Goal: Task Accomplishment & Management: Manage account settings

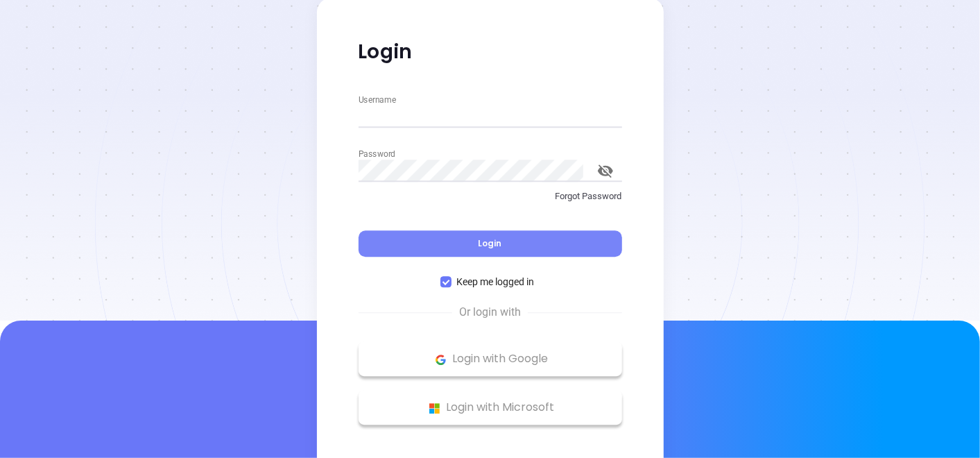
type input "[PERSON_NAME][EMAIL_ADDRESS][PERSON_NAME][DOMAIN_NAME]"
click at [410, 234] on button "Login" at bounding box center [491, 244] width 264 height 26
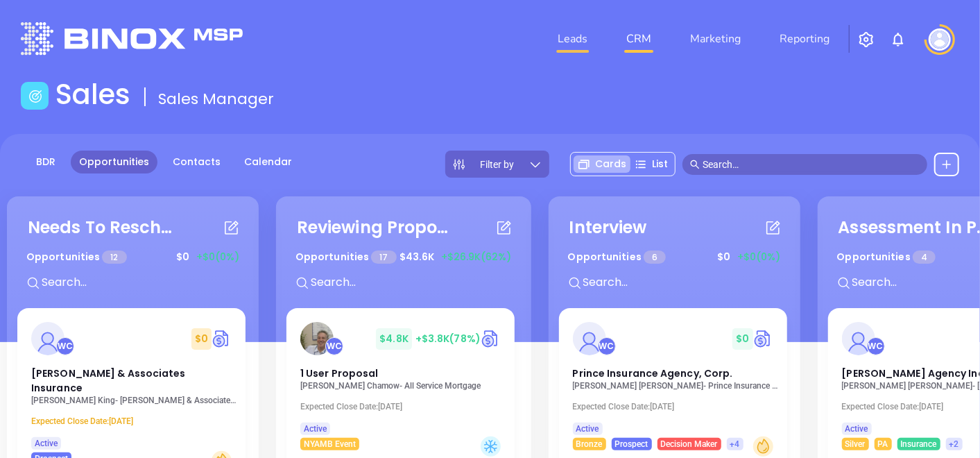
click at [561, 46] on link "Leads" at bounding box center [572, 39] width 41 height 28
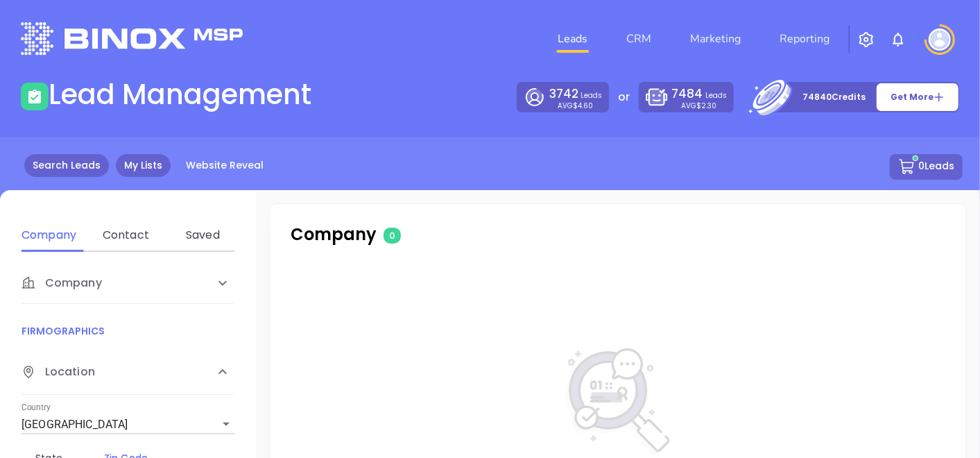
click at [140, 176] on link "My Lists" at bounding box center [143, 165] width 55 height 23
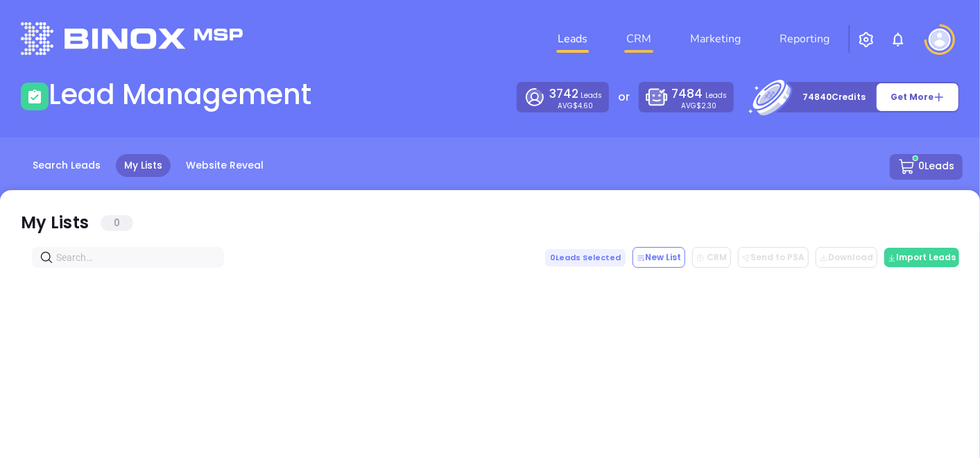
click at [634, 37] on link "CRM" at bounding box center [639, 39] width 36 height 28
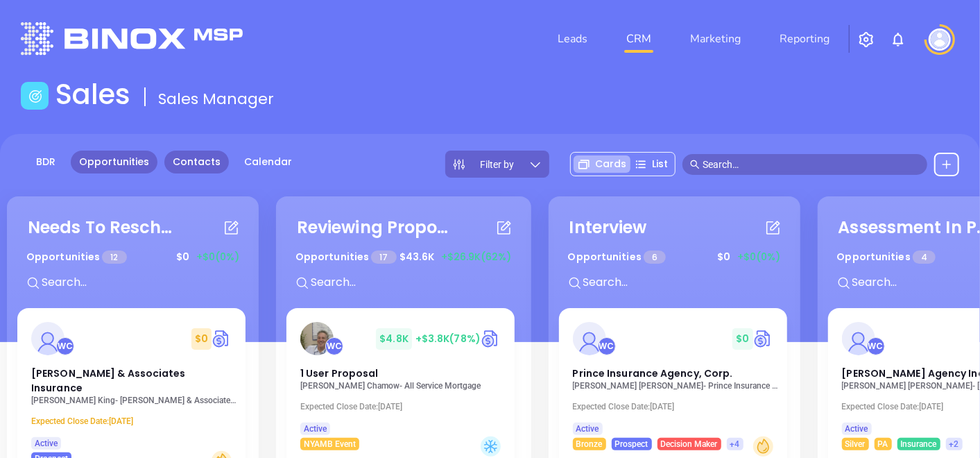
click at [187, 162] on link "Contacts" at bounding box center [196, 162] width 65 height 23
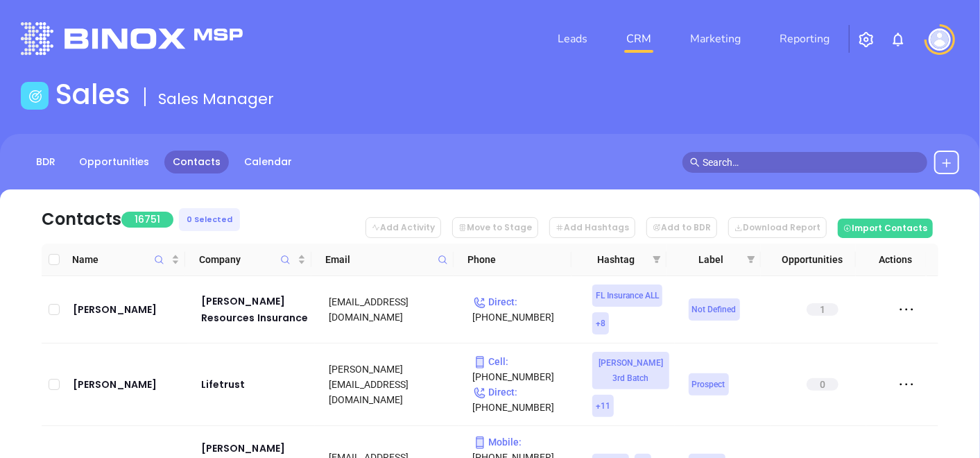
click at [438, 259] on icon at bounding box center [443, 260] width 10 height 10
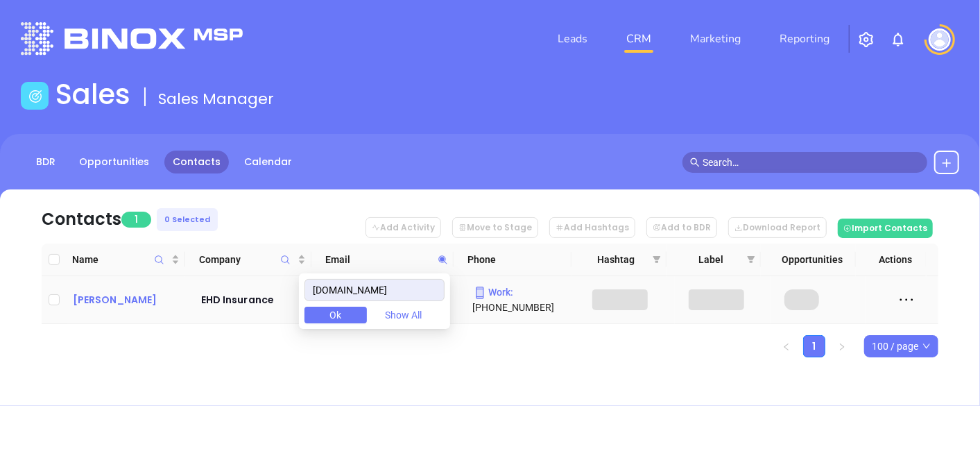
type input "ehdinsurance.com"
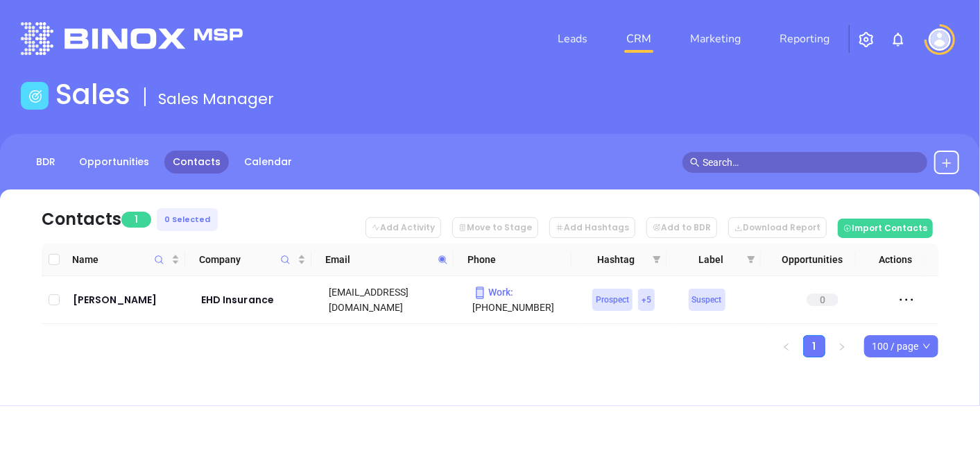
click at [444, 255] on icon at bounding box center [443, 260] width 10 height 10
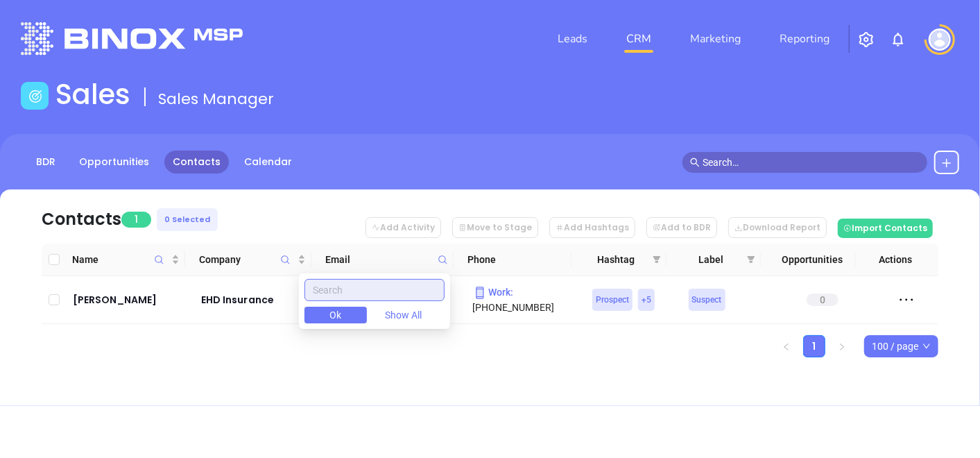
paste input "mechlinginsurance.com"
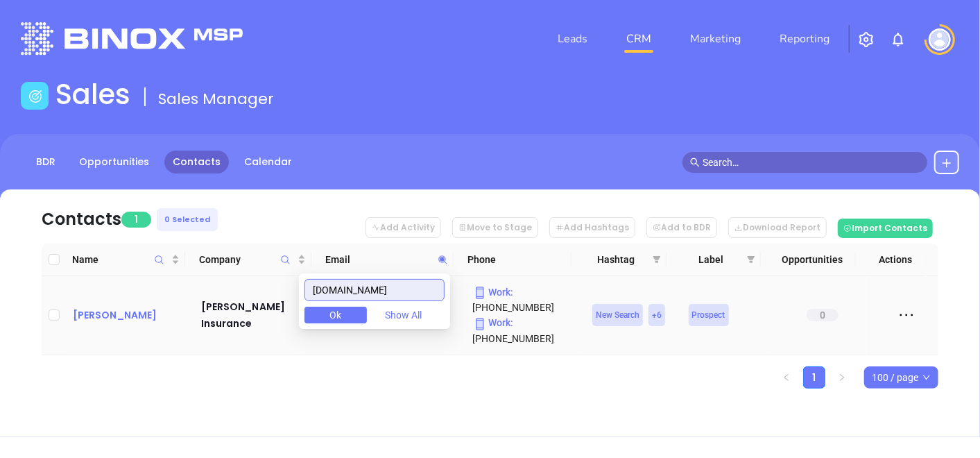
type input "mechlinginsurance.com"
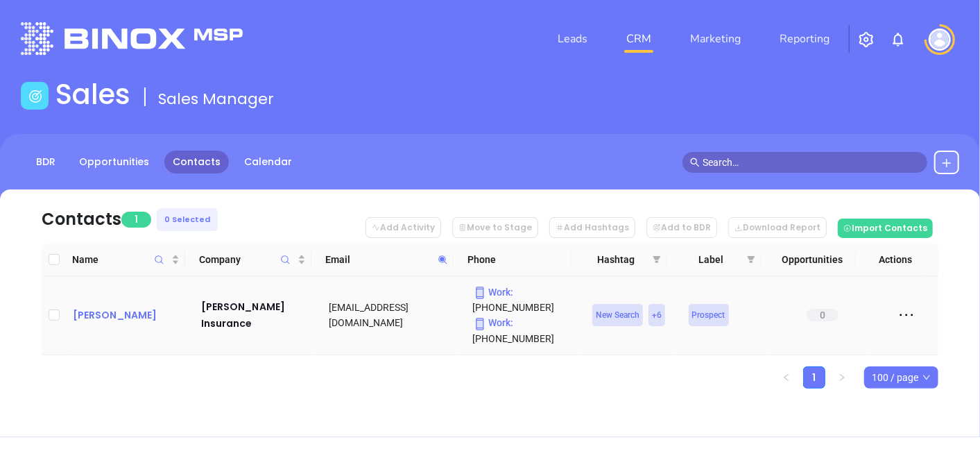
click at [121, 307] on div "LeAnne Phoebus" at bounding box center [127, 315] width 109 height 17
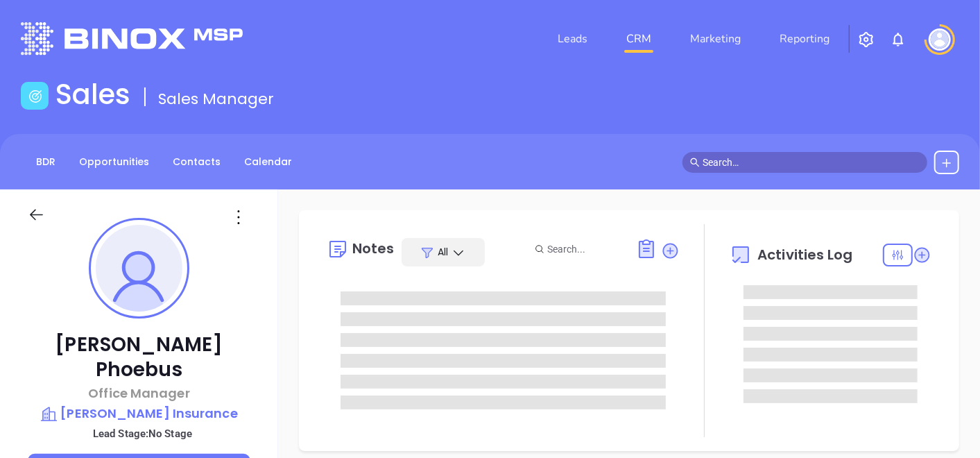
type input "10/04/2025"
type input "Gissela Vargas"
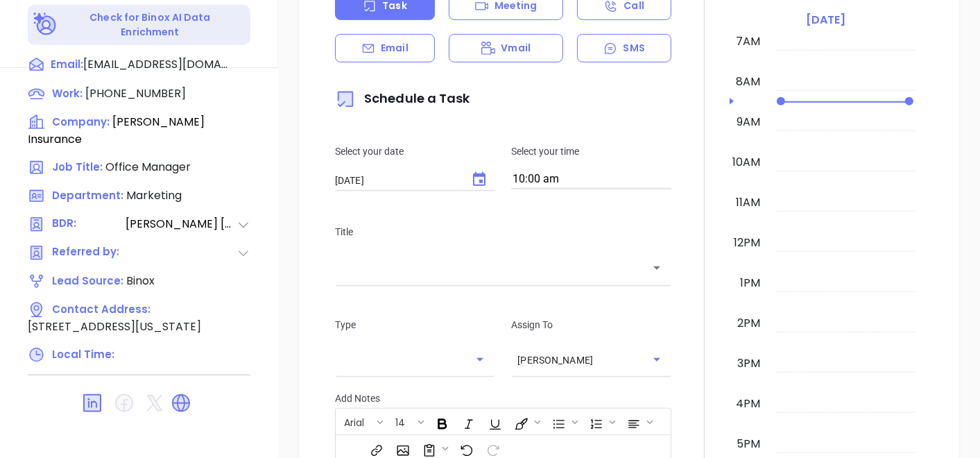
scroll to position [702, 0]
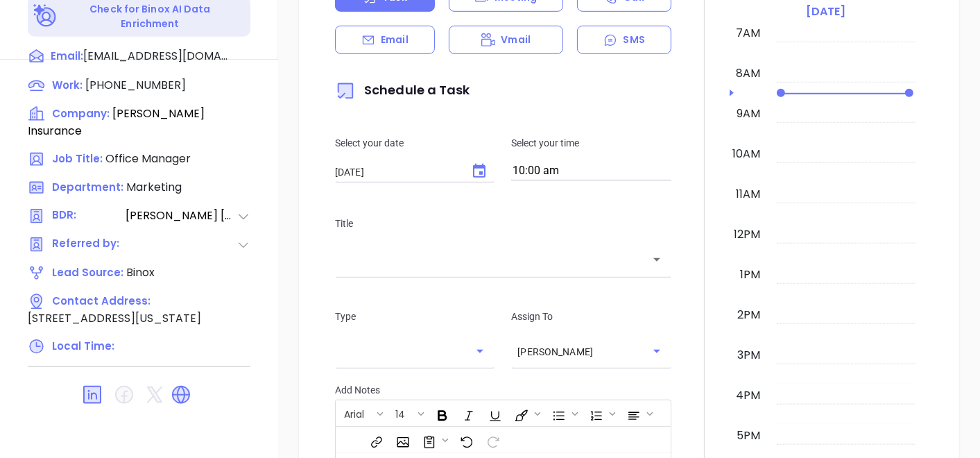
click at [292, 361] on div "New Activity Task Meeting Call Email Vmail SMS Schedule a Task Select your date…" at bounding box center [629, 283] width 702 height 799
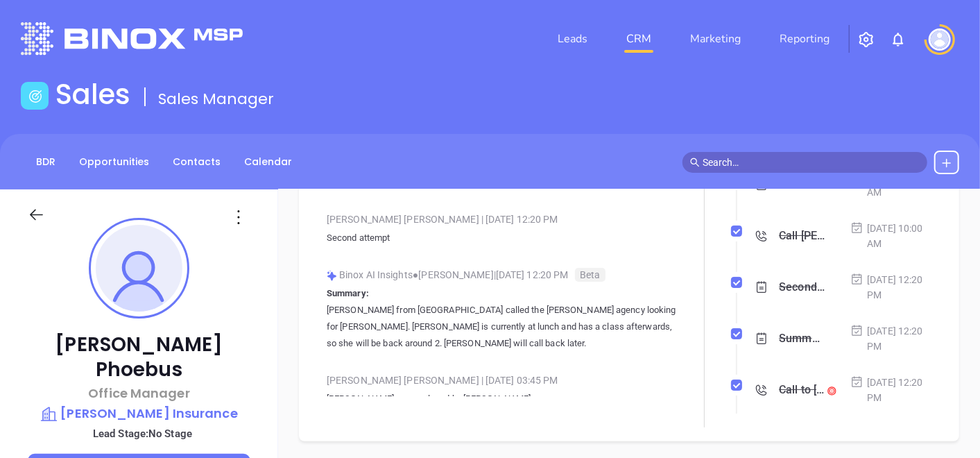
scroll to position [123, 0]
click at [198, 404] on p "William G Mechling Insurance" at bounding box center [139, 413] width 223 height 19
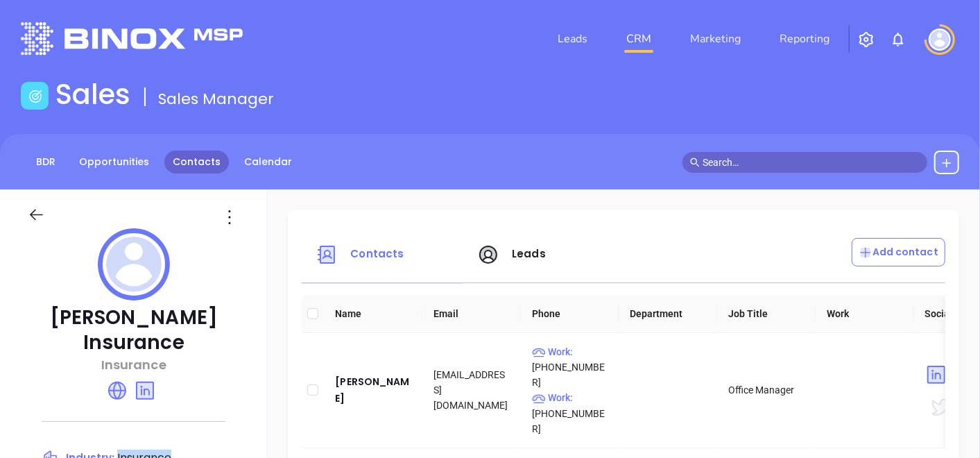
click at [203, 162] on link "Contacts" at bounding box center [196, 162] width 65 height 23
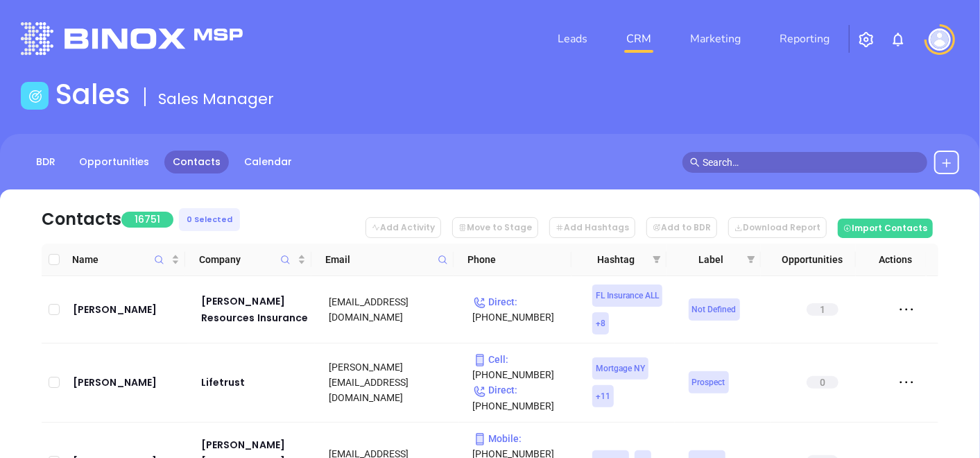
click at [444, 262] on icon at bounding box center [443, 260] width 10 height 10
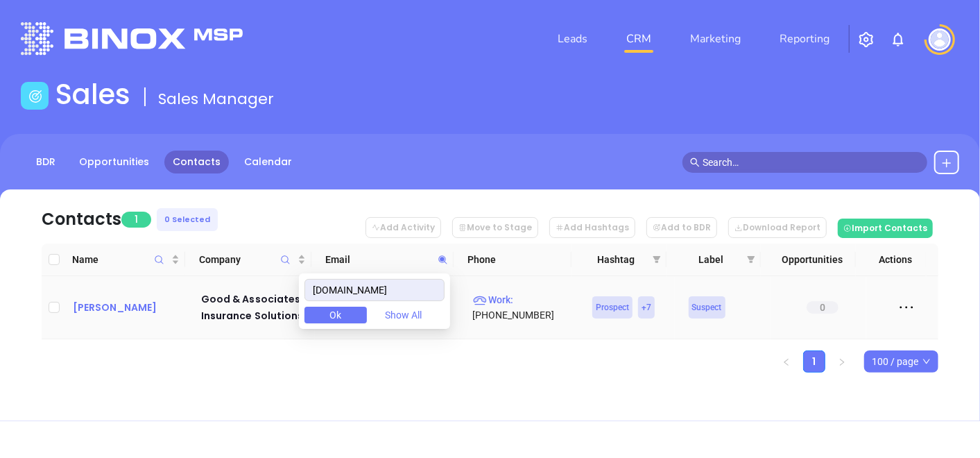
type input "goodinsagency.com"
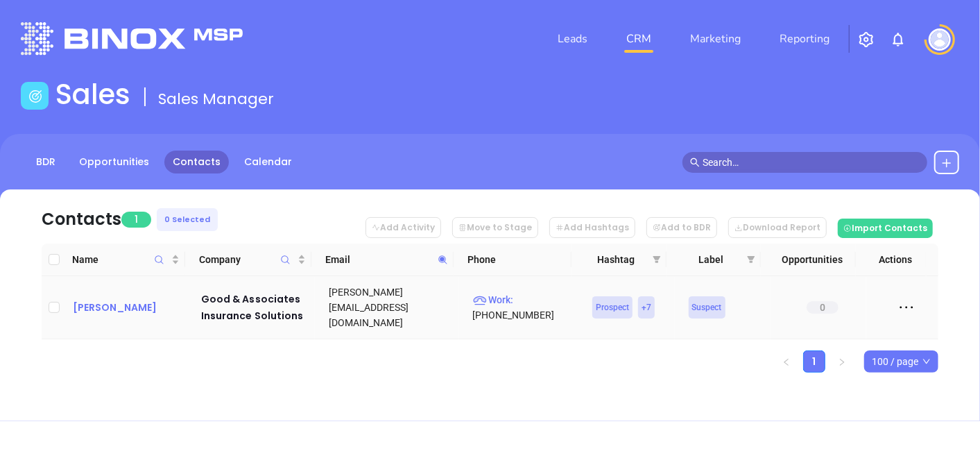
click at [123, 300] on div "Todd Good" at bounding box center [127, 307] width 109 height 17
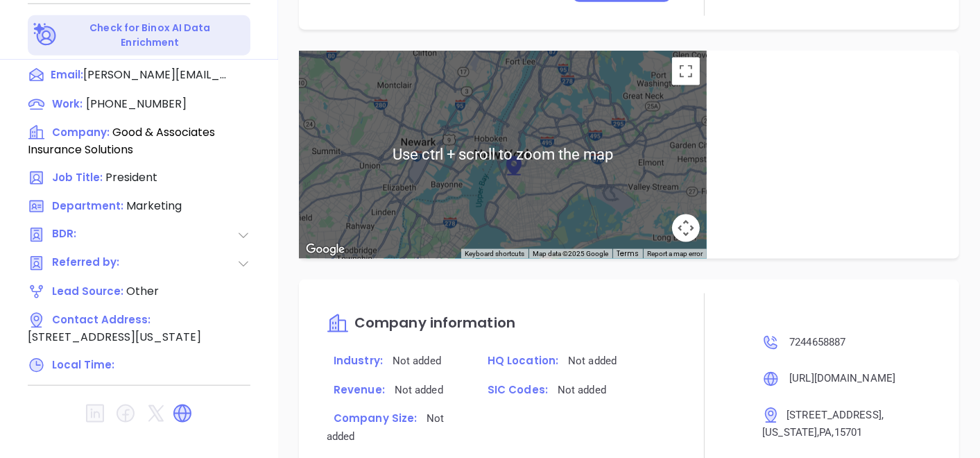
scroll to position [771, 0]
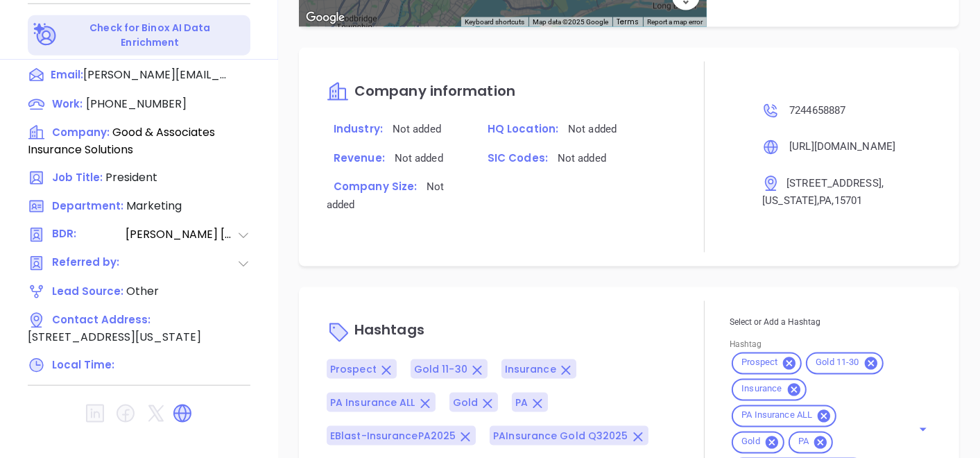
type input "[PERSON_NAME]"
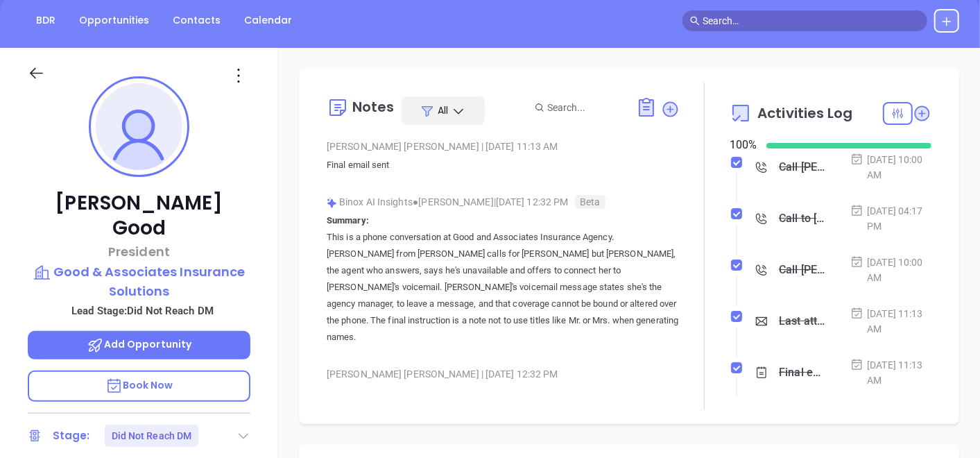
scroll to position [85, 0]
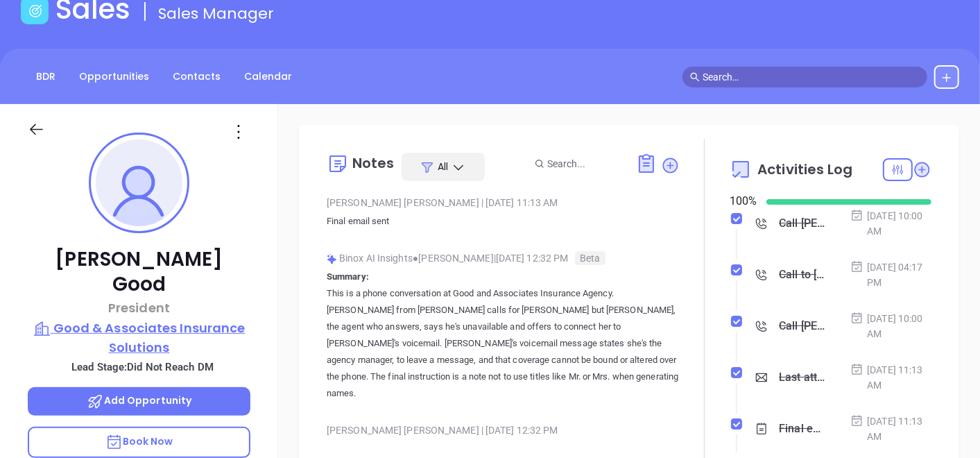
click at [144, 318] on p "Good & Associates Insurance Solutions" at bounding box center [139, 337] width 223 height 38
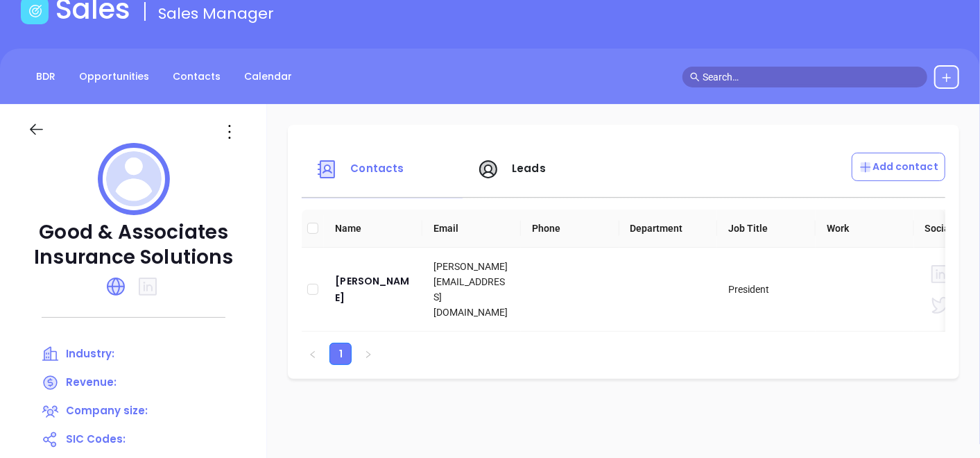
click at [246, 128] on div at bounding box center [229, 132] width 38 height 22
click at [241, 126] on icon at bounding box center [230, 132] width 22 height 22
click at [253, 153] on div "Edit" at bounding box center [298, 158] width 126 height 15
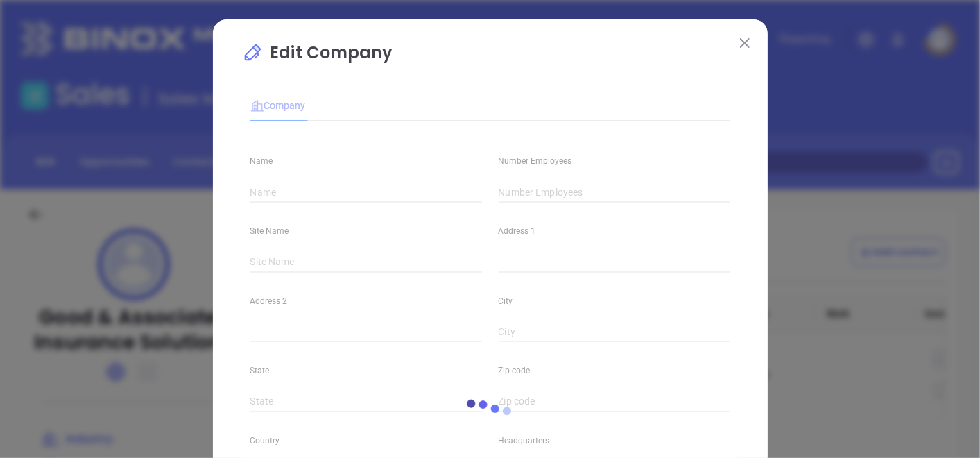
type input "Good & Associates Insurance Solutions"
type input "(724) 465-8887"
type input "https://www.goodinsagency.com/"
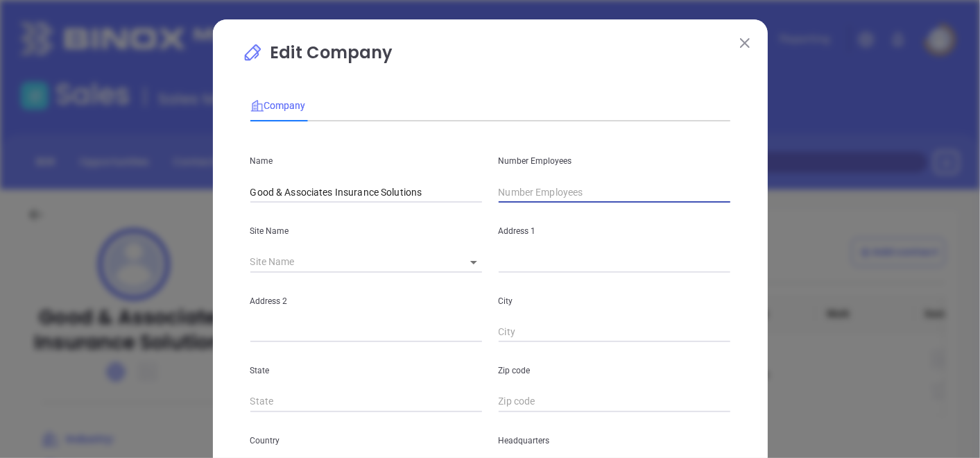
click at [507, 182] on input "text" at bounding box center [615, 192] width 232 height 21
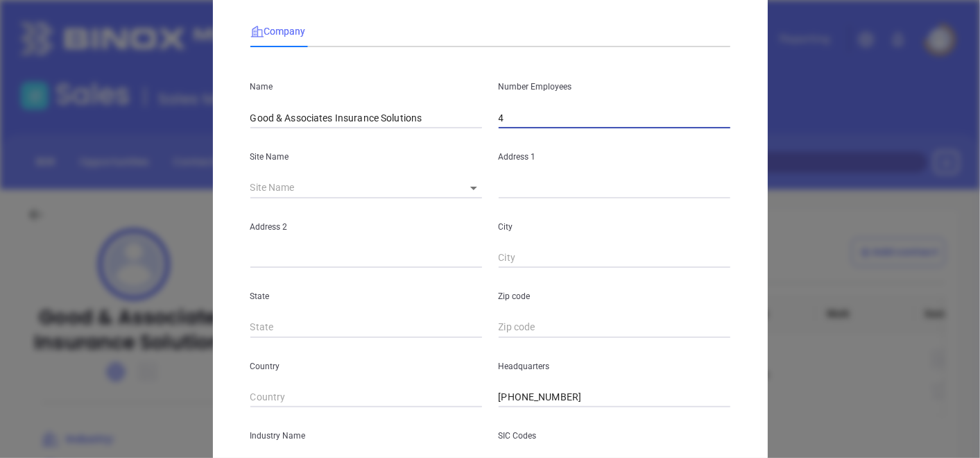
scroll to position [154, 0]
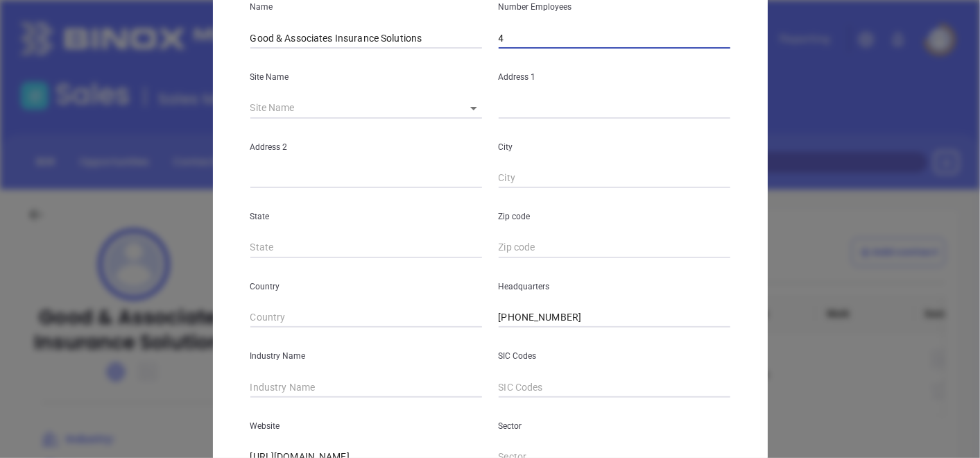
type input "4"
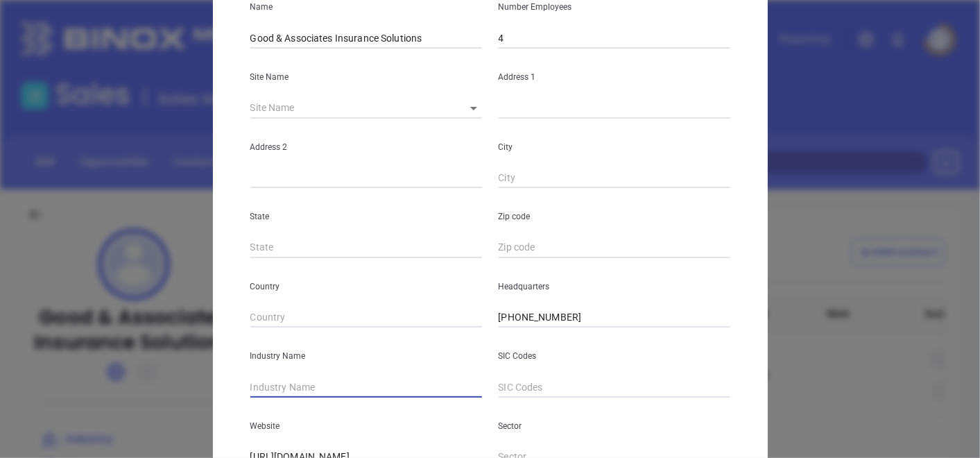
click at [278, 382] on input "text" at bounding box center [366, 387] width 232 height 21
type input "Insurance"
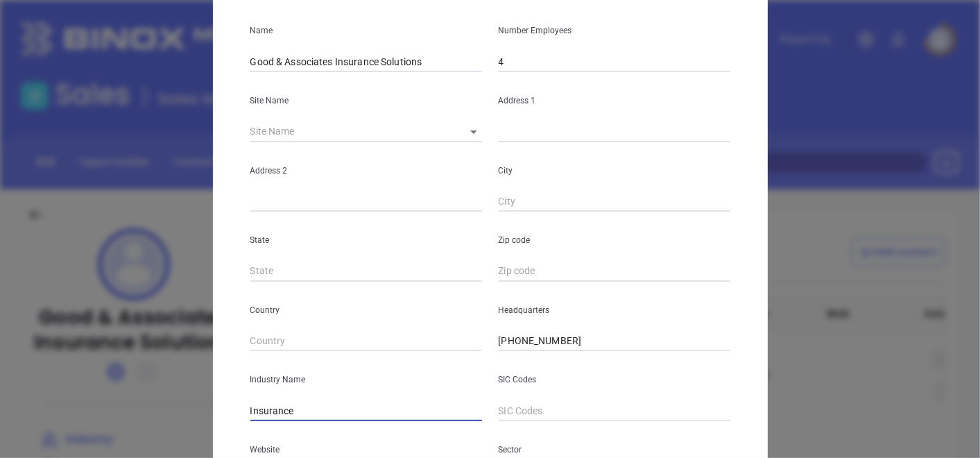
scroll to position [107, 0]
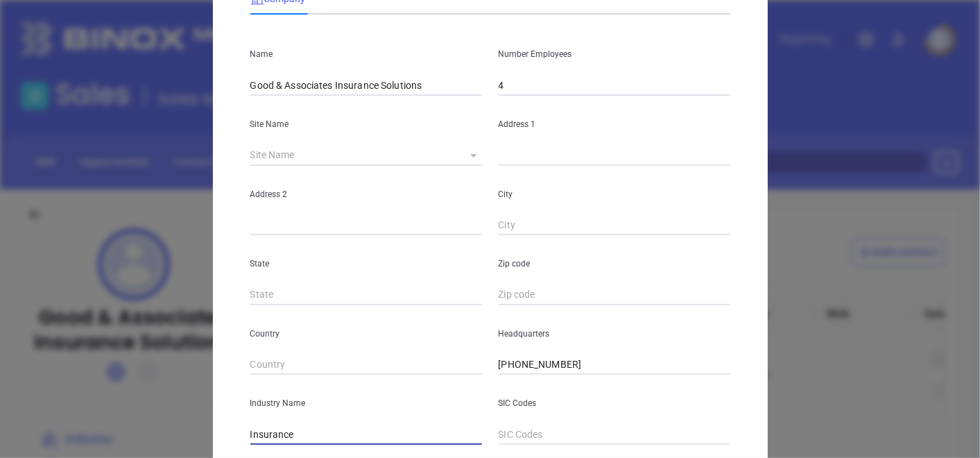
click at [469, 157] on body "Leads CRM Marketing Reporting Financial Leads Leads Sales Sales Manager BDR Opp…" at bounding box center [490, 229] width 980 height 458
click at [473, 160] on li "Indiana" at bounding box center [488, 156] width 80 height 25
type input "Indiana"
type input "1801 Philadelphia Street"
type input "Indiana"
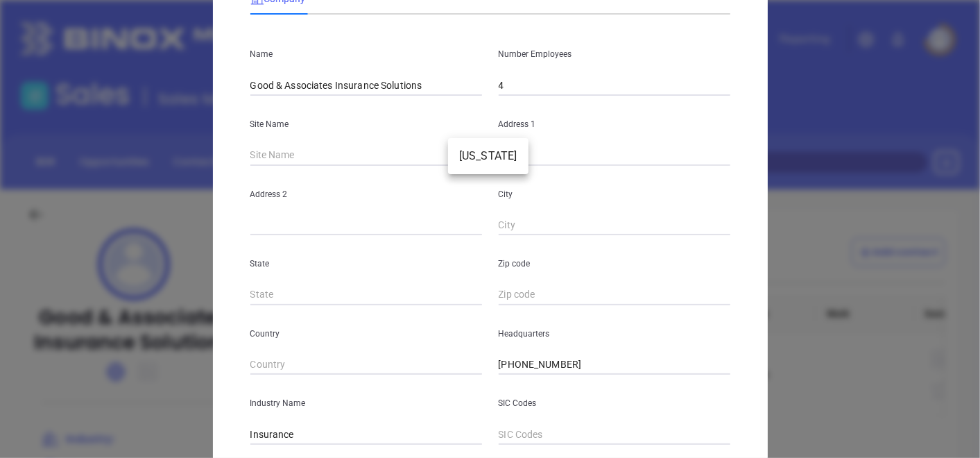
type input "PA"
type input "15701"
type input "81505"
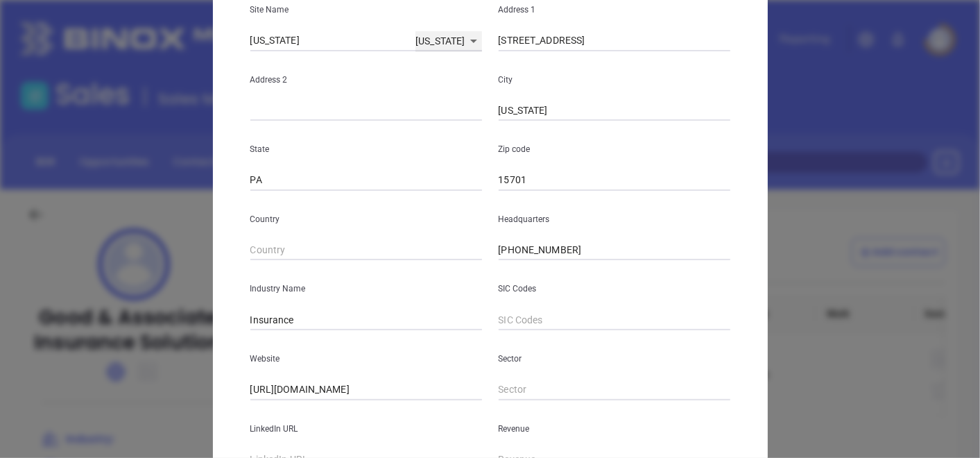
scroll to position [338, 0]
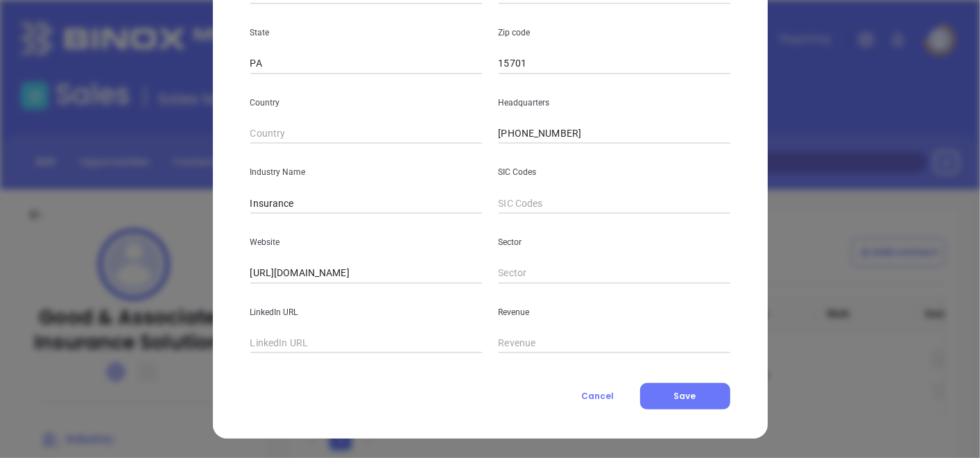
click at [634, 398] on button "Cancel" at bounding box center [598, 396] width 84 height 26
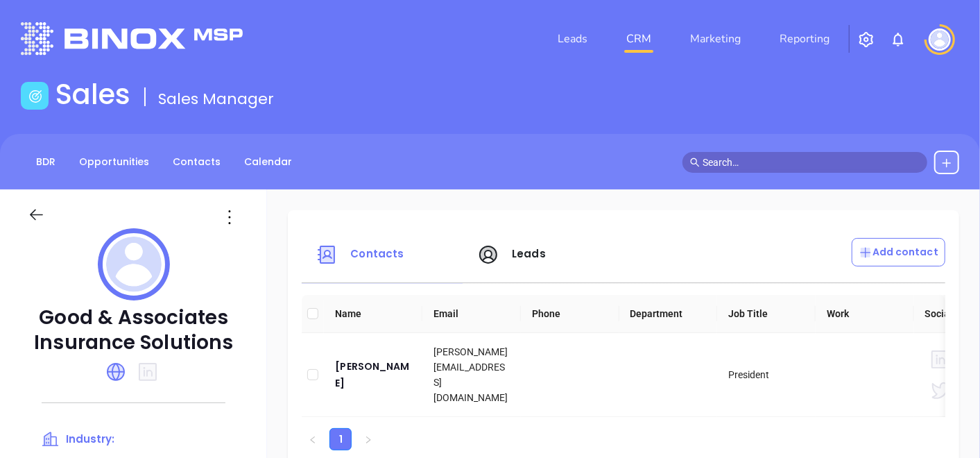
click at [233, 198] on div at bounding box center [133, 208] width 228 height 39
click at [235, 214] on icon at bounding box center [230, 217] width 22 height 22
click at [244, 240] on div "Edit" at bounding box center [298, 244] width 126 height 15
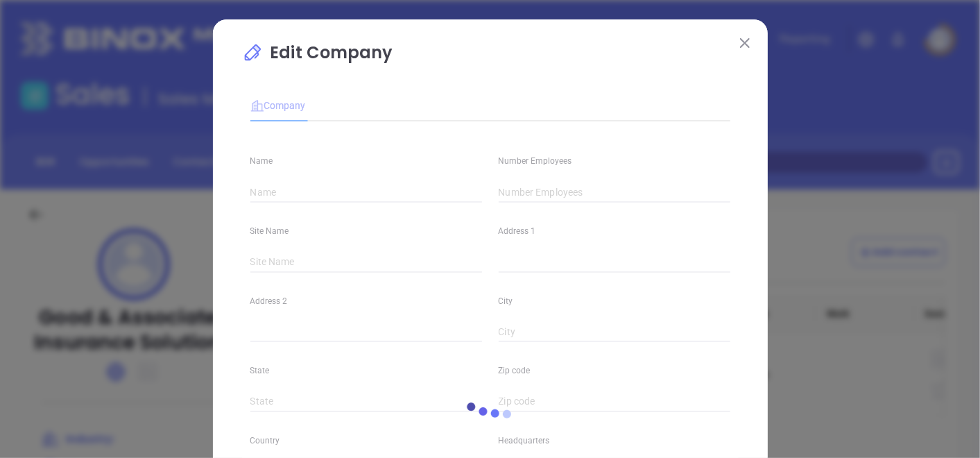
type input "Good & Associates Insurance Solutions"
type input "(724) 465-8887"
type input "https://www.goodinsagency.com/"
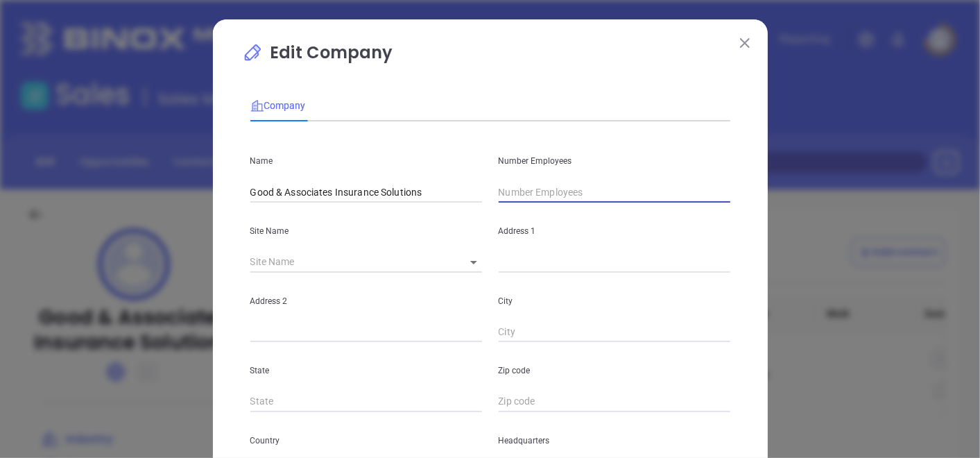
click at [549, 187] on input "text" at bounding box center [615, 192] width 232 height 21
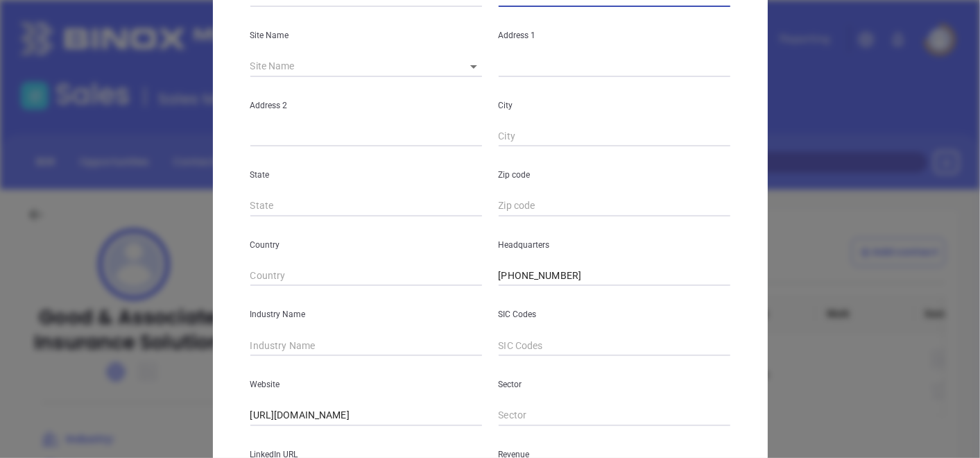
scroll to position [231, 0]
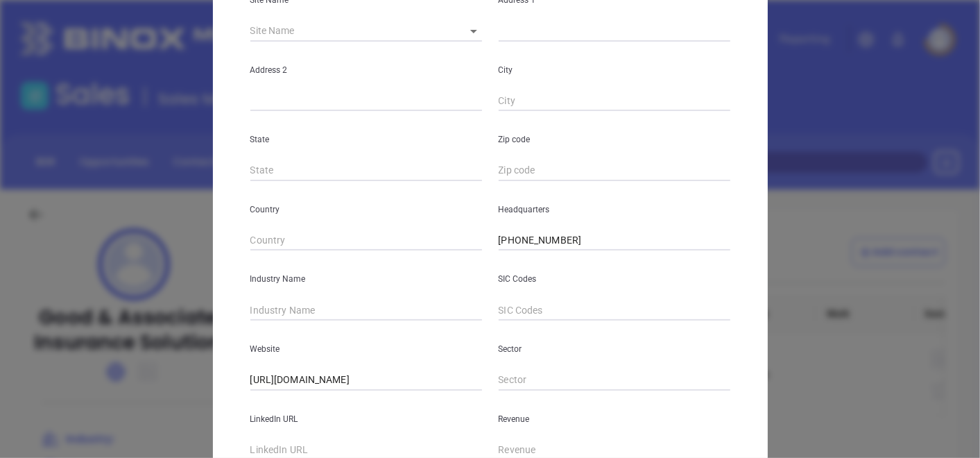
type input "4"
click at [309, 315] on input "text" at bounding box center [366, 310] width 232 height 21
type input "Insurance"
click at [201, 294] on div "Edit Company Company Name Good & Associates Insurance Solutions Number Employee…" at bounding box center [490, 229] width 980 height 458
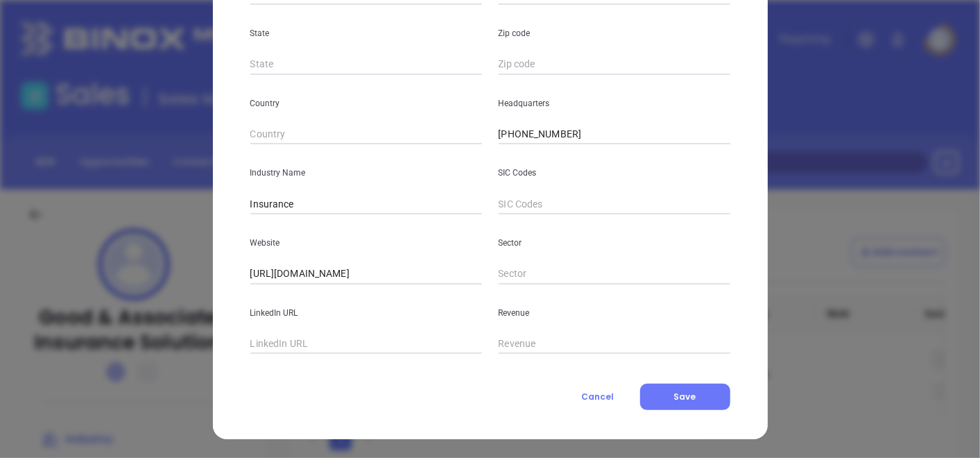
scroll to position [338, 0]
click at [624, 393] on button "Cancel" at bounding box center [598, 396] width 84 height 26
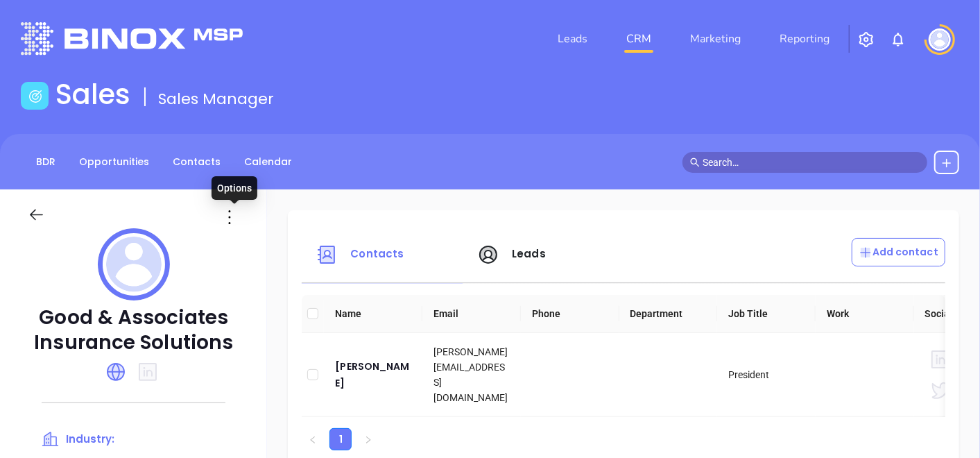
click at [230, 210] on icon at bounding box center [230, 217] width 22 height 22
click at [246, 233] on li "Edit" at bounding box center [297, 244] width 142 height 29
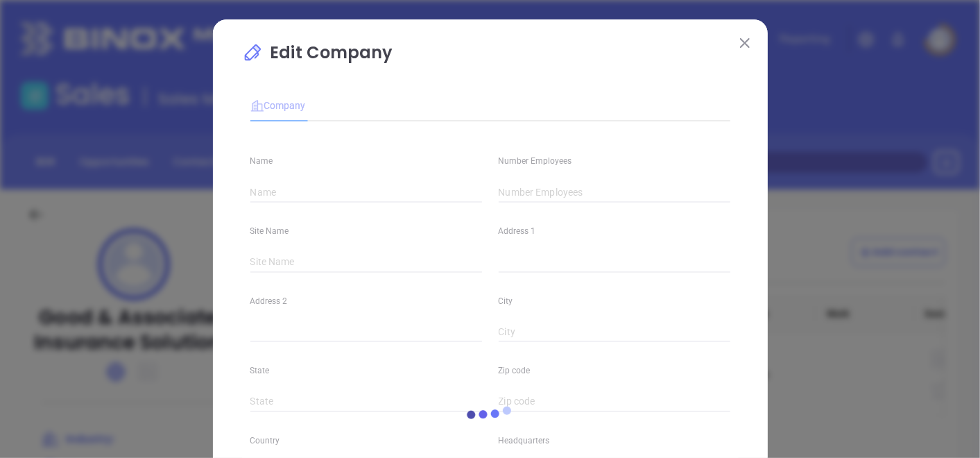
type input "Good & Associates Insurance Solutions"
type input "(724) 465-8887"
type input "https://www.goodinsagency.com/"
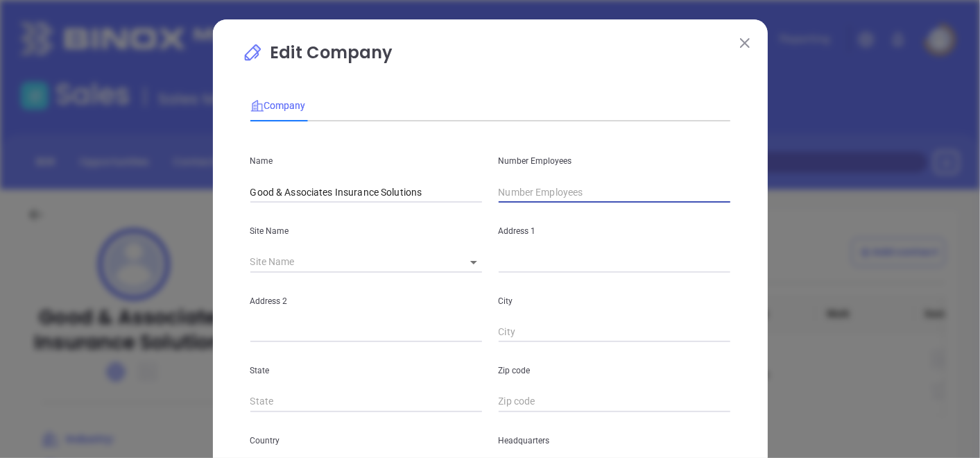
click at [550, 200] on input "text" at bounding box center [615, 192] width 232 height 21
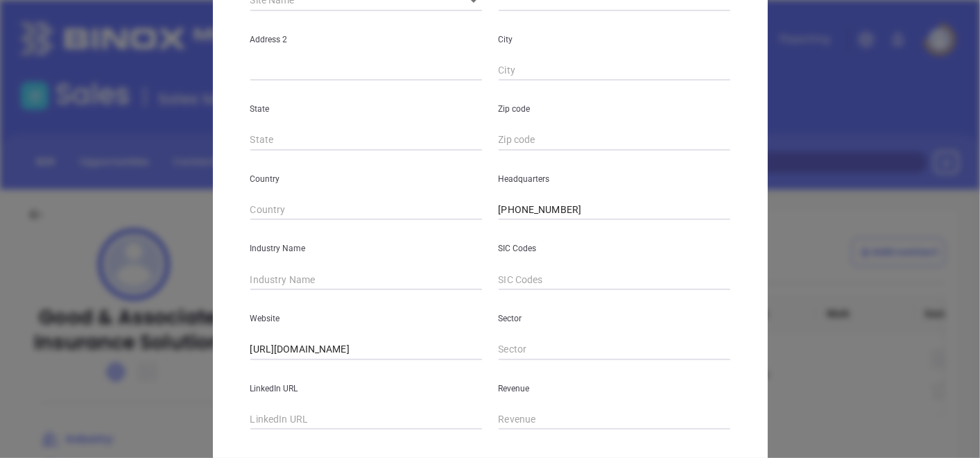
scroll to position [308, 0]
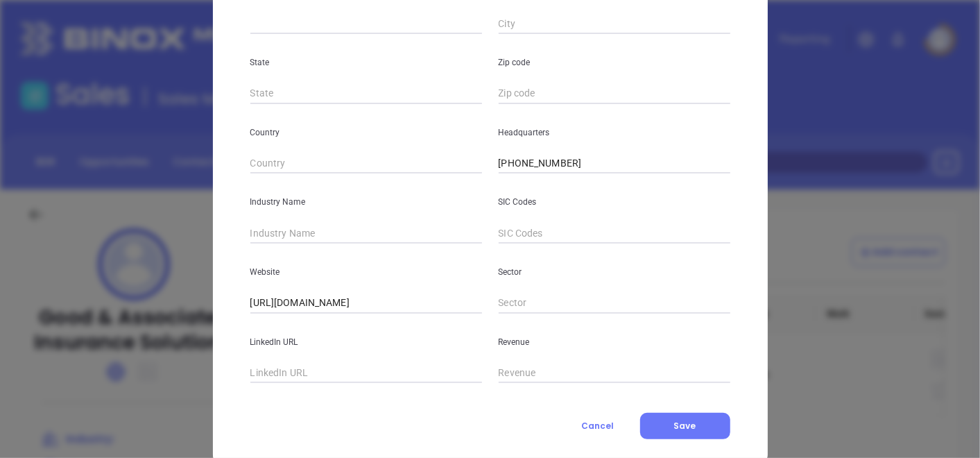
type input "4"
click at [335, 219] on div "Industry Name" at bounding box center [366, 208] width 248 height 70
click at [317, 244] on div "Website https://www.goodinsagency.com/" at bounding box center [366, 279] width 248 height 70
click at [319, 239] on input "text" at bounding box center [366, 233] width 232 height 21
type input "Insurance"
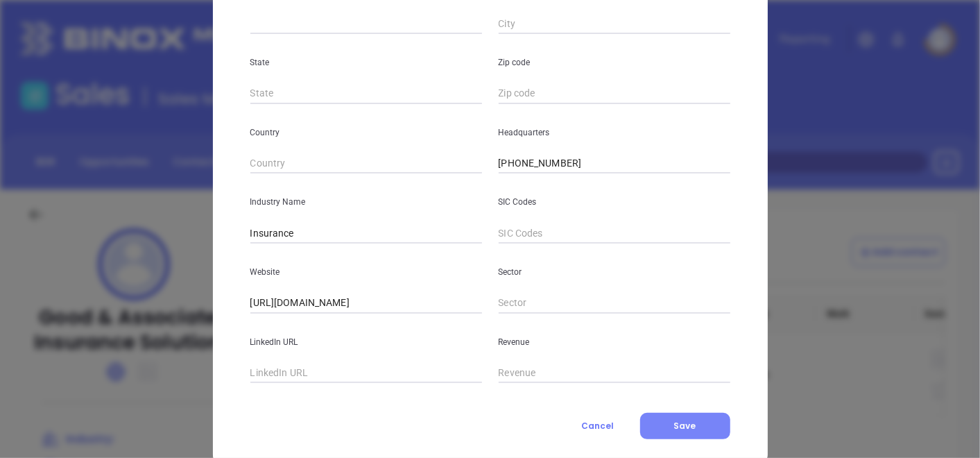
click at [666, 419] on button "Save" at bounding box center [685, 426] width 90 height 26
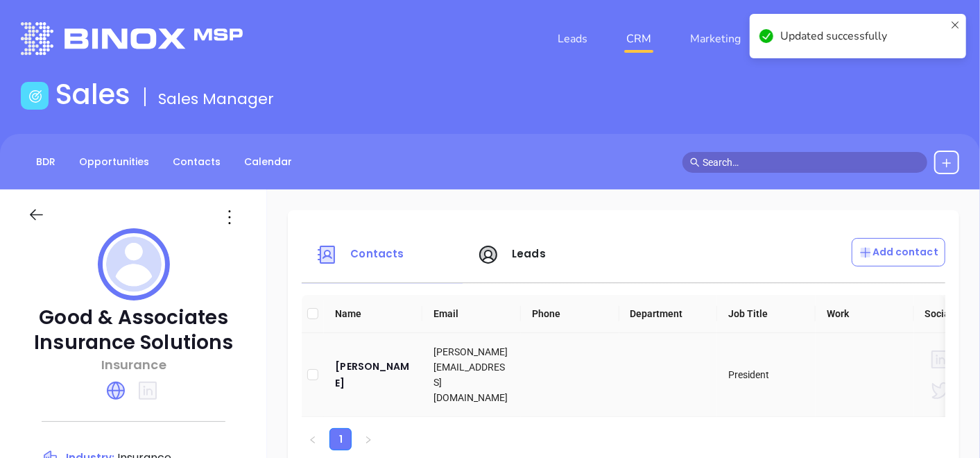
click at [359, 364] on td "Todd Good" at bounding box center [373, 375] width 99 height 84
click at [357, 375] on div "Todd Good" at bounding box center [373, 374] width 76 height 33
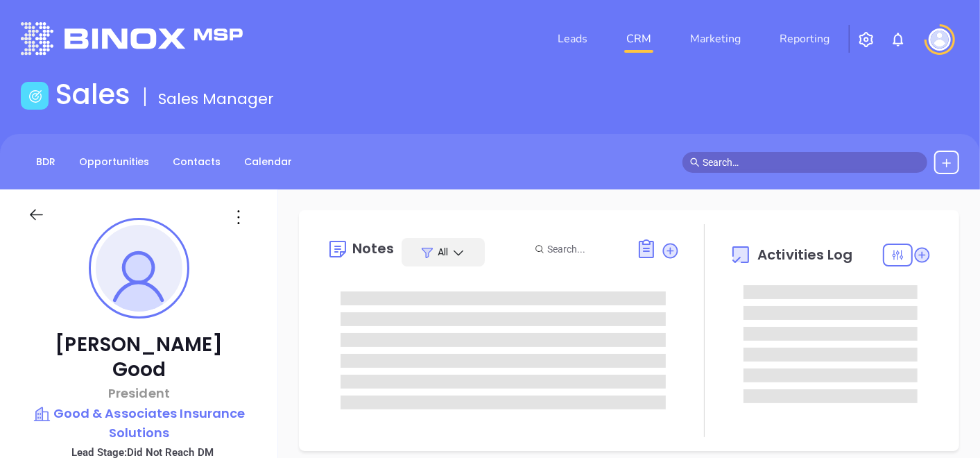
type input "[DATE]"
click at [237, 223] on icon at bounding box center [239, 217] width 22 height 22
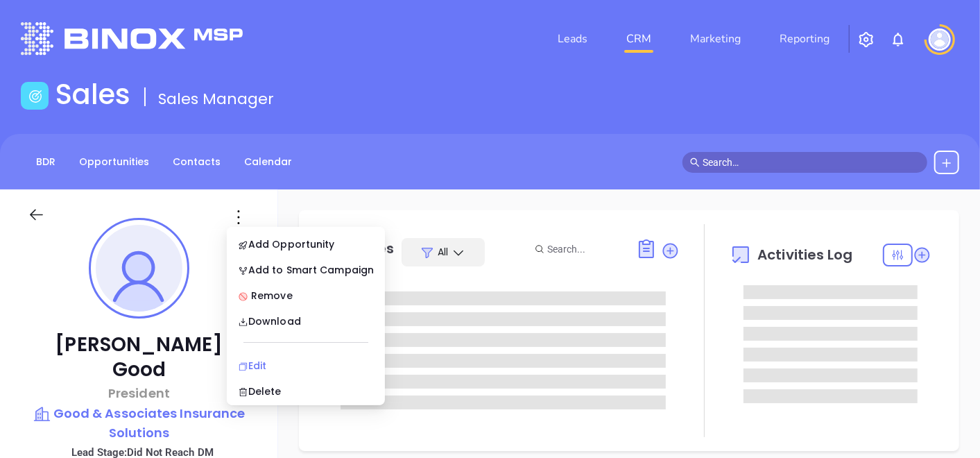
type input "[PERSON_NAME]"
click at [255, 351] on li "Edit" at bounding box center [306, 365] width 153 height 29
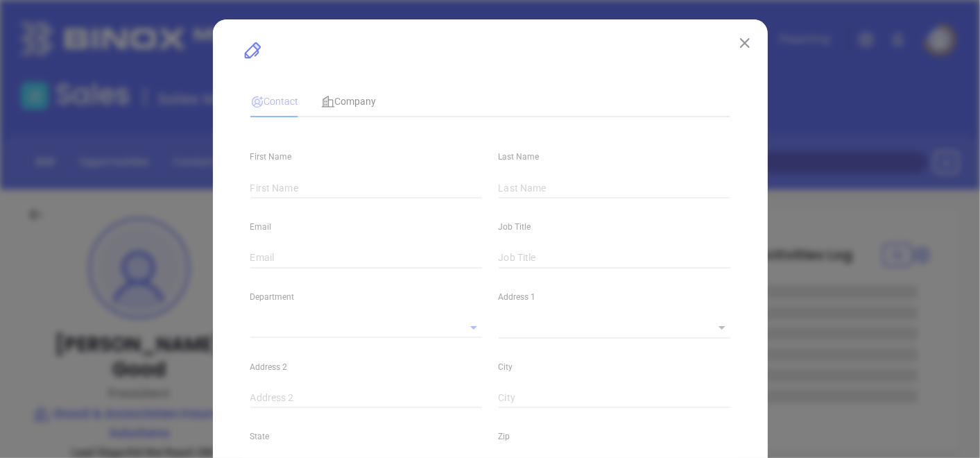
type input "Todd"
type input "Good"
type input "todd@goodinsagency.com"
type input "President"
type input "1"
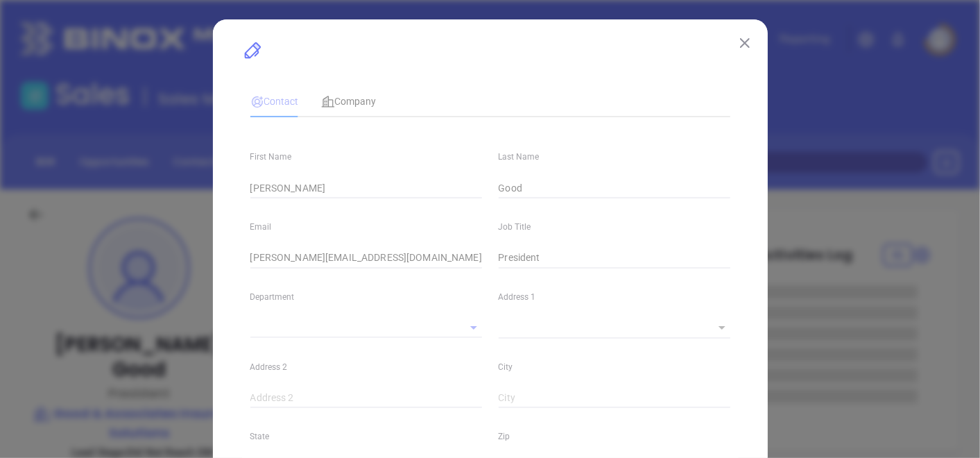
type input "Marketing"
type input "Other"
type input "Vicky Mendoza"
type input "Did Not Reach DM"
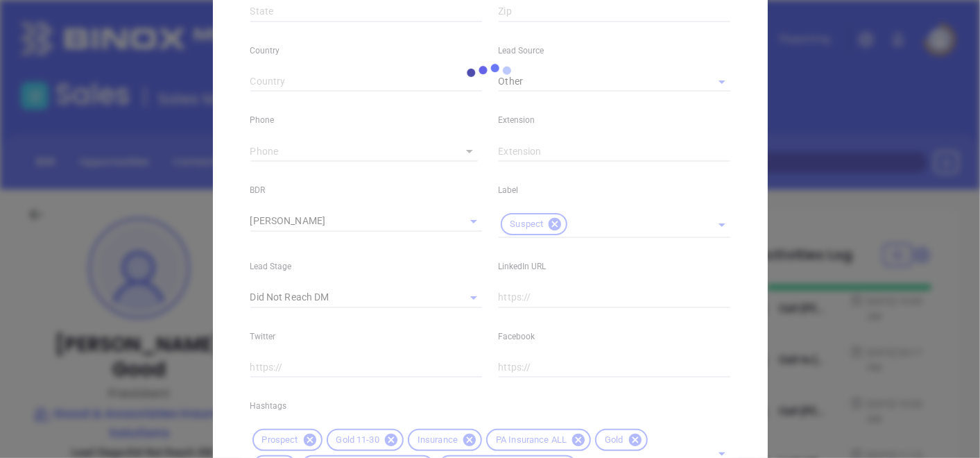
scroll to position [462, 0]
type input "(724) 465-8887"
type input "1"
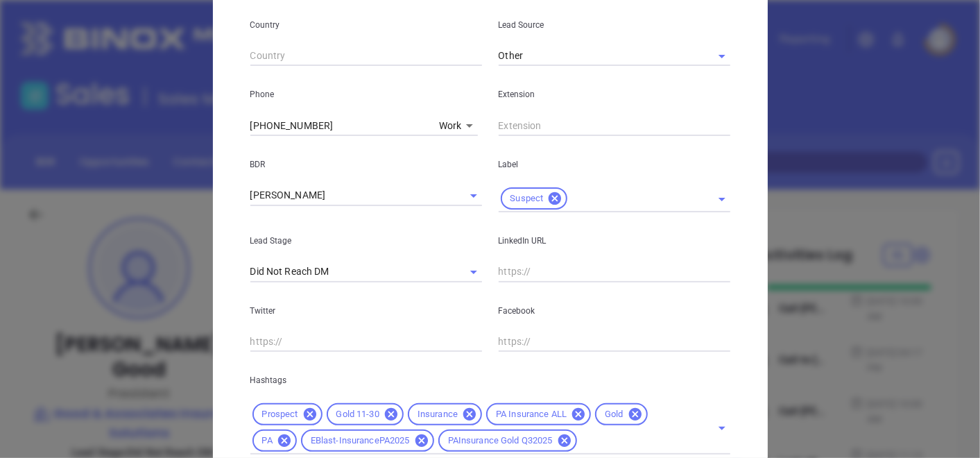
scroll to position [586, 0]
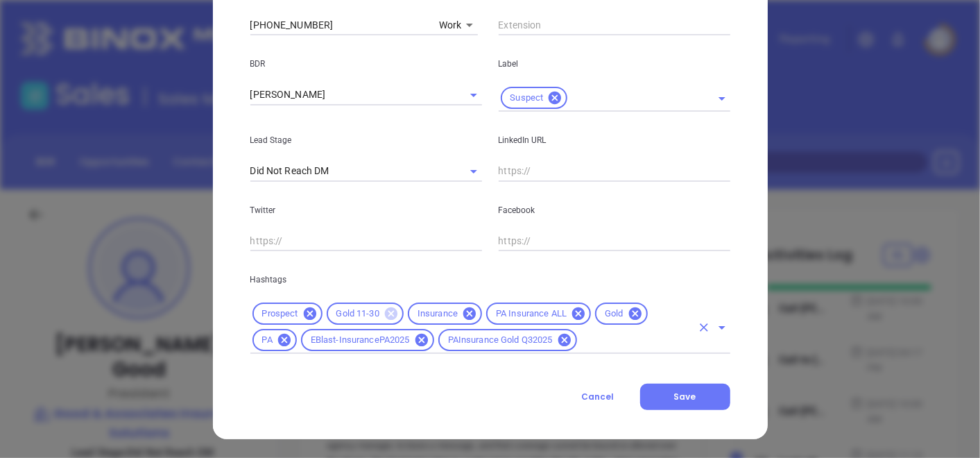
click at [389, 318] on icon at bounding box center [391, 313] width 12 height 12
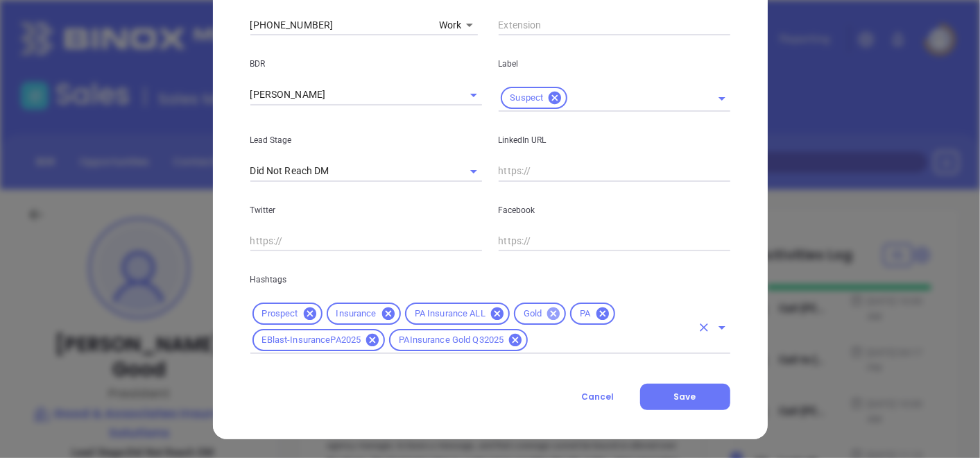
click at [547, 314] on icon at bounding box center [553, 313] width 15 height 15
click at [561, 339] on input "text" at bounding box center [610, 340] width 161 height 17
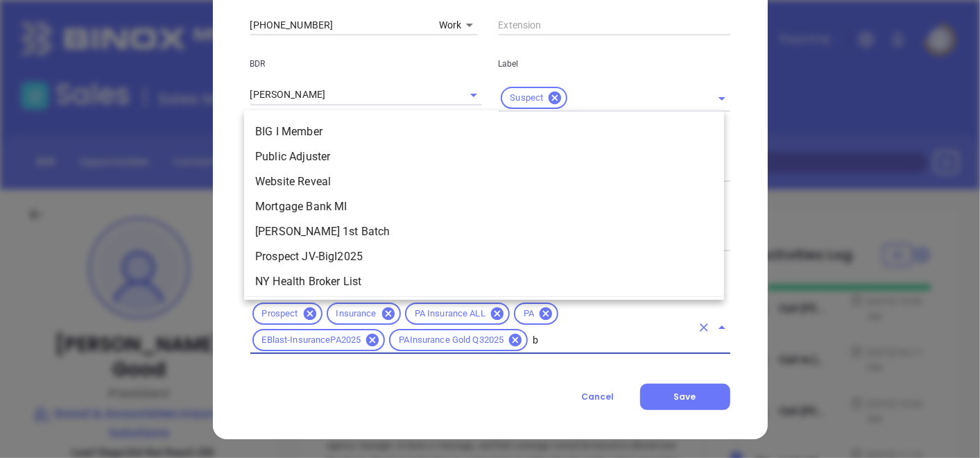
scroll to position [0, 0]
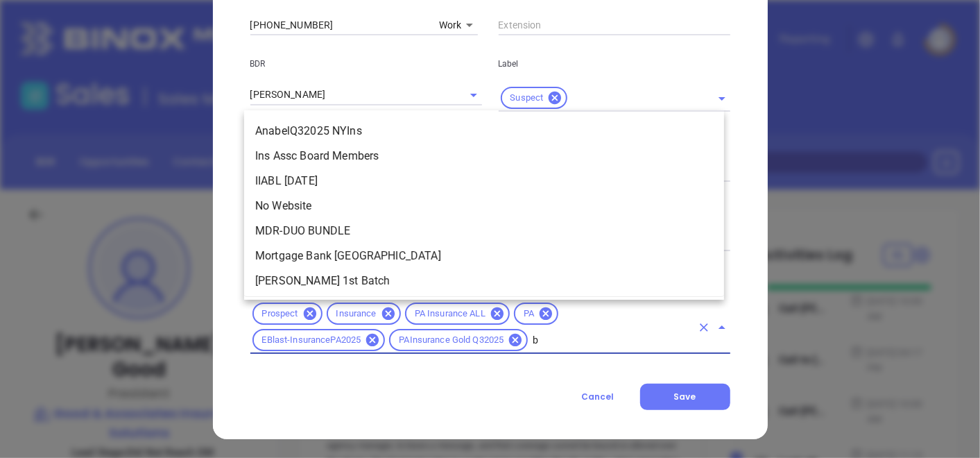
type input "br"
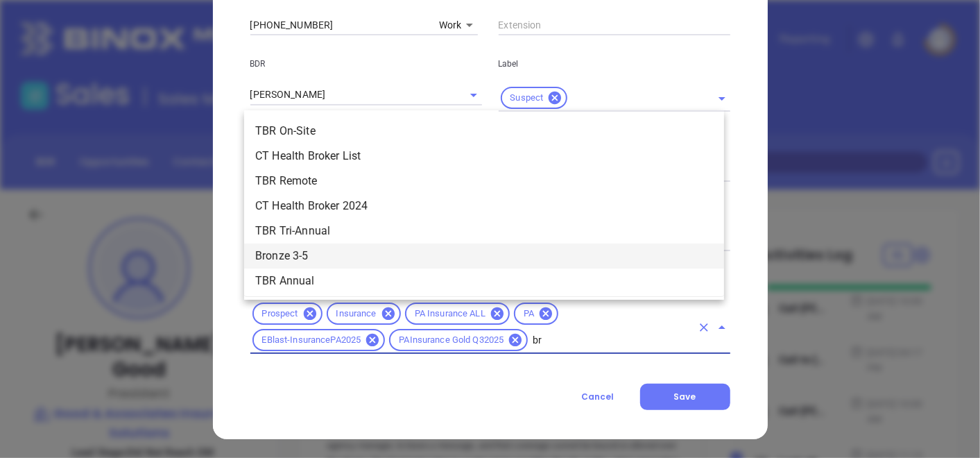
click at [312, 250] on li "Bronze 3-5" at bounding box center [484, 256] width 480 height 25
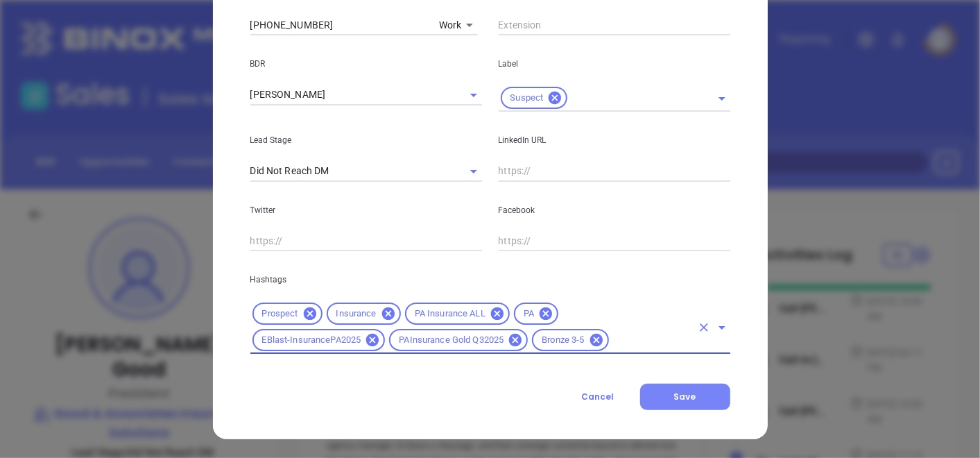
click at [676, 386] on button "Save" at bounding box center [685, 397] width 90 height 26
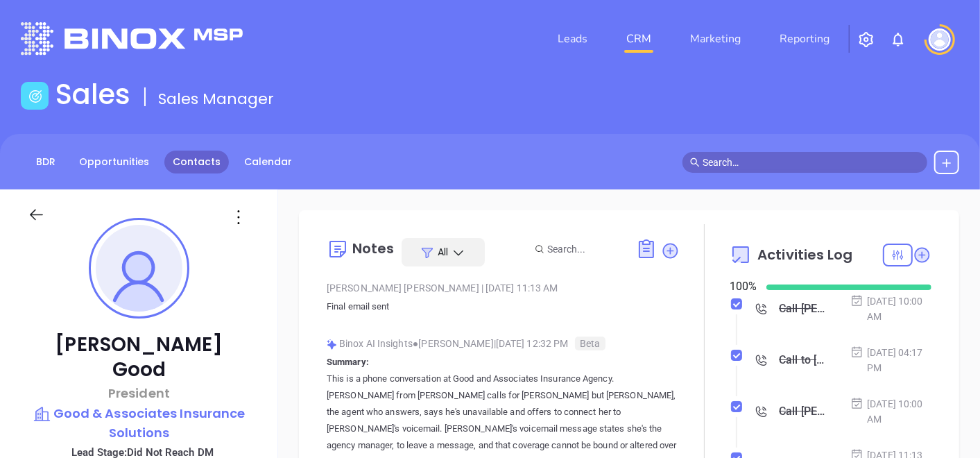
click at [203, 169] on link "Contacts" at bounding box center [196, 162] width 65 height 23
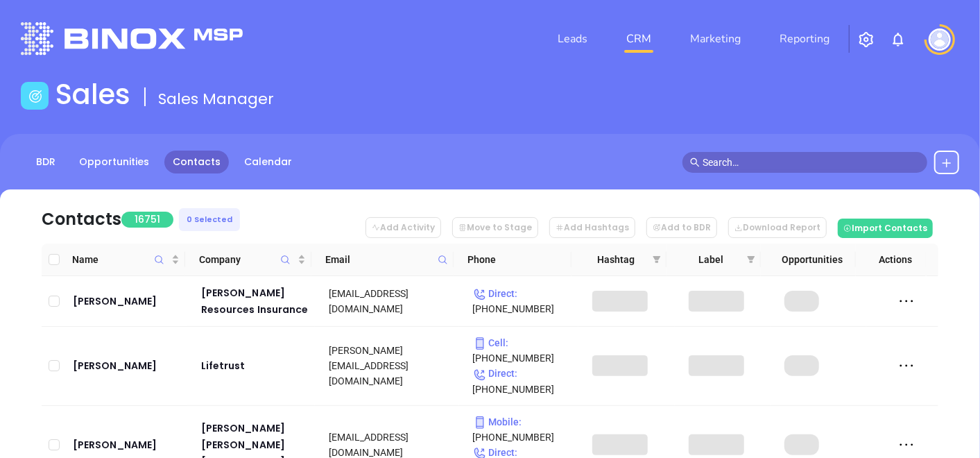
drag, startPoint x: 444, startPoint y: 259, endPoint x: 439, endPoint y: 251, distance: 9.4
click at [442, 253] on span at bounding box center [443, 259] width 16 height 21
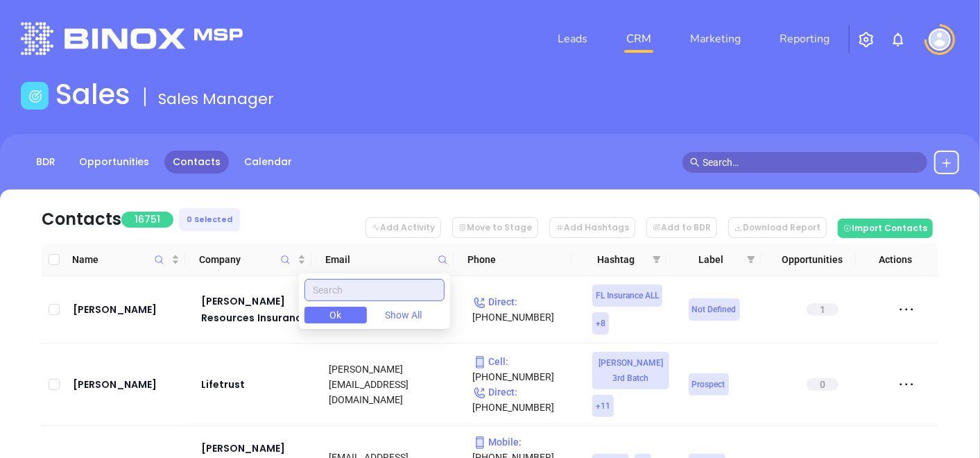
paste input "reschini.com"
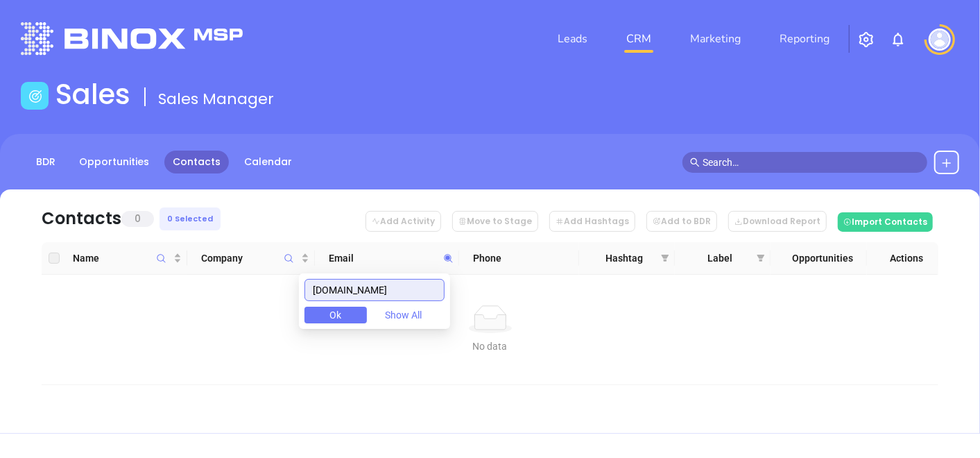
type input "reschini.com"
drag, startPoint x: 389, startPoint y: 280, endPoint x: 307, endPoint y: 319, distance: 90.9
click at [309, 319] on div "reschini.com Ok Show All" at bounding box center [374, 301] width 151 height 56
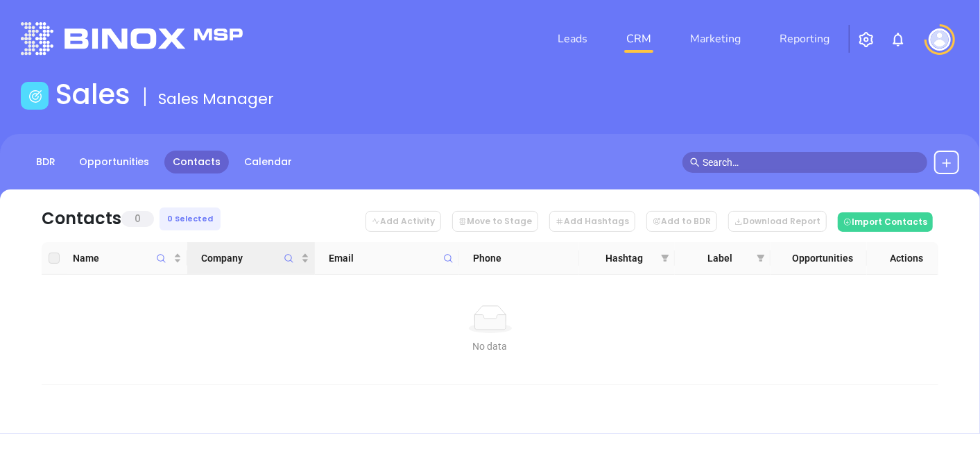
click at [287, 262] on icon "Company" at bounding box center [289, 258] width 10 height 10
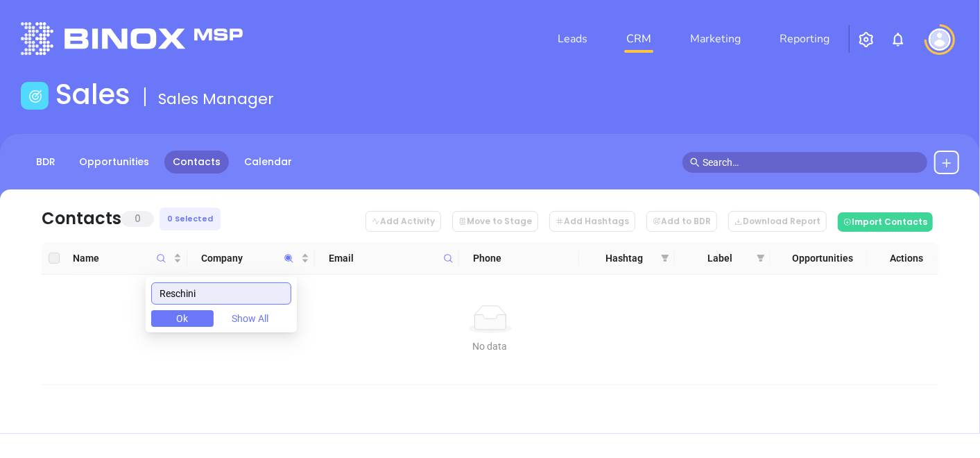
type input "Reschini"
drag, startPoint x: 250, startPoint y: 289, endPoint x: 58, endPoint y: 361, distance: 205.3
click at [58, 361] on body "Leads CRM Marketing Reporting Financial Leads Leads Sales Sales Manager BDR Opp…" at bounding box center [490, 229] width 980 height 458
click at [443, 257] on icon at bounding box center [448, 258] width 10 height 10
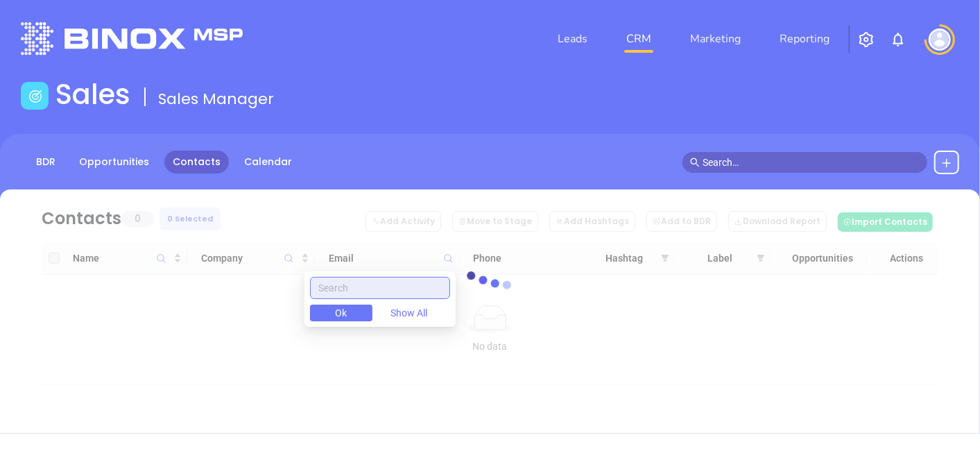
paste input "huttonblews.com"
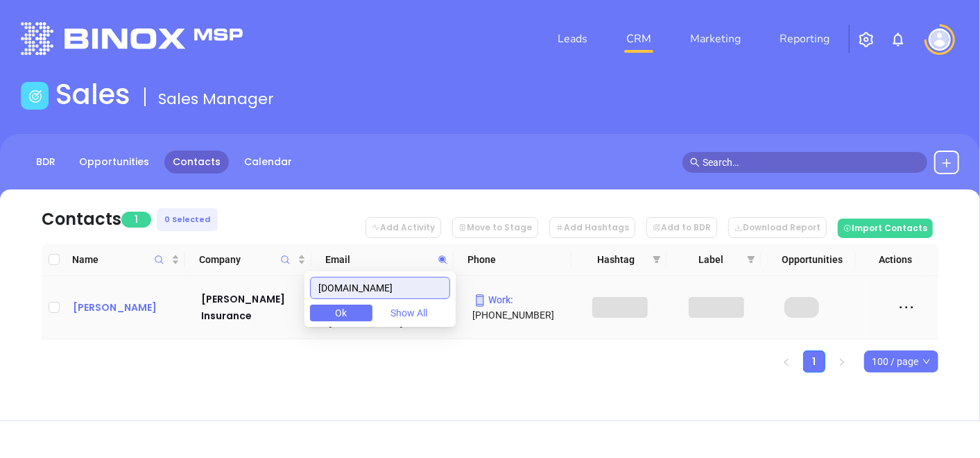
type input "huttonblews.com"
click at [148, 307] on div "Shannon Blews" at bounding box center [127, 307] width 109 height 17
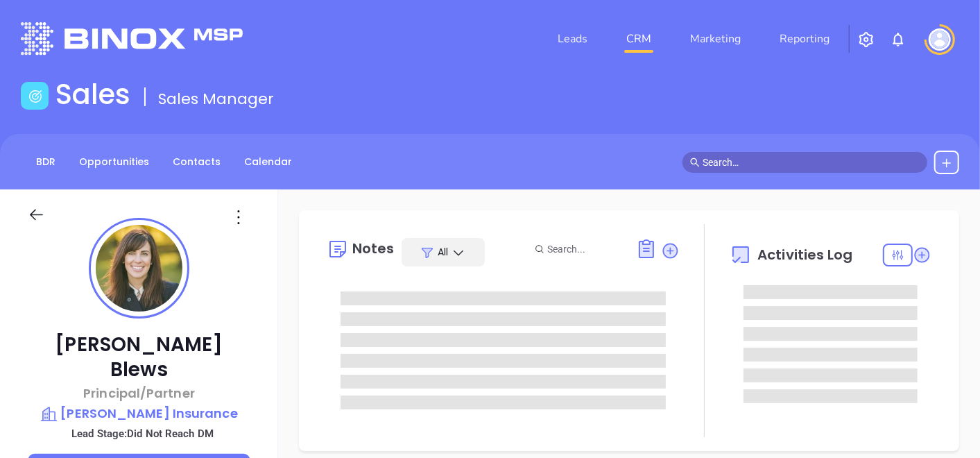
type input "[DATE]"
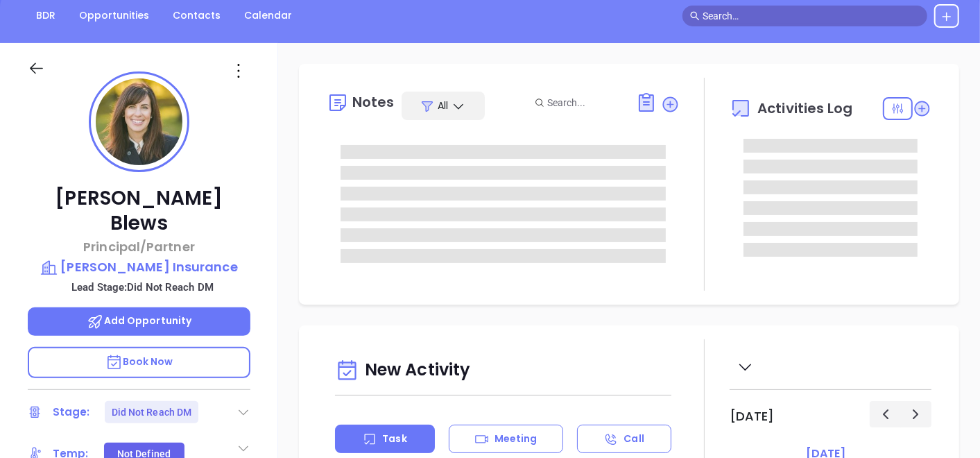
scroll to position [231, 0]
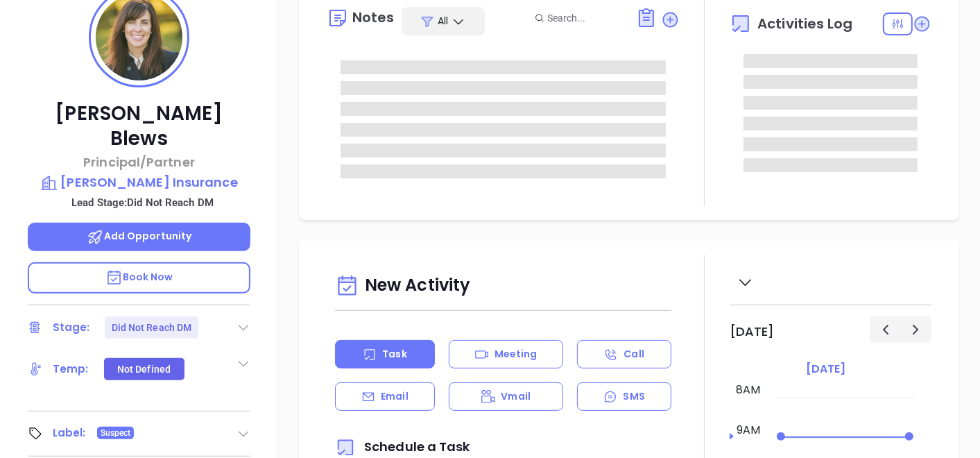
type input "[PERSON_NAME]"
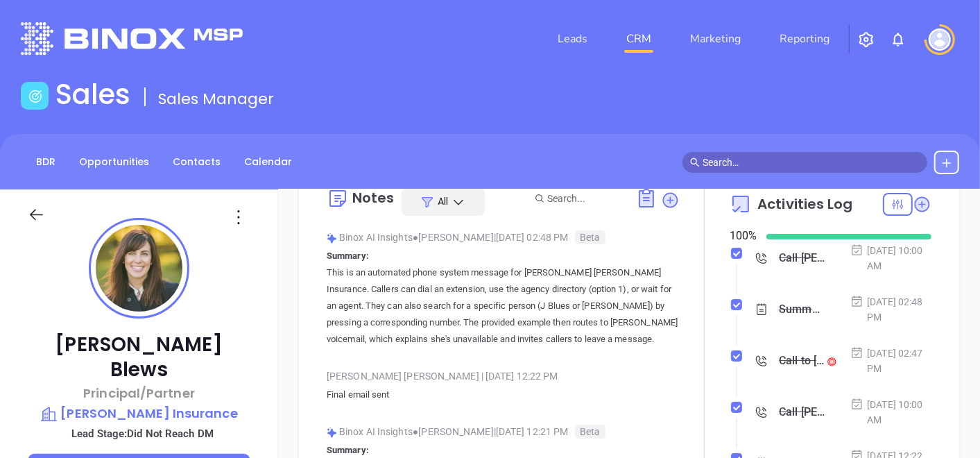
scroll to position [0, 0]
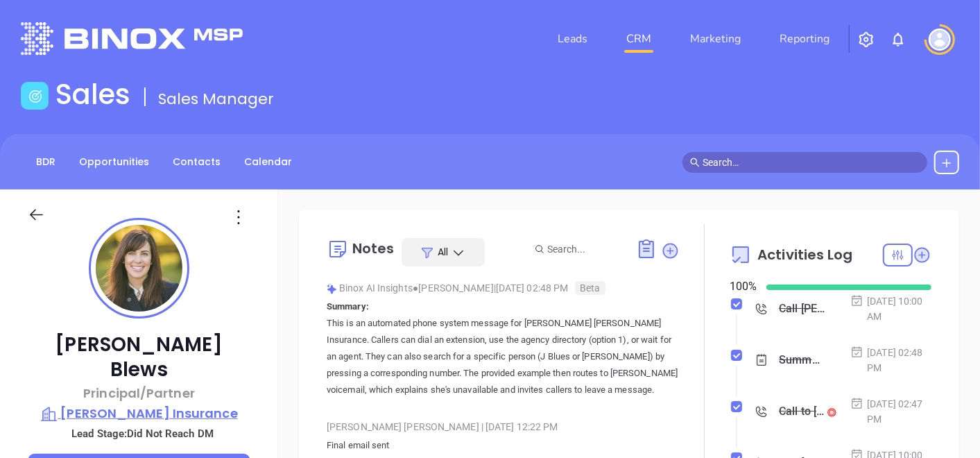
click at [148, 404] on p "Hutton-Blews Insurance" at bounding box center [139, 413] width 223 height 19
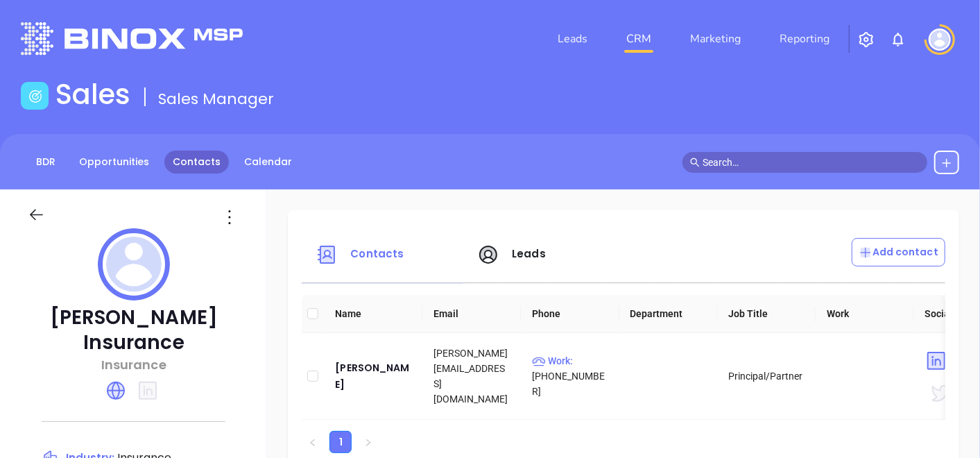
click at [201, 164] on link "Contacts" at bounding box center [196, 162] width 65 height 23
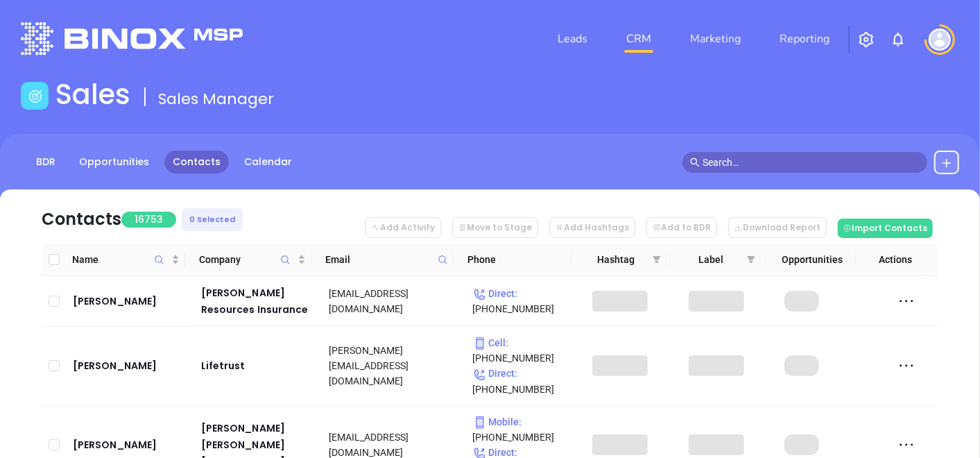
click at [445, 257] on icon at bounding box center [443, 260] width 10 height 10
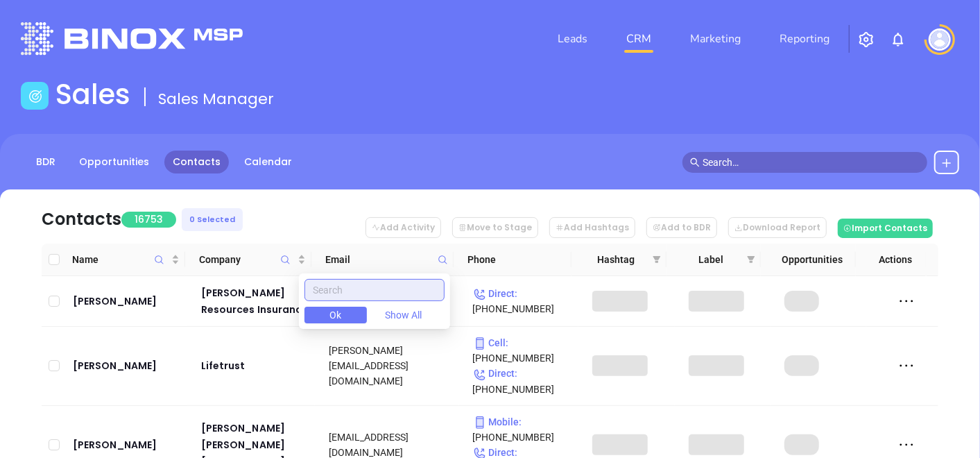
paste input "ruppfiore.com"
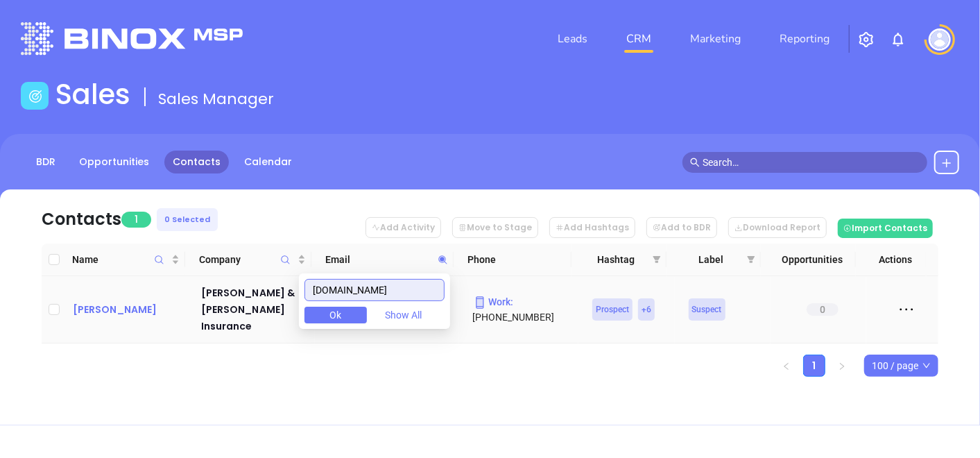
type input "ruppfiore.com"
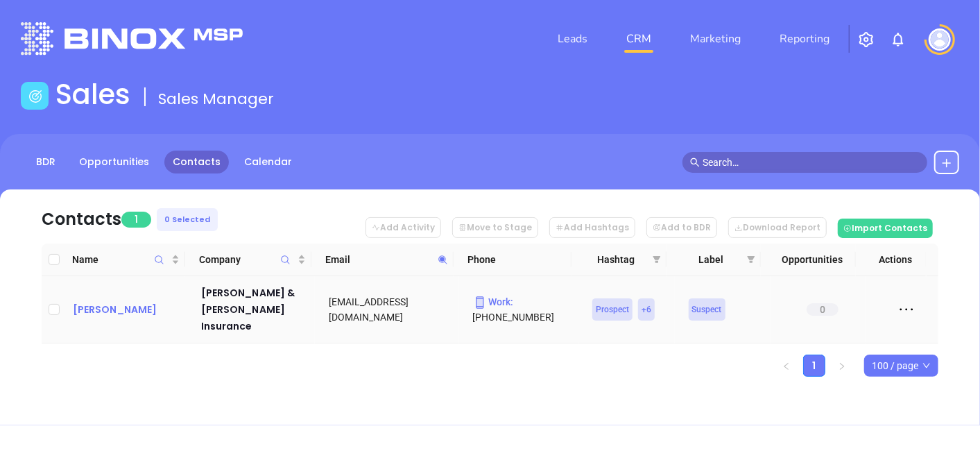
click at [133, 301] on div "Candice Schaffer" at bounding box center [127, 309] width 109 height 17
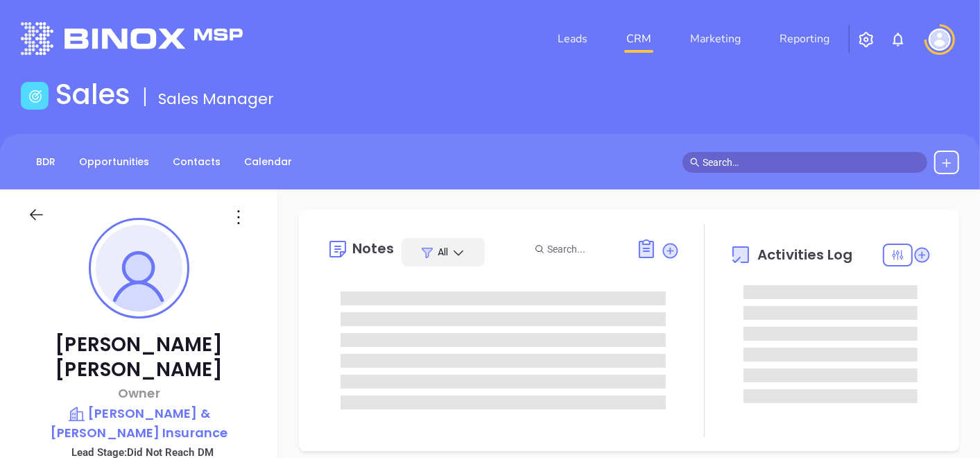
type input "[DATE]"
type input "[PERSON_NAME]"
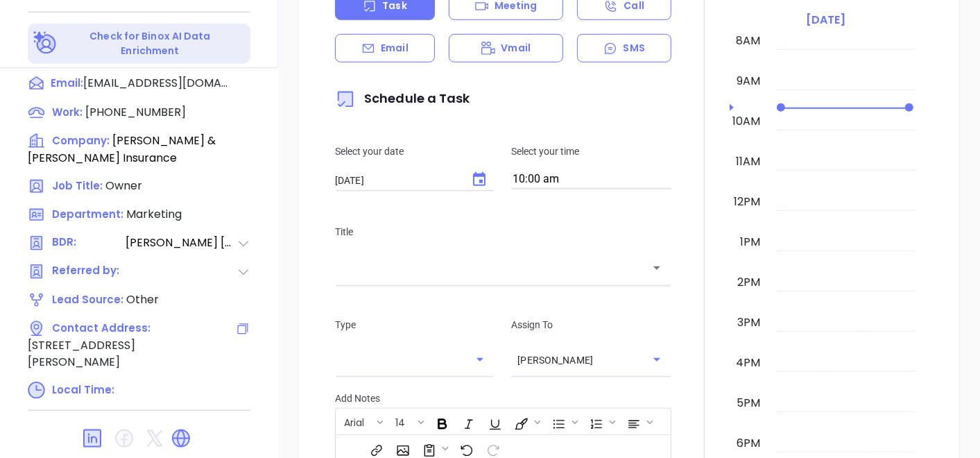
scroll to position [702, 0]
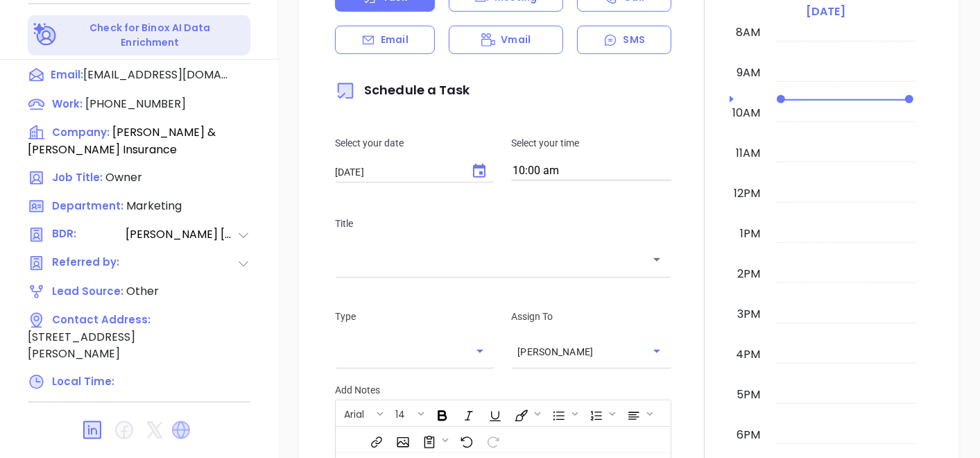
click at [179, 419] on icon at bounding box center [181, 430] width 22 height 22
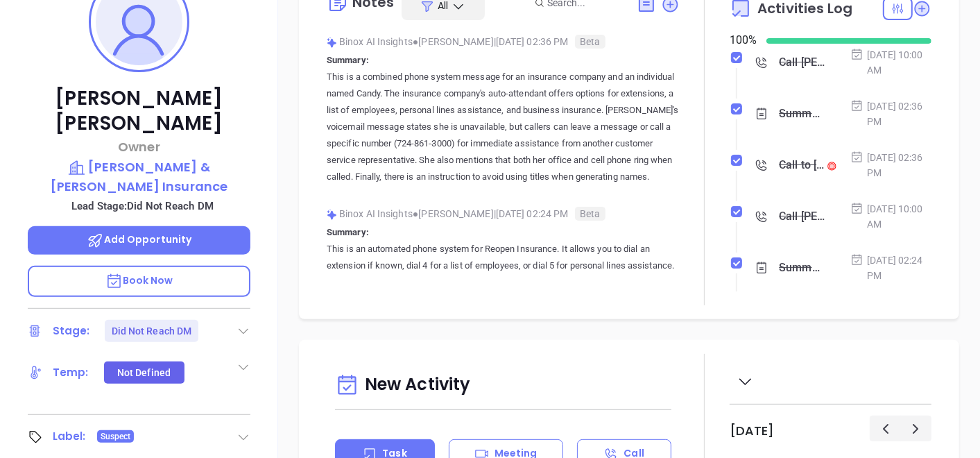
scroll to position [239, 0]
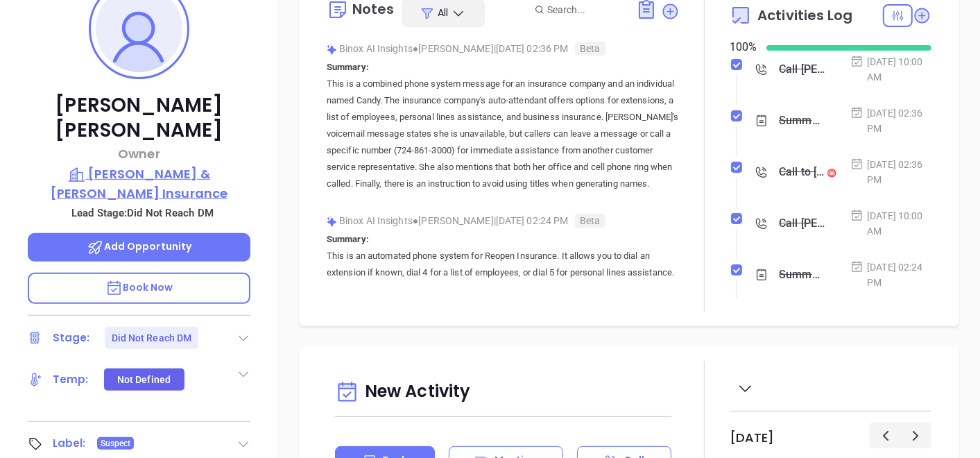
click at [170, 164] on p "Rupp & Fiore Insurance" at bounding box center [139, 183] width 223 height 38
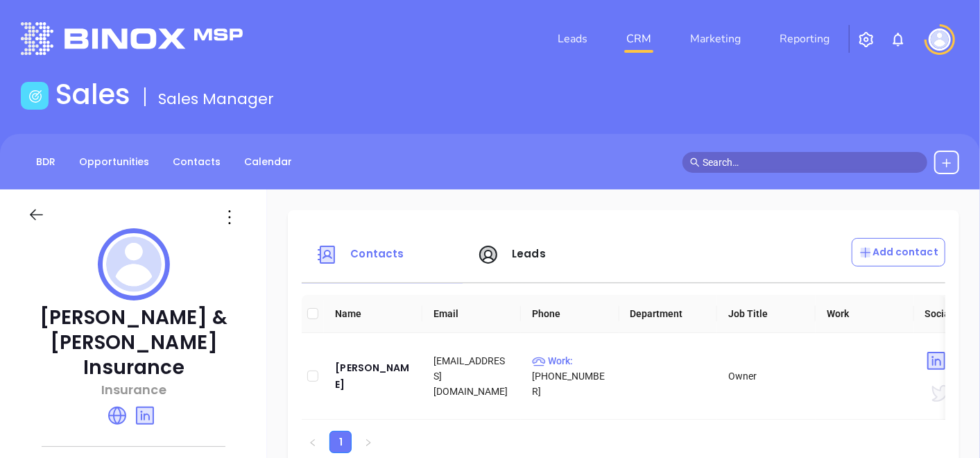
click at [173, 178] on div "BDR Opportunities Contacts Calendar" at bounding box center [490, 162] width 980 height 56
click at [182, 167] on link "Contacts" at bounding box center [196, 162] width 65 height 23
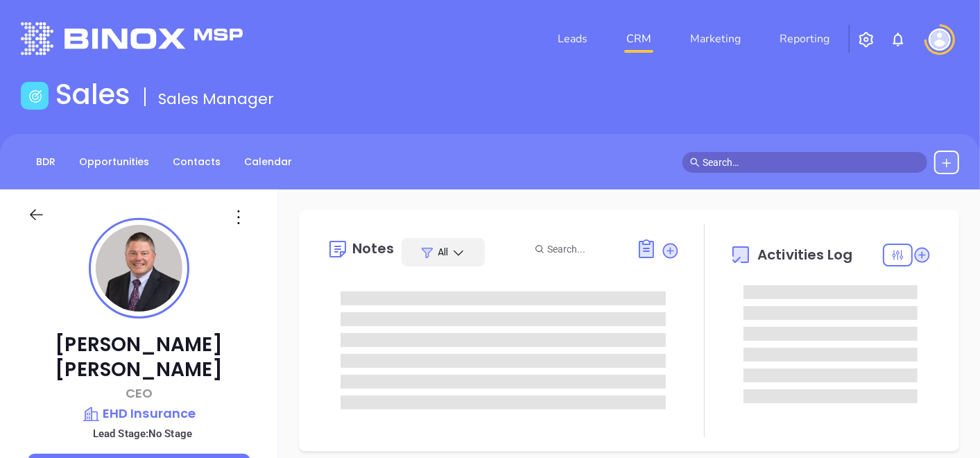
type input "10/04/2025"
type input "[PERSON_NAME]"
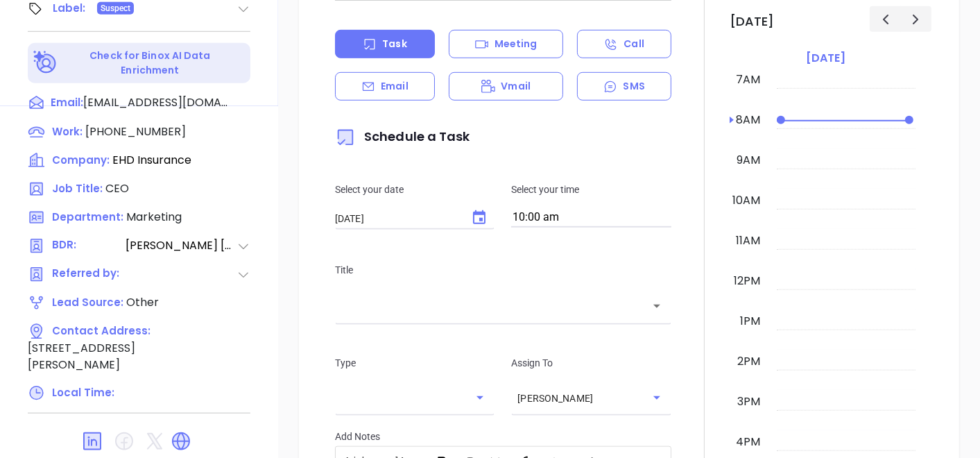
scroll to position [702, 0]
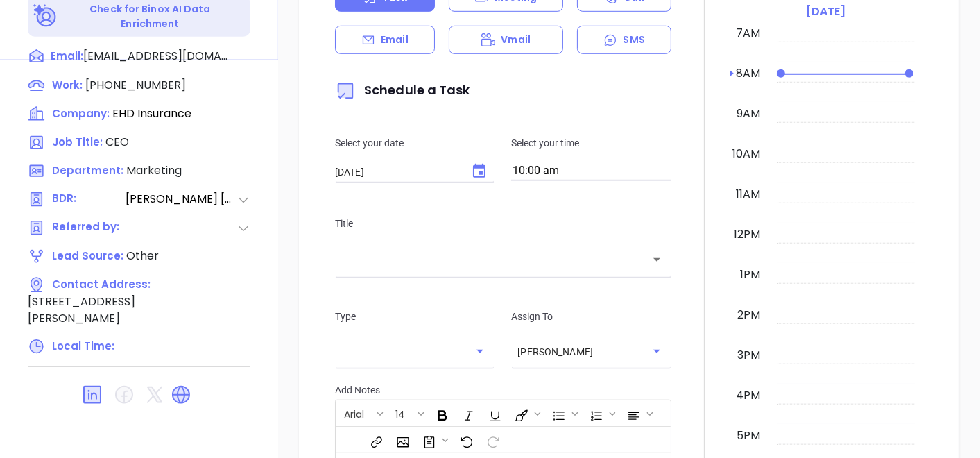
click at [184, 384] on icon at bounding box center [181, 395] width 22 height 22
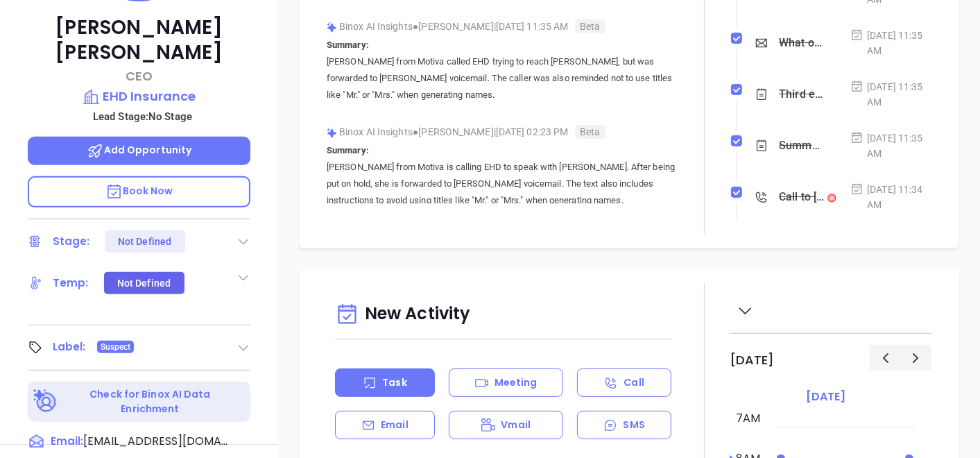
scroll to position [162, 0]
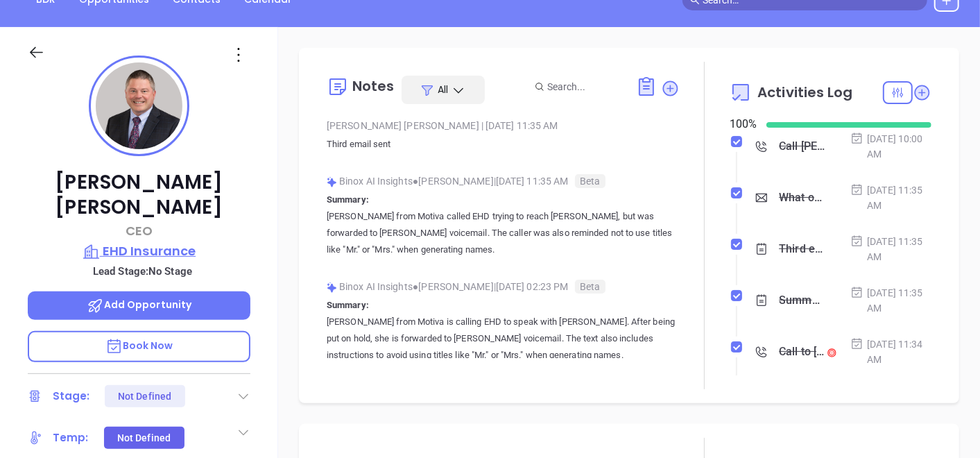
click at [156, 241] on p "EHD Insurance" at bounding box center [139, 250] width 223 height 19
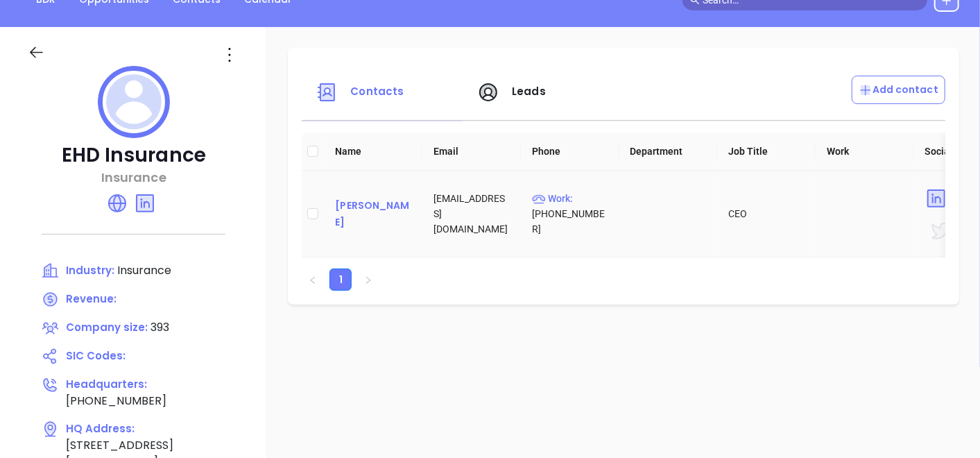
click at [359, 203] on div "Michael Malinowski" at bounding box center [373, 213] width 76 height 33
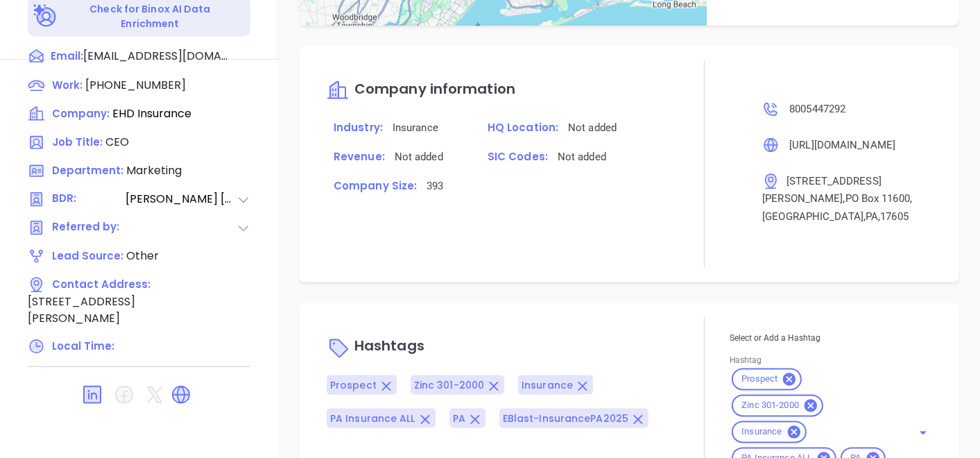
scroll to position [838, 0]
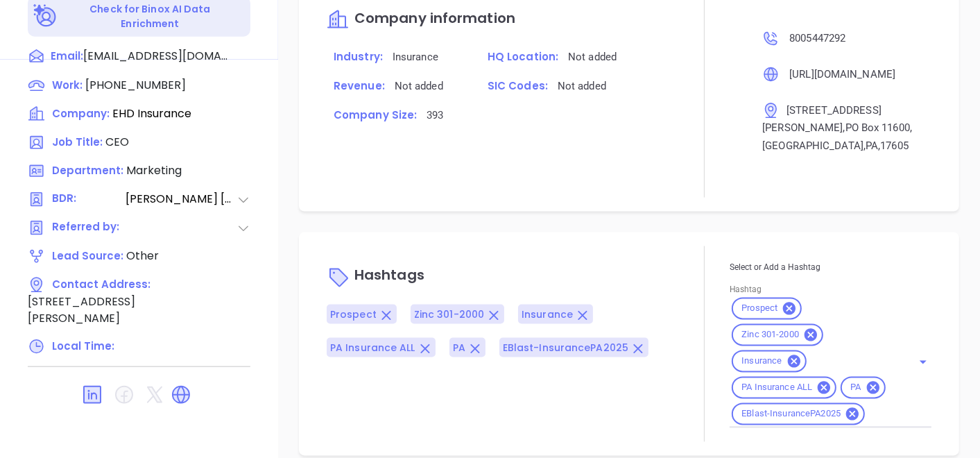
type input "Gissela Vargas"
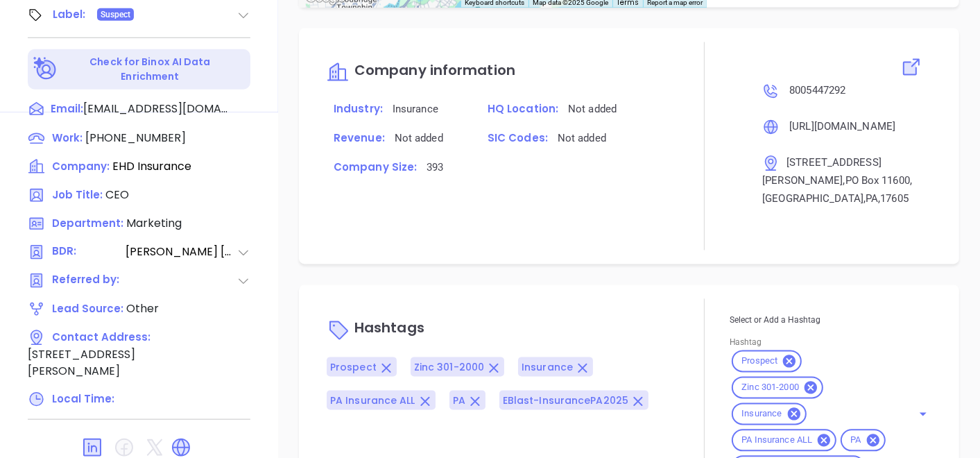
scroll to position [625, 0]
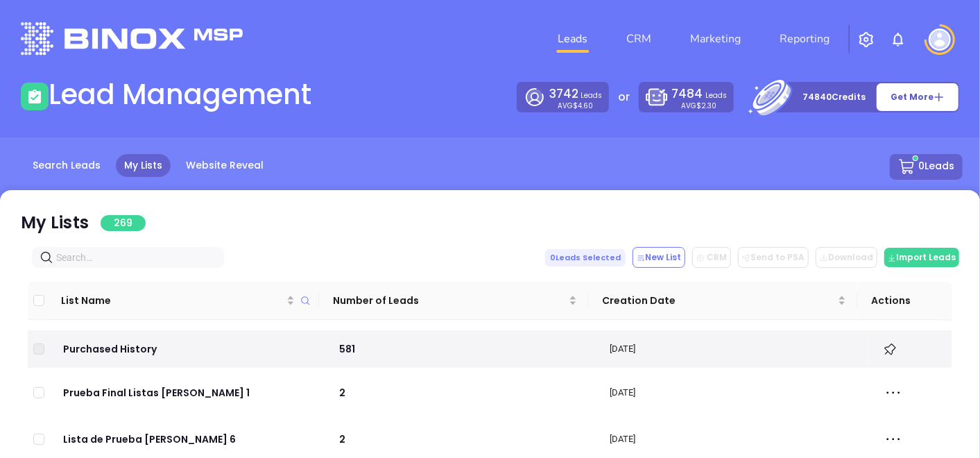
click at [153, 248] on span at bounding box center [128, 257] width 192 height 21
click at [146, 254] on input "text" at bounding box center [130, 257] width 149 height 15
paste input "reschini.com"
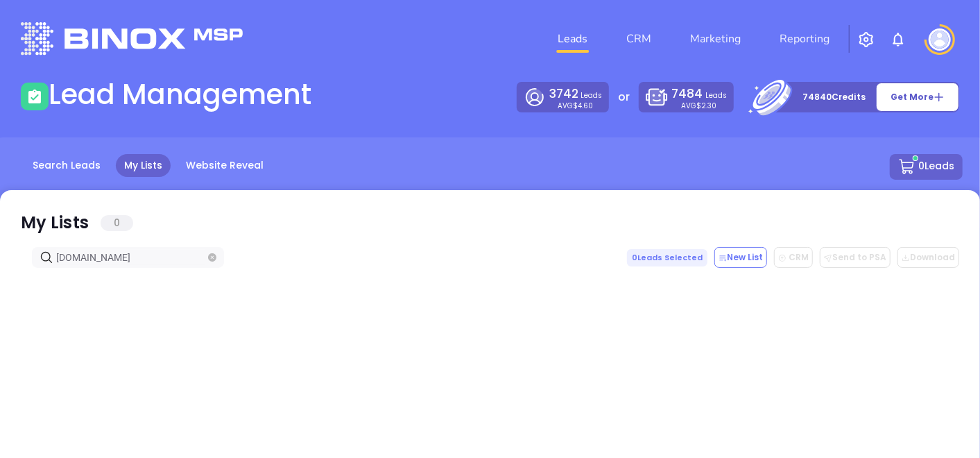
type input "reschini.com"
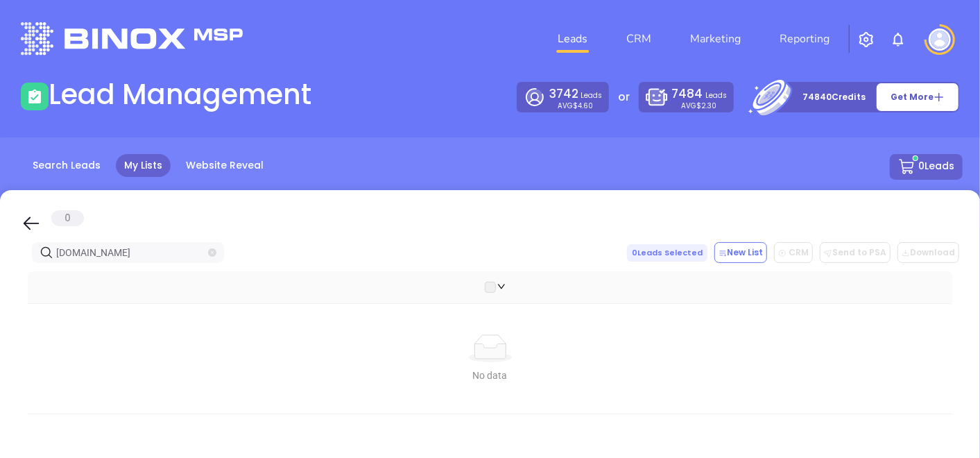
click at [216, 253] on icon "close-circle" at bounding box center [212, 252] width 8 height 8
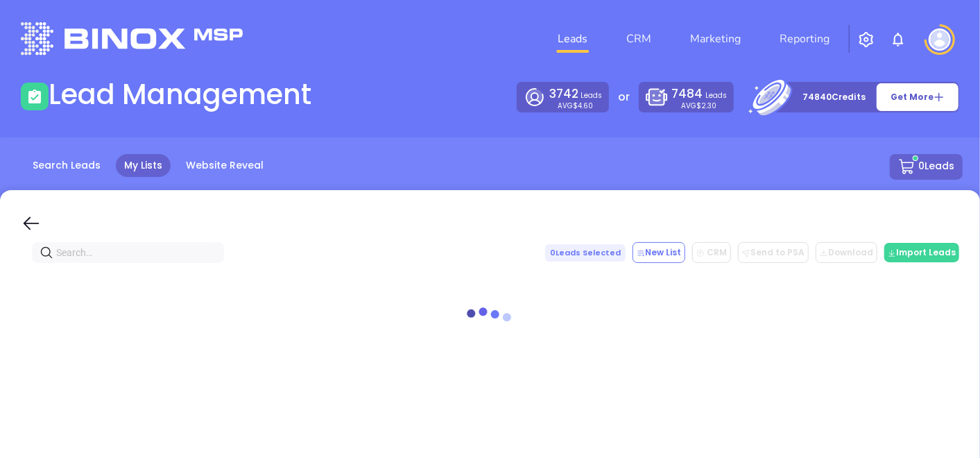
paste input "Reschini Agency"
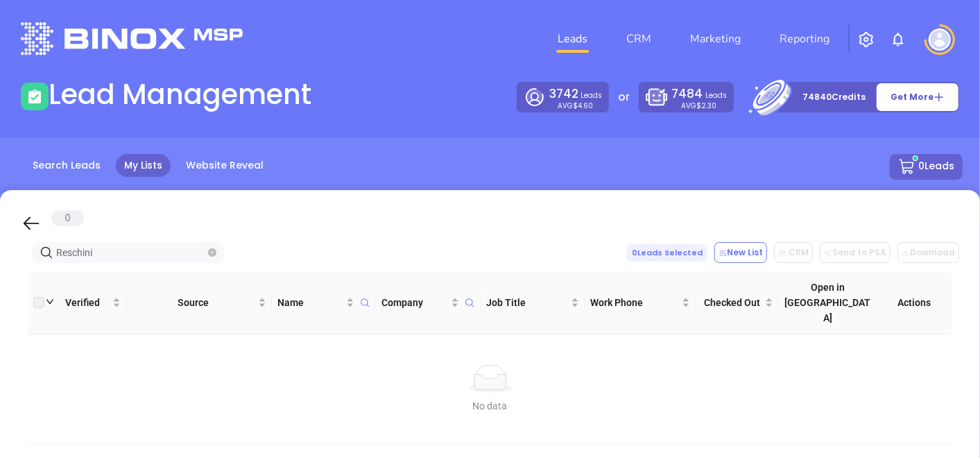
type input "Reschini"
click at [212, 250] on icon "close-circle" at bounding box center [212, 252] width 8 height 8
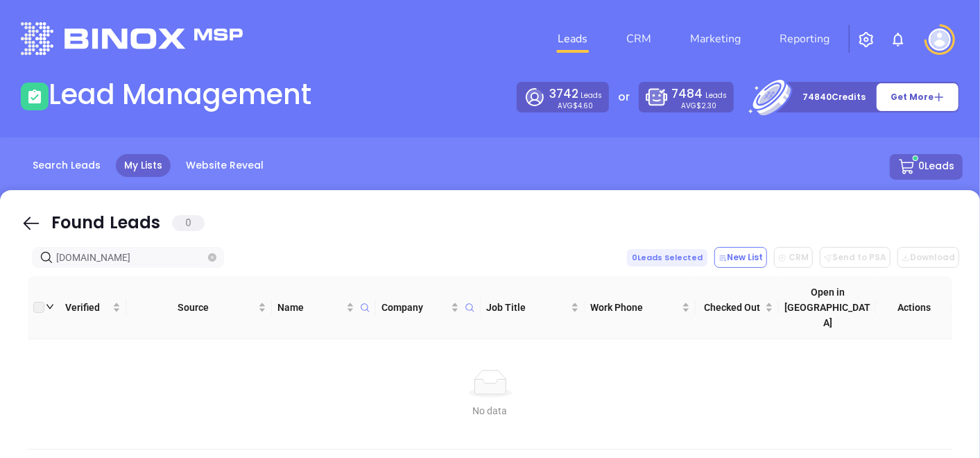
type input "[DOMAIN_NAME]"
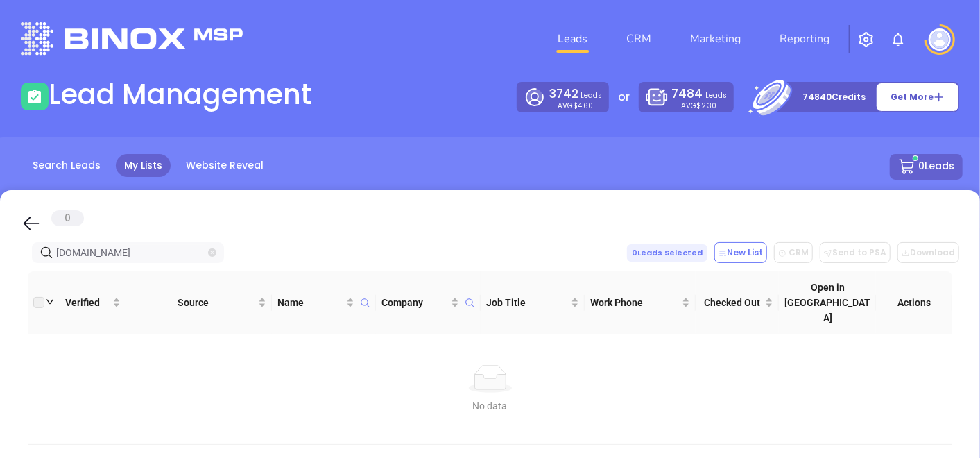
click at [209, 253] on icon "close-circle" at bounding box center [212, 252] width 8 height 8
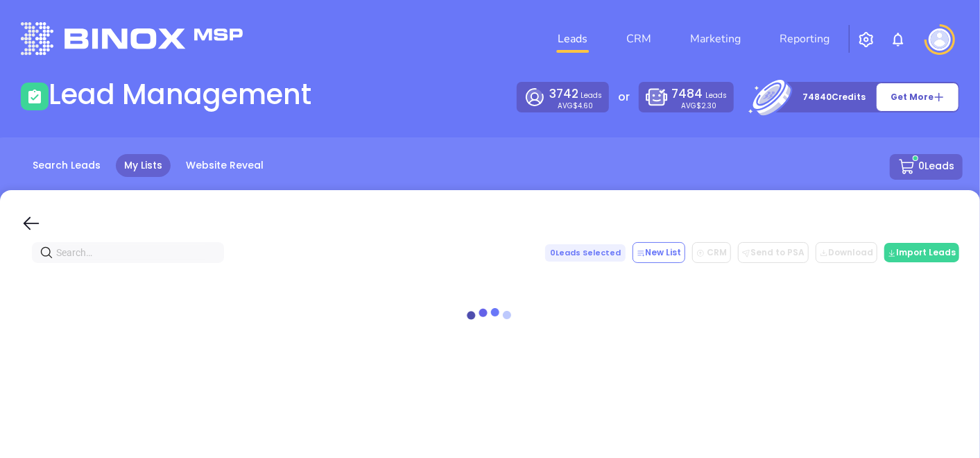
paste input "[DOMAIN_NAME]"
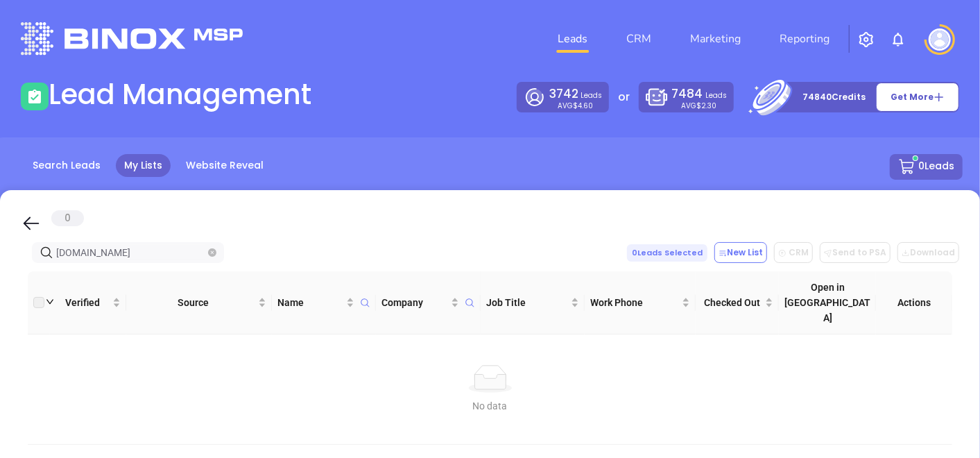
type input "[DOMAIN_NAME]"
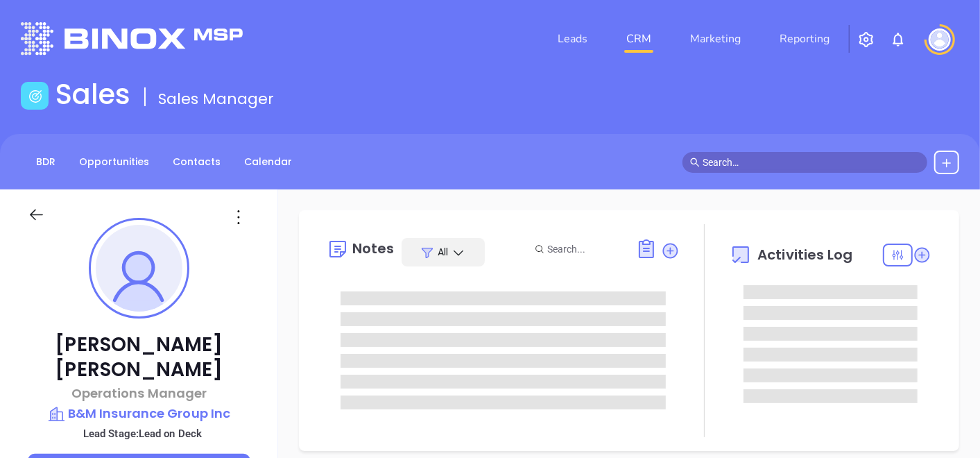
type input "10/04/2025"
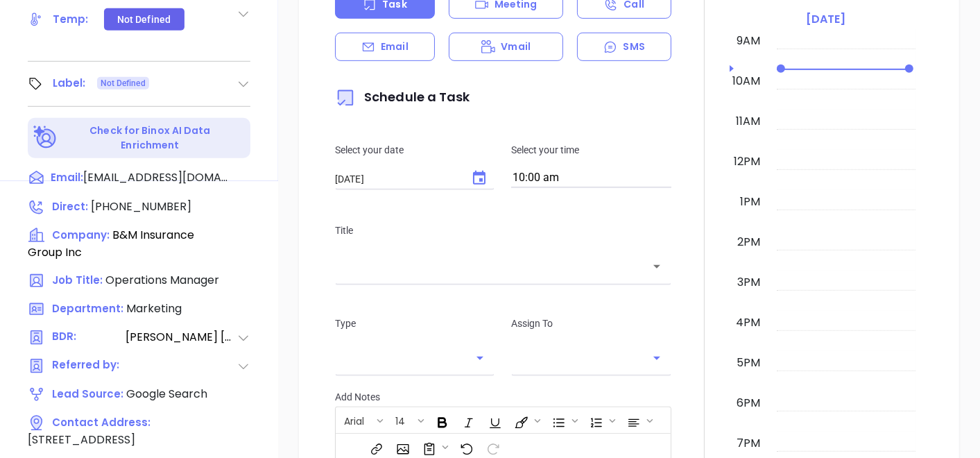
type input "Gissela Vargas"
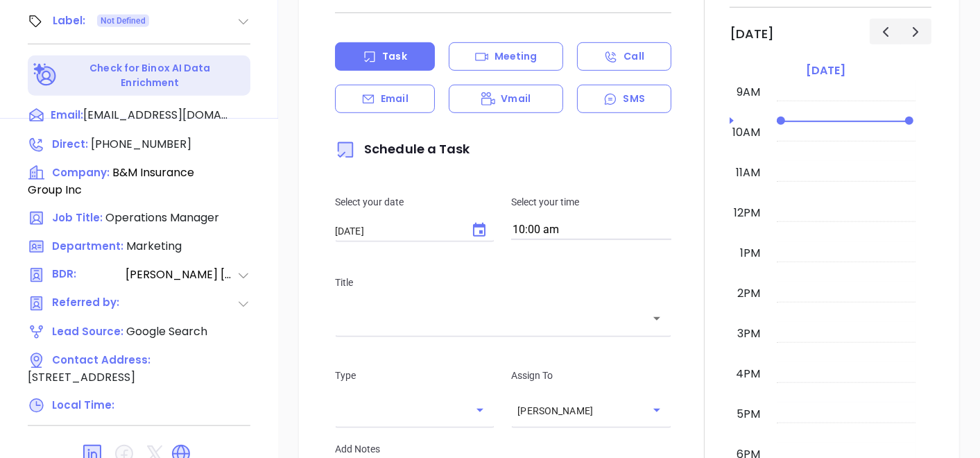
scroll to position [702, 0]
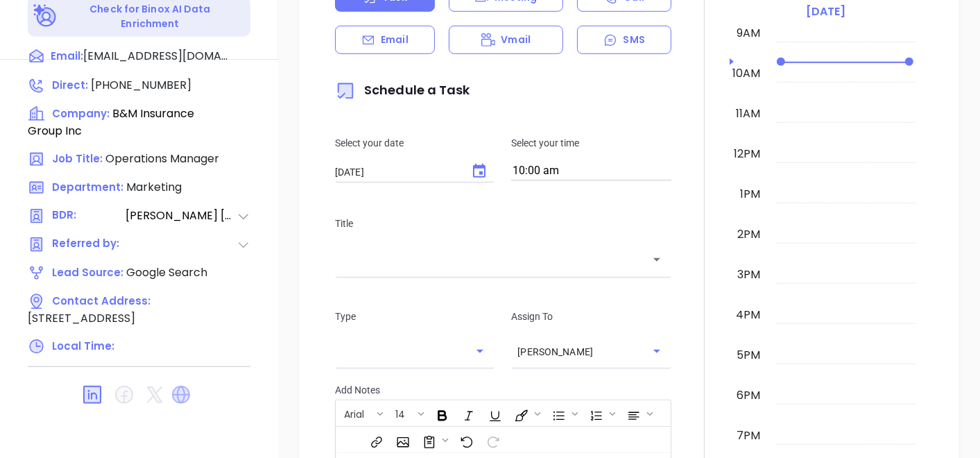
click at [180, 386] on icon at bounding box center [181, 395] width 18 height 18
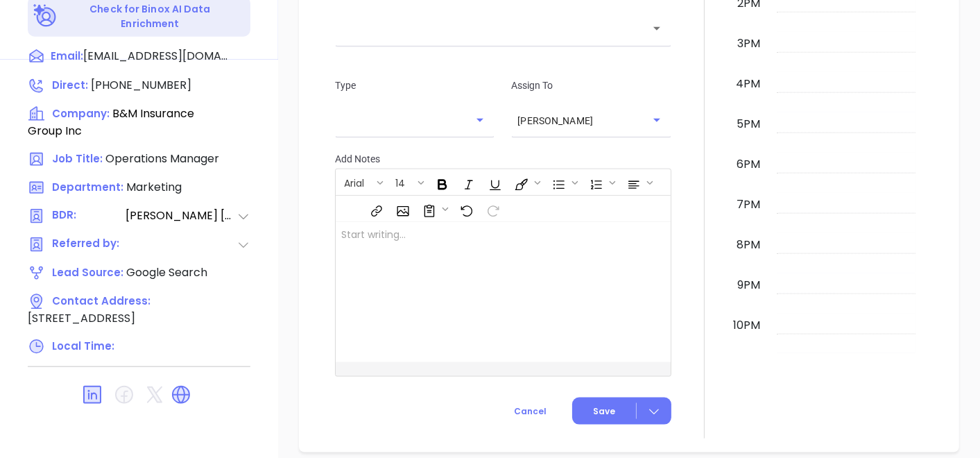
click at [194, 386] on link at bounding box center [184, 394] width 28 height 16
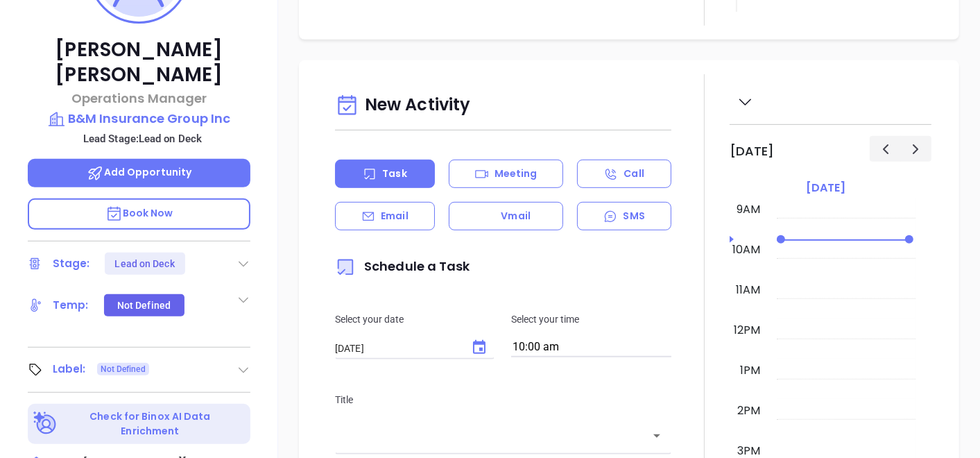
scroll to position [239, 0]
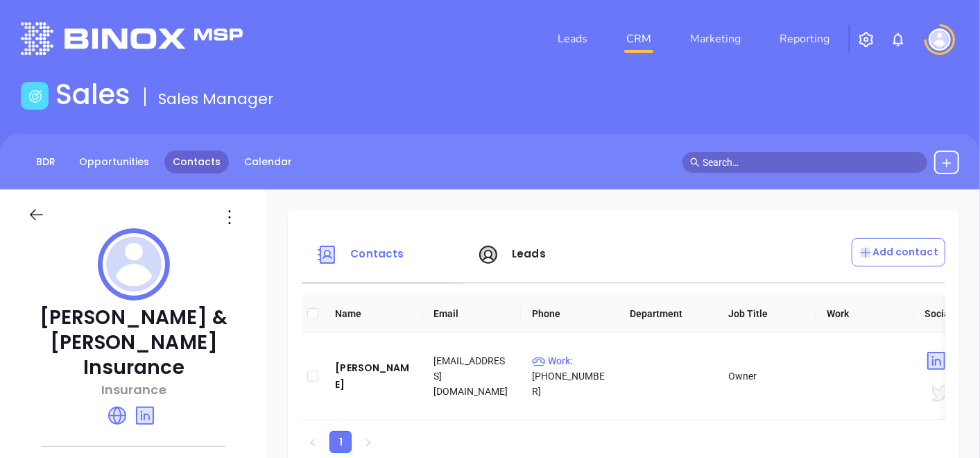
click at [194, 151] on link "Contacts" at bounding box center [196, 162] width 65 height 23
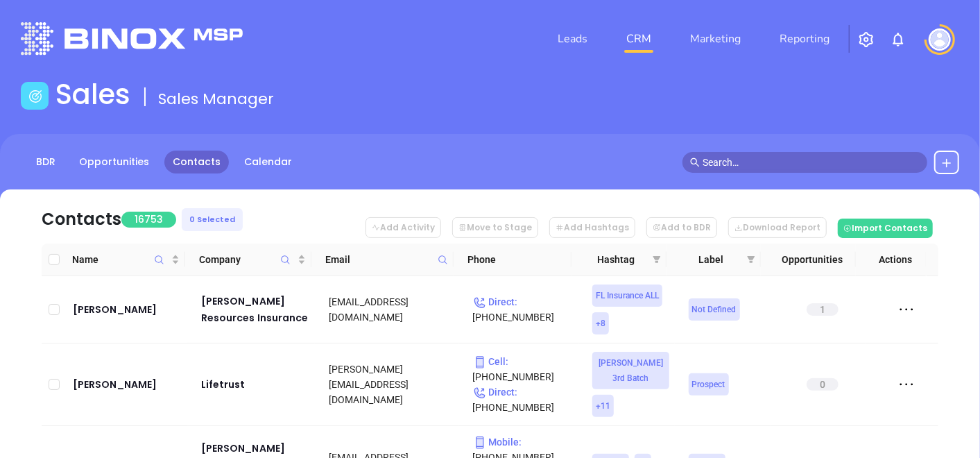
click at [445, 262] on icon at bounding box center [443, 260] width 10 height 10
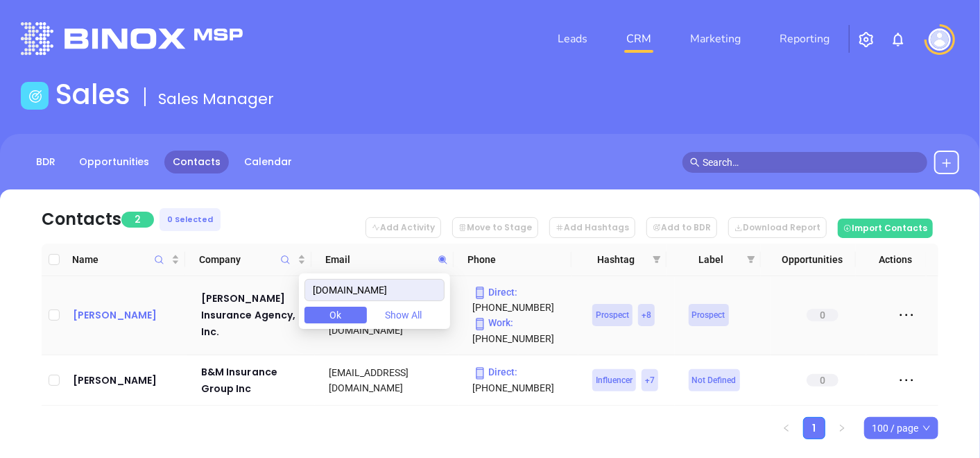
type input "[DOMAIN_NAME]"
click at [111, 311] on div "[PERSON_NAME]" at bounding box center [127, 315] width 109 height 17
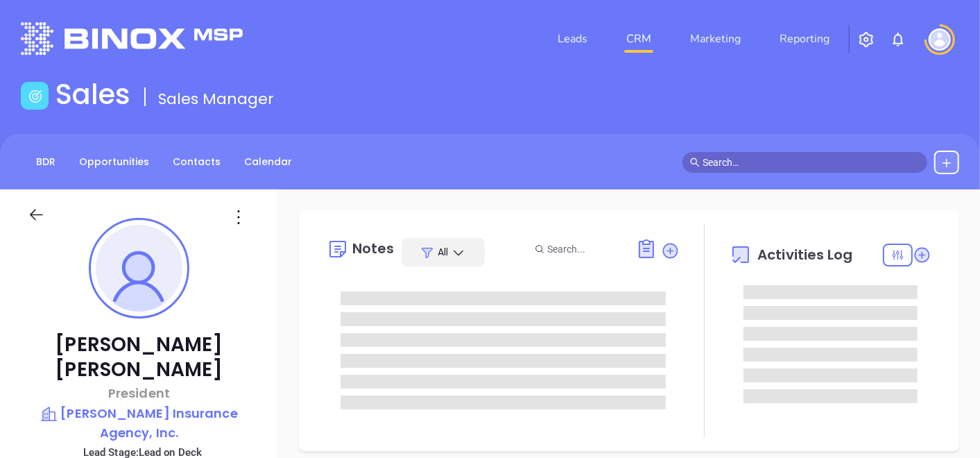
type input "[DATE]"
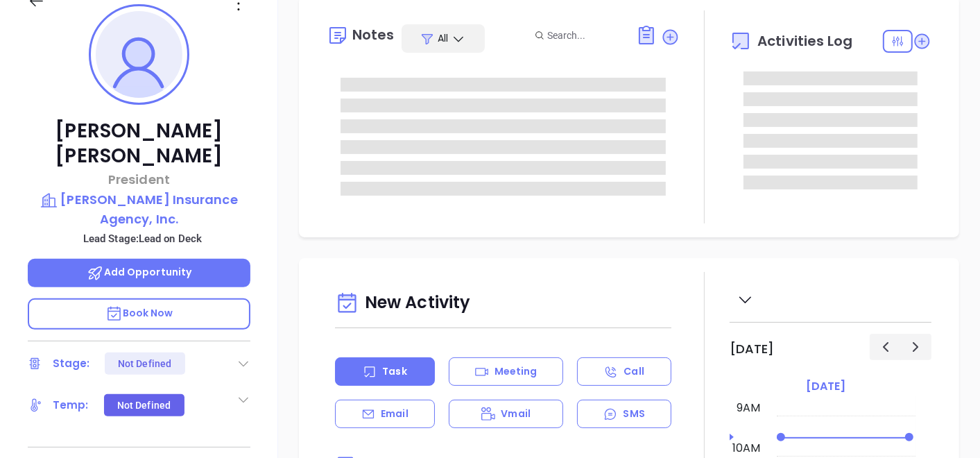
scroll to position [231, 0]
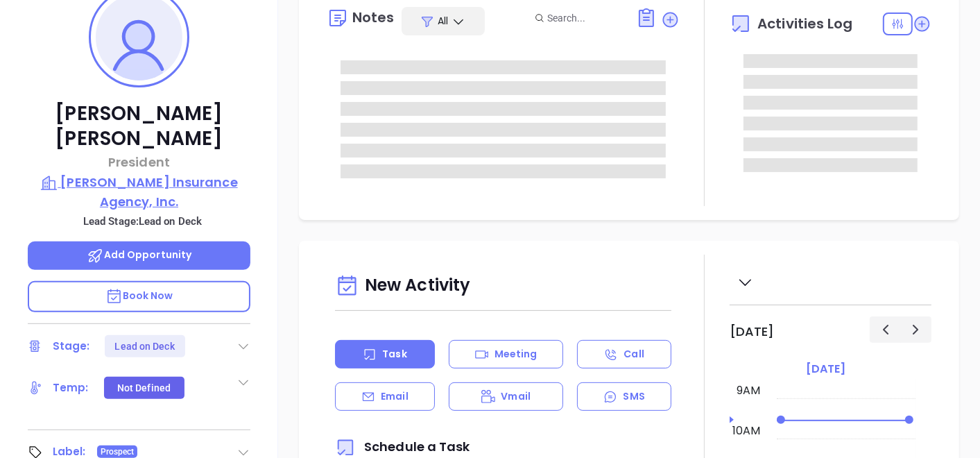
type input "[PERSON_NAME]"
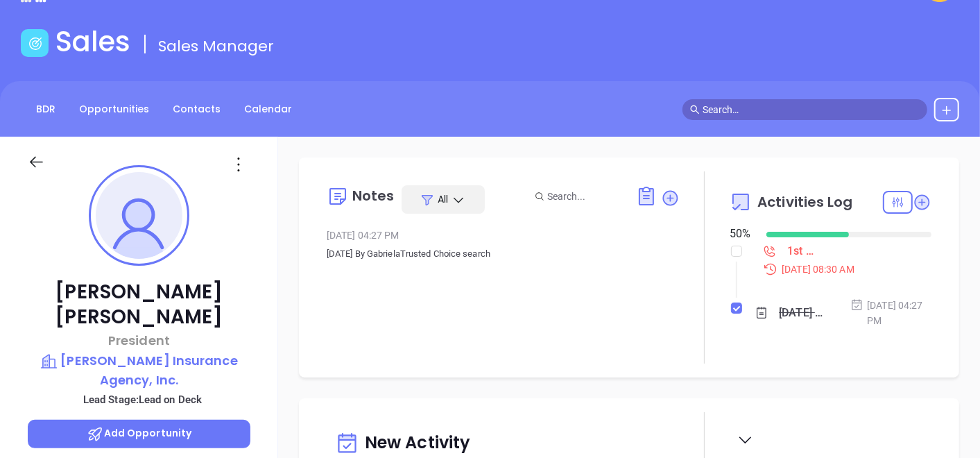
scroll to position [0, 0]
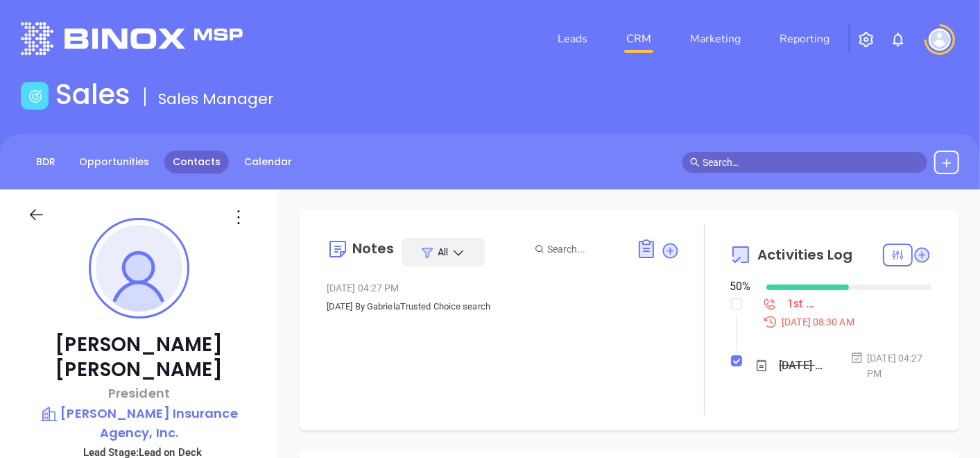
click at [194, 163] on link "Contacts" at bounding box center [196, 162] width 65 height 23
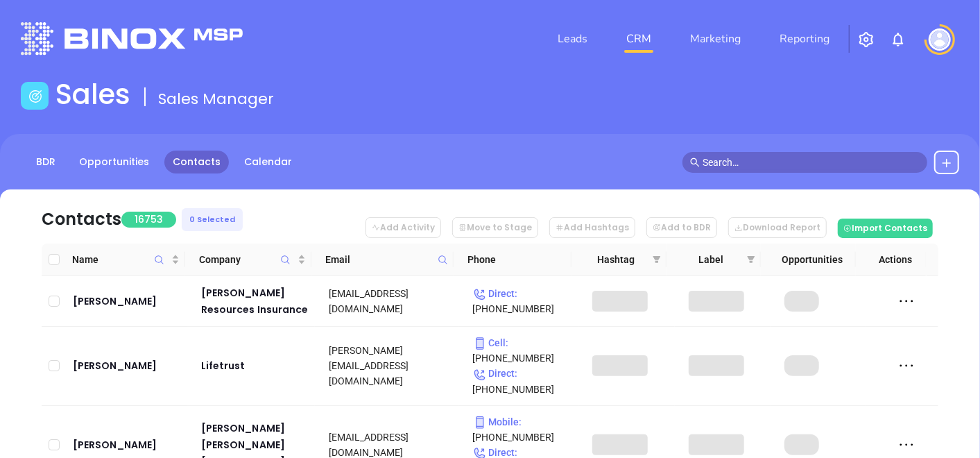
click at [441, 253] on span at bounding box center [443, 259] width 16 height 21
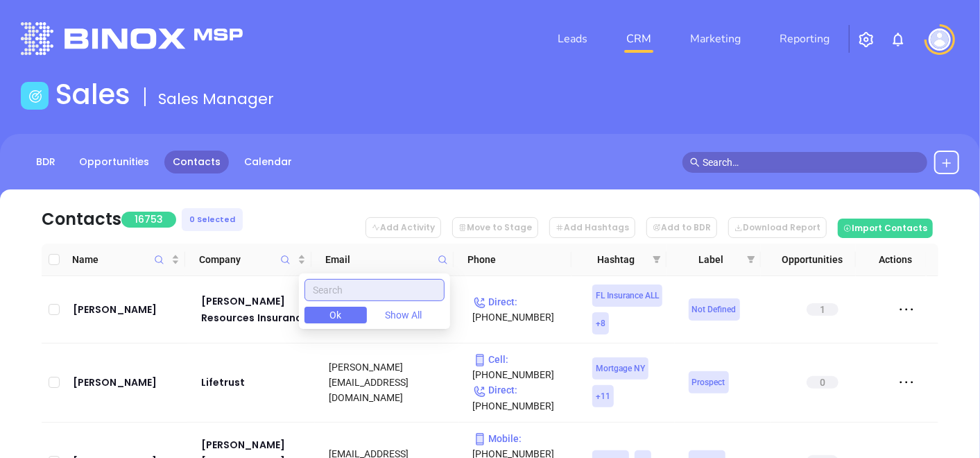
paste input "lanyiagency.com"
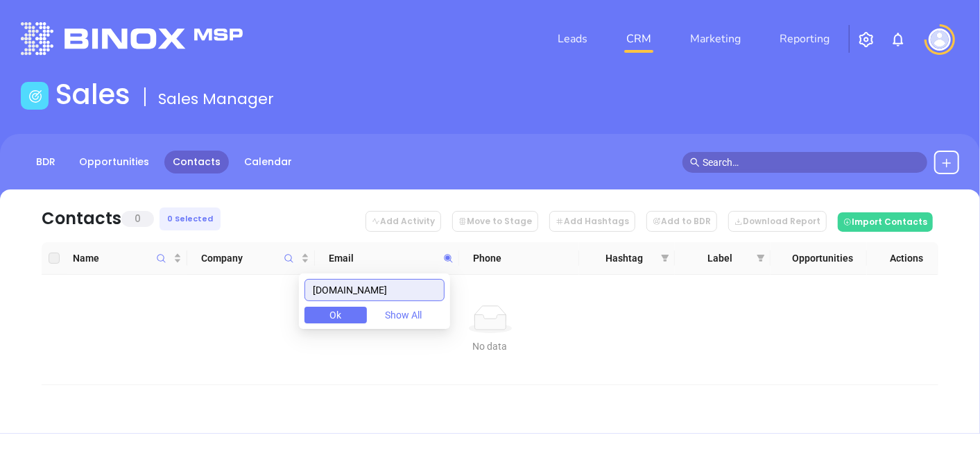
type input "lanyiagency.com"
drag, startPoint x: 396, startPoint y: 287, endPoint x: 305, endPoint y: 321, distance: 96.8
click at [309, 323] on div "lanyiagency.com Ok Show All" at bounding box center [374, 301] width 151 height 56
paste input "duncangrp.com"
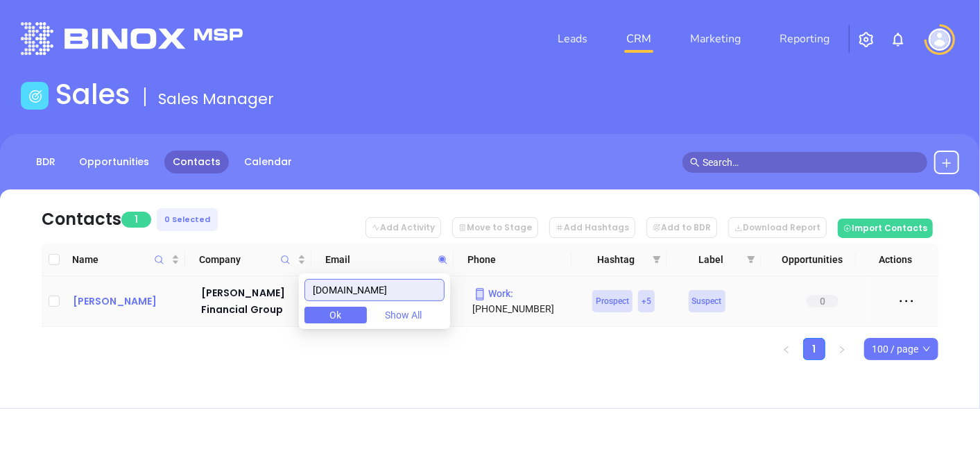
type input "duncangrp.com"
click at [92, 298] on div "Alex Kline" at bounding box center [127, 301] width 109 height 17
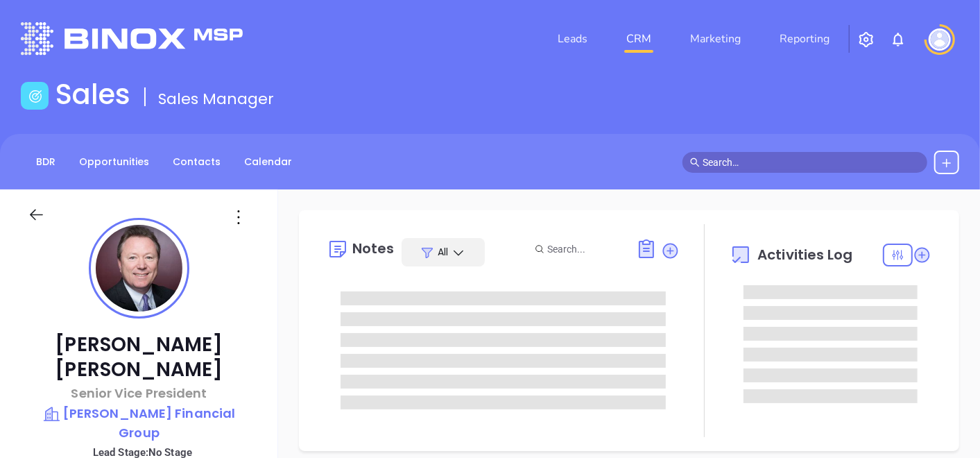
type input "[DATE]"
type input "[PERSON_NAME]"
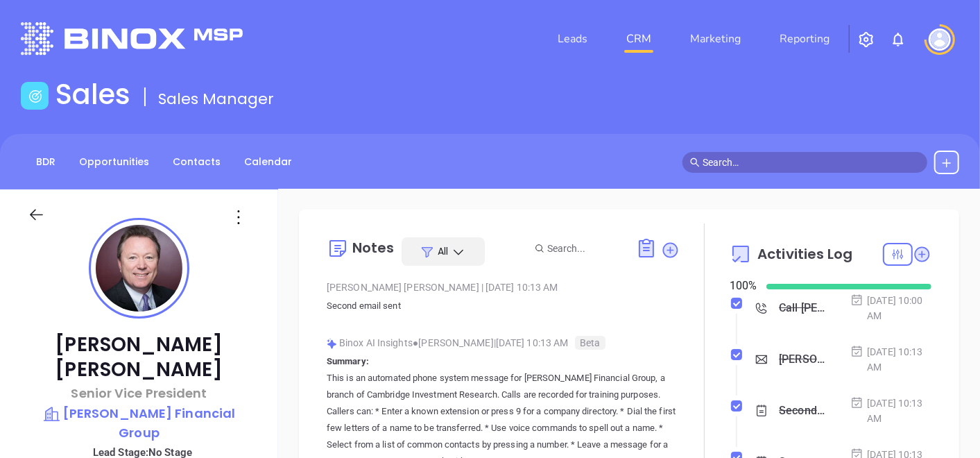
scroll to position [0, 0]
click at [210, 404] on p "Duncan Financial Group" at bounding box center [139, 423] width 223 height 38
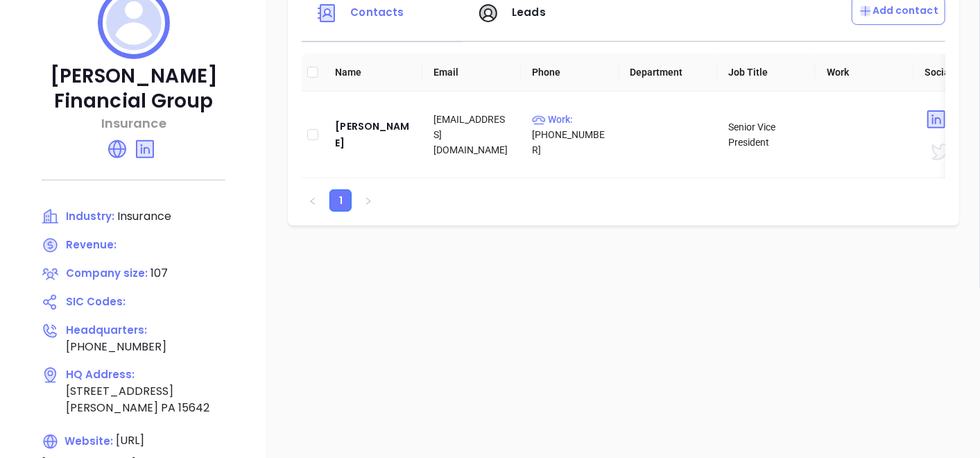
scroll to position [308, 0]
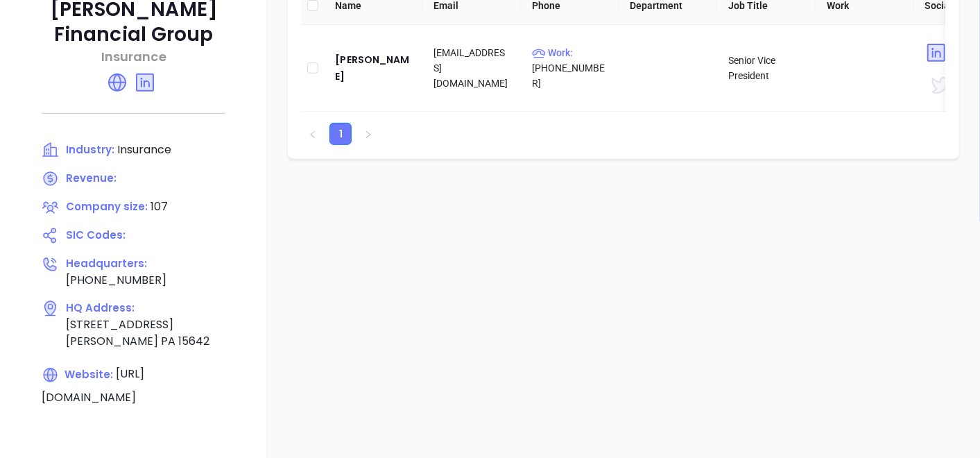
click at [121, 90] on icon at bounding box center [117, 82] width 22 height 22
click at [348, 70] on div "Alex Kline" at bounding box center [373, 67] width 76 height 33
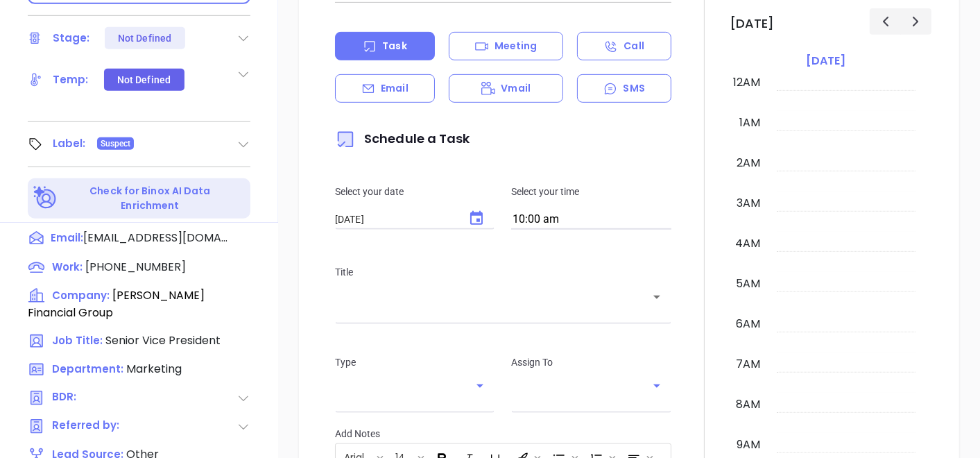
scroll to position [702, 0]
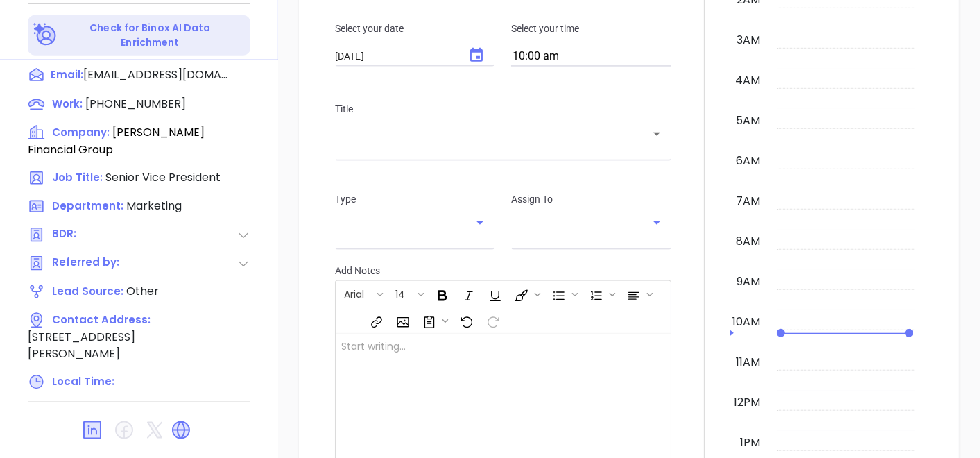
type input "[DATE]"
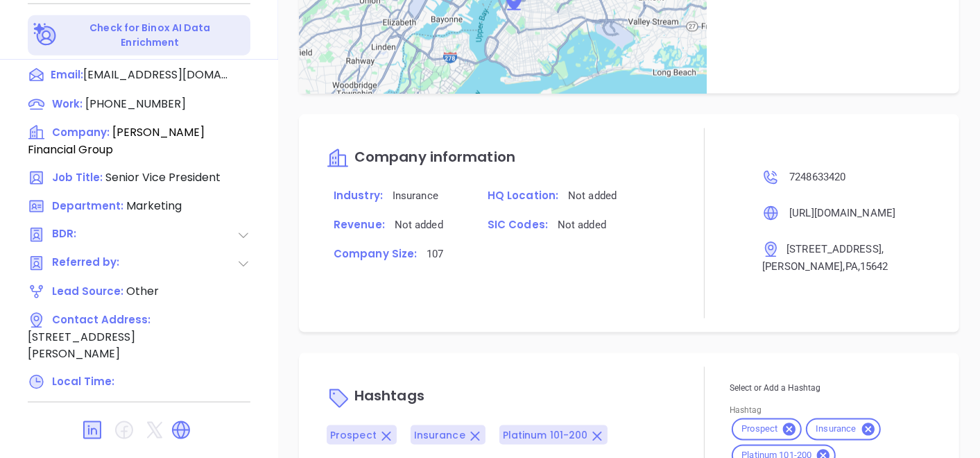
scroll to position [811, 0]
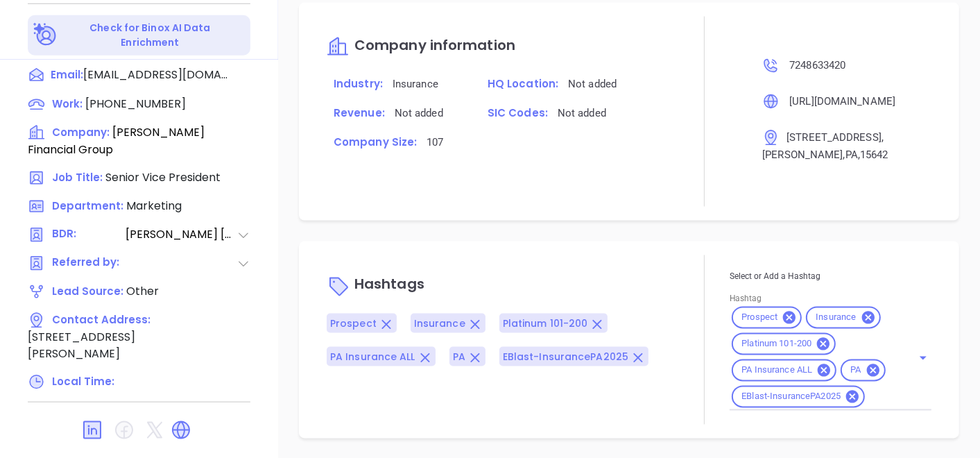
type input "[PERSON_NAME]"
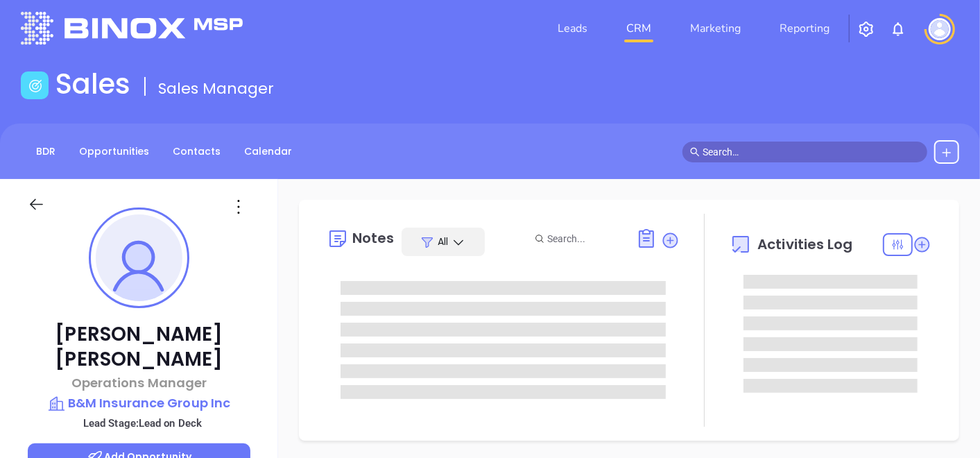
type input "[DATE]"
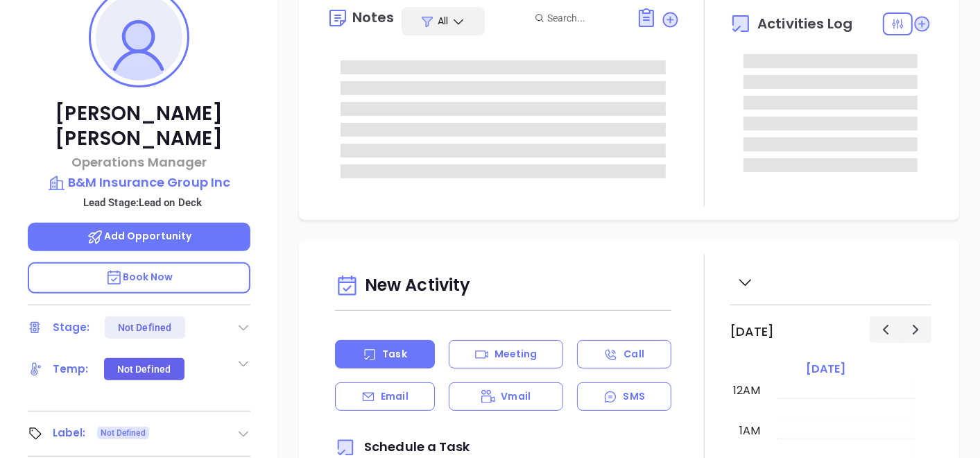
scroll to position [362, 0]
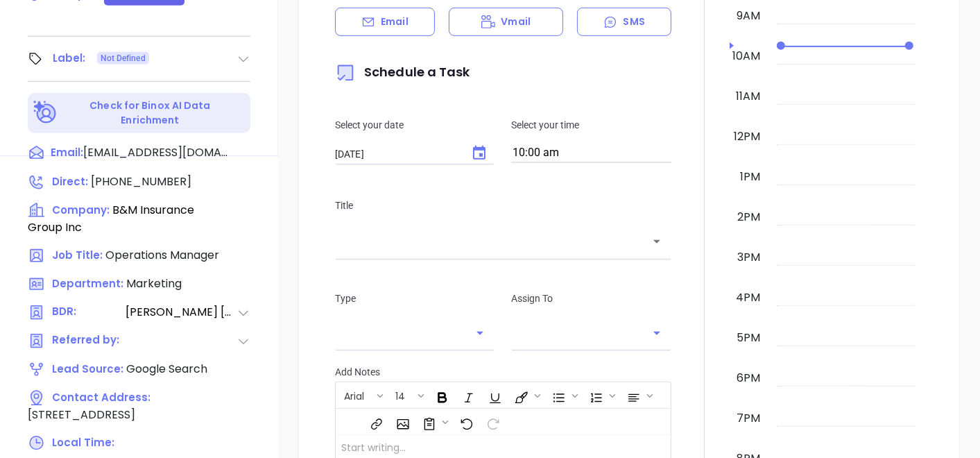
type input "[PERSON_NAME]"
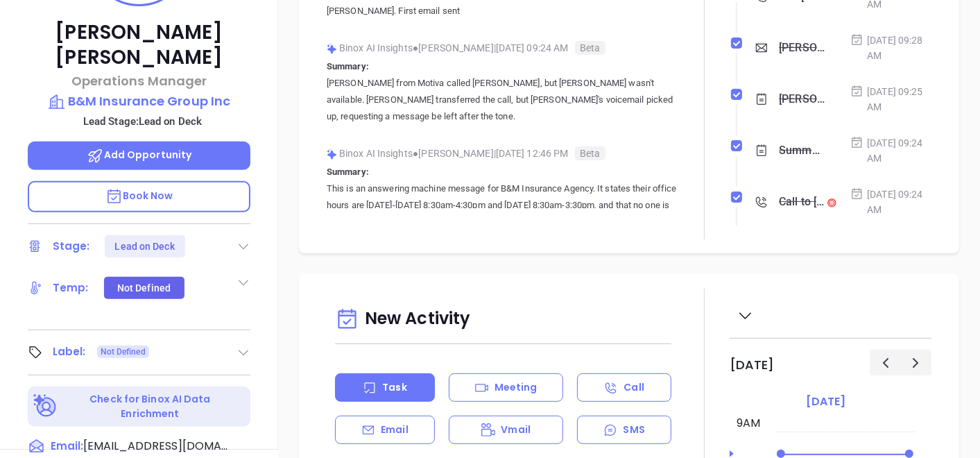
scroll to position [308, 0]
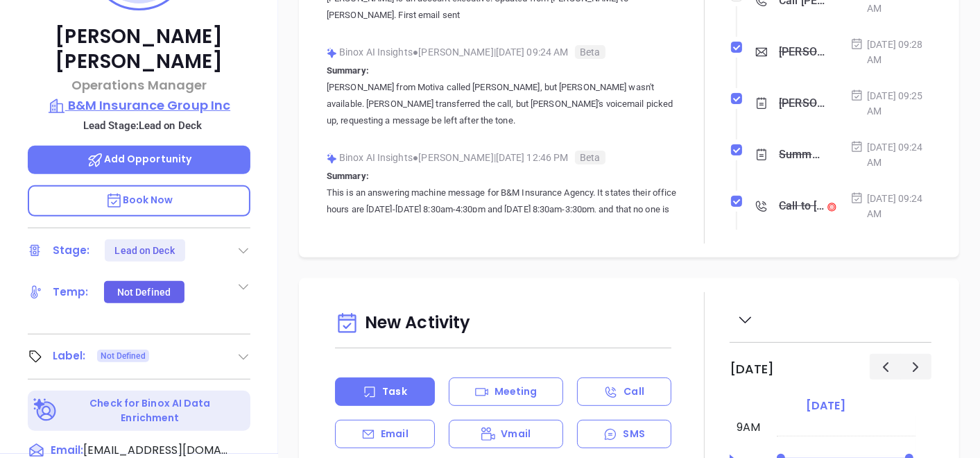
click at [112, 96] on p "B&M Insurance Group Inc" at bounding box center [139, 105] width 223 height 19
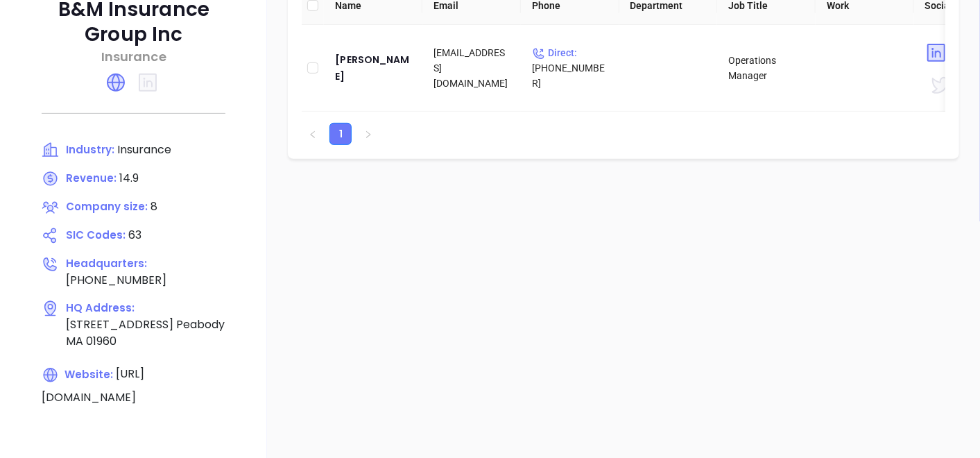
drag, startPoint x: 74, startPoint y: 15, endPoint x: 62, endPoint y: 14, distance: 11.9
click at [73, 15] on p "B&M Insurance Group Inc" at bounding box center [134, 22] width 212 height 50
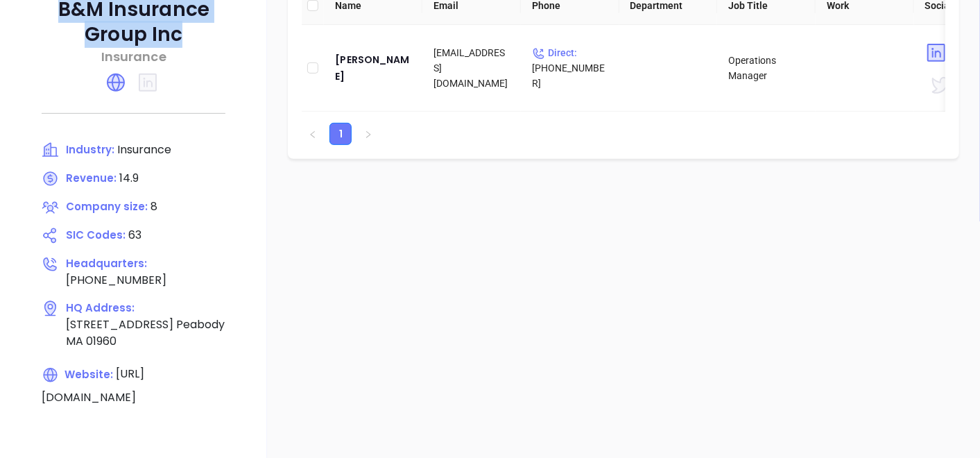
drag, startPoint x: 61, startPoint y: 12, endPoint x: 202, endPoint y: 33, distance: 142.5
click at [202, 33] on p "B&M Insurance Group Inc" at bounding box center [134, 22] width 212 height 50
copy p "B&M Insurance Group Inc"
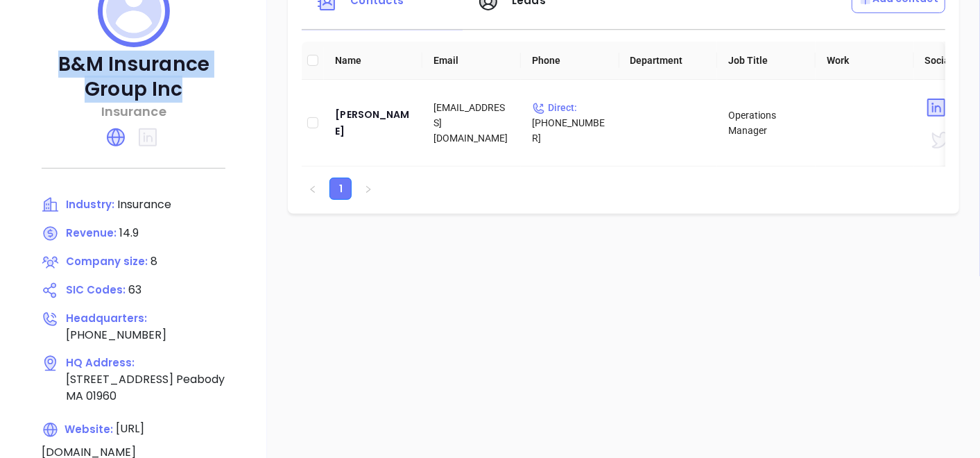
scroll to position [231, 0]
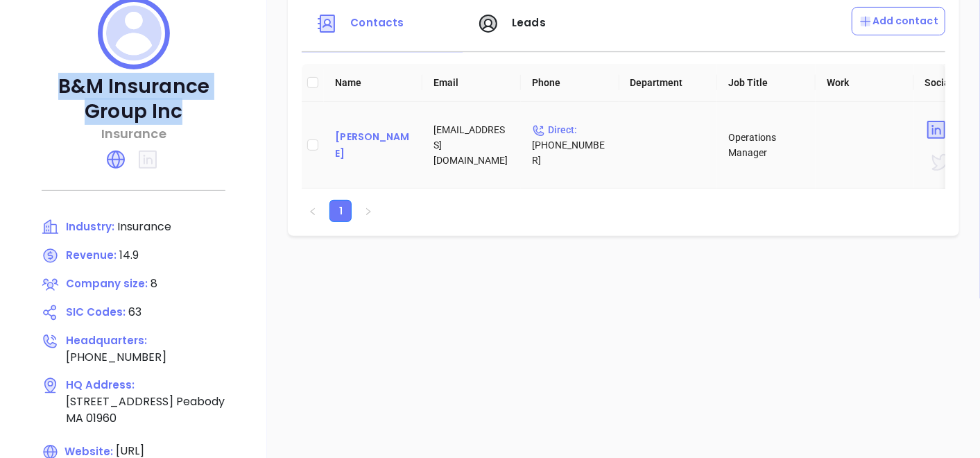
click at [357, 149] on div "Jenna Suslak" at bounding box center [373, 144] width 76 height 33
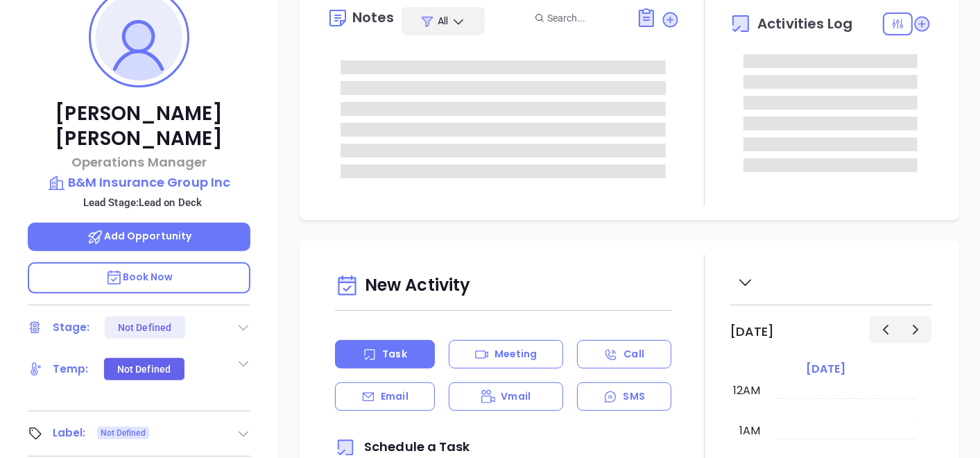
type input "[DATE]"
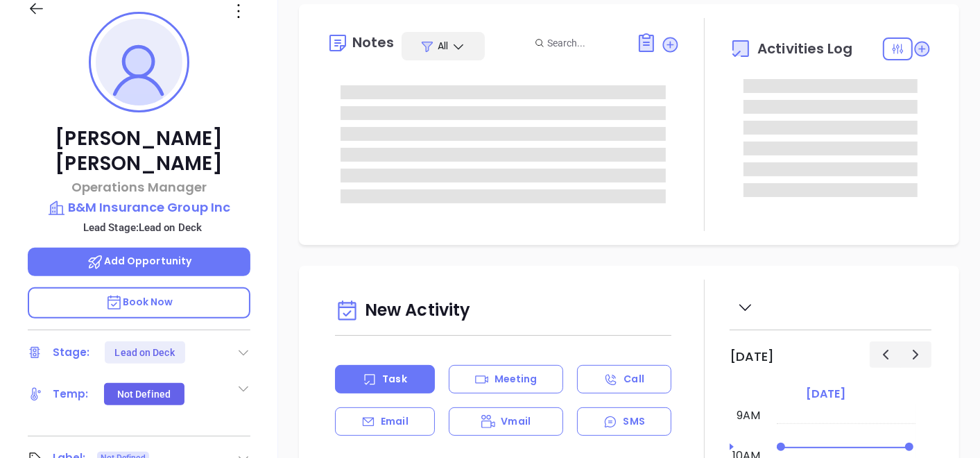
type input "[PERSON_NAME]"
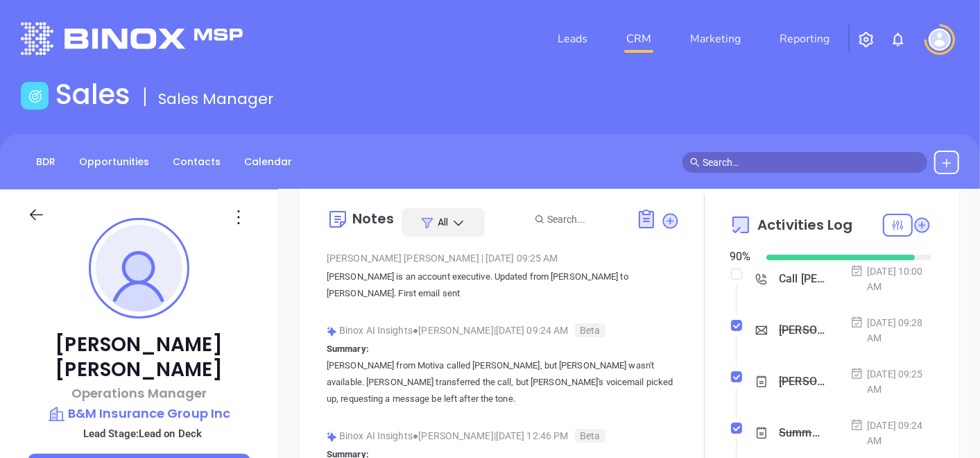
scroll to position [77, 0]
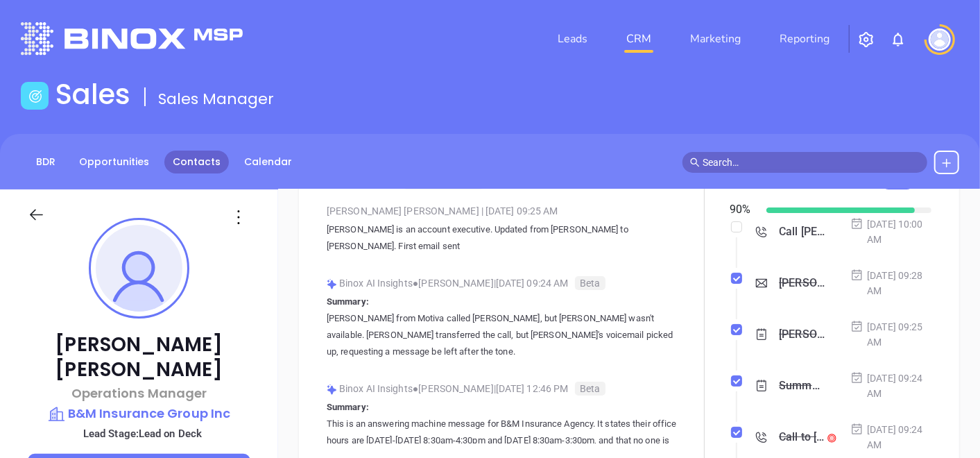
click at [211, 163] on link "Contacts" at bounding box center [196, 162] width 65 height 23
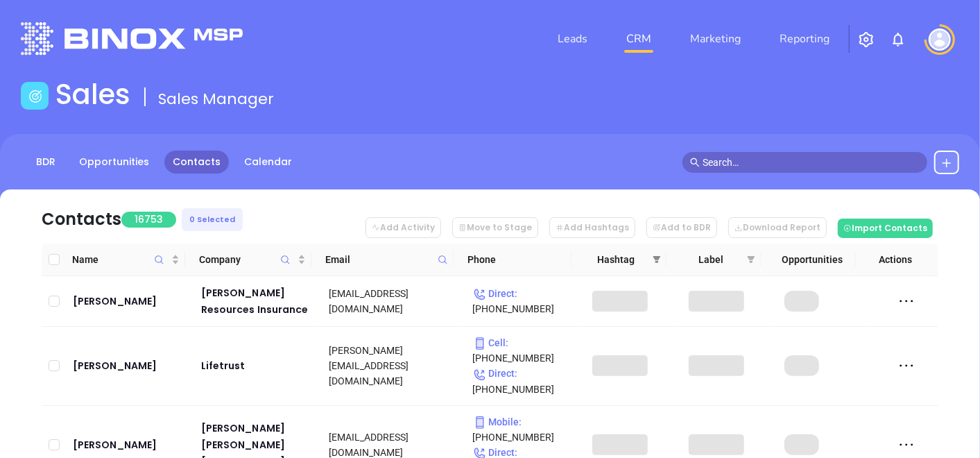
click at [652, 265] on span at bounding box center [657, 259] width 14 height 21
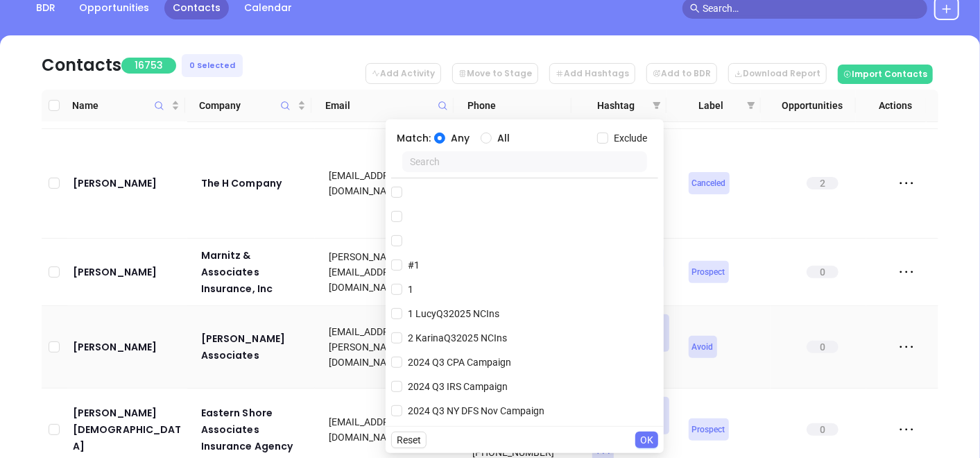
scroll to position [77, 0]
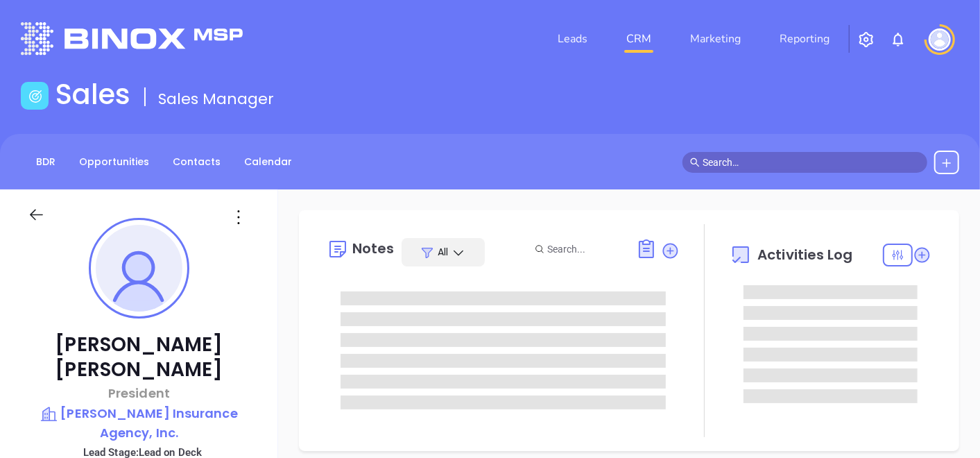
type input "[DATE]"
type input "[PERSON_NAME]"
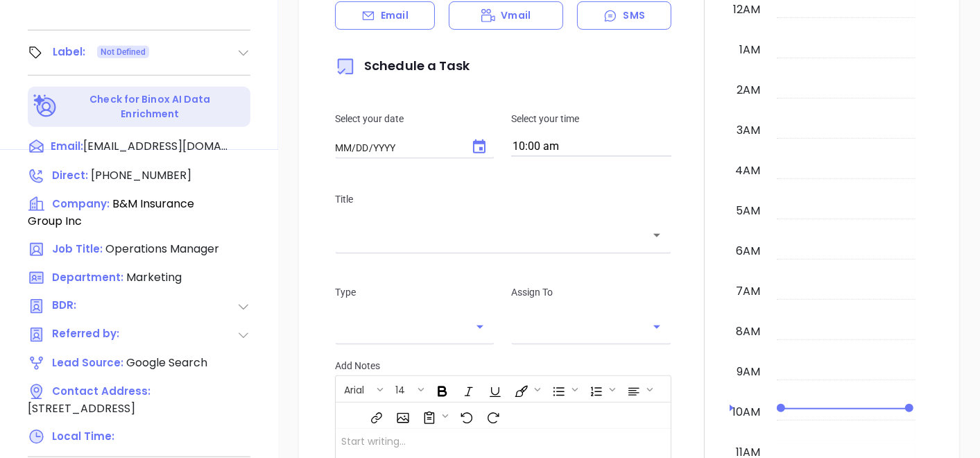
type input "[DATE]"
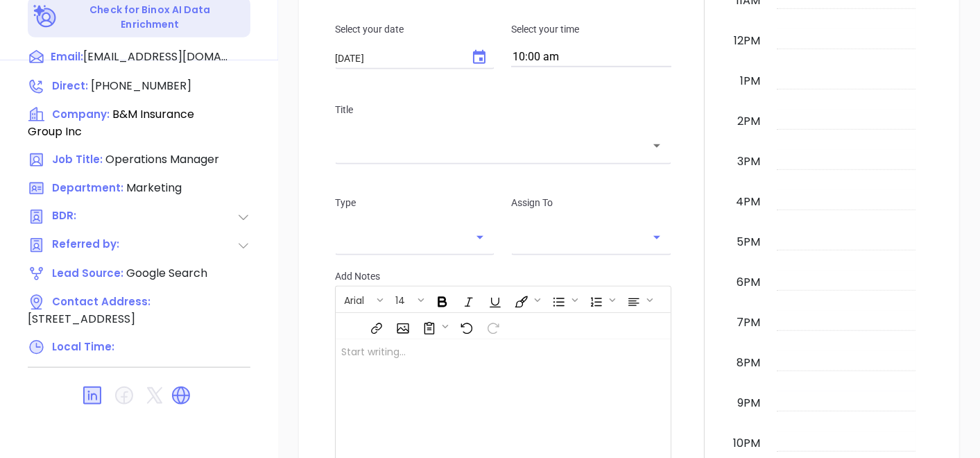
scroll to position [702, 0]
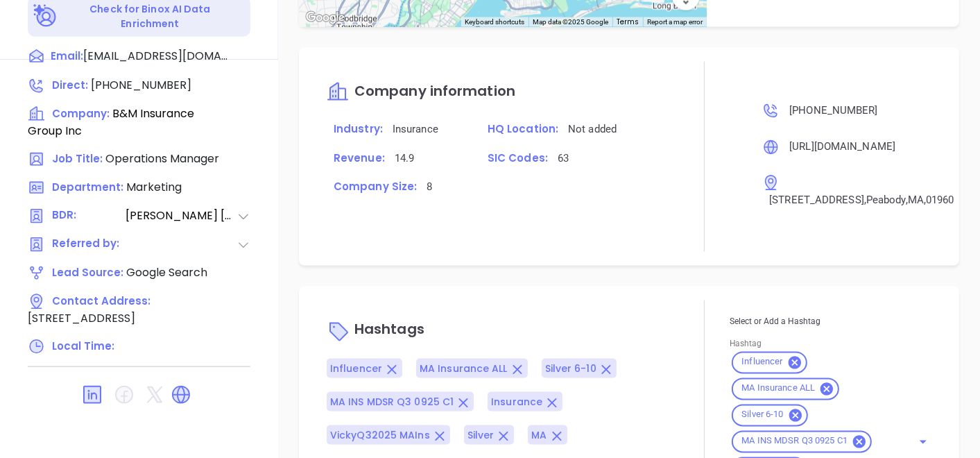
type input "[PERSON_NAME]"
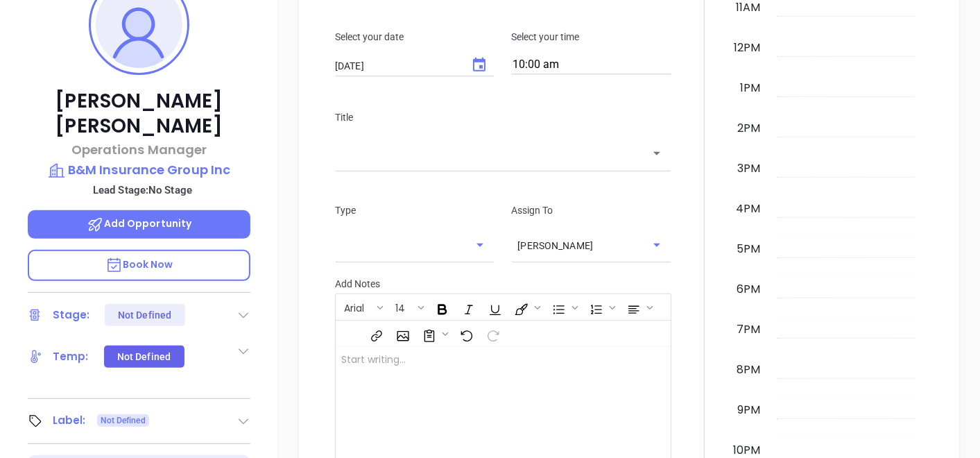
scroll to position [162, 0]
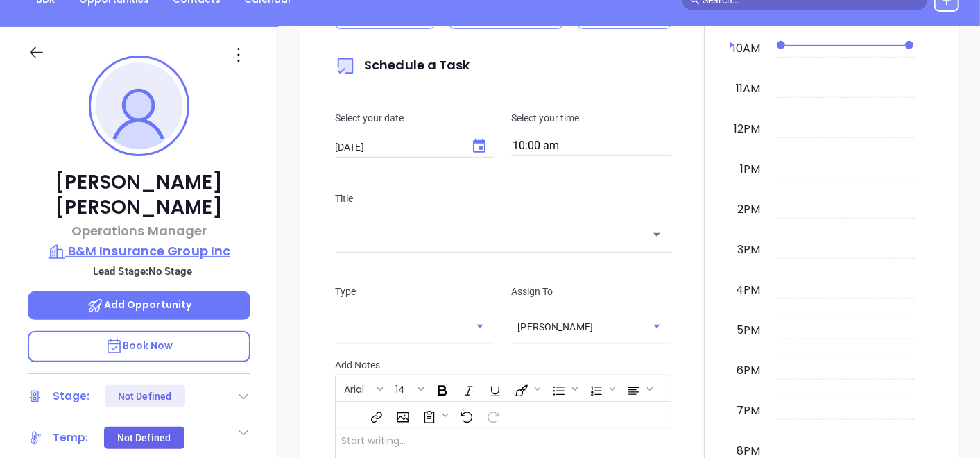
click at [144, 241] on p "B&M Insurance Group Inc" at bounding box center [139, 250] width 223 height 19
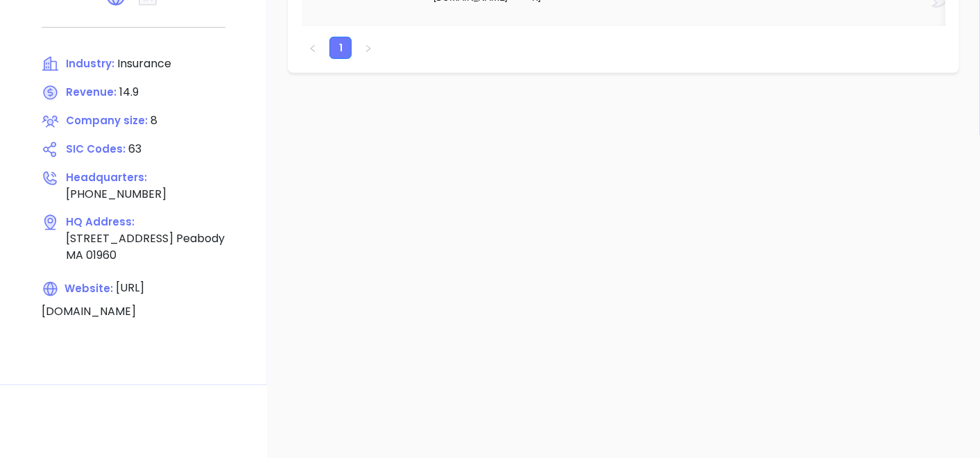
scroll to position [239, 0]
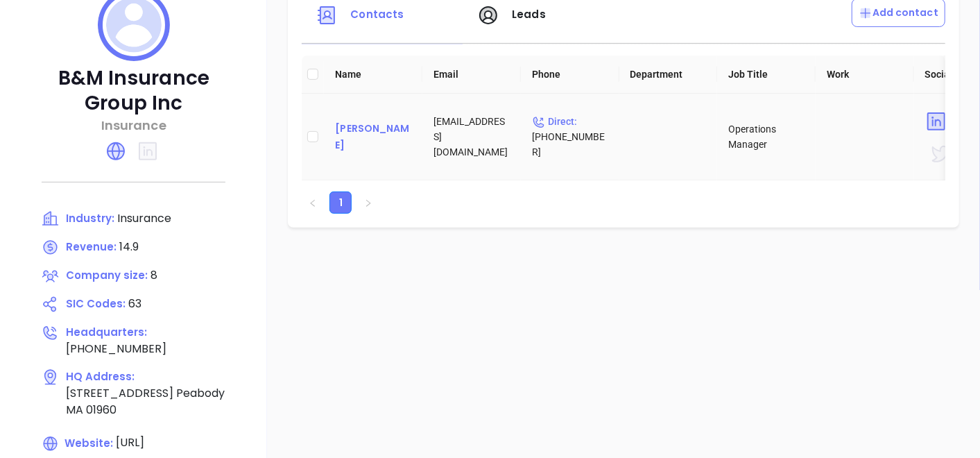
click at [384, 137] on div "[PERSON_NAME]" at bounding box center [373, 136] width 76 height 33
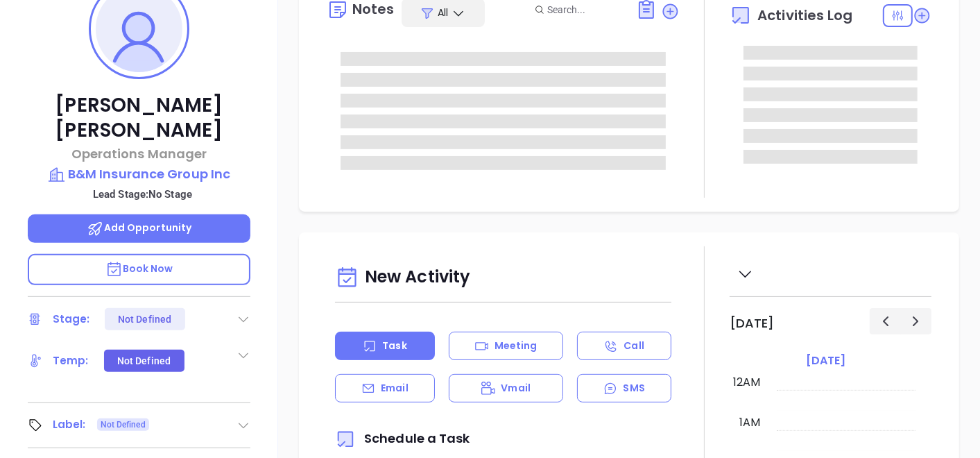
type input "[DATE]"
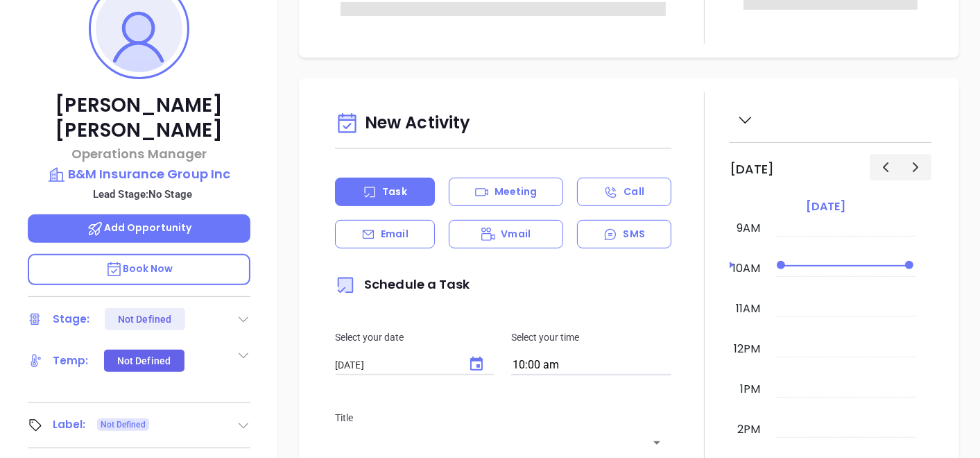
type input "[PERSON_NAME]"
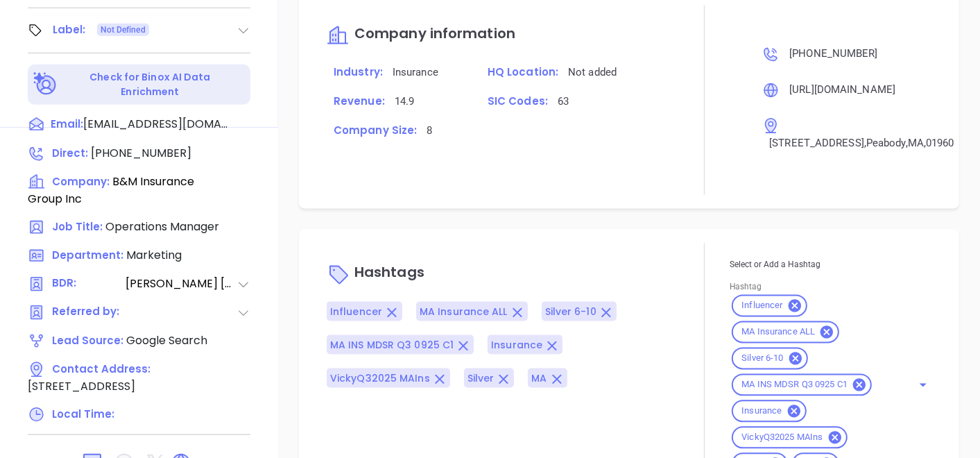
scroll to position [702, 0]
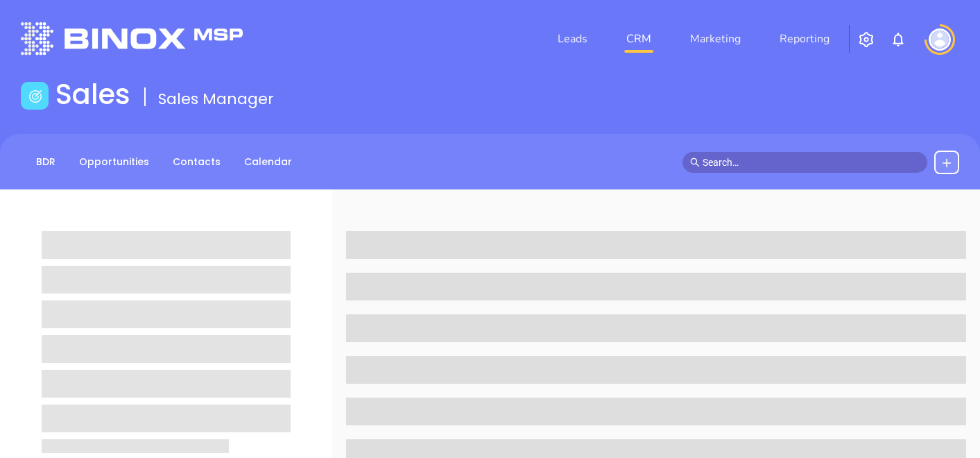
scroll to position [702, 0]
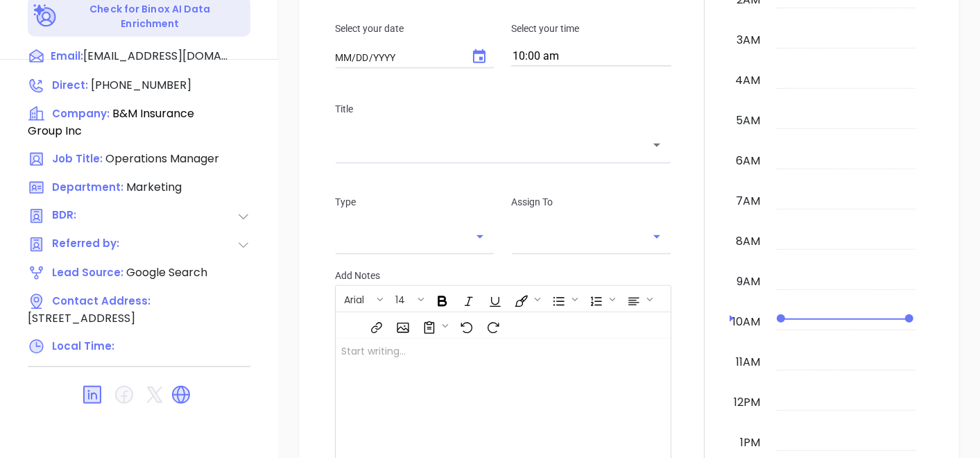
type input "[DATE]"
type input "[PERSON_NAME]"
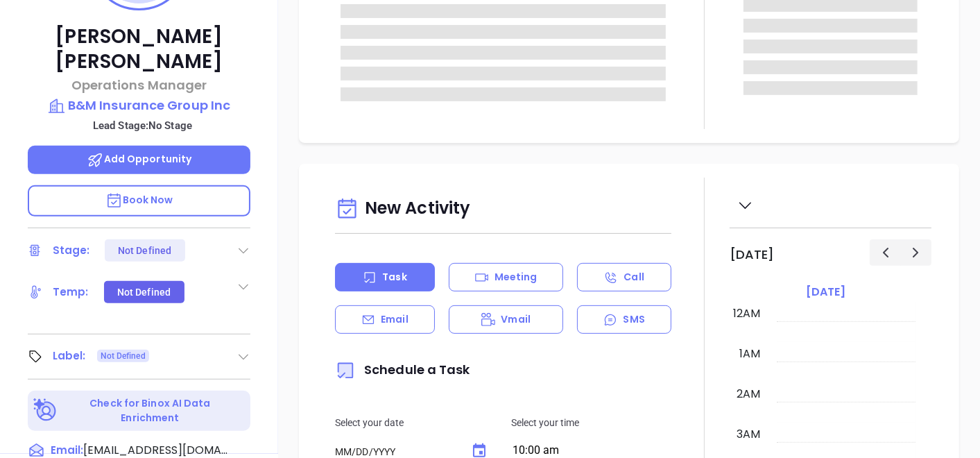
type input "[DATE]"
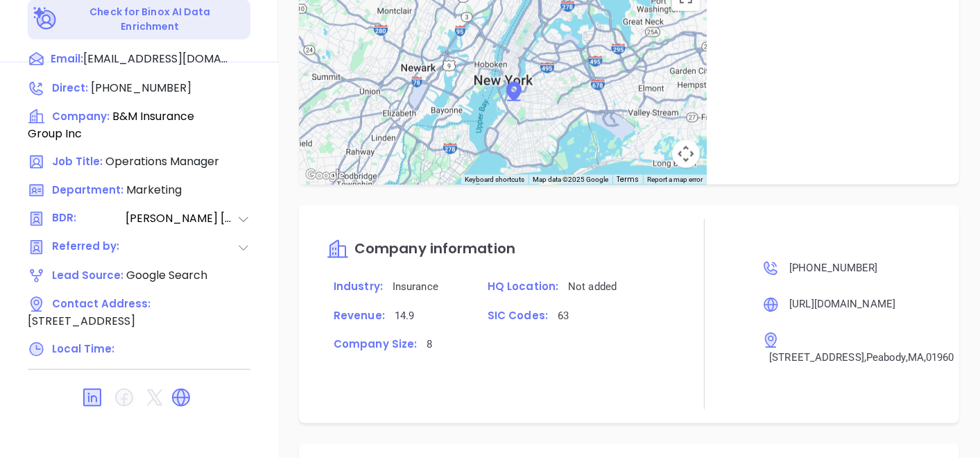
scroll to position [702, 0]
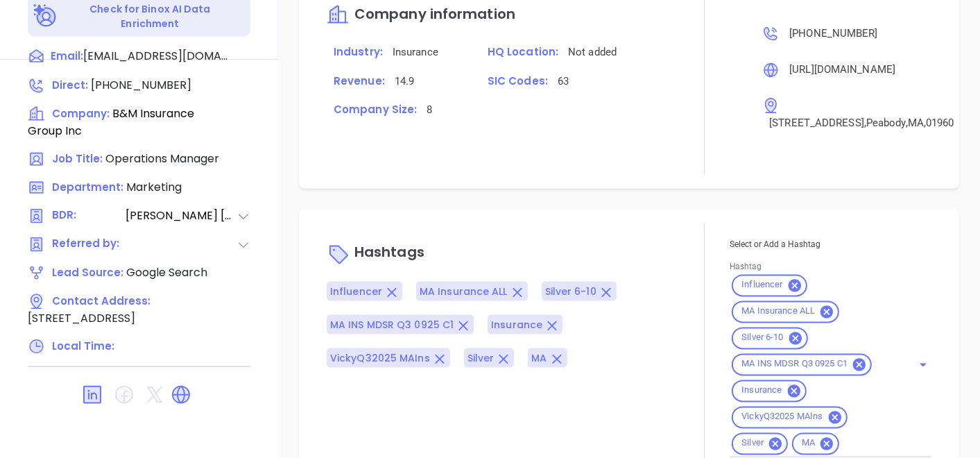
type input "[PERSON_NAME]"
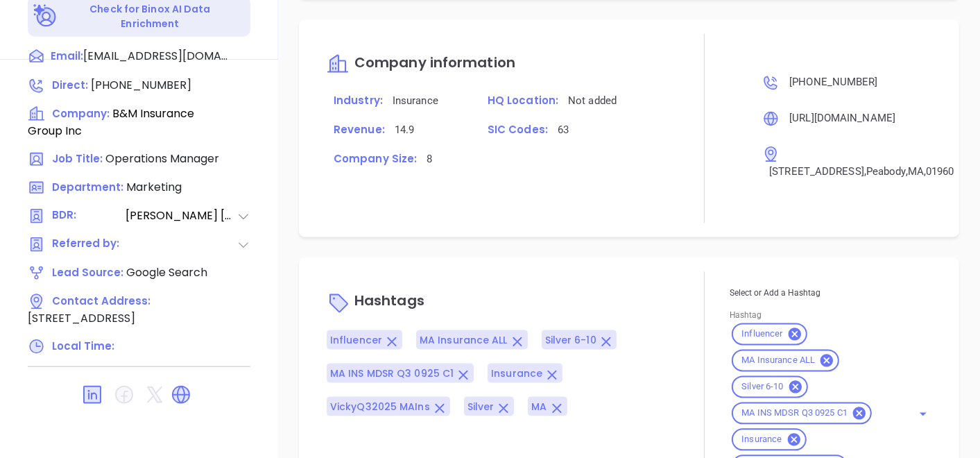
scroll to position [1028, 0]
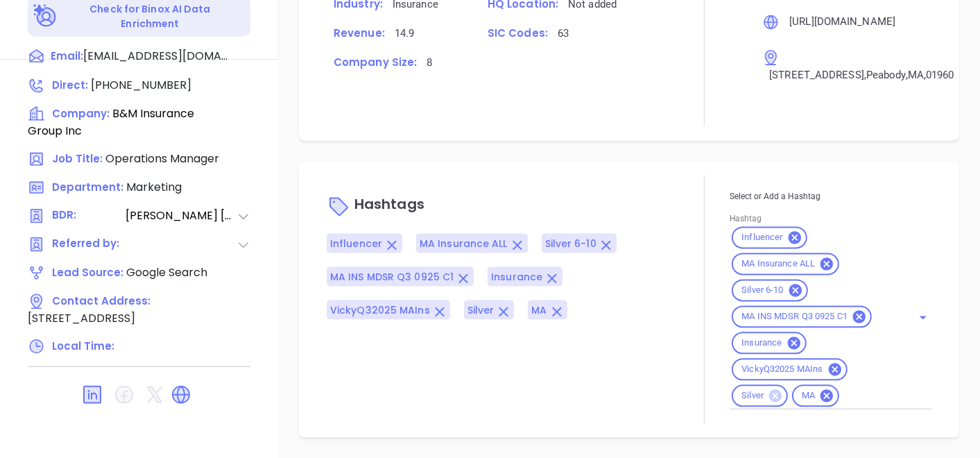
click at [770, 396] on icon at bounding box center [776, 396] width 12 height 12
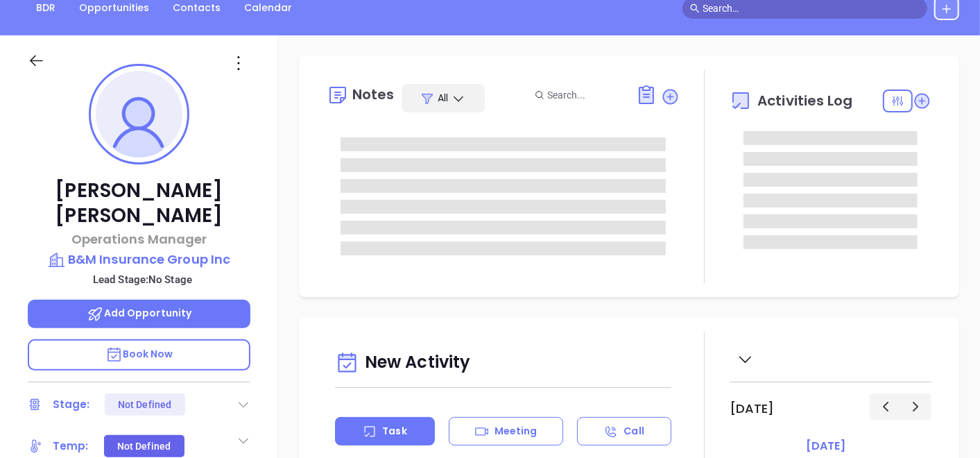
type input "[DATE]"
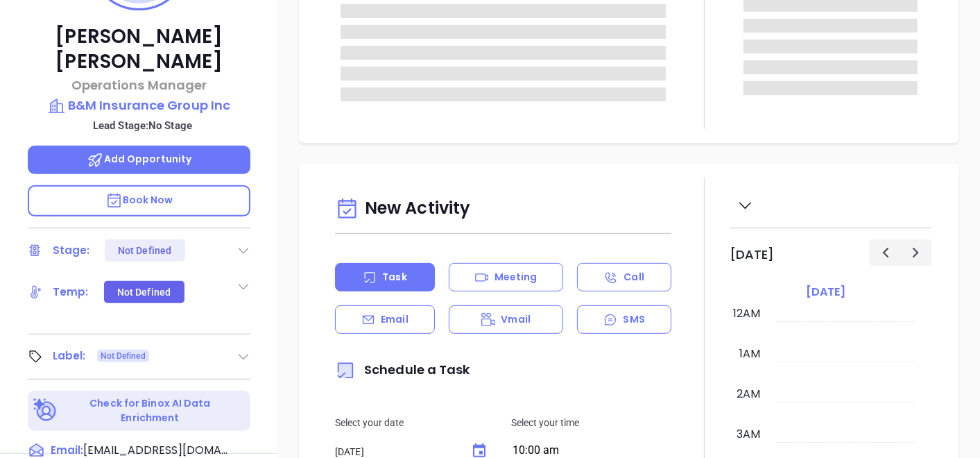
scroll to position [362, 0]
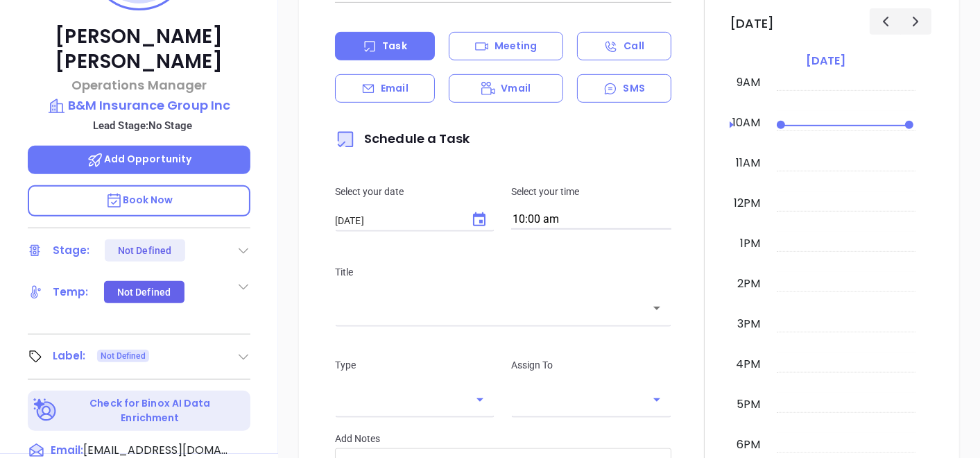
type input "[PERSON_NAME]"
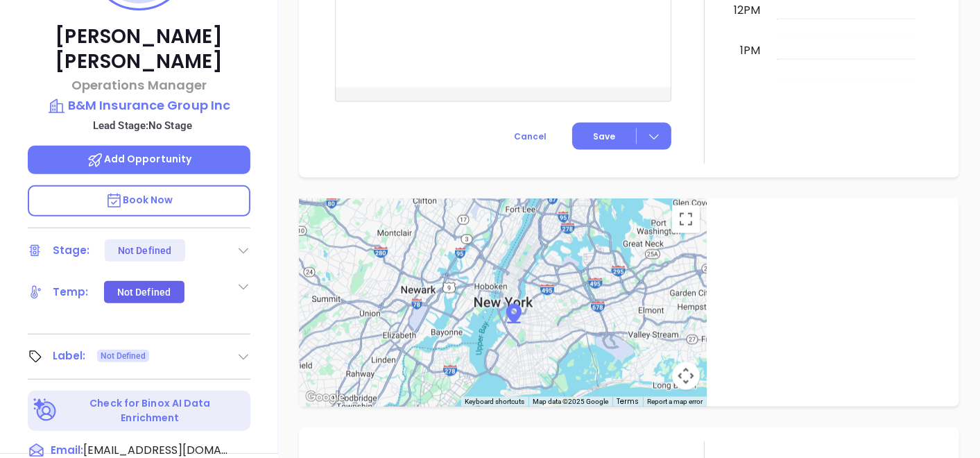
scroll to position [1028, 0]
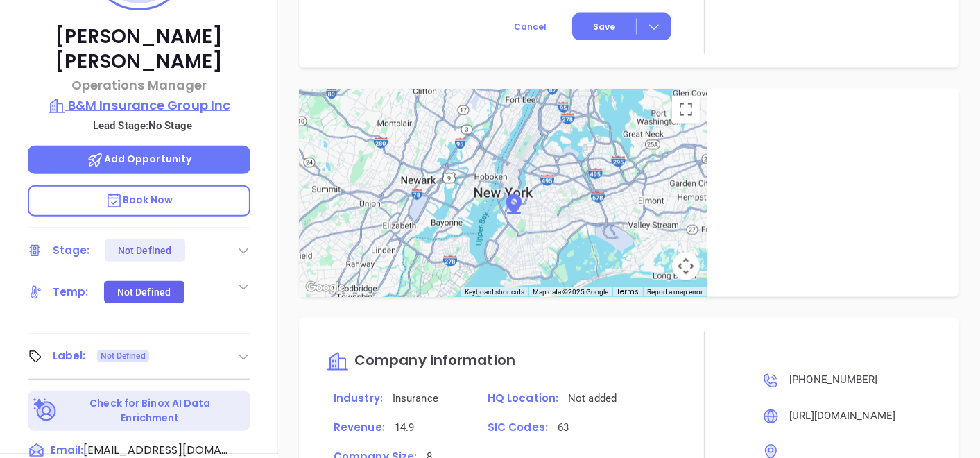
click at [188, 96] on p "B&M Insurance Group Inc" at bounding box center [139, 105] width 223 height 19
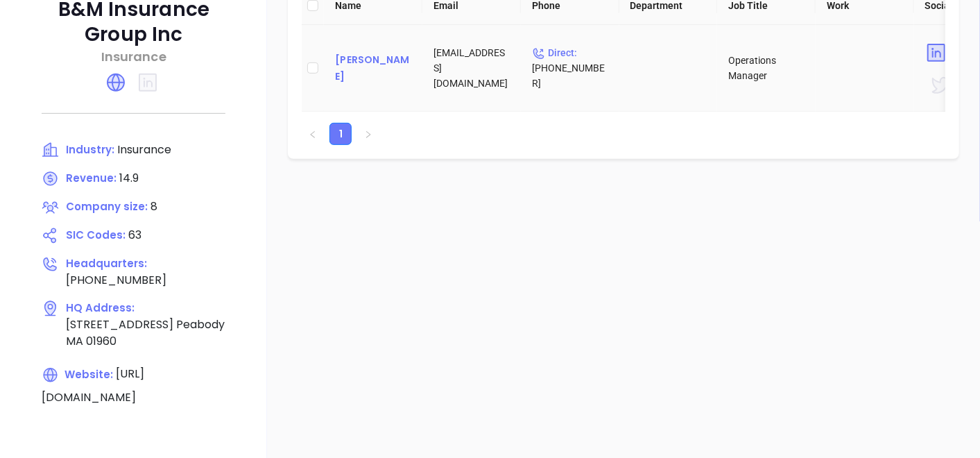
click at [368, 60] on div "[PERSON_NAME]" at bounding box center [373, 67] width 76 height 33
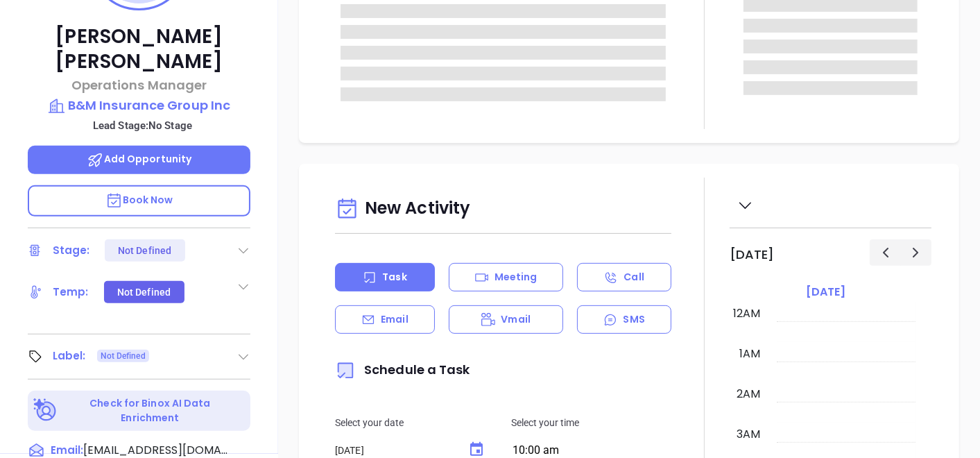
scroll to position [362, 0]
type input "[PERSON_NAME]"
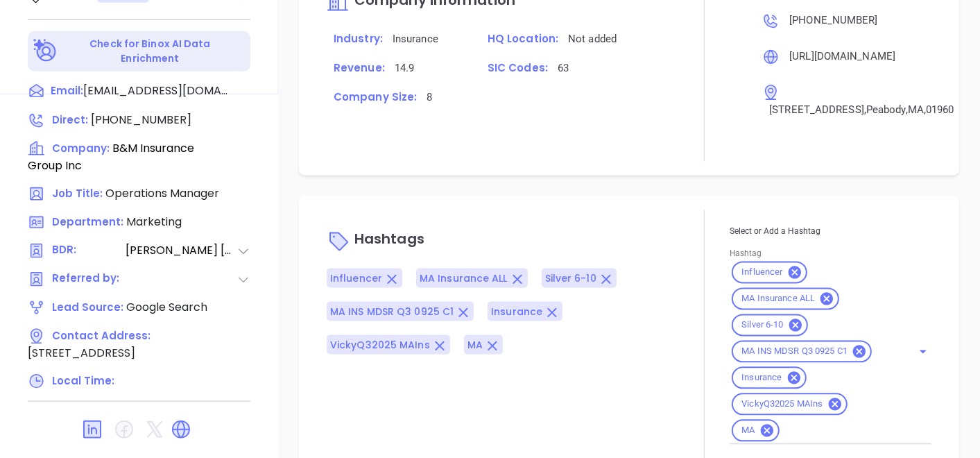
scroll to position [702, 0]
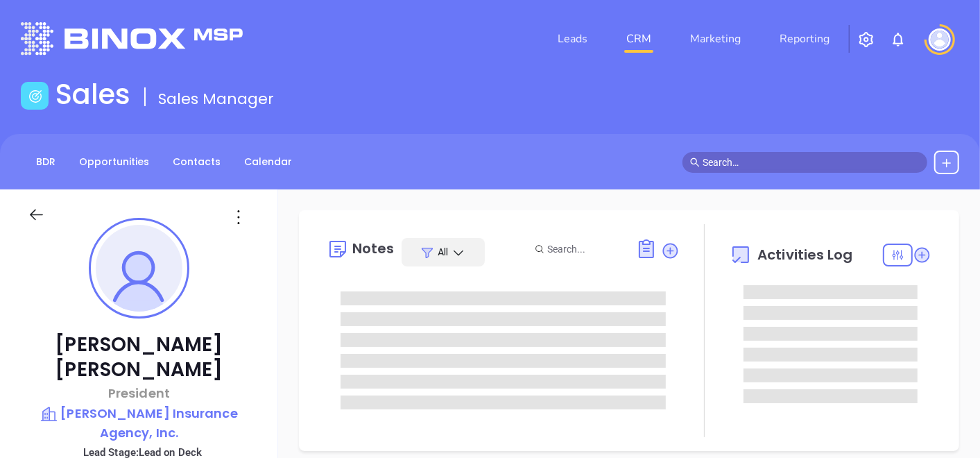
type input "[DATE]"
type input "[PERSON_NAME]"
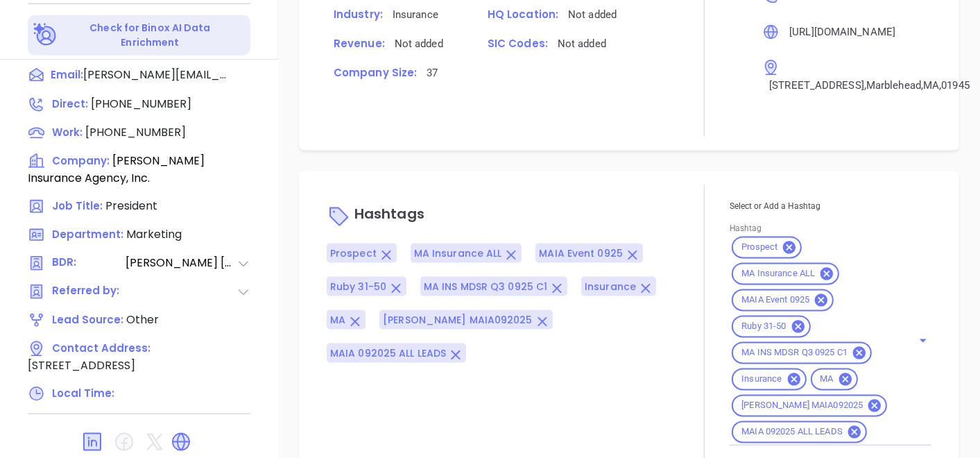
scroll to position [901, 0]
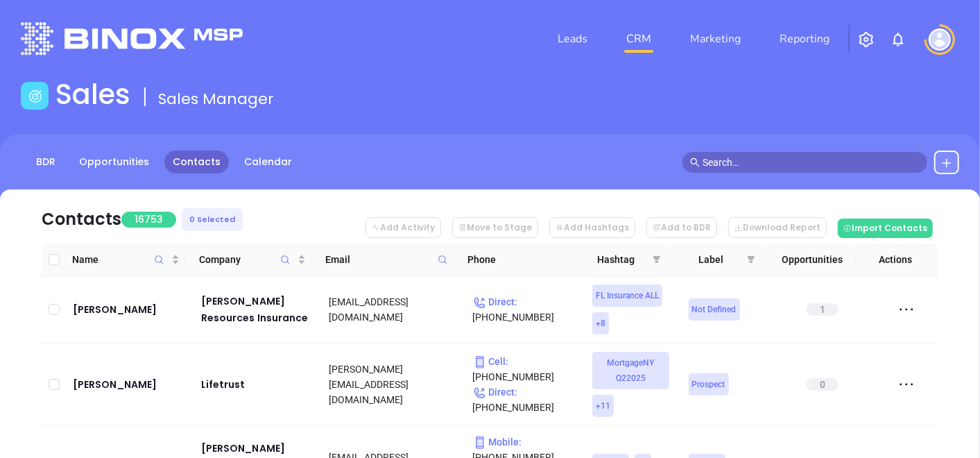
click at [447, 260] on icon at bounding box center [443, 260] width 10 height 10
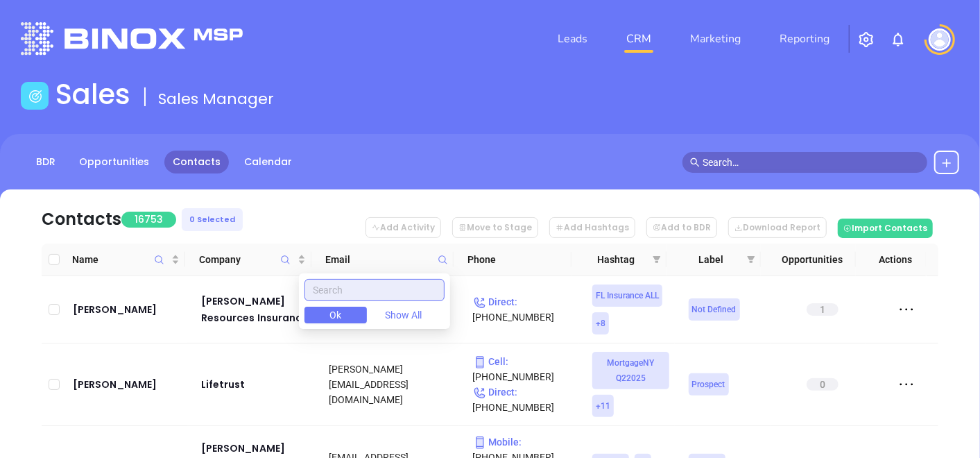
paste input "[DOMAIN_NAME]"
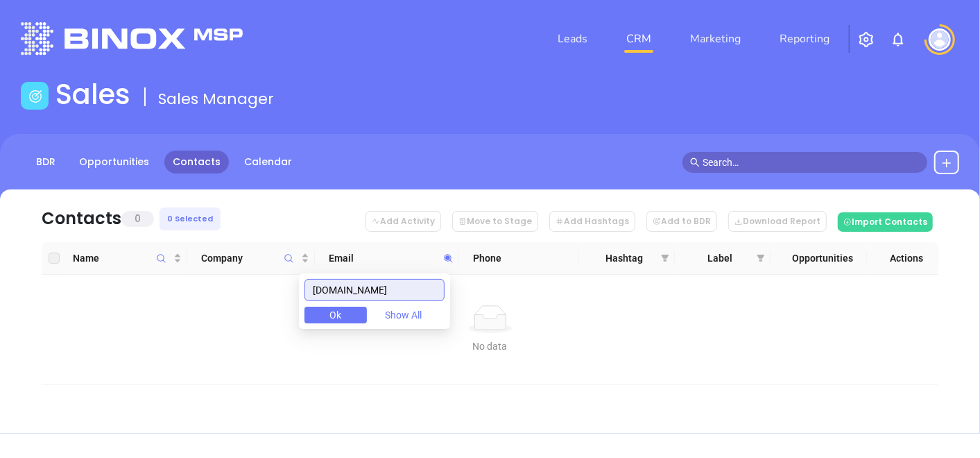
type input "[DOMAIN_NAME]"
drag, startPoint x: 393, startPoint y: 296, endPoint x: 269, endPoint y: 331, distance: 128.3
click at [269, 331] on body "Leads CRM Marketing Reporting Financial Leads Leads Sales Sales Manager BDR Opp…" at bounding box center [490, 229] width 980 height 458
paste input "[DOMAIN_NAME]"
type input "[DOMAIN_NAME]"
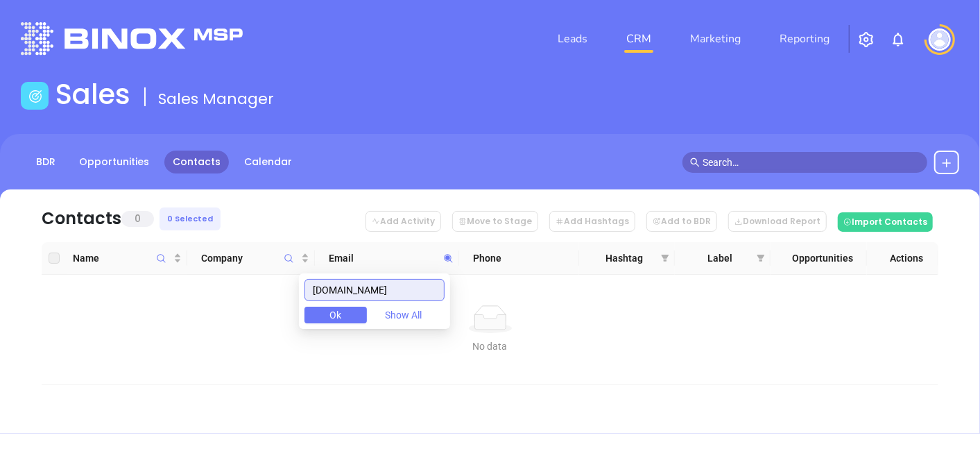
drag, startPoint x: 392, startPoint y: 299, endPoint x: 296, endPoint y: 325, distance: 99.3
click at [297, 325] on body "Leads CRM Marketing Reporting Financial Leads Leads Sales Sales Manager BDR Opp…" at bounding box center [490, 229] width 980 height 458
paste input "spencerinsurance.com"
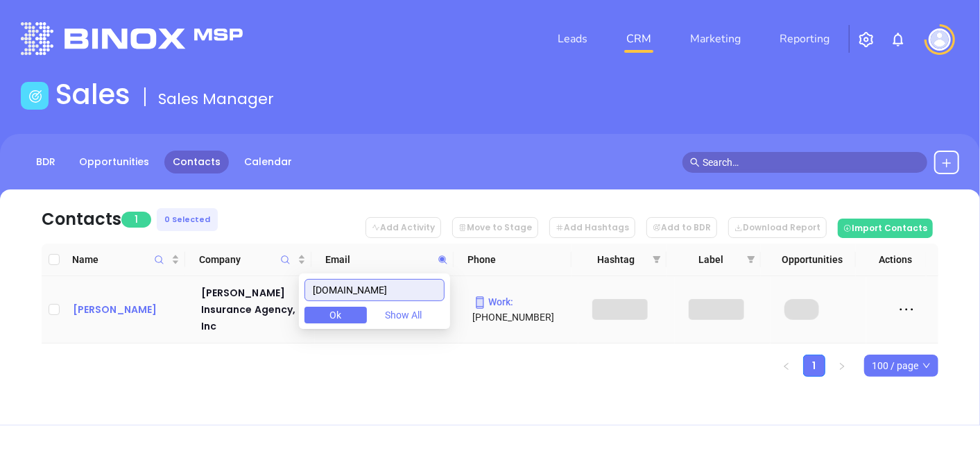
type input "spencerinsurance.com"
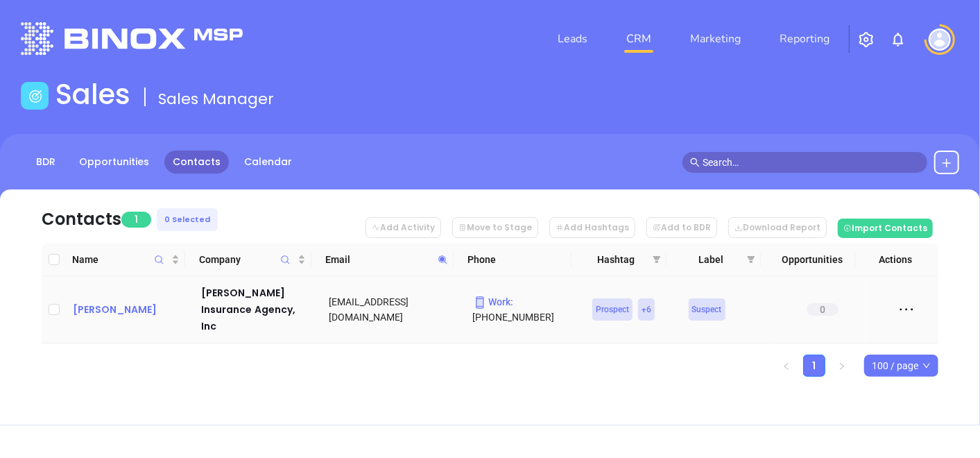
click at [127, 305] on div "Charlie Spencer" at bounding box center [127, 309] width 109 height 17
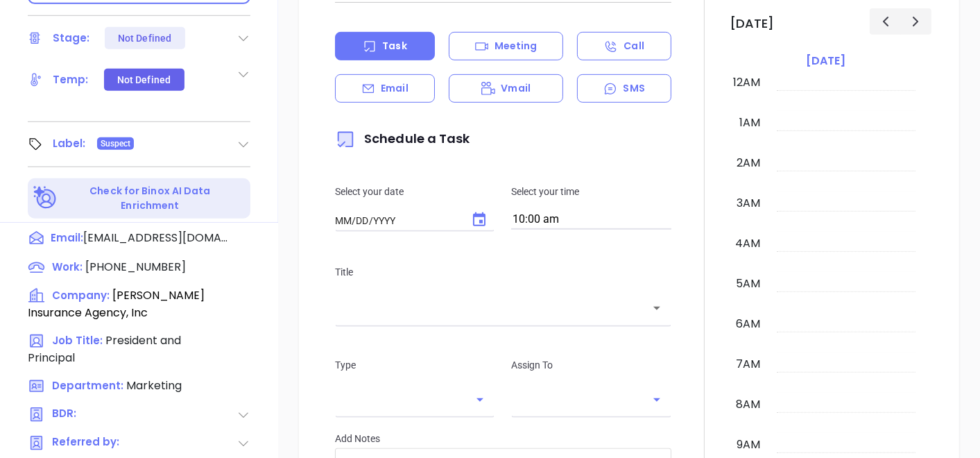
type input "10/04/2025"
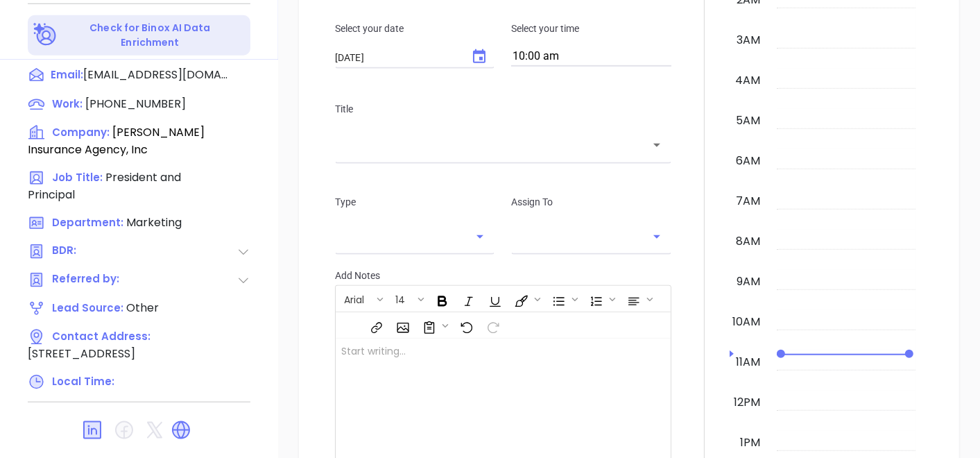
scroll to position [402, 0]
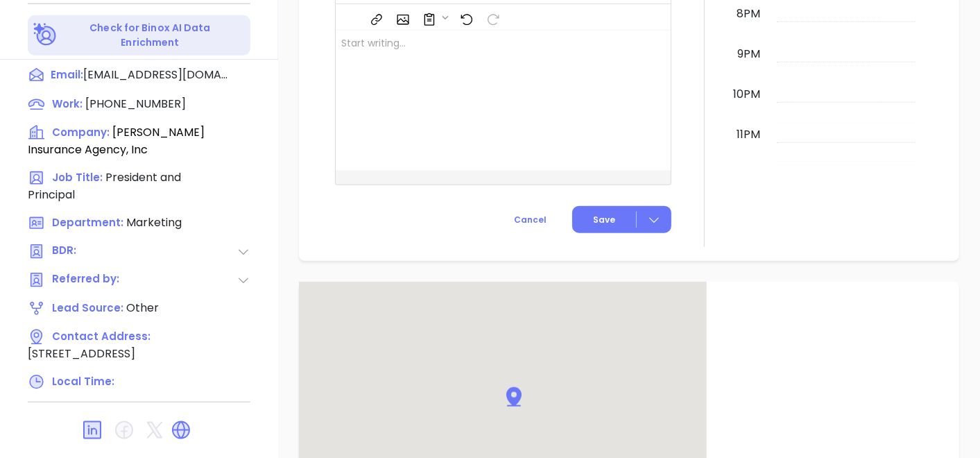
type input "Gissela Vargas"
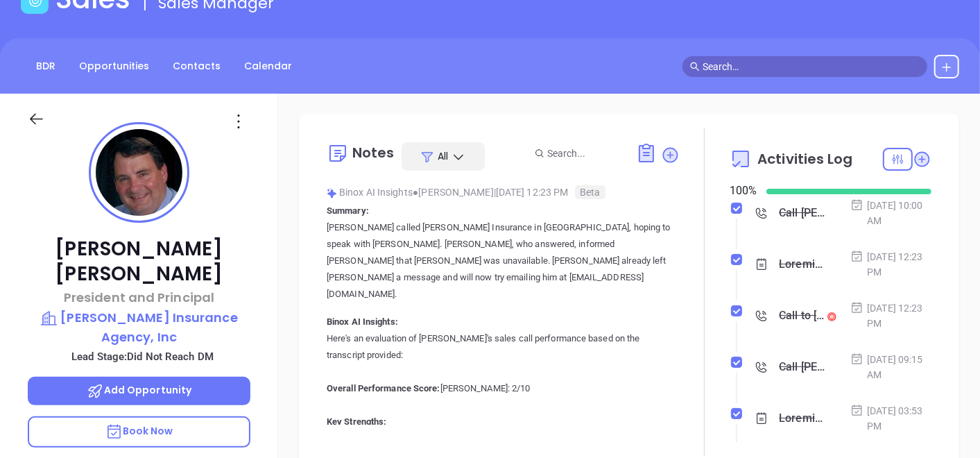
scroll to position [8, 0]
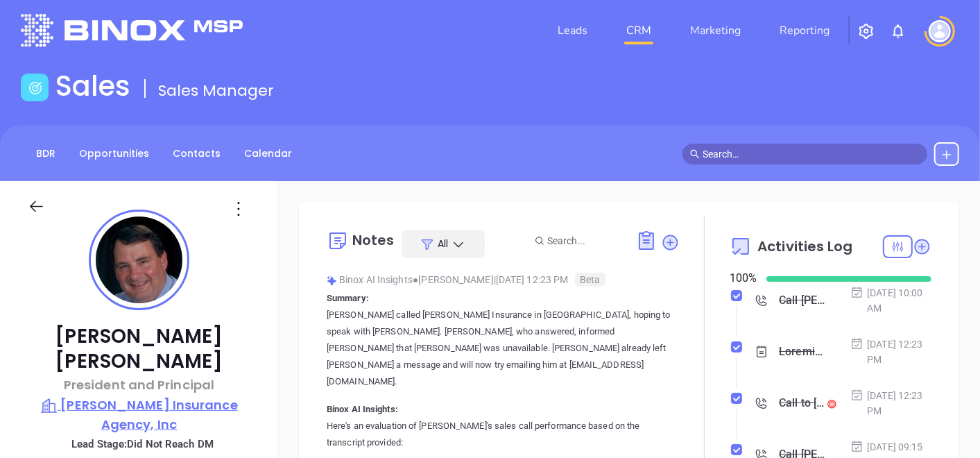
click at [169, 396] on p "Spencer Insurance Agency, Inc" at bounding box center [139, 415] width 223 height 38
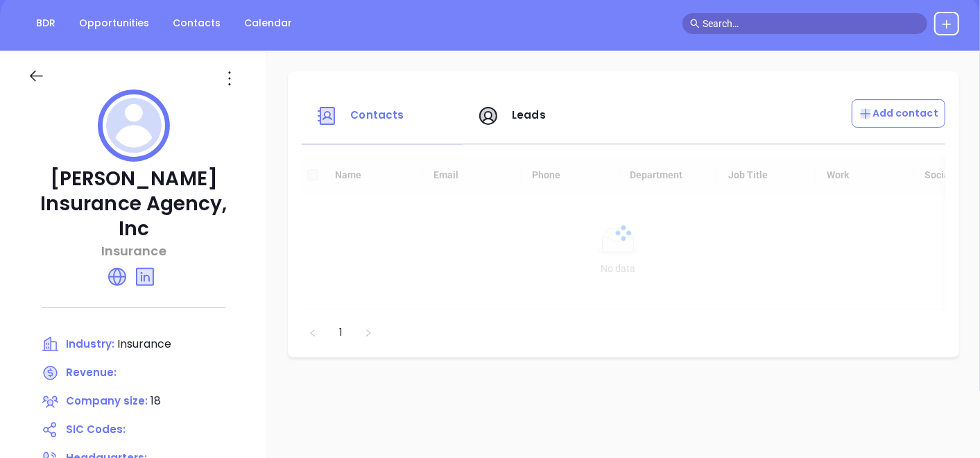
scroll to position [239, 0]
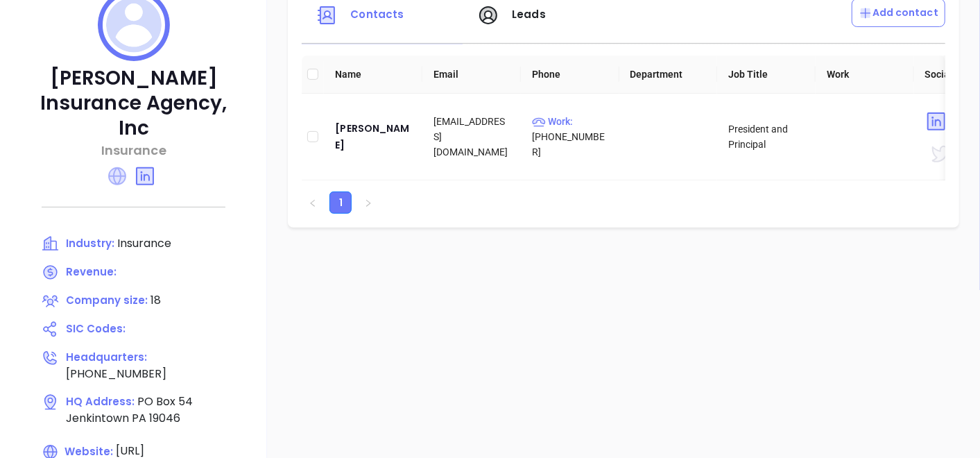
click at [117, 167] on icon at bounding box center [117, 176] width 18 height 18
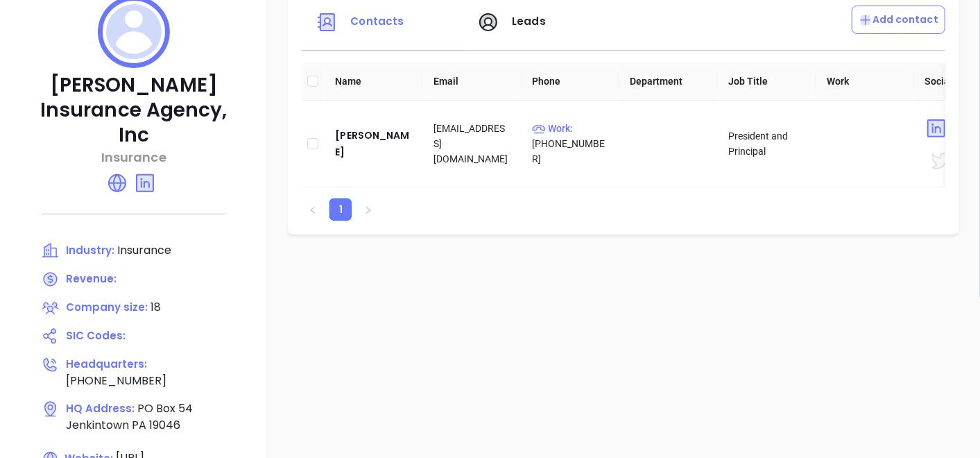
scroll to position [162, 0]
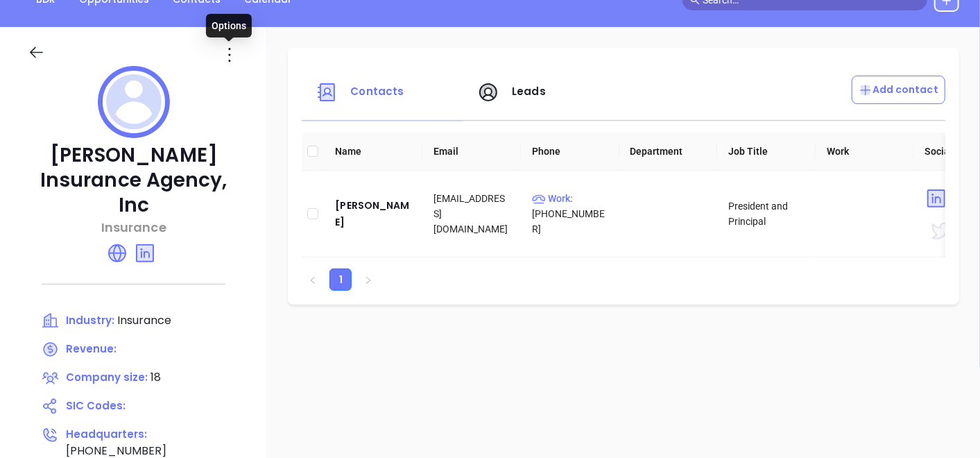
click at [228, 57] on icon at bounding box center [230, 55] width 22 height 22
click at [259, 80] on div "Edit" at bounding box center [293, 81] width 126 height 15
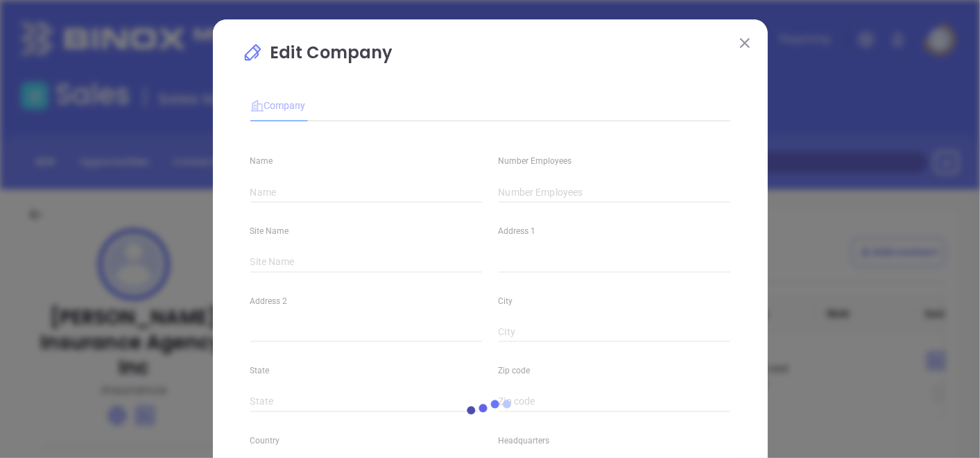
type input "Spencer Insurance Agency, Inc"
type input "18"
type input "(215) 885-2200"
type input "Insurance"
type input "https://spencerinsurance.com/"
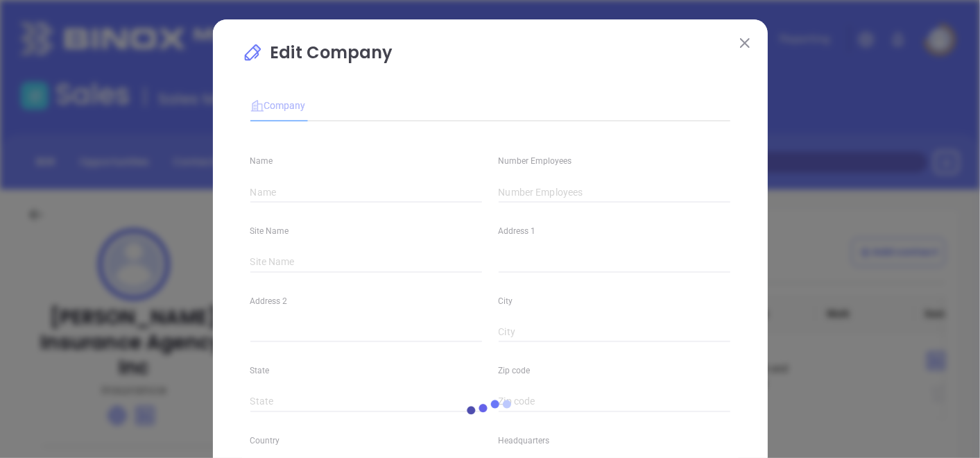
type input "www.linkedin.com/company/spencer-insurance-agency/"
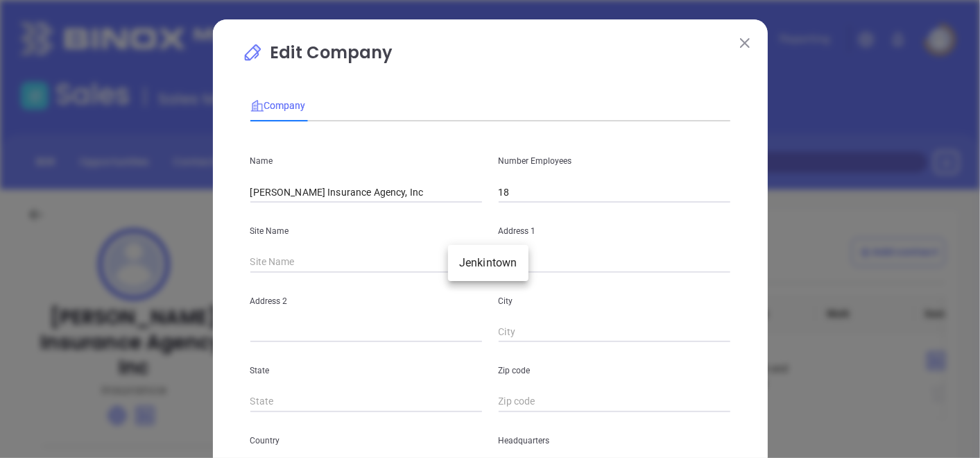
click at [456, 257] on body "Leads CRM Marketing Reporting Financial Leads Leads Sales Sales Manager BDR Opp…" at bounding box center [490, 229] width 980 height 458
click at [468, 260] on li "Jenkintown" at bounding box center [488, 262] width 80 height 25
type input "Jenkintown"
type input "PO Box 54"
type input "Jenkintown"
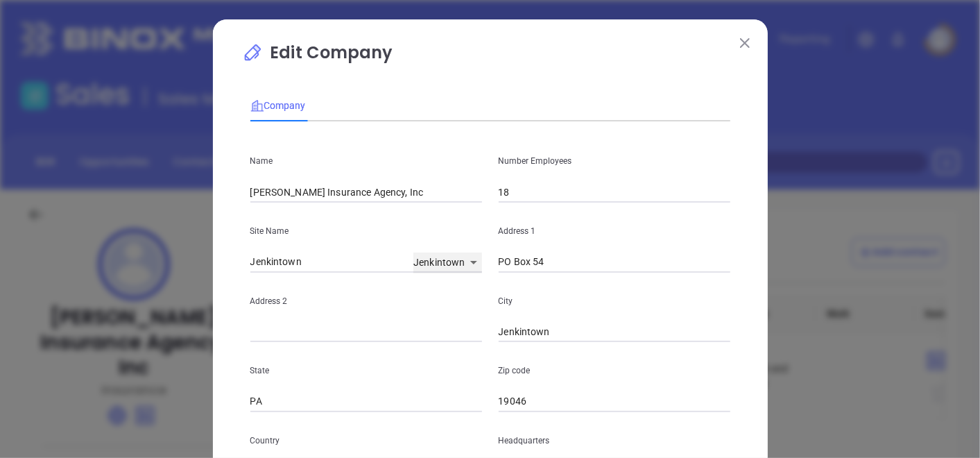
type input "PA"
type input "19046"
type input "81062"
drag, startPoint x: 557, startPoint y: 263, endPoint x: 449, endPoint y: 307, distance: 117.0
click at [456, 305] on div "Name Spencer Insurance Agency, Inc Number Employees 18 Site Name Jenkintown Jen…" at bounding box center [490, 412] width 480 height 559
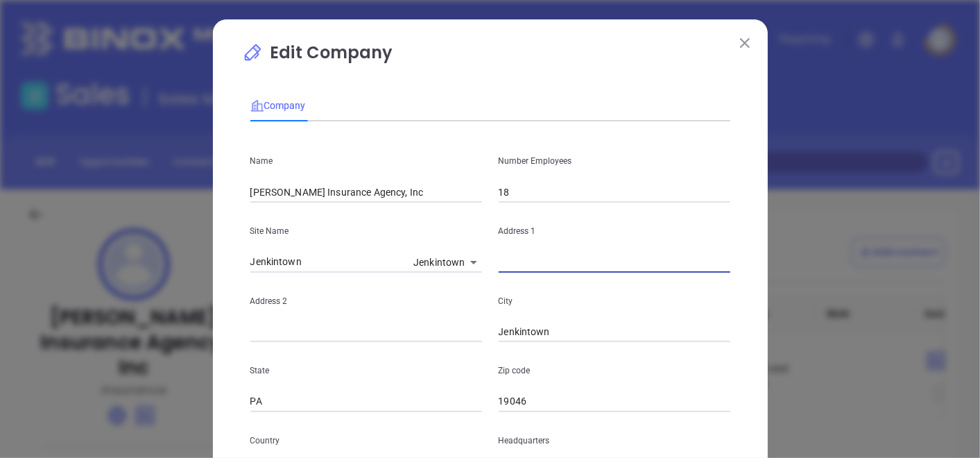
paste input "115 West Ave, Suite 108 PO Box 54 Jenkintown, PA 19046-0054"
drag, startPoint x: 674, startPoint y: 264, endPoint x: 722, endPoint y: 264, distance: 48.6
click at [722, 264] on input "115 West Ave, Suite 108 PO Box 54 Jenkintown, PA 19046-0054" at bounding box center [615, 262] width 232 height 21
type input "115 West Ave, Suite 108 PO Box 54 Jenkintown, PA 19046-0054"
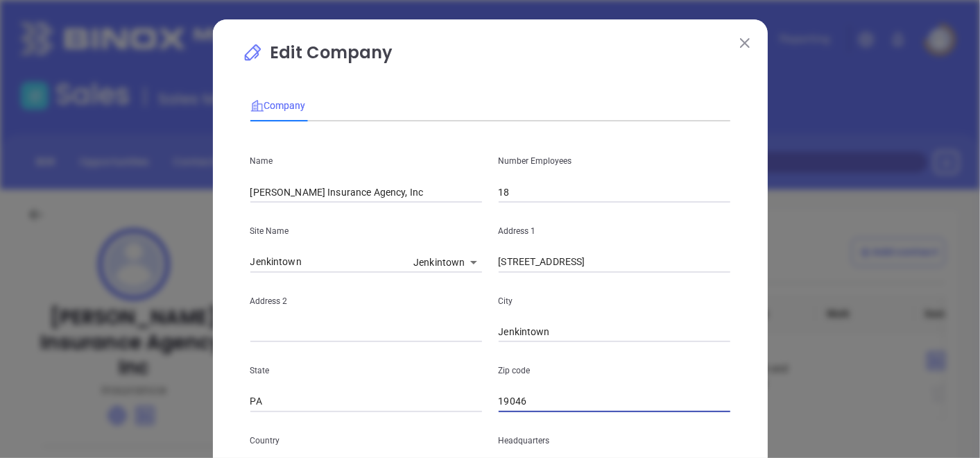
scroll to position [0, 0]
drag, startPoint x: 531, startPoint y: 398, endPoint x: 417, endPoint y: 439, distance: 120.9
click at [452, 433] on div "Name Spencer Insurance Agency, Inc Number Employees 18 Site Name Jenkintown Jen…" at bounding box center [490, 412] width 480 height 559
paste input "19046-0054"
type input "19046-0054"
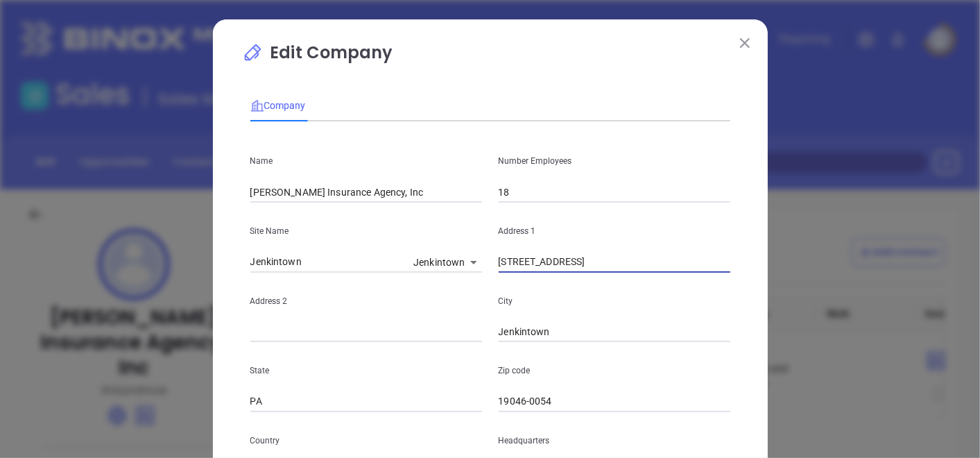
click at [608, 265] on input "115 West Ave, Suite 108 PO Box 54 Jenkintown, PA 19046-0054" at bounding box center [615, 262] width 232 height 21
drag, startPoint x: 559, startPoint y: 260, endPoint x: 645, endPoint y: 260, distance: 86.0
click at [645, 260] on input "115 West Ave, Suite 108 PO Box 54 Jenkintown, PA 19046-0054" at bounding box center [615, 262] width 232 height 21
click at [289, 323] on input "text" at bounding box center [366, 332] width 232 height 21
paste input "Suite 108 PO Box 54"
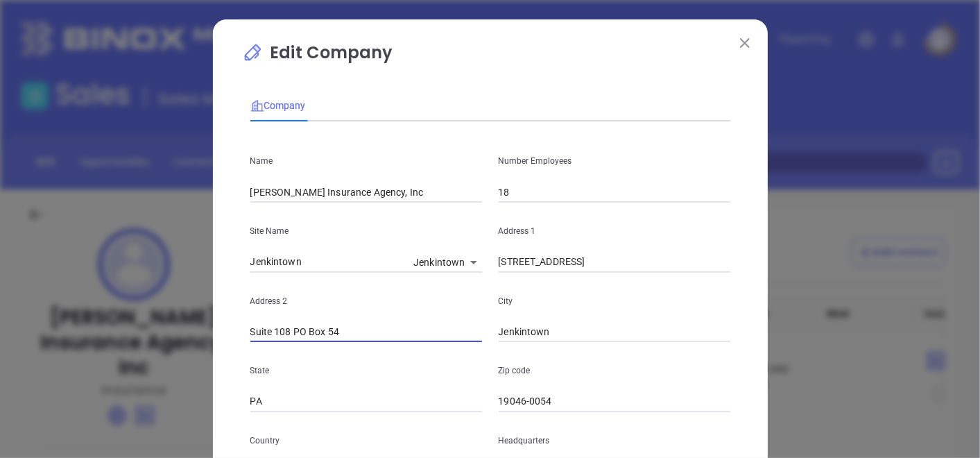
type input "Suite 108 PO Box 54"
drag, startPoint x: 560, startPoint y: 262, endPoint x: 749, endPoint y: 289, distance: 191.4
click at [749, 289] on div "Edit Company Company Name Spencer Insurance Agency, Inc Number Employees 18 Sit…" at bounding box center [490, 397] width 555 height 757
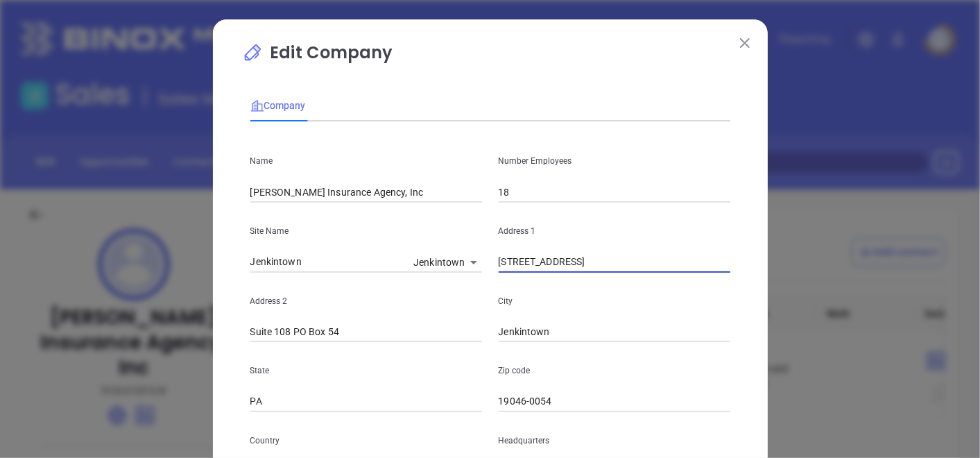
type input "115 West Ave"
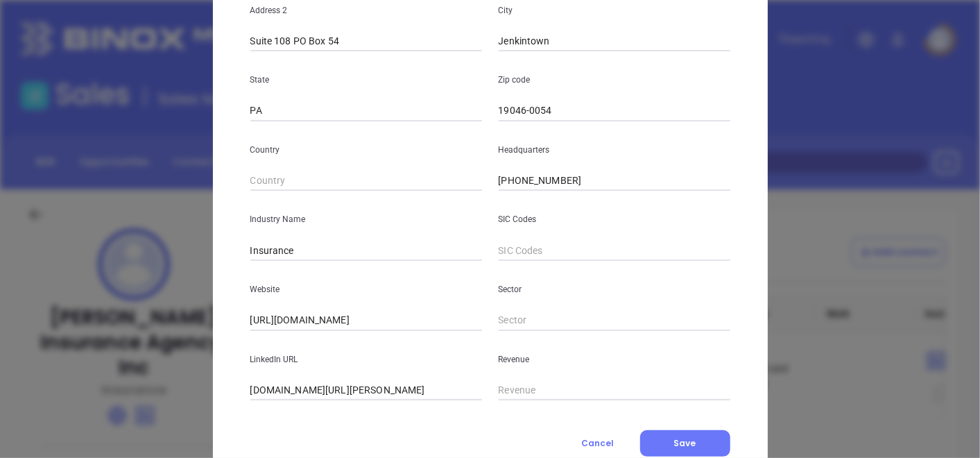
scroll to position [338, 0]
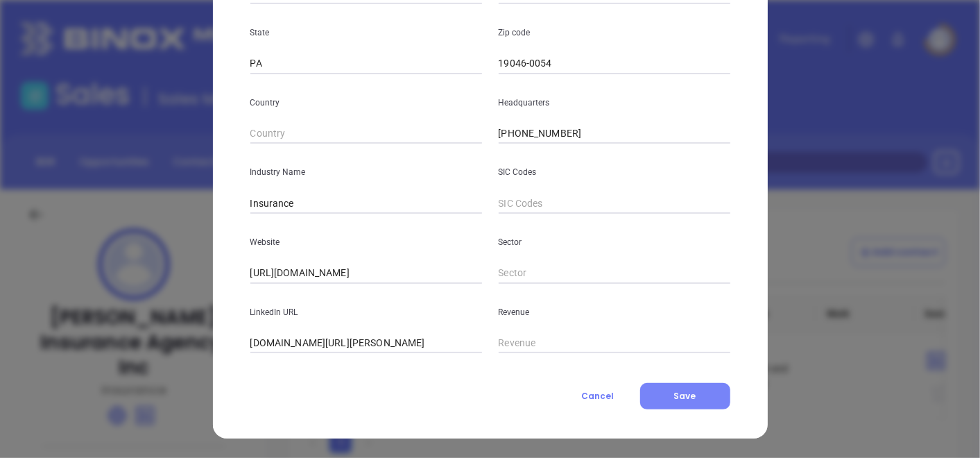
click at [674, 393] on span "Save" at bounding box center [685, 396] width 22 height 12
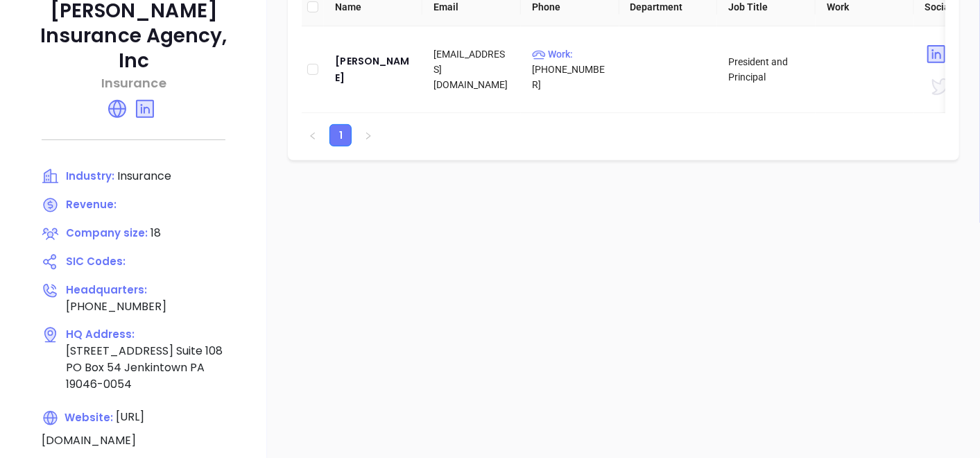
scroll to position [308, 0]
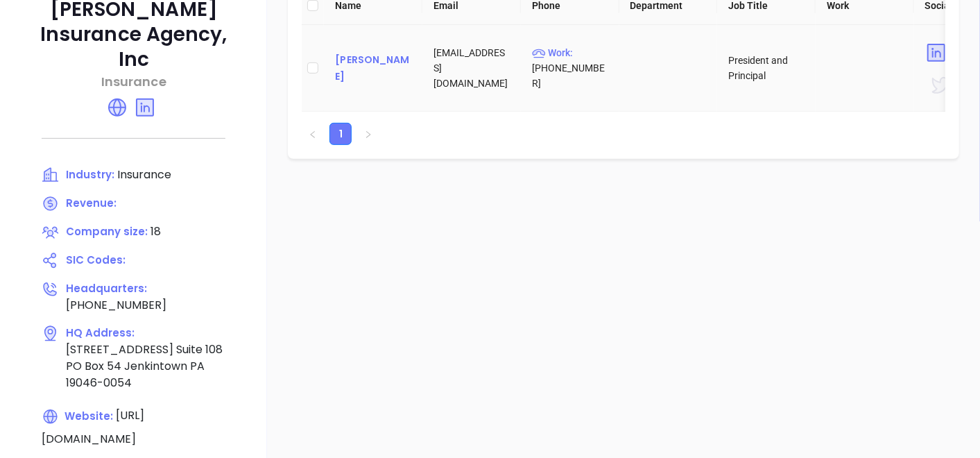
click at [364, 57] on div "Charlie Spencer" at bounding box center [373, 67] width 76 height 33
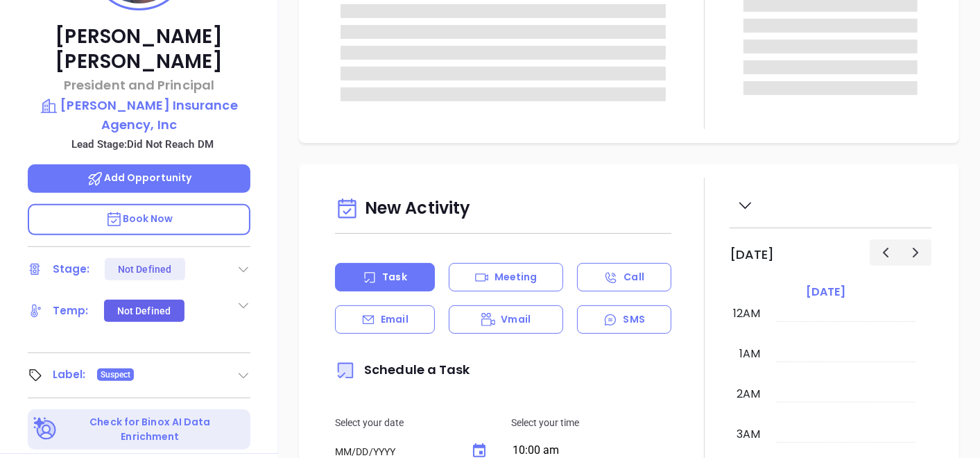
type input "[DATE]"
type input "[PERSON_NAME]"
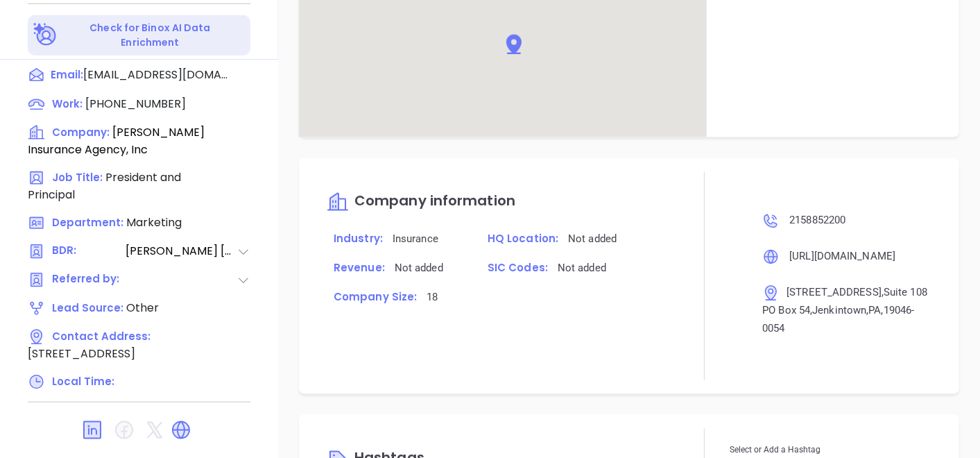
scroll to position [993, 0]
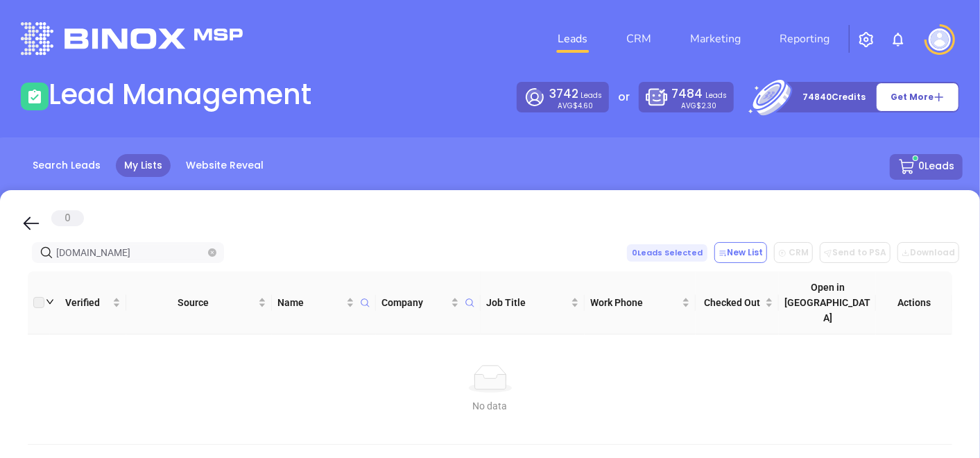
click at [207, 257] on span "[DOMAIN_NAME]" at bounding box center [128, 252] width 192 height 21
click at [213, 251] on icon "close-circle" at bounding box center [212, 252] width 8 height 8
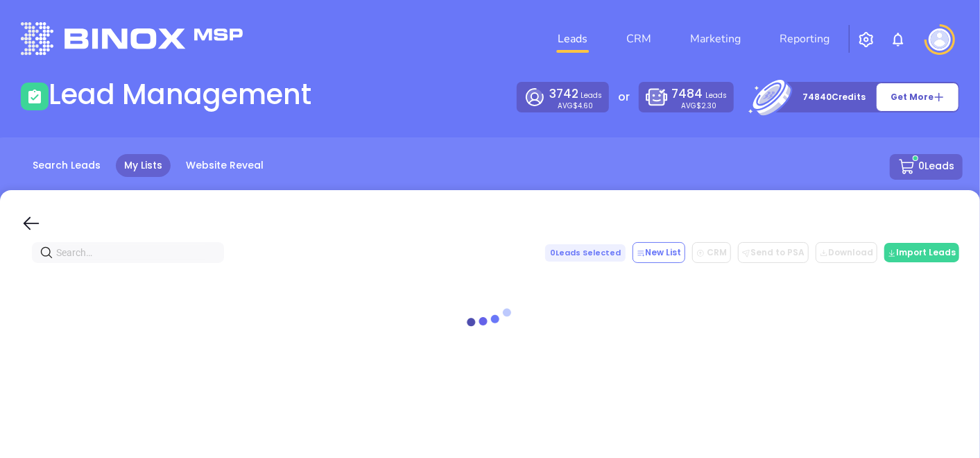
paste input "[DOMAIN_NAME]"
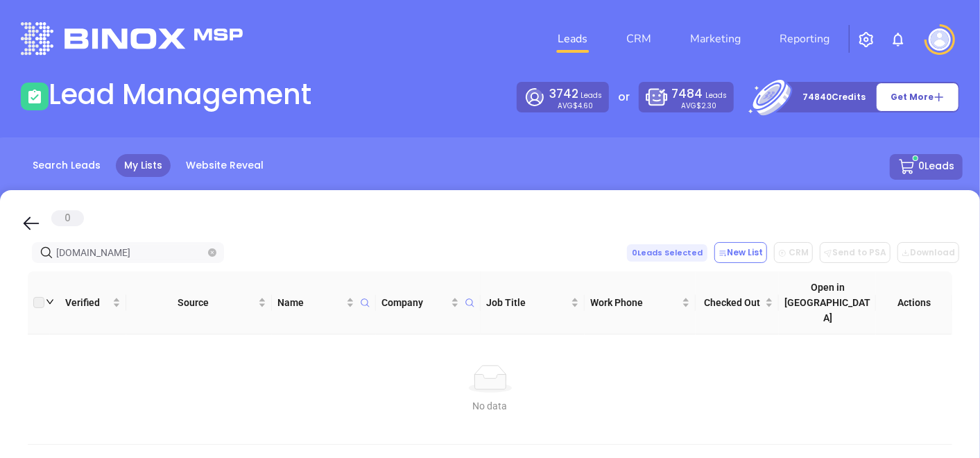
type input "[DOMAIN_NAME]"
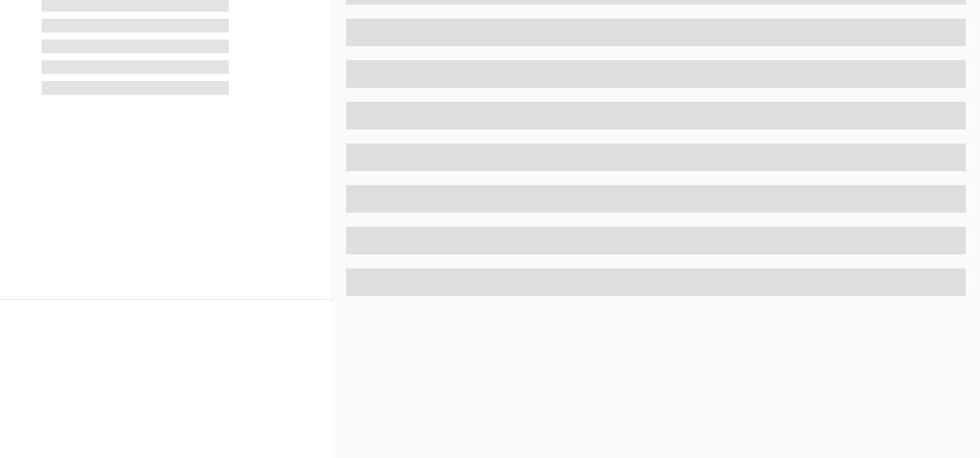
scroll to position [702, 0]
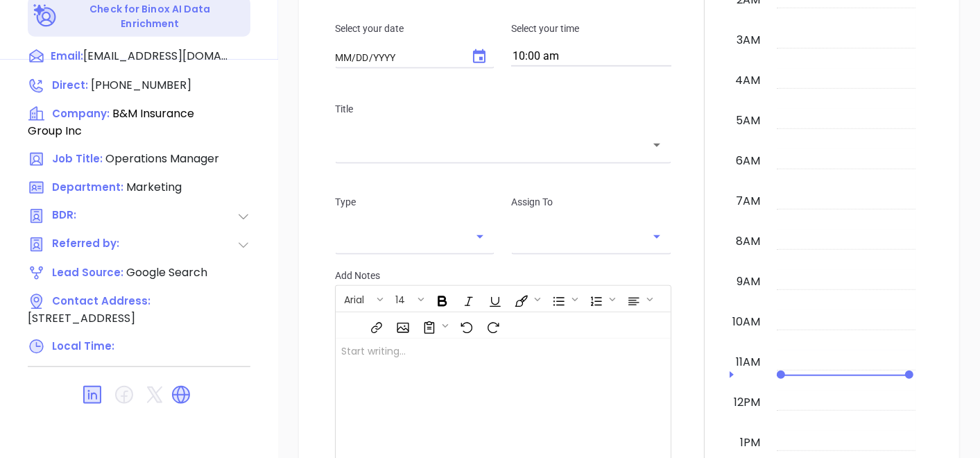
type input "[DATE]"
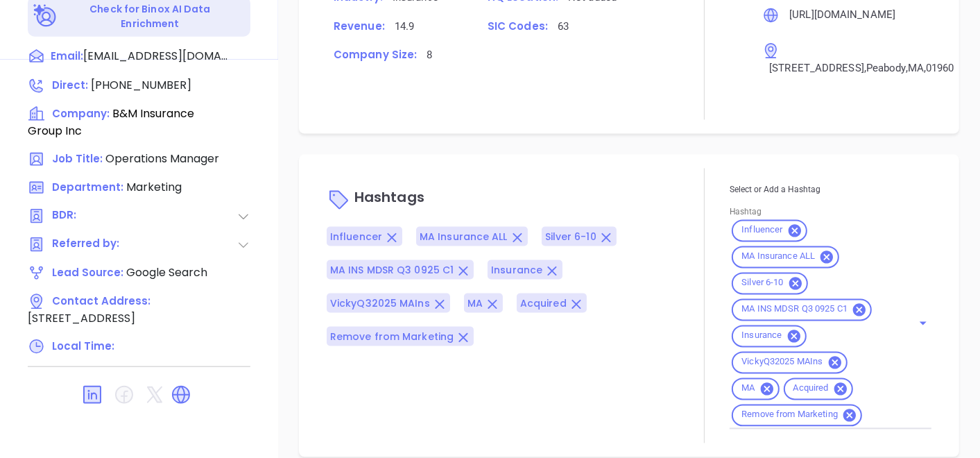
scroll to position [925, 0]
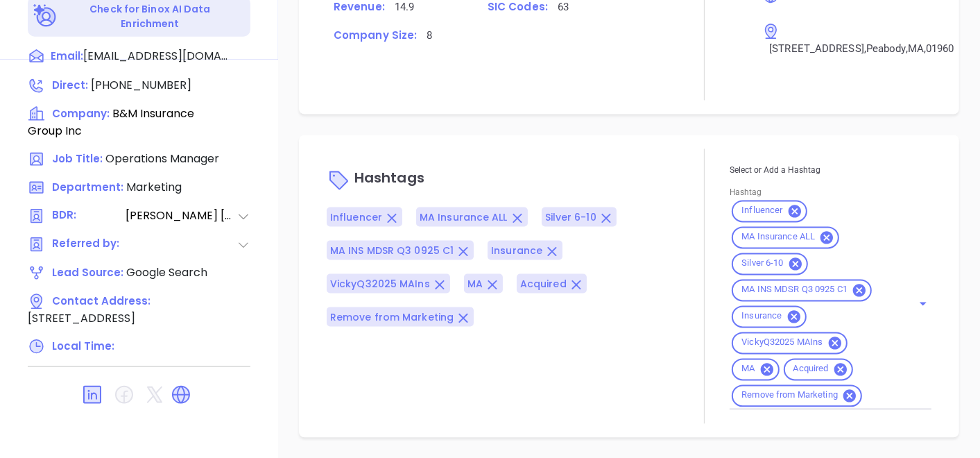
type input "[PERSON_NAME]"
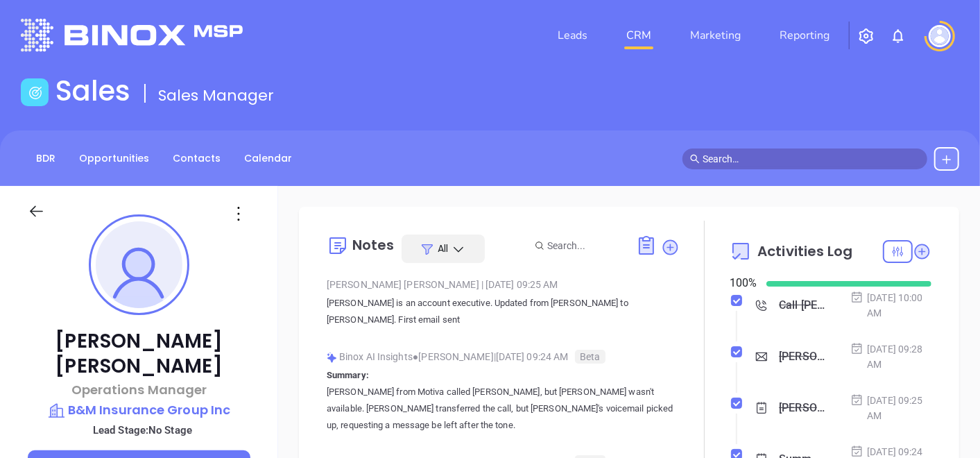
scroll to position [0, 0]
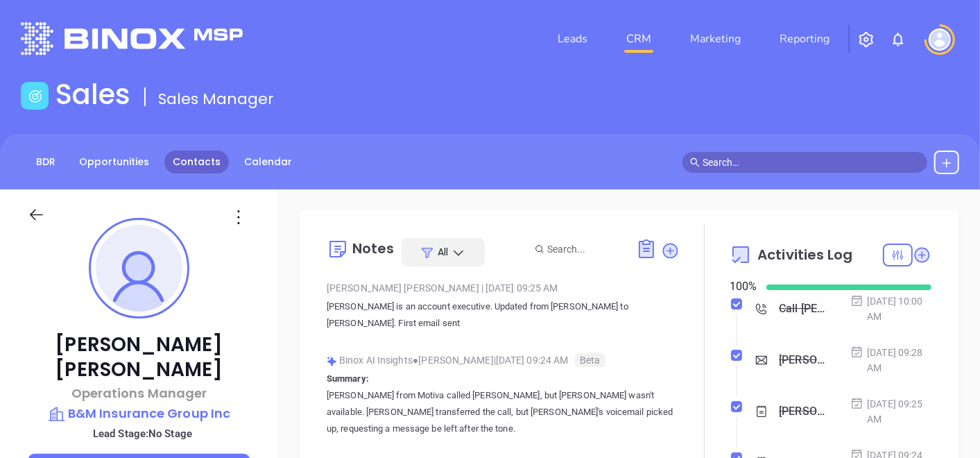
click at [189, 165] on link "Contacts" at bounding box center [196, 162] width 65 height 23
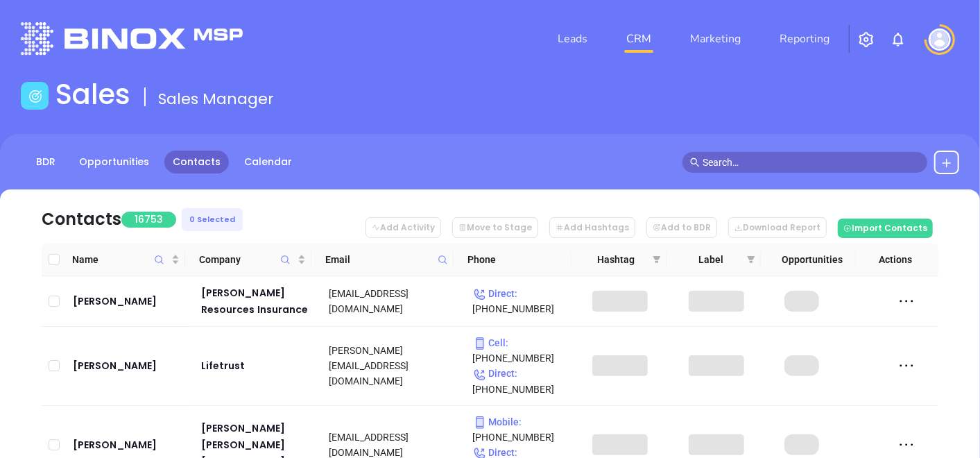
click at [447, 259] on icon at bounding box center [443, 260] width 10 height 10
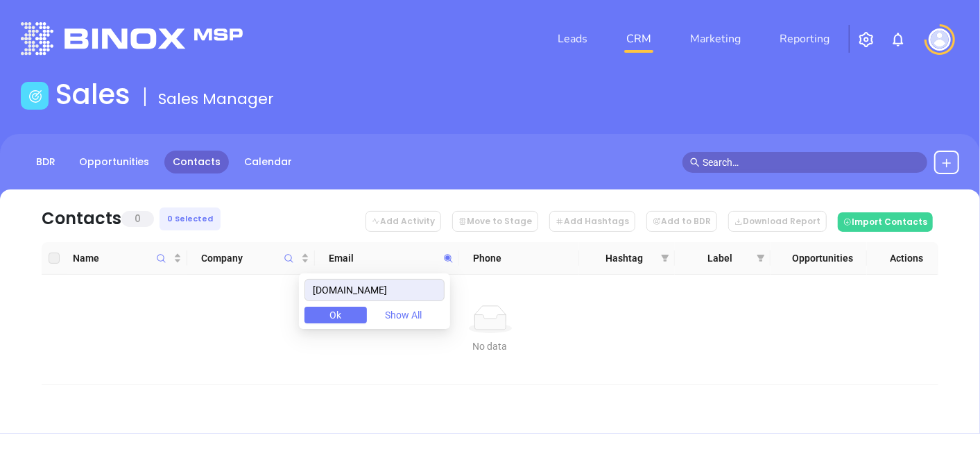
drag, startPoint x: 414, startPoint y: 284, endPoint x: 321, endPoint y: 324, distance: 101.3
click at [321, 324] on div "[DOMAIN_NAME] Ok Show All" at bounding box center [374, 301] width 151 height 56
type input "[DOMAIN_NAME]"
click at [287, 255] on icon "Company" at bounding box center [289, 258] width 10 height 10
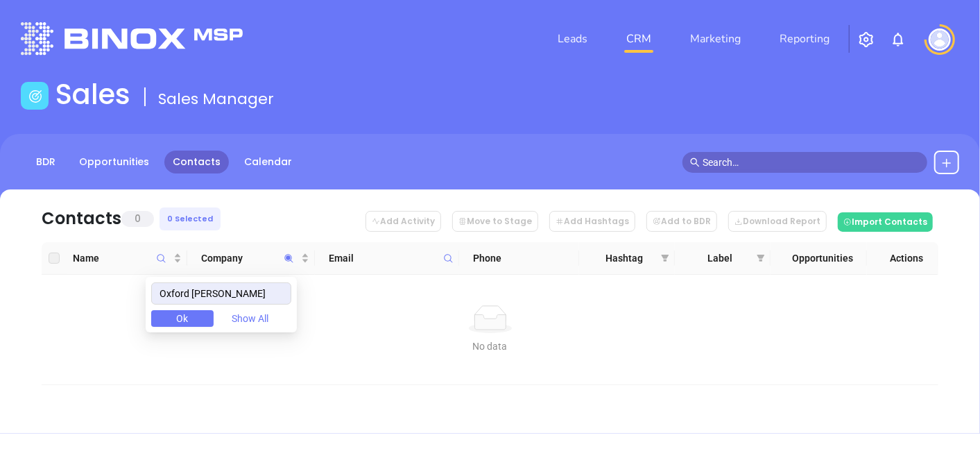
type input "Oxford [PERSON_NAME]"
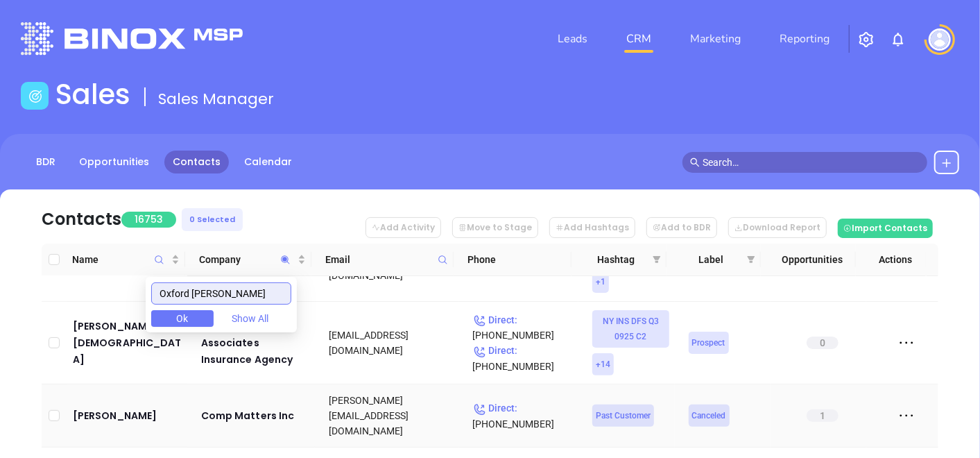
scroll to position [616, 0]
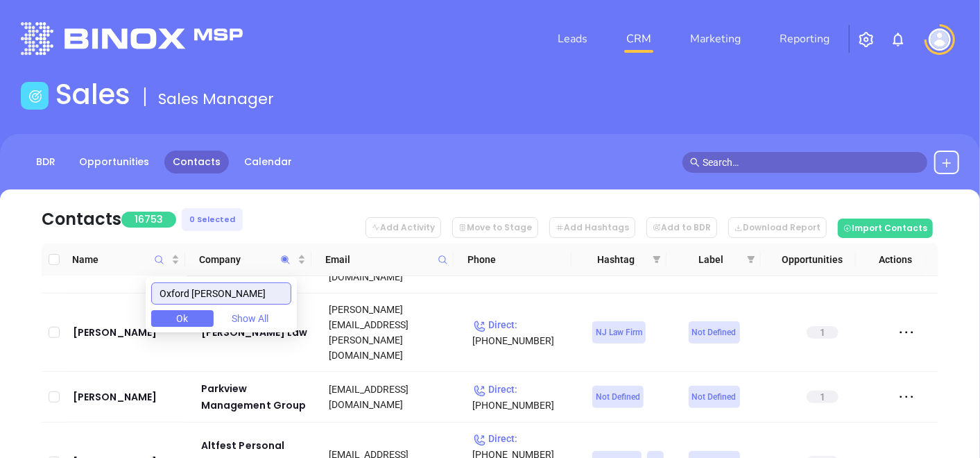
drag, startPoint x: 238, startPoint y: 290, endPoint x: 85, endPoint y: 339, distance: 161.1
click at [85, 339] on body "Leads CRM Marketing Reporting Financial Leads Leads Sales Sales Manager BDR Opp…" at bounding box center [490, 229] width 980 height 458
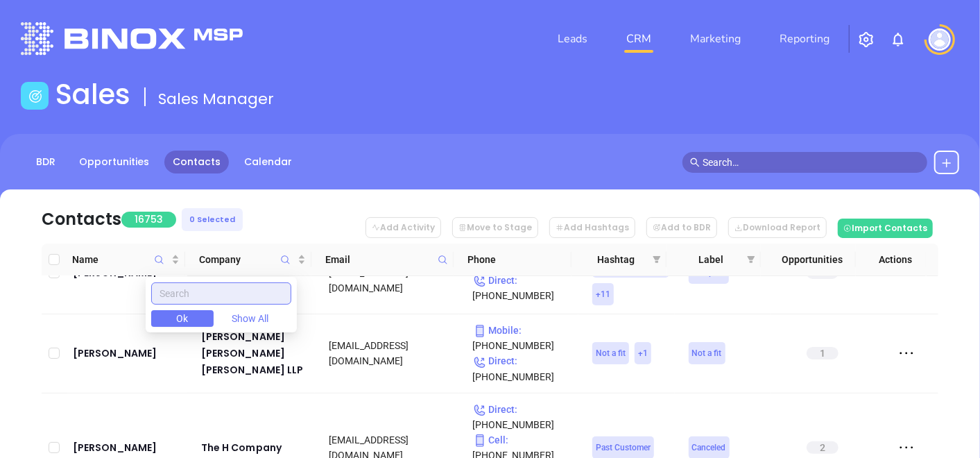
paste input "https://www.oxfordins.com/"
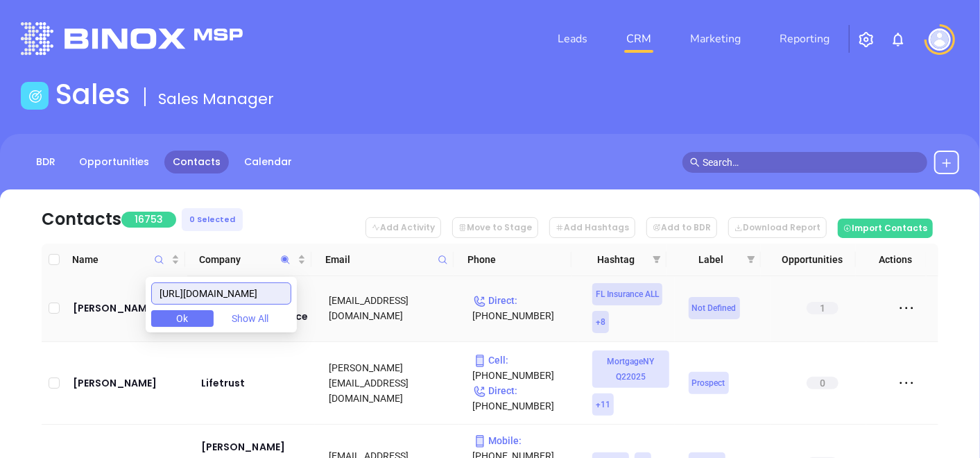
scroll to position [0, 0]
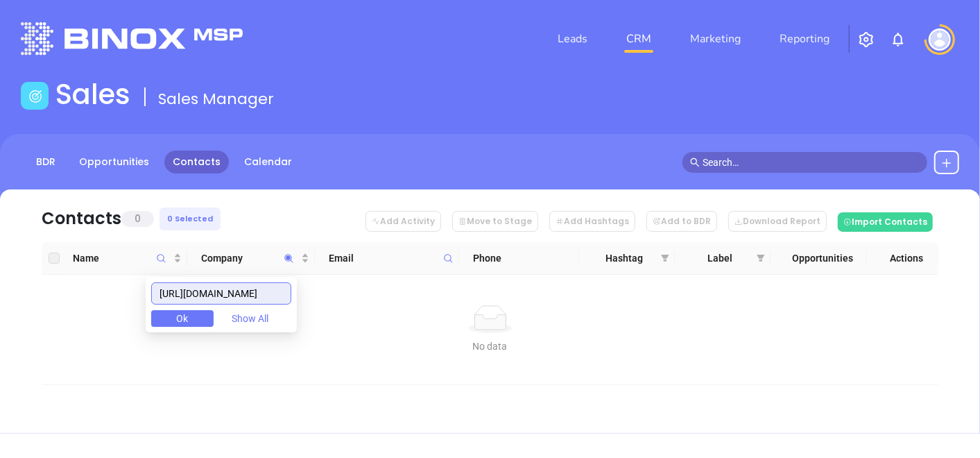
drag, startPoint x: 278, startPoint y: 294, endPoint x: 219, endPoint y: 315, distance: 62.5
click at [219, 315] on div "https://www.oxfordins.com/ Ok Show All" at bounding box center [221, 305] width 151 height 56
type input "h"
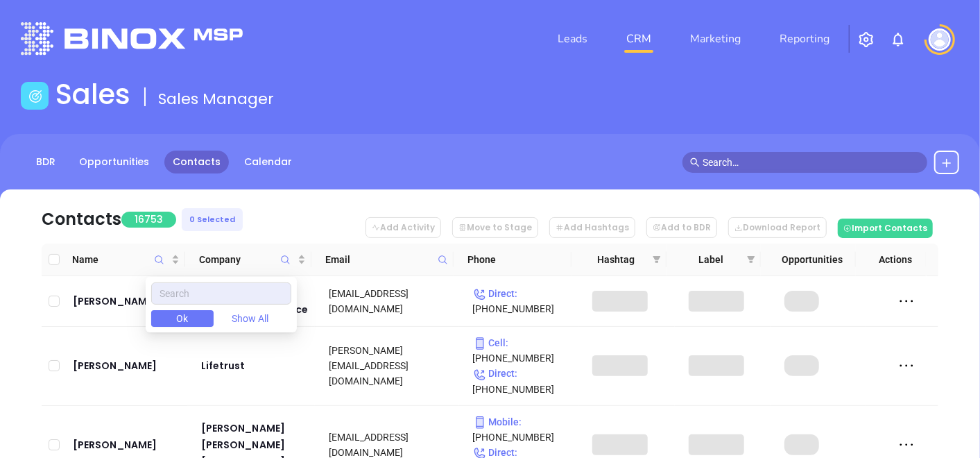
click at [448, 257] on icon at bounding box center [443, 260] width 10 height 10
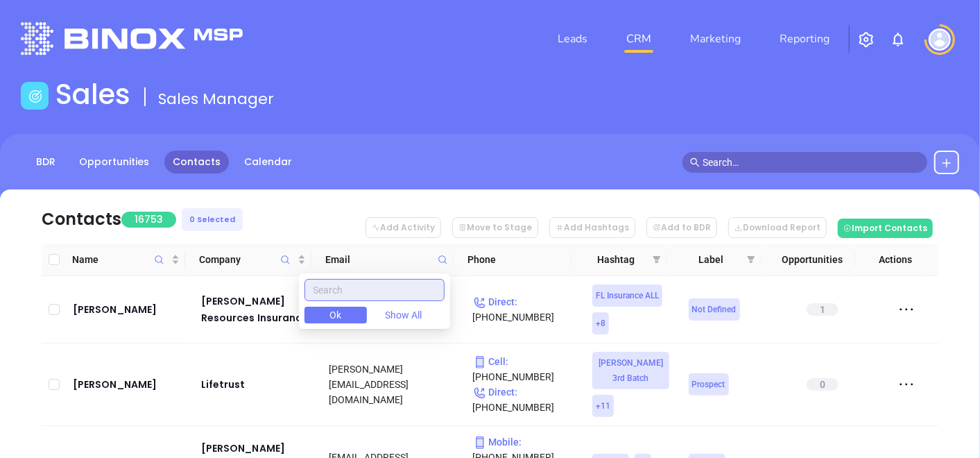
paste input "[DOMAIN_NAME]"
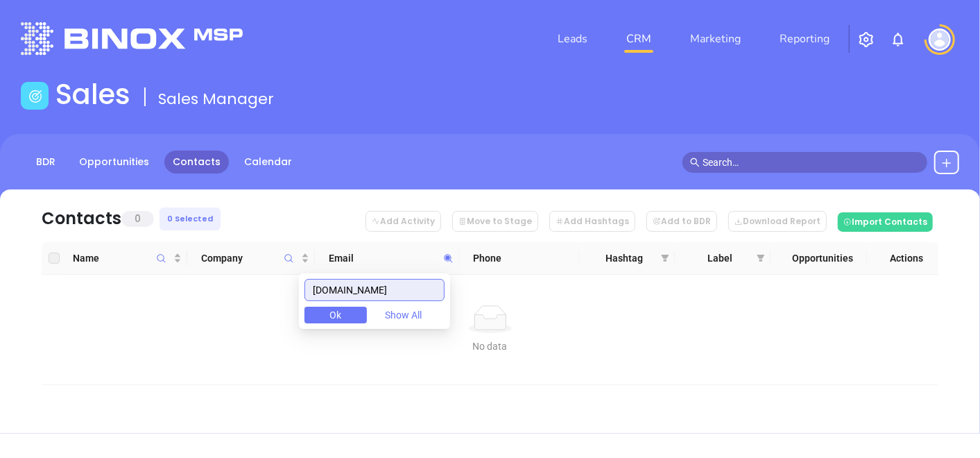
type input "[DOMAIN_NAME]"
drag, startPoint x: 394, startPoint y: 287, endPoint x: 214, endPoint y: 325, distance: 183.6
click at [218, 326] on body "Leads CRM Marketing Reporting Financial Leads Leads Sales Sales Manager BDR Opp…" at bounding box center [490, 229] width 980 height 458
paste input "marvelagents.com"
type input "marvelagents.com"
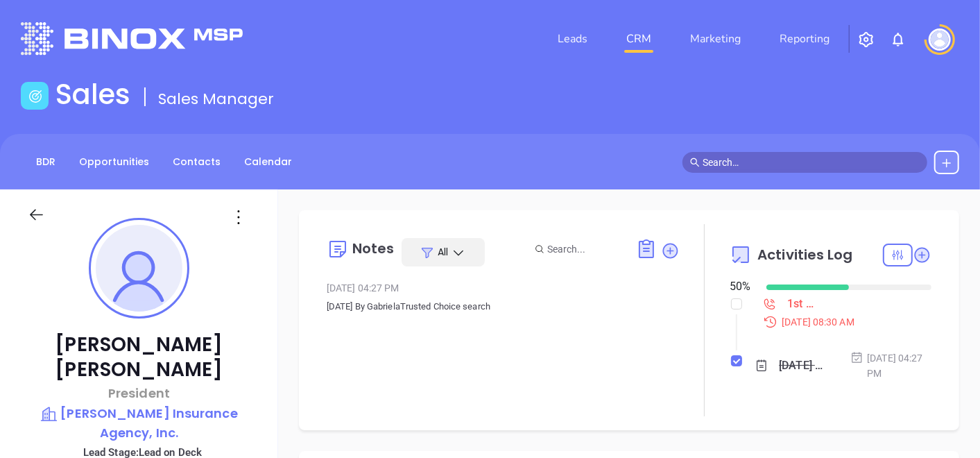
scroll to position [362, 0]
click at [593, 43] on link "Leads" at bounding box center [572, 39] width 41 height 28
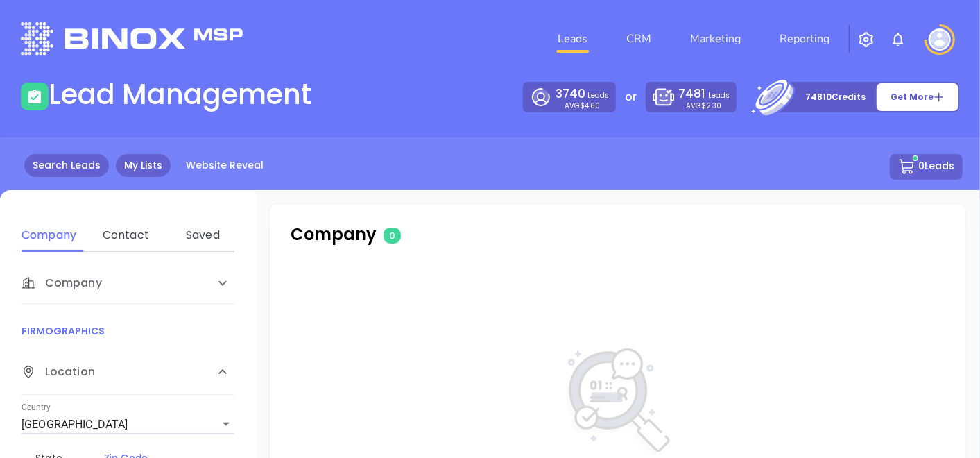
click at [148, 167] on link "My Lists" at bounding box center [143, 165] width 55 height 23
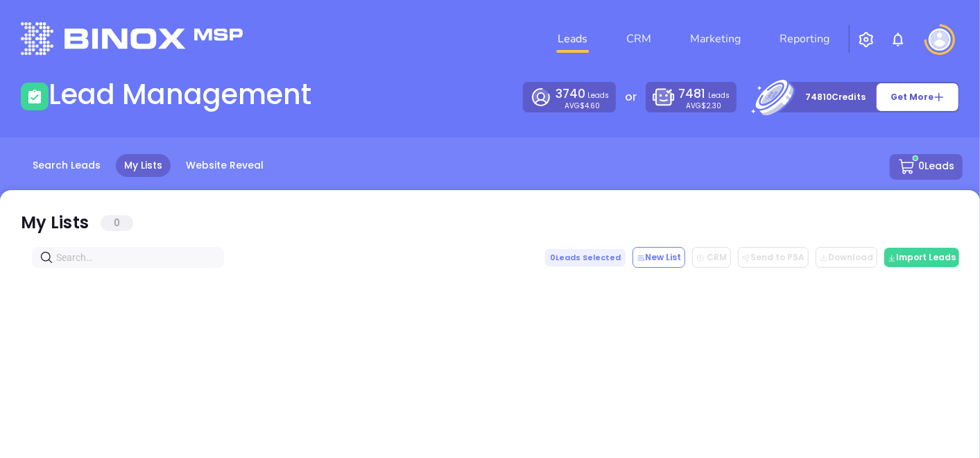
click at [125, 251] on input "text" at bounding box center [130, 257] width 149 height 15
paste input "[DOMAIN_NAME]"
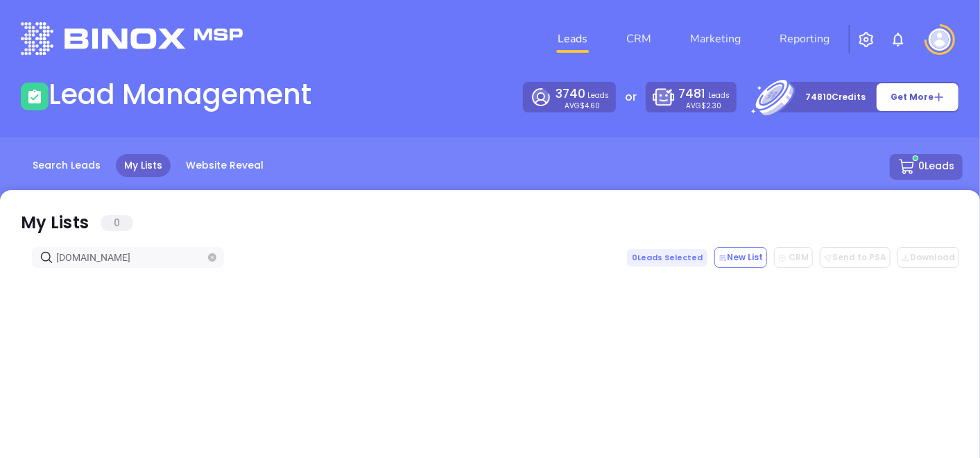
drag, startPoint x: 126, startPoint y: 260, endPoint x: -3, endPoint y: 316, distance: 141.7
click at [0, 316] on html "Leads CRM Marketing Reporting Financial Leads Leads Lead Management 3740 Leads …" at bounding box center [490, 229] width 980 height 458
type input "[DOMAIN_NAME]"
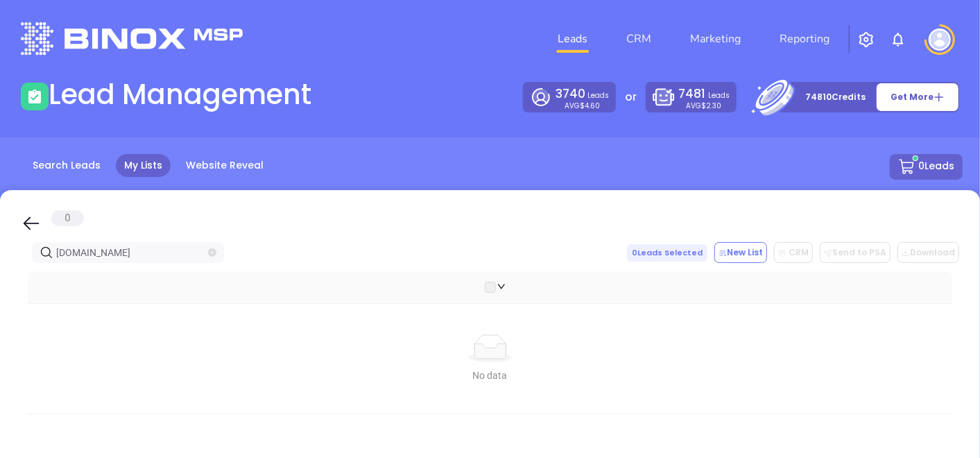
click at [212, 255] on icon "close-circle" at bounding box center [212, 252] width 8 height 8
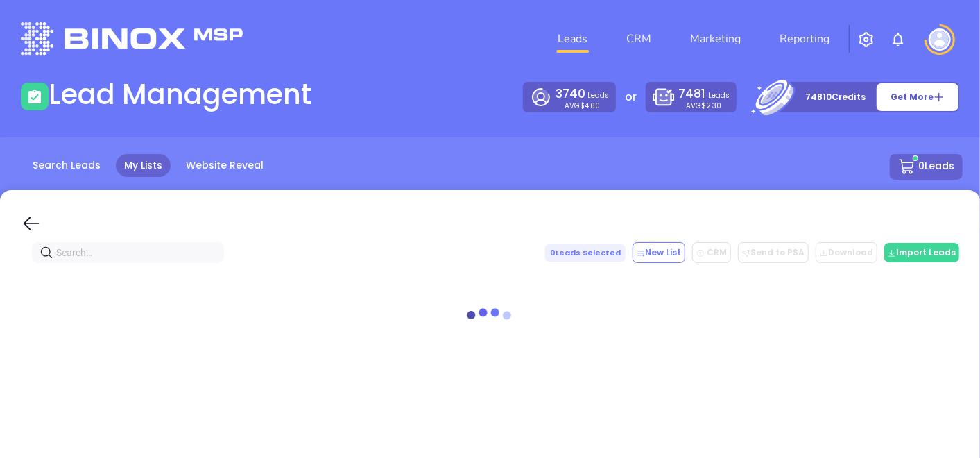
paste input "Oxford [PERSON_NAME]"
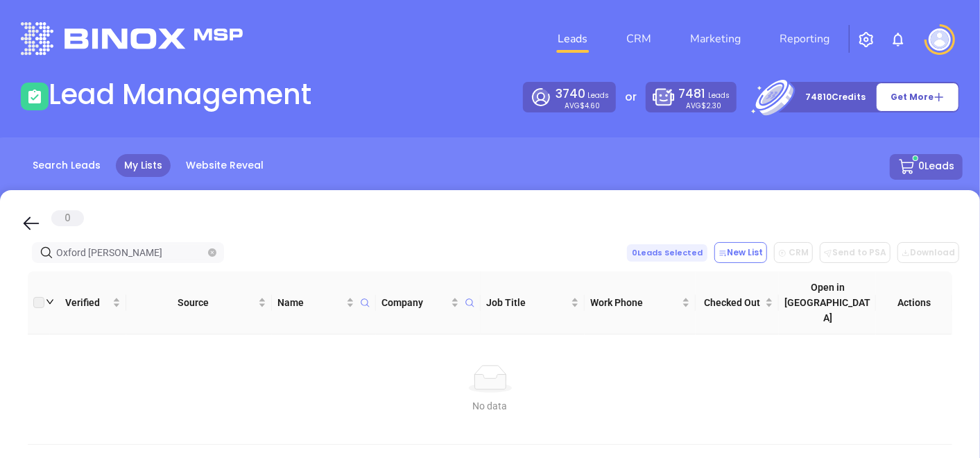
type input "Oxford [PERSON_NAME]"
click at [212, 249] on icon "close-circle" at bounding box center [212, 252] width 8 height 8
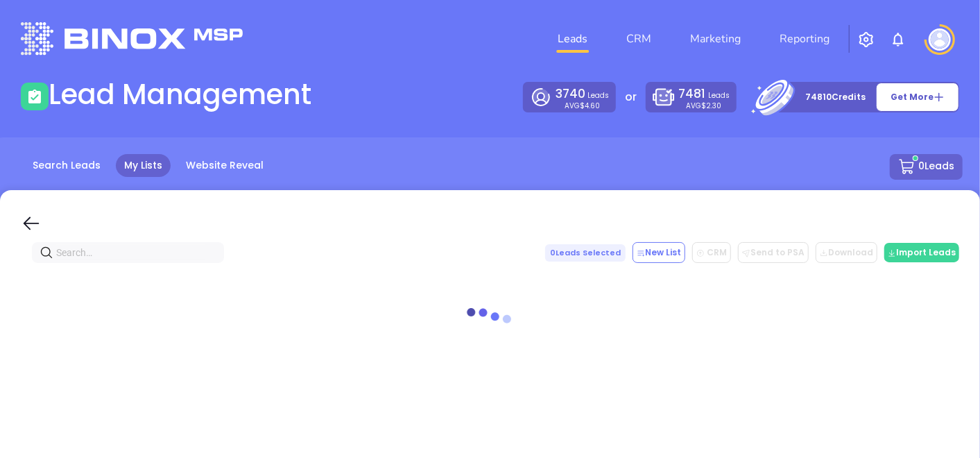
paste input "[DOMAIN_NAME]"
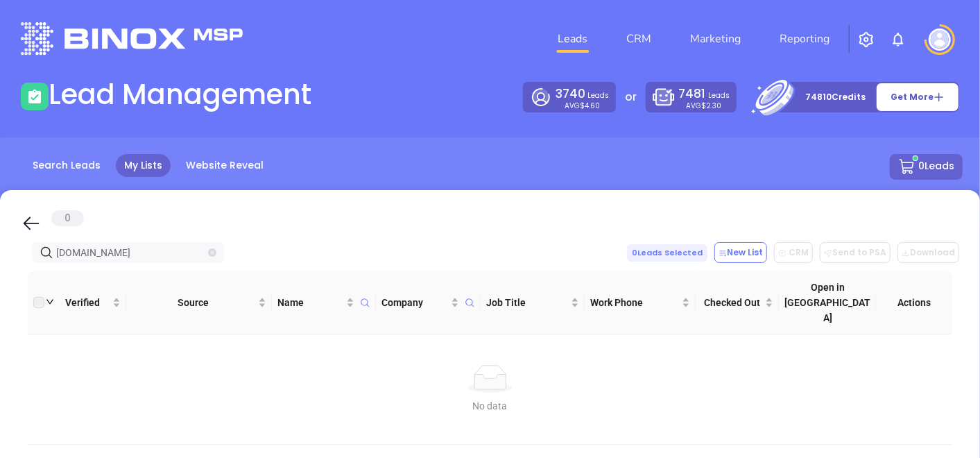
type input "[DOMAIN_NAME]"
drag, startPoint x: 207, startPoint y: 251, endPoint x: 194, endPoint y: 253, distance: 12.7
click at [195, 253] on span "[DOMAIN_NAME]" at bounding box center [128, 252] width 192 height 21
click at [206, 256] on span "[DOMAIN_NAME]" at bounding box center [128, 252] width 192 height 21
click at [210, 253] on icon "close-circle" at bounding box center [212, 252] width 8 height 8
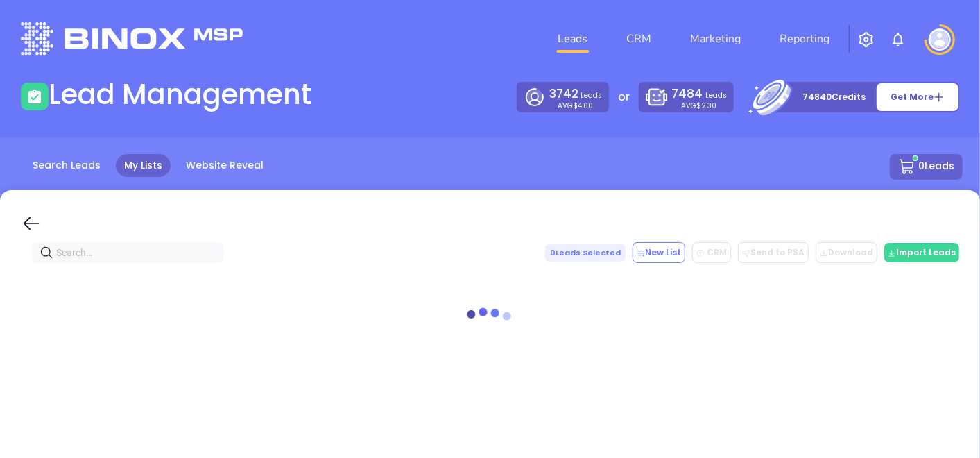
paste input ".[DOMAIN_NAME]"
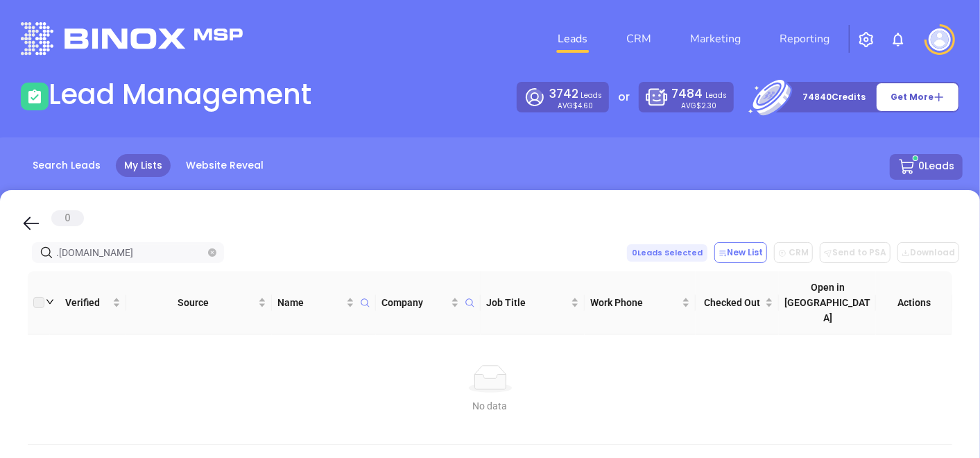
type input "[DOMAIN_NAME]"
drag, startPoint x: 128, startPoint y: 256, endPoint x: 18, endPoint y: 241, distance: 110.7
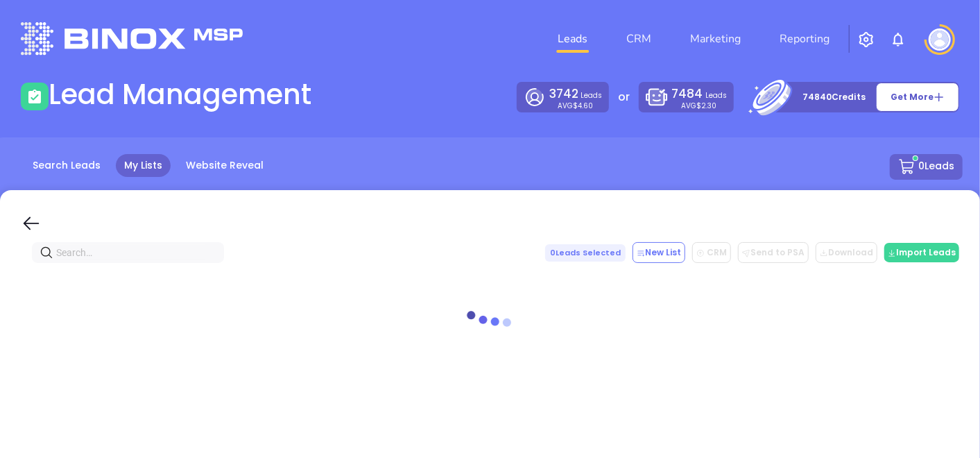
paste input "oxfordins.com"
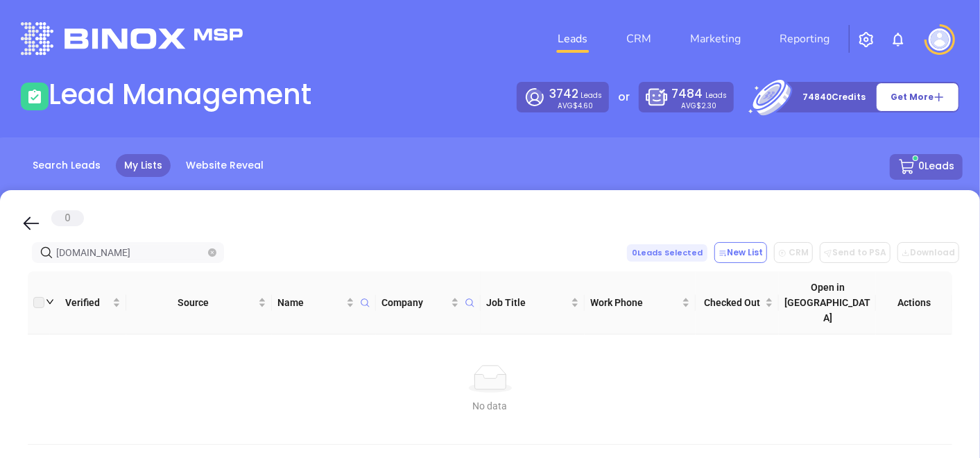
type input "oxfordins.com"
click at [214, 255] on icon "close-circle" at bounding box center [212, 252] width 8 height 8
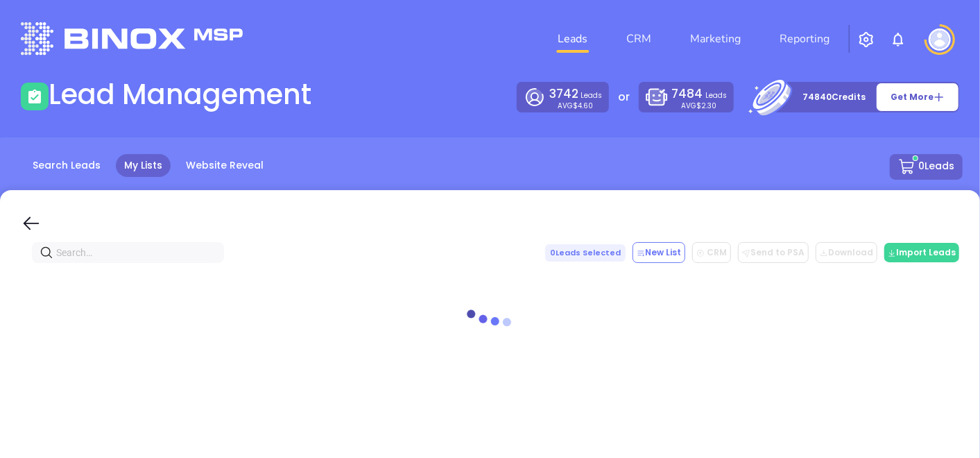
paste input "[DOMAIN_NAME]"
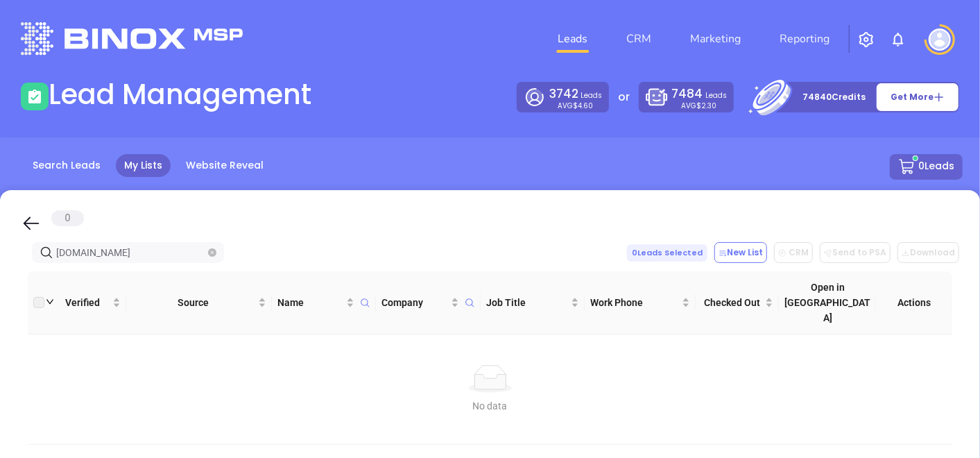
type input "[DOMAIN_NAME]"
click at [210, 253] on icon "close-circle" at bounding box center [212, 252] width 8 height 8
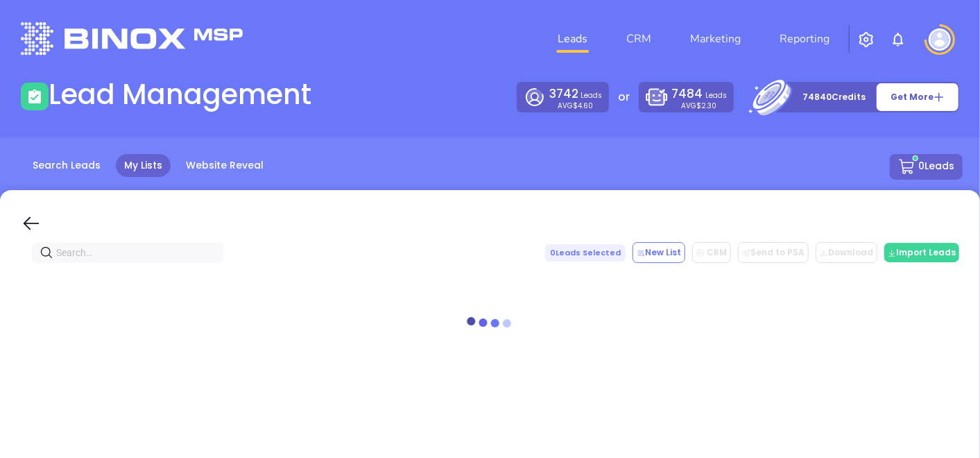
paste input "[DOMAIN_NAME]"
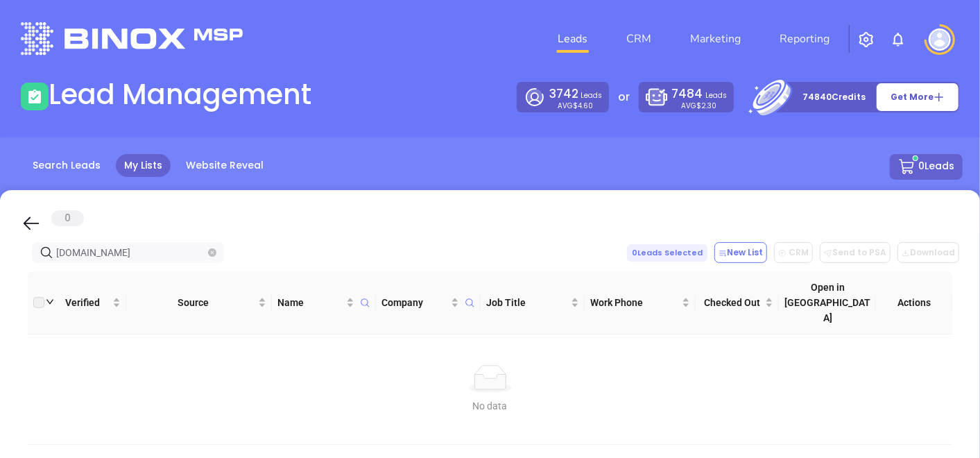
type input "[DOMAIN_NAME]"
click at [211, 255] on icon "close-circle" at bounding box center [212, 252] width 8 height 8
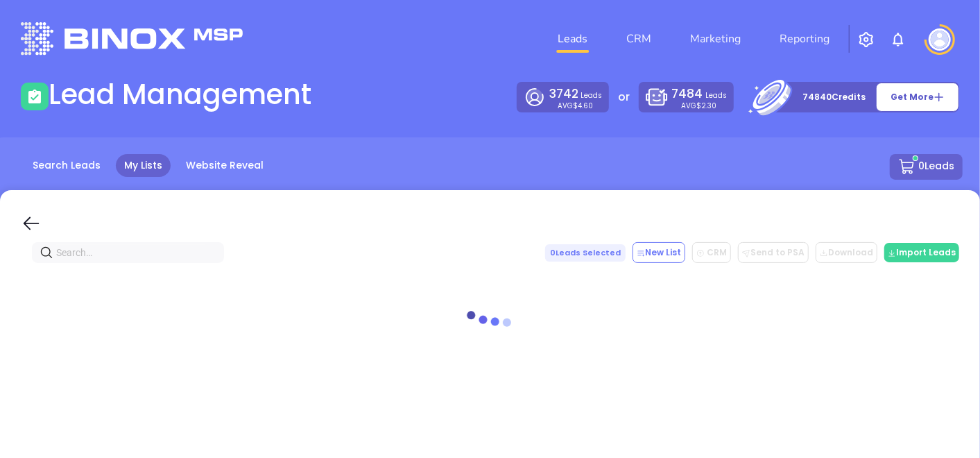
paste input "[DOMAIN_NAME]"
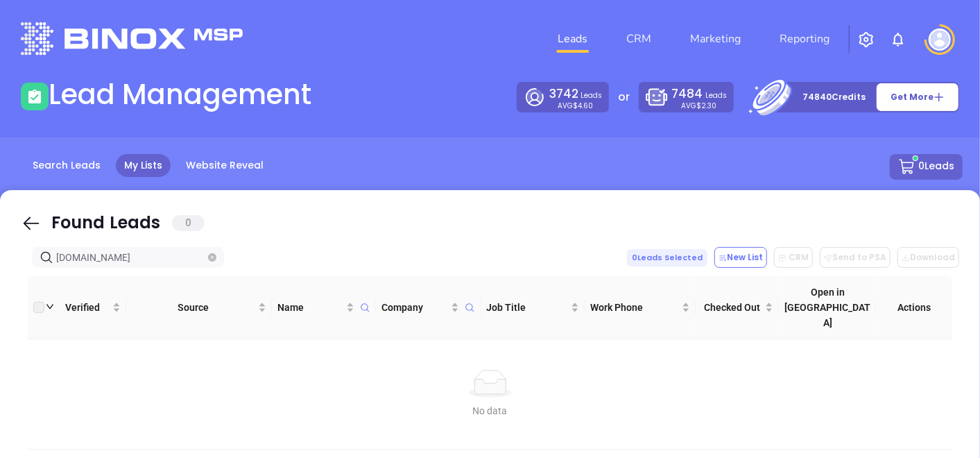
type input "[DOMAIN_NAME]"
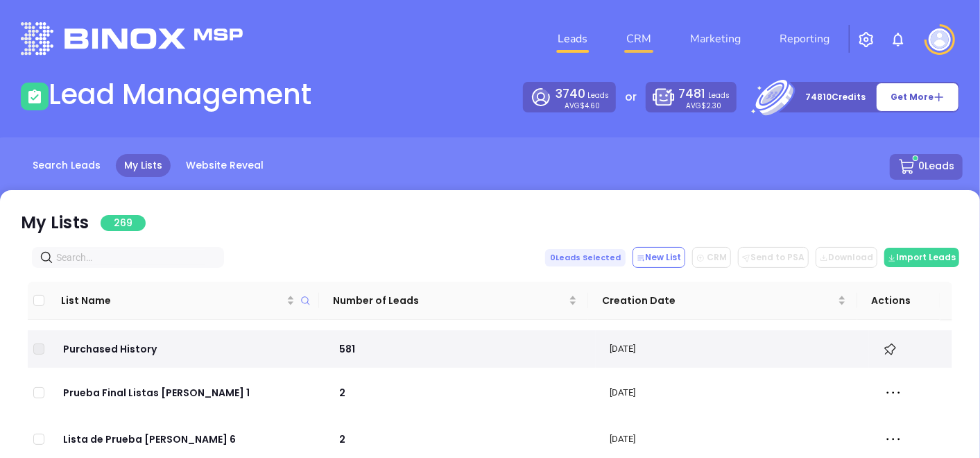
click at [624, 46] on link "CRM" at bounding box center [639, 39] width 36 height 28
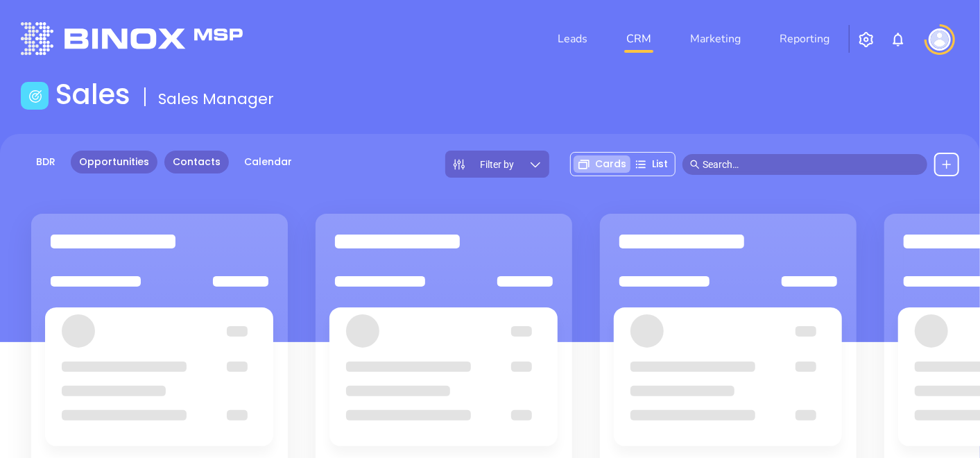
click at [205, 168] on link "Contacts" at bounding box center [196, 162] width 65 height 23
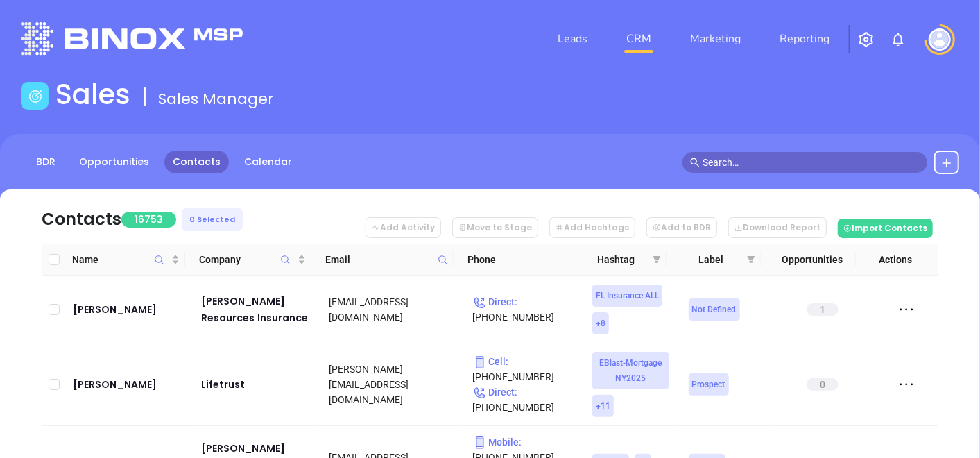
click at [453, 269] on tr "Name Company Email Phone Hashtag Label Opportunities Actions" at bounding box center [490, 260] width 897 height 33
click at [444, 264] on icon at bounding box center [443, 260] width 10 height 10
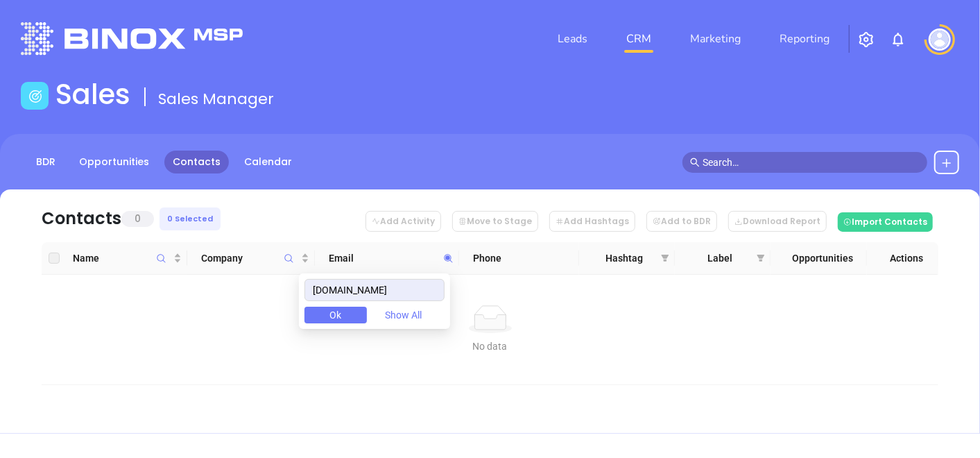
drag, startPoint x: 414, startPoint y: 284, endPoint x: 197, endPoint y: 365, distance: 231.6
click at [197, 365] on body "Leads CRM Marketing Reporting Financial Leads Leads Sales Sales Manager BDR Opp…" at bounding box center [490, 229] width 980 height 458
type input "royalinsservices.com"
paste input "vladikainsurance.com"
type input "vladikainsurance.com"
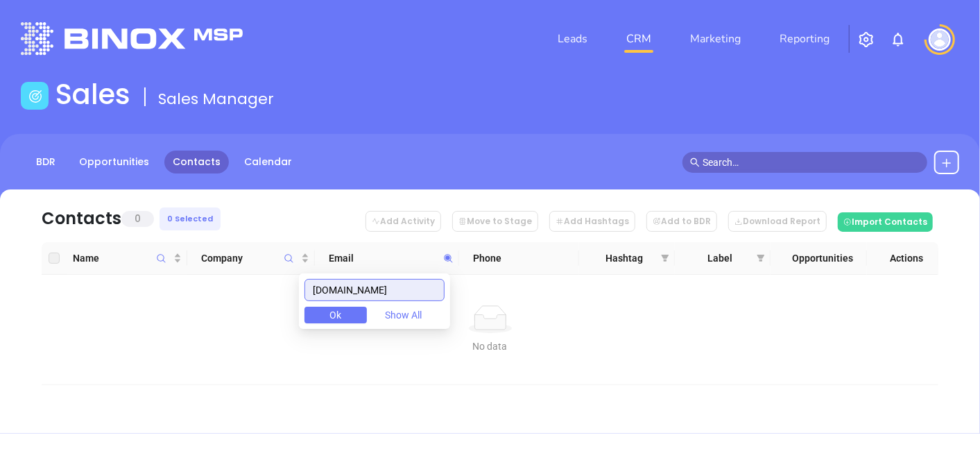
drag, startPoint x: 424, startPoint y: 285, endPoint x: 250, endPoint y: 319, distance: 177.5
click at [250, 319] on body "Leads CRM Marketing Reporting Financial Leads Leads Sales Sales Manager BDR Opp…" at bounding box center [490, 229] width 980 height 458
paste input "vladikainsurance.com"
type input "vladikainsurance.com"
drag, startPoint x: 419, startPoint y: 293, endPoint x: 283, endPoint y: 321, distance: 138.8
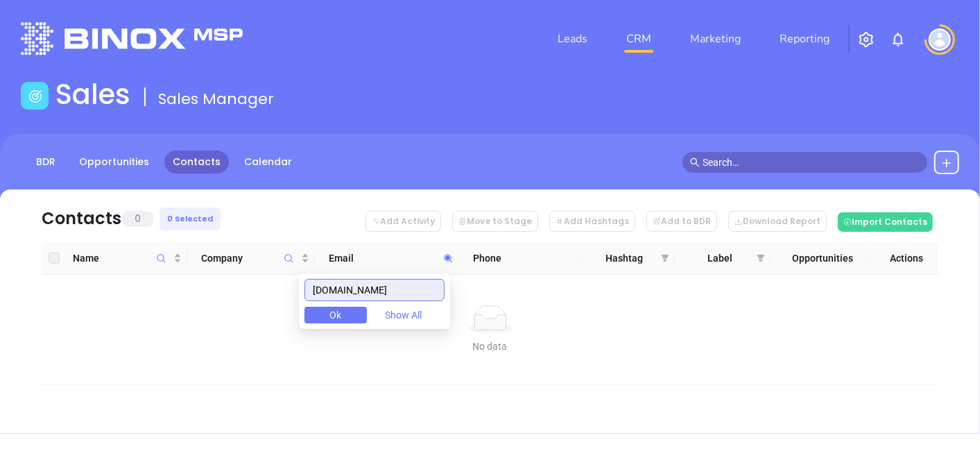
click at [283, 321] on body "Leads CRM Marketing Reporting Financial Leads Leads Sales Sales Manager BDR Opp…" at bounding box center [490, 229] width 980 height 458
paste input "wildonerinsurance.com"
type input "wildonerinsurance.com"
drag, startPoint x: 434, startPoint y: 291, endPoint x: 307, endPoint y: 333, distance: 133.8
click at [309, 332] on body "Leads CRM Marketing Reporting Financial Leads Leads Sales Sales Manager BDR Opp…" at bounding box center [490, 229] width 980 height 458
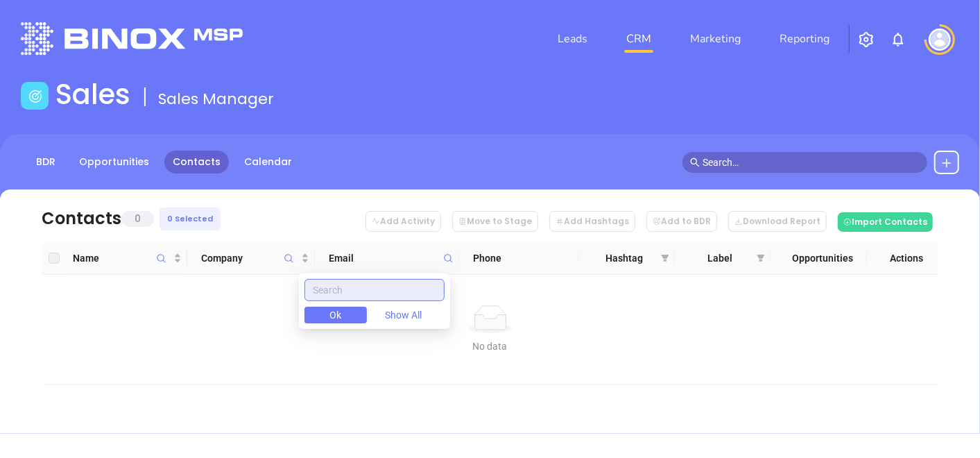
paste input "millerinsurance.com"
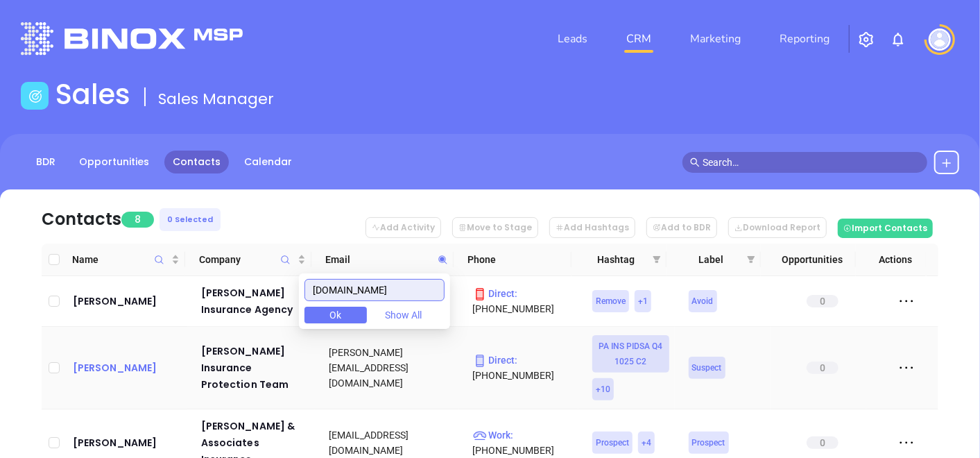
type input "millerinsurance.com"
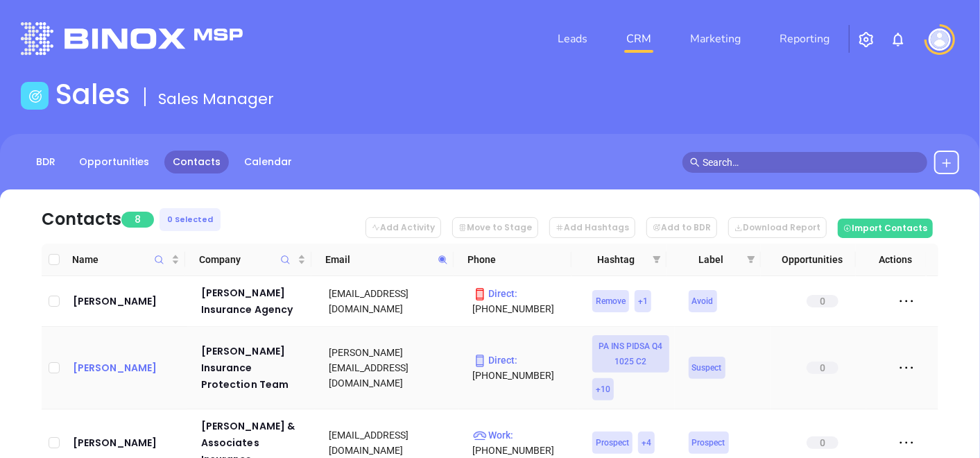
click at [125, 366] on div "Chris Miller" at bounding box center [127, 367] width 109 height 17
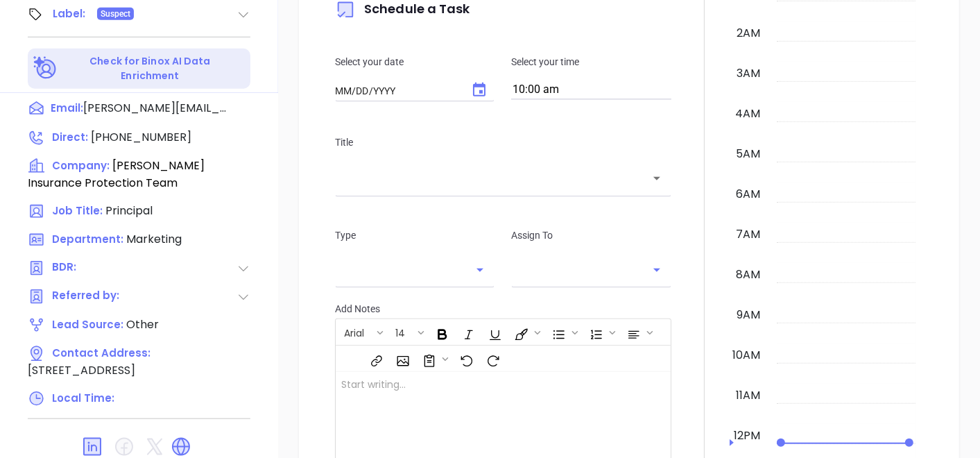
type input "[DATE]"
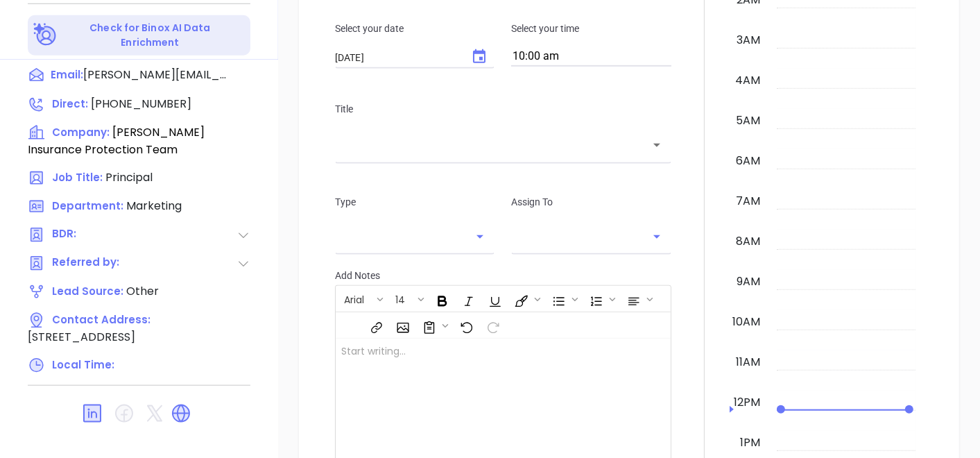
scroll to position [402, 0]
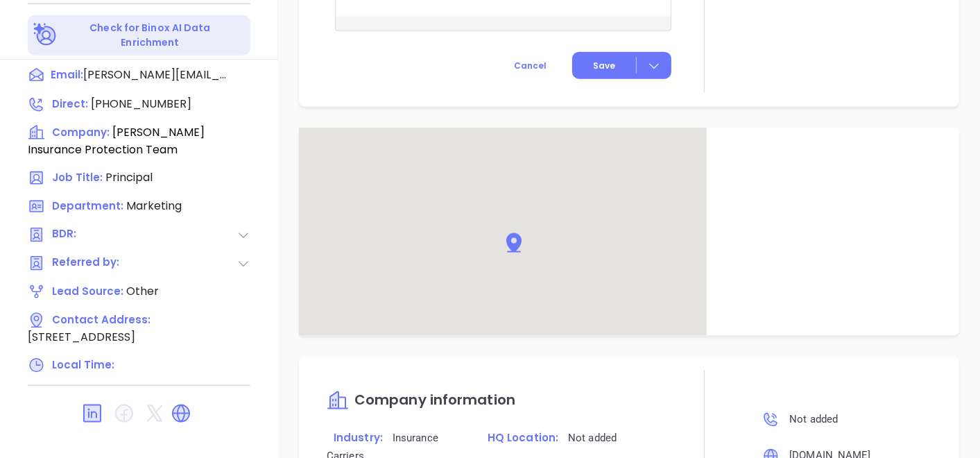
type input "[PERSON_NAME]"
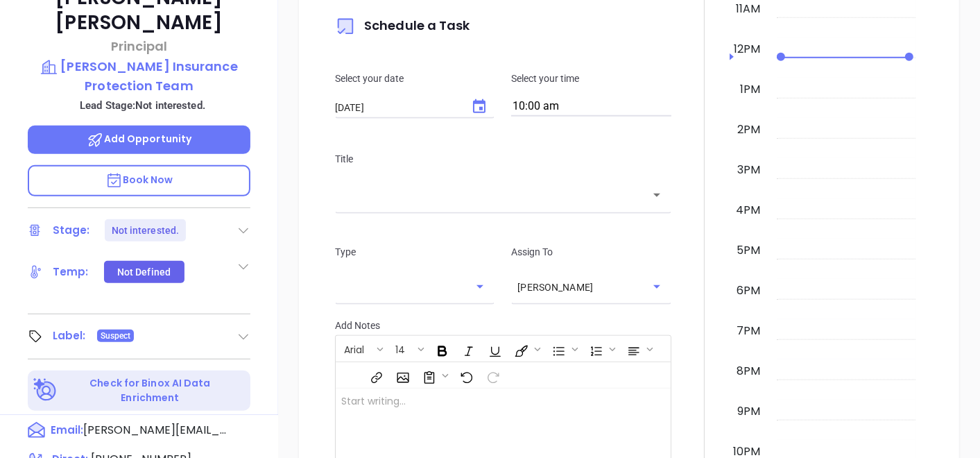
scroll to position [8, 0]
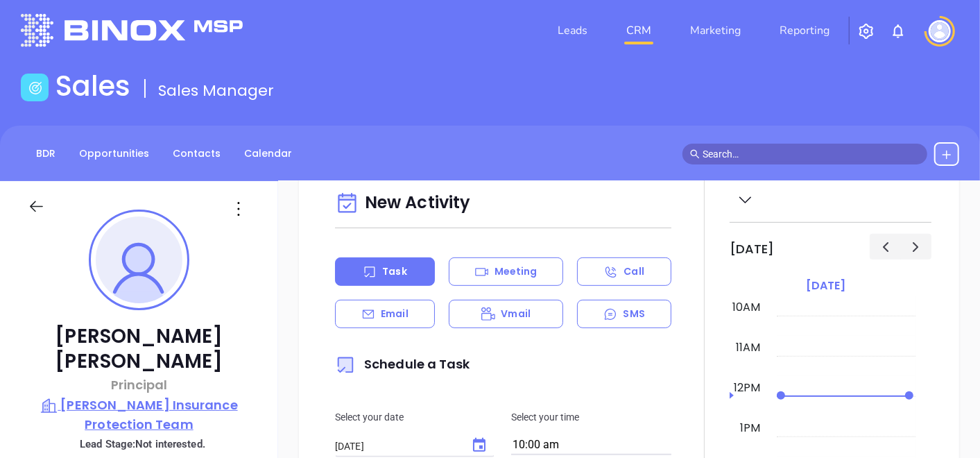
click at [176, 396] on p "Miller Insurance Protection Team" at bounding box center [139, 415] width 223 height 38
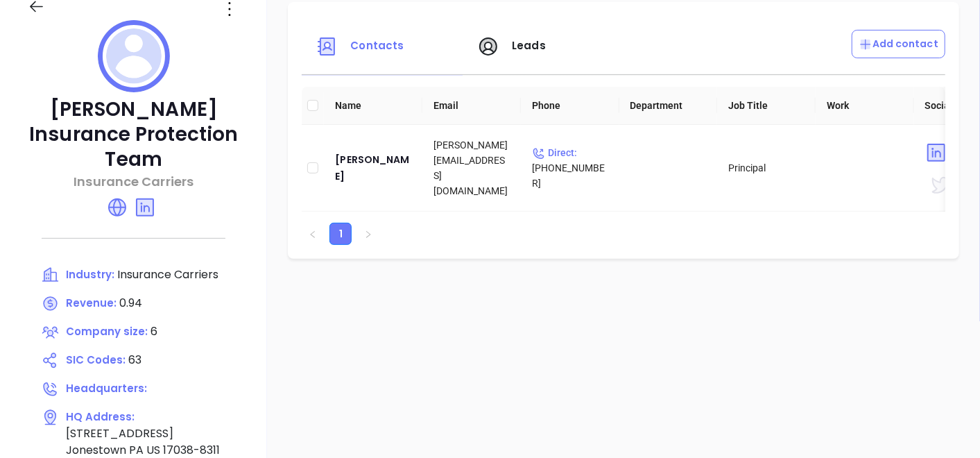
scroll to position [239, 0]
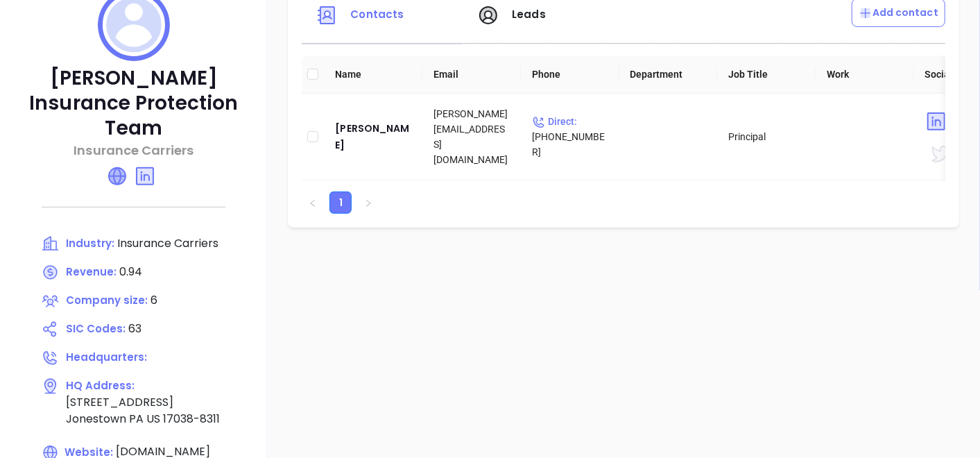
click at [122, 168] on icon at bounding box center [117, 176] width 17 height 17
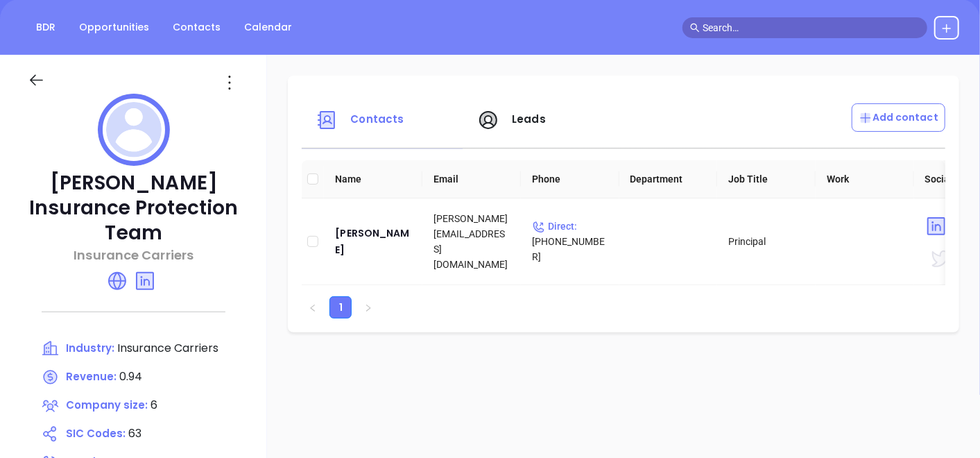
scroll to position [8, 0]
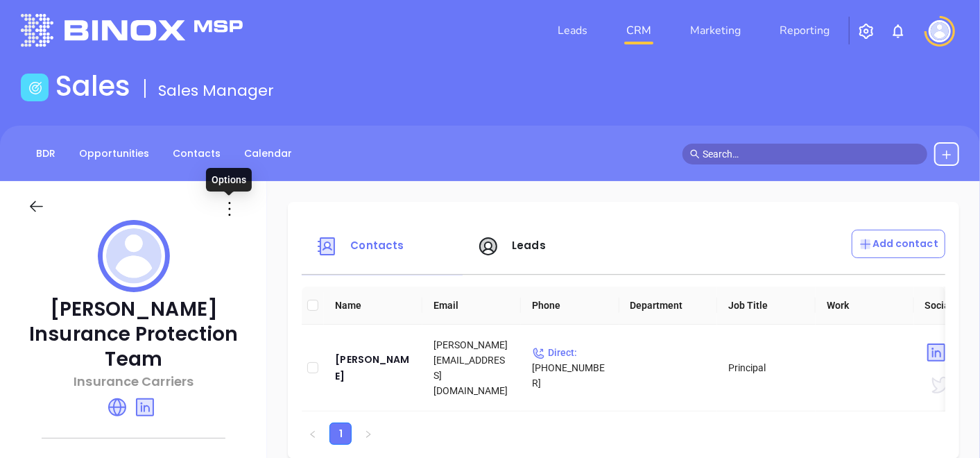
click at [234, 210] on icon at bounding box center [230, 209] width 22 height 22
click at [268, 222] on li "Edit" at bounding box center [292, 235] width 142 height 29
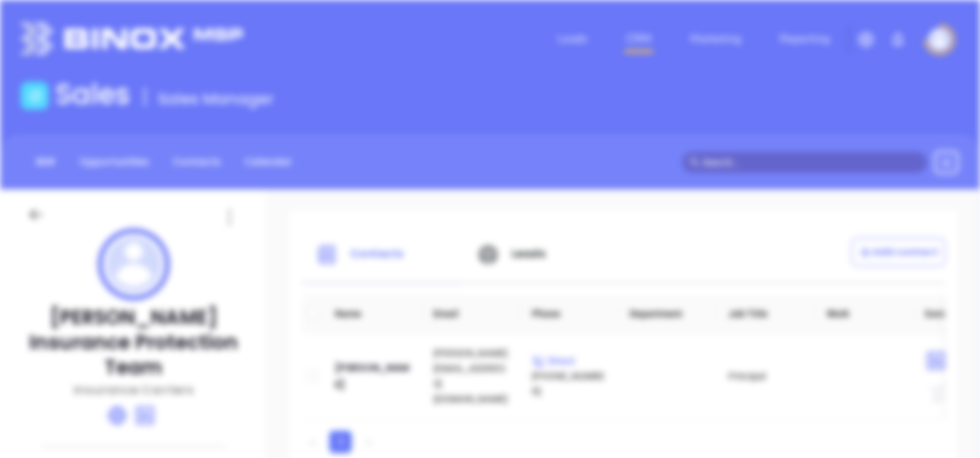
scroll to position [0, 0]
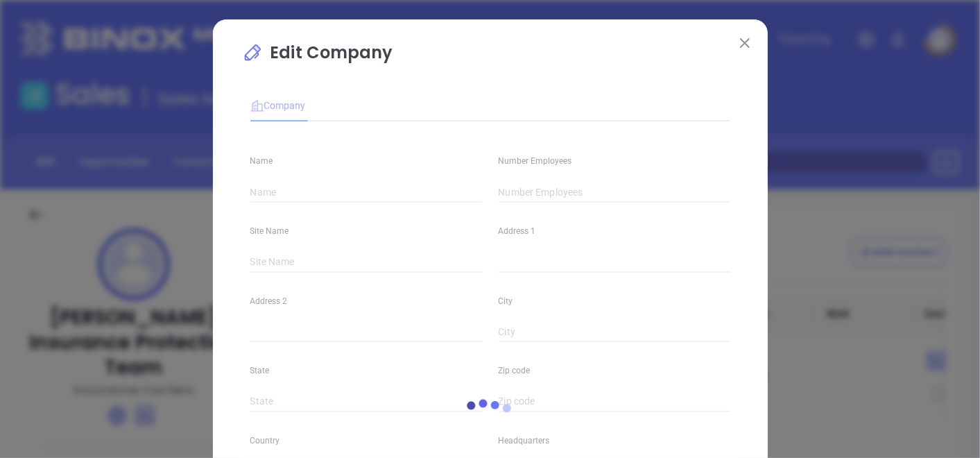
type input "Miller Insurance Protection Team"
type input "6"
type input "Insurance Carriers"
type input "63"
type input "millerinsurance.com"
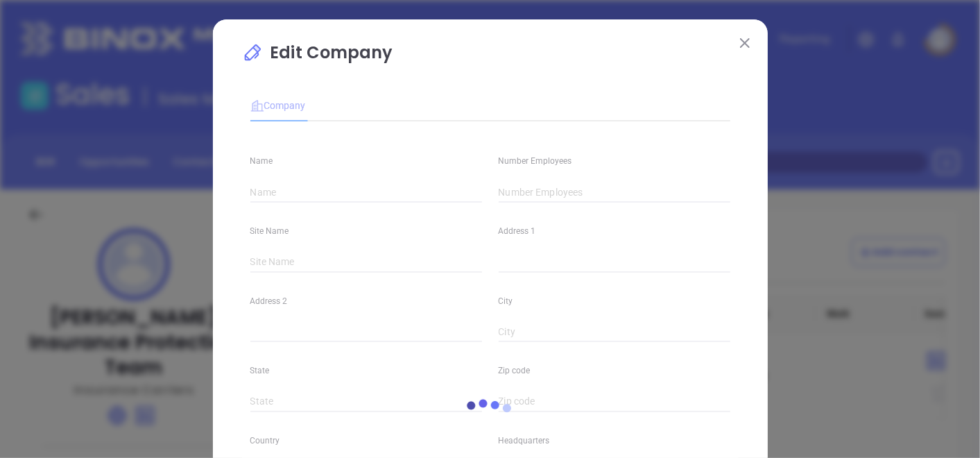
type input "Finance and Insurance"
type input "linkedin.com/company/getmillerins"
type input "0.94"
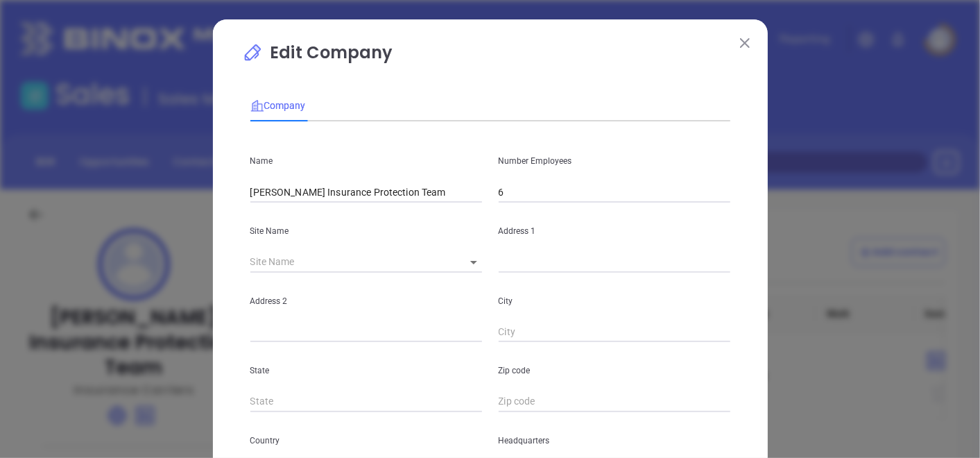
click at [461, 268] on body "Leads CRM Marketing Reporting Financial Leads Leads Sales Sales Manager BDR Opp…" at bounding box center [490, 229] width 980 height 458
click at [477, 271] on li "Jonestown" at bounding box center [486, 262] width 77 height 25
type input "Jonestown"
type input "21 Blacksmith Lane"
type input "Jonestown"
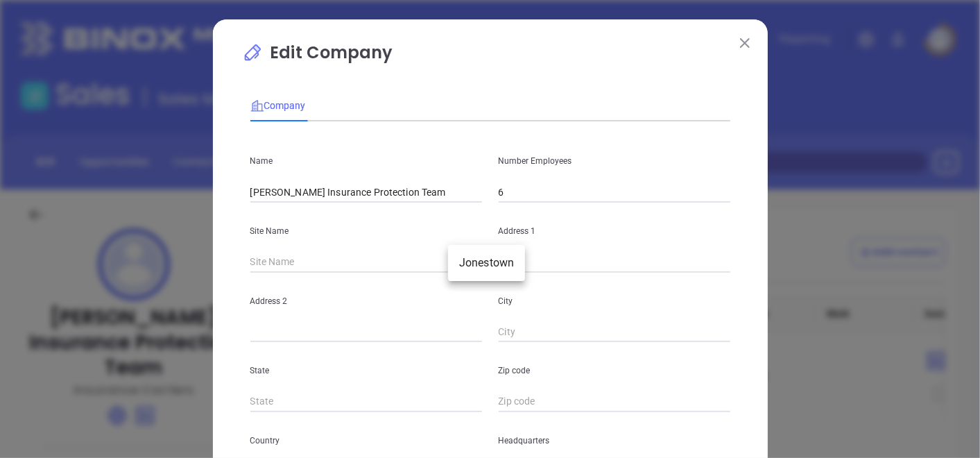
type input "PA"
type input "17038-8311"
type input "US"
type input "114628"
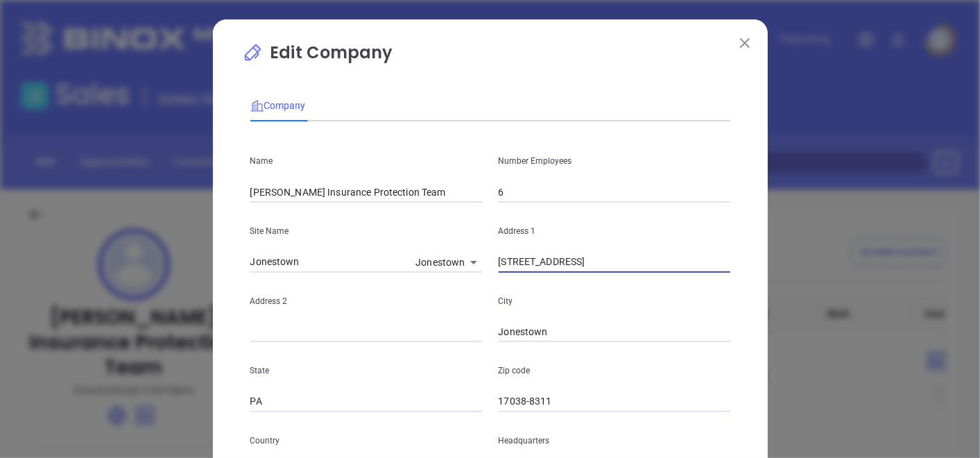
drag, startPoint x: 602, startPoint y: 260, endPoint x: 478, endPoint y: 309, distance: 133.4
click at [478, 309] on div "Name Miller Insurance Protection Team Number Employees 6 Site Name Jonestown Jo…" at bounding box center [490, 412] width 480 height 559
paste input "PO Box 445 Jonestown, PA 17038"
type input "PO Box 445 Jonestown, PA 17038"
drag, startPoint x: 563, startPoint y: 390, endPoint x: 556, endPoint y: 400, distance: 11.9
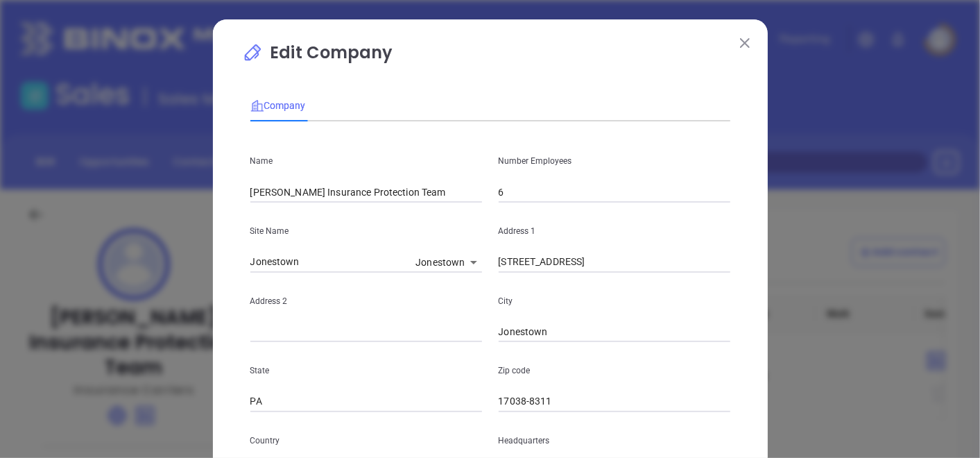
click at [562, 392] on div "Zip code 17038-8311" at bounding box center [615, 377] width 248 height 70
click at [552, 405] on input "17038-8311" at bounding box center [615, 401] width 232 height 21
type input "17038"
drag, startPoint x: 547, startPoint y: 257, endPoint x: 704, endPoint y: 301, distance: 162.3
click at [706, 307] on div "Name Miller Insurance Protection Team Number Employees 6 Site Name Jonestown Jo…" at bounding box center [490, 412] width 480 height 559
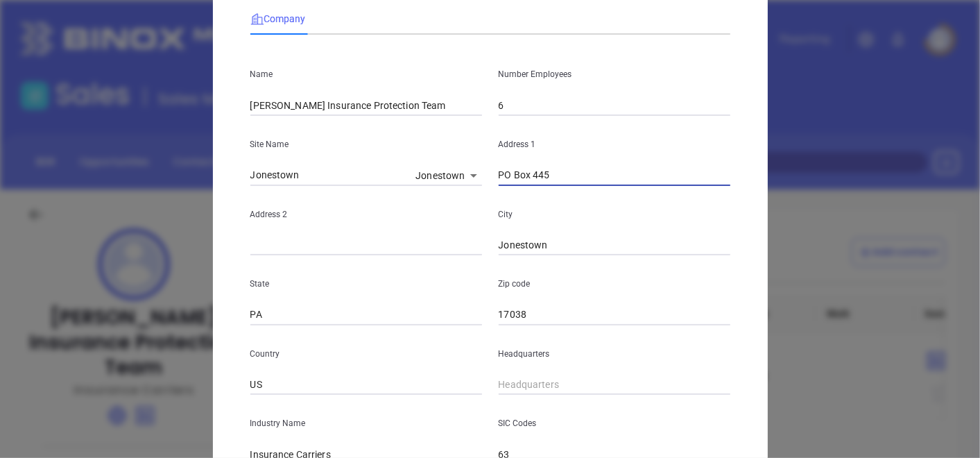
scroll to position [154, 0]
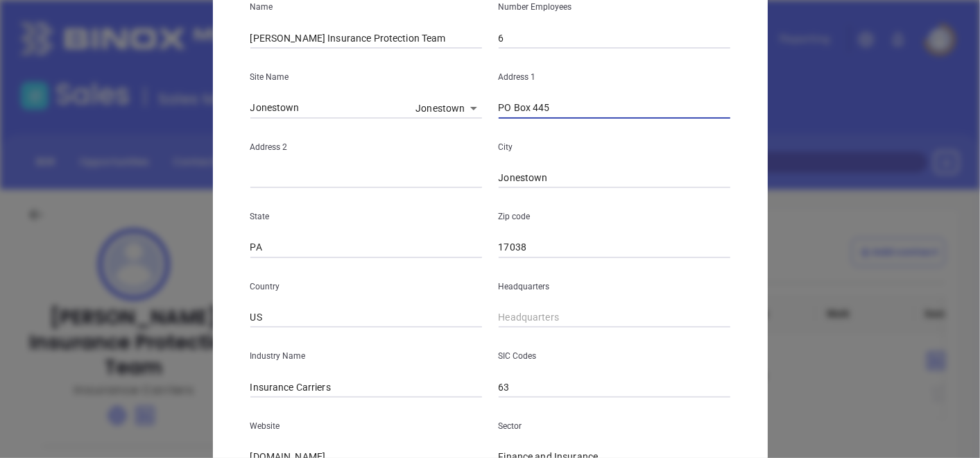
type input "PO Box 445"
type input "( ) -"
click at [548, 317] on input "( ) -" at bounding box center [615, 317] width 232 height 21
paste input "717) 865-4127"
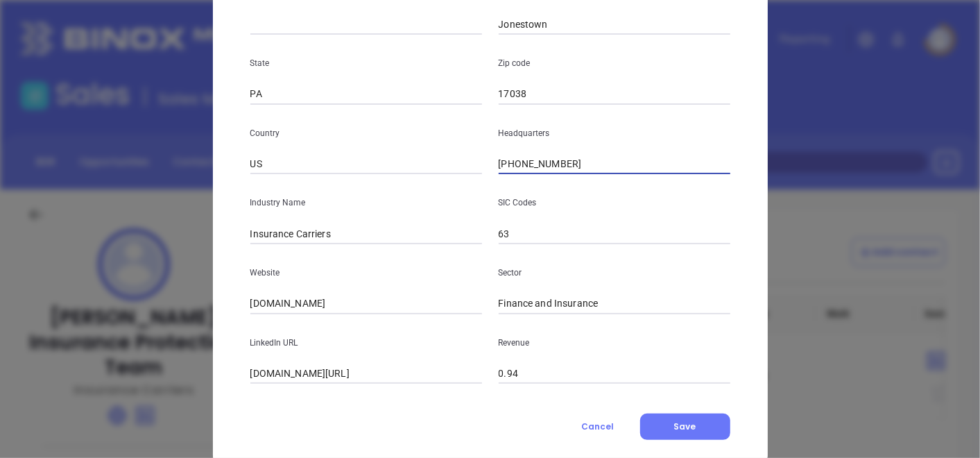
scroll to position [308, 0]
type input "(717) 865-4127"
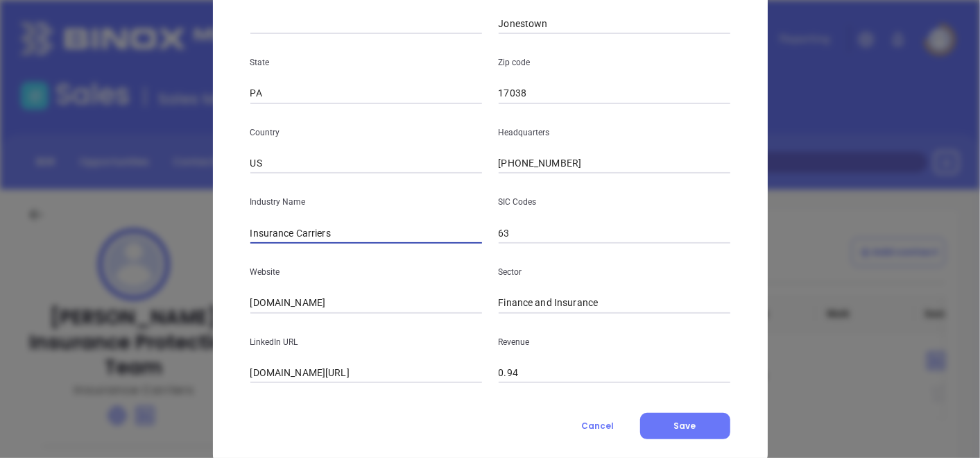
drag, startPoint x: 337, startPoint y: 226, endPoint x: 291, endPoint y: 253, distance: 53.8
click at [291, 253] on div "Name Miller Insurance Protection Team Number Employees 6 Site Name Jonestown Jo…" at bounding box center [490, 103] width 480 height 559
type input "Insurance"
click at [224, 234] on div "Edit Company Company Name Miller Insurance Protection Team Number Employees 6 S…" at bounding box center [490, 89] width 555 height 757
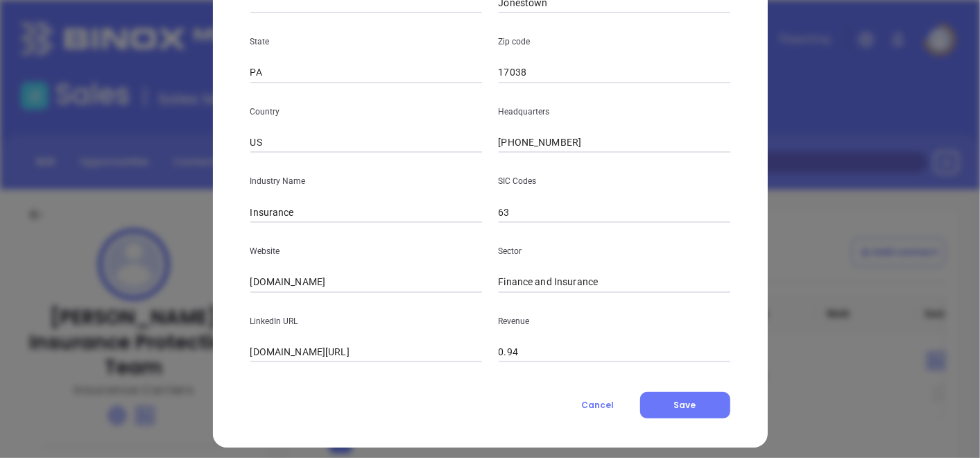
scroll to position [338, 0]
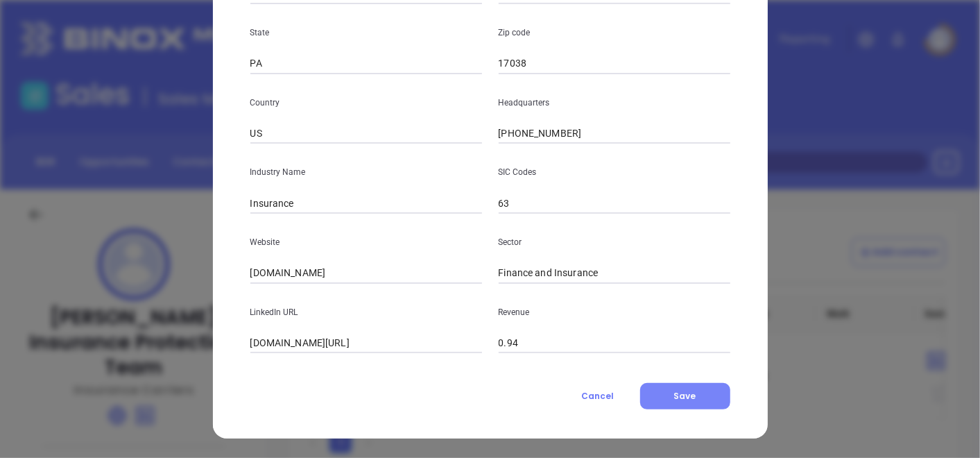
click at [677, 396] on span "Save" at bounding box center [685, 396] width 22 height 12
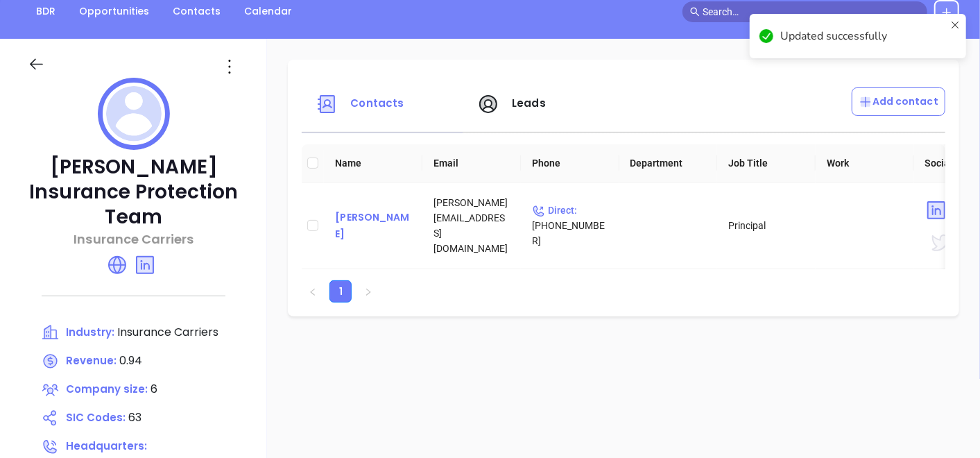
scroll to position [154, 0]
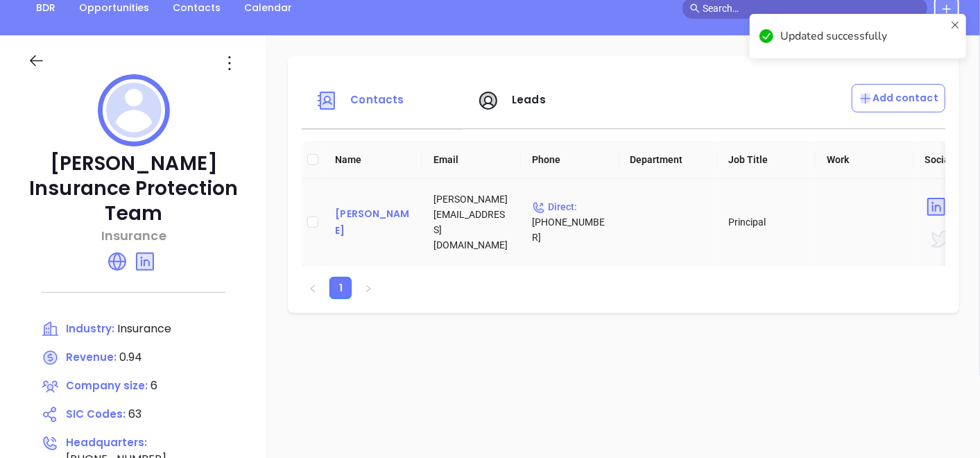
click at [343, 217] on div "Chris Miller" at bounding box center [373, 221] width 76 height 33
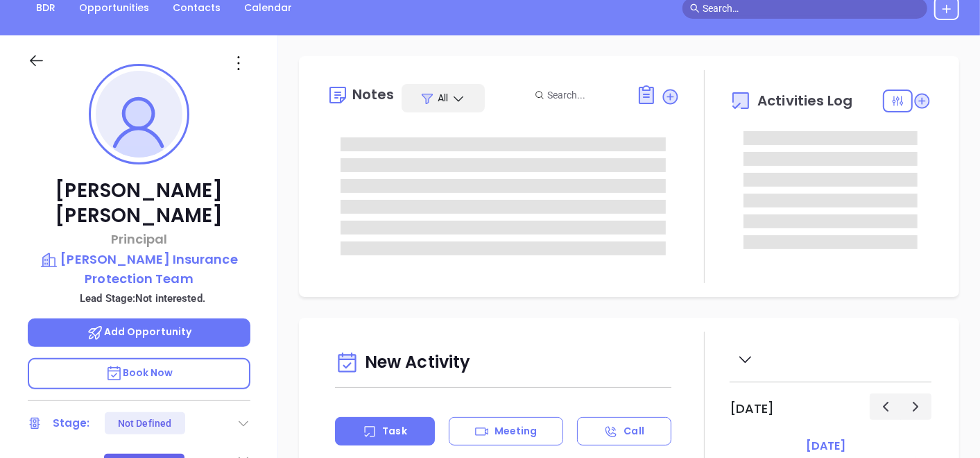
type input "[DATE]"
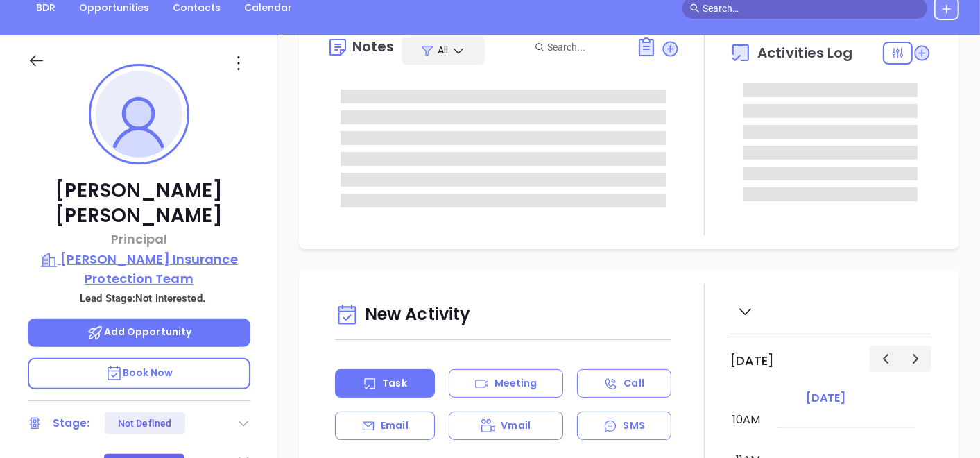
scroll to position [77, 0]
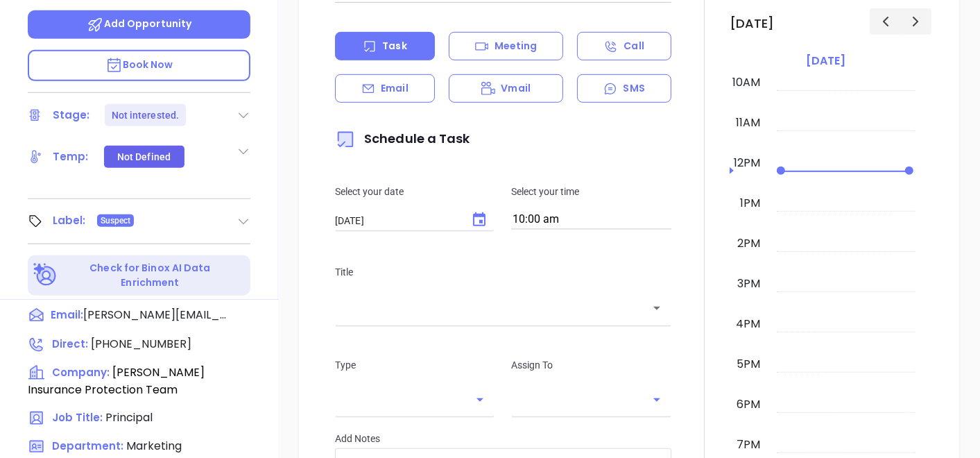
type input "[PERSON_NAME]"
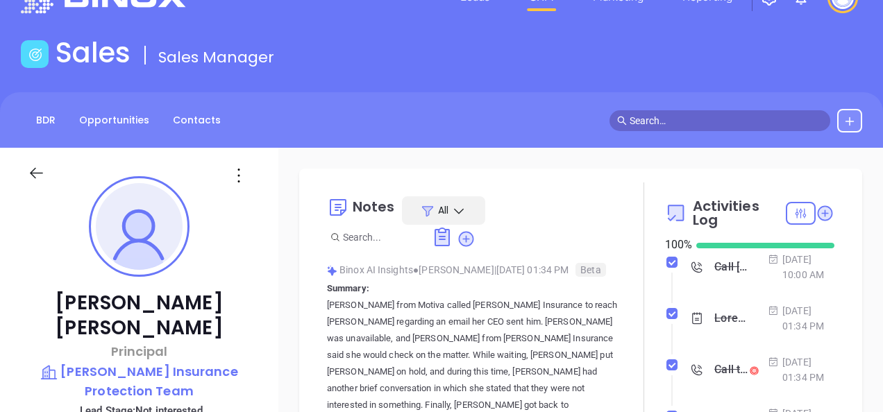
scroll to position [0, 0]
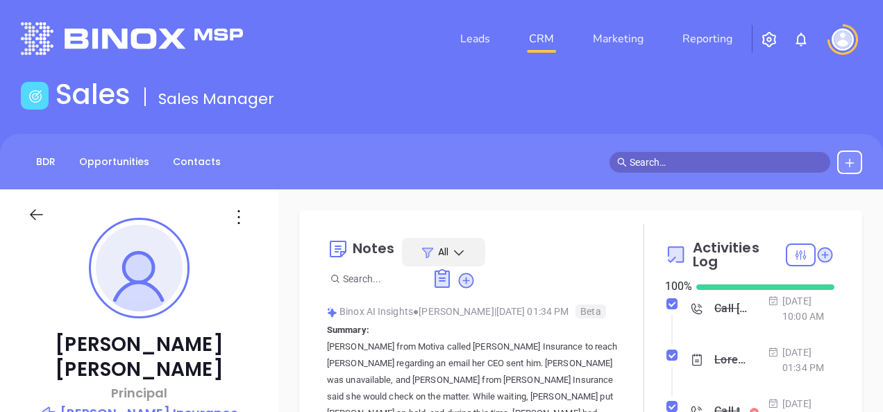
click at [222, 151] on div "BDR Opportunities Contacts Calendar" at bounding box center [441, 162] width 883 height 56
click at [217, 153] on div "BDR Opportunities Contacts Calendar" at bounding box center [125, 163] width 208 height 24
click at [181, 157] on link "Contacts" at bounding box center [196, 162] width 65 height 23
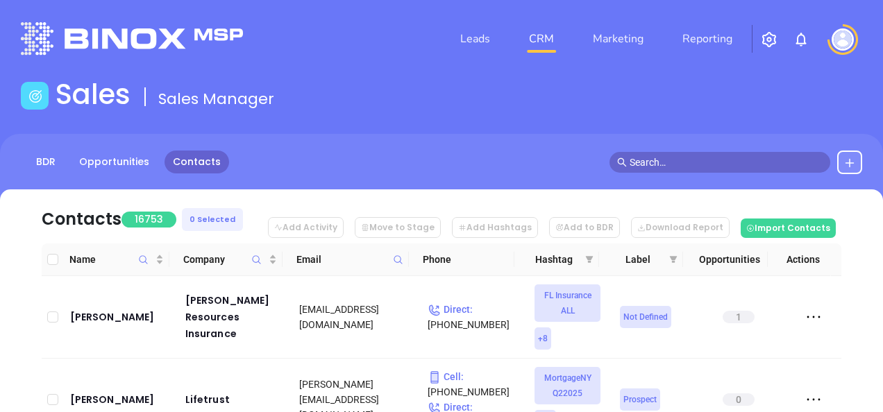
click at [404, 264] on span at bounding box center [398, 259] width 16 height 21
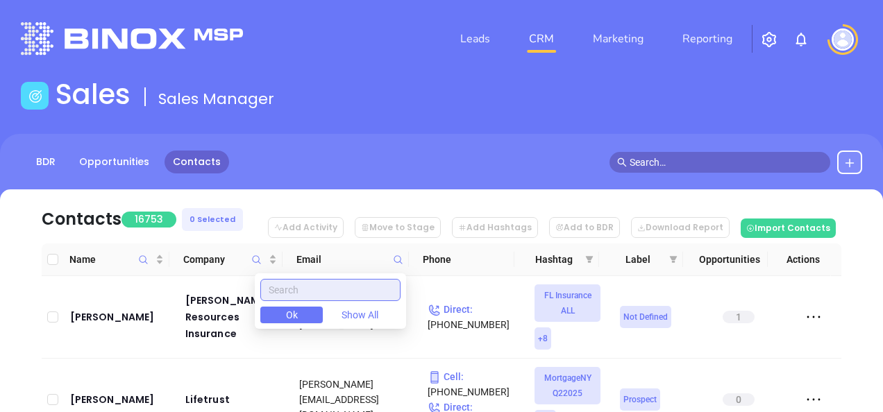
paste input "leavitt.com"
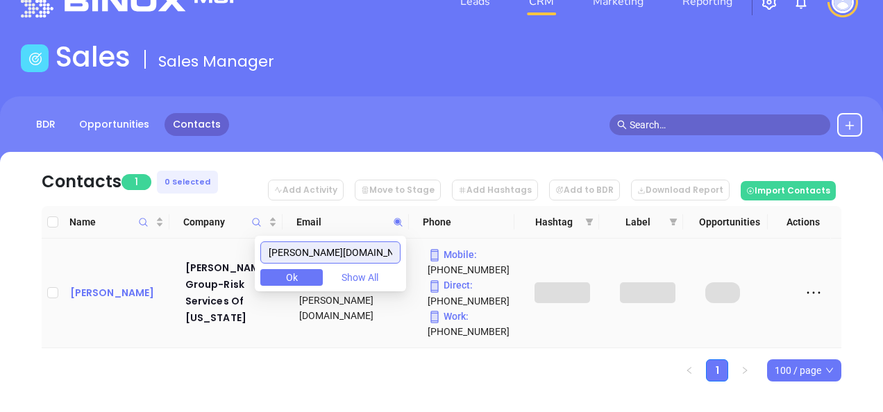
scroll to position [57, 0]
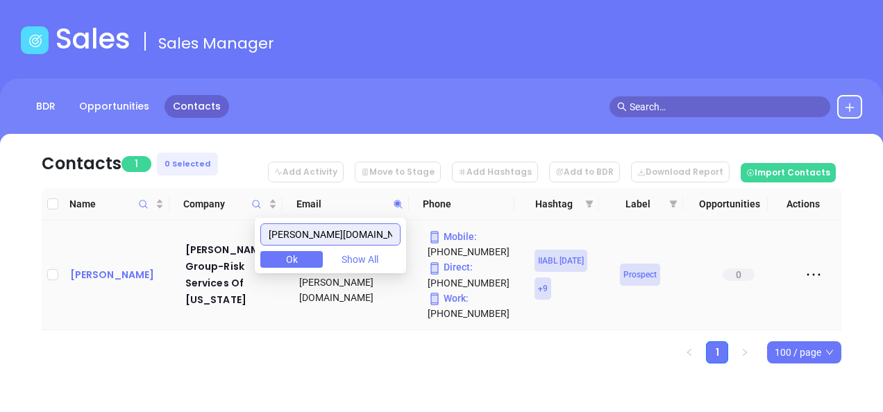
type input "leavitt.com"
click at [117, 276] on div "Rob Eppers" at bounding box center [118, 274] width 96 height 17
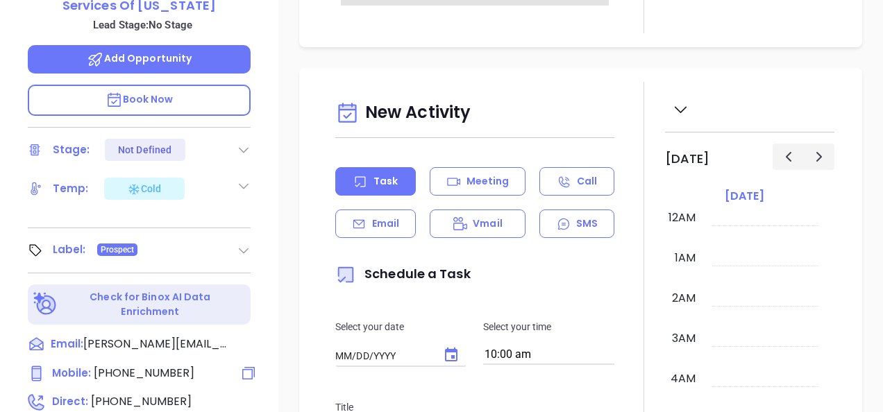
type input "[DATE]"
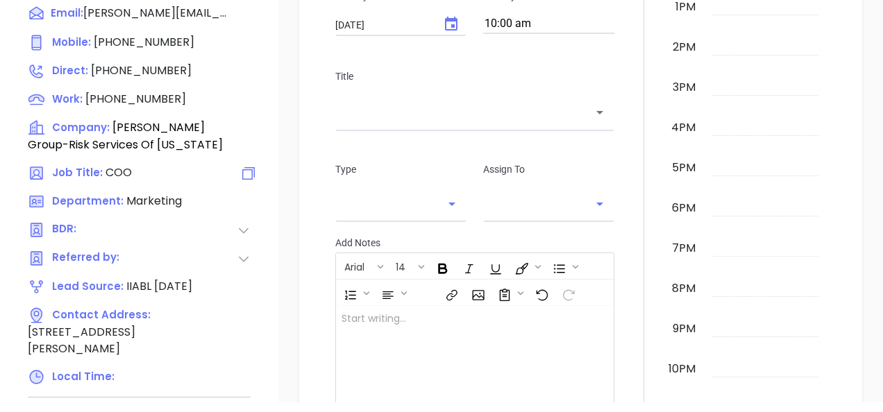
scroll to position [759, 0]
type input "Gissela Vargas"
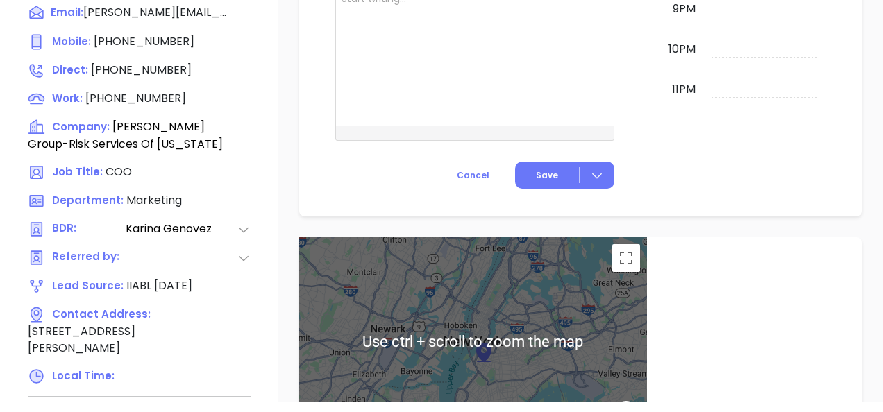
scroll to position [722, 0]
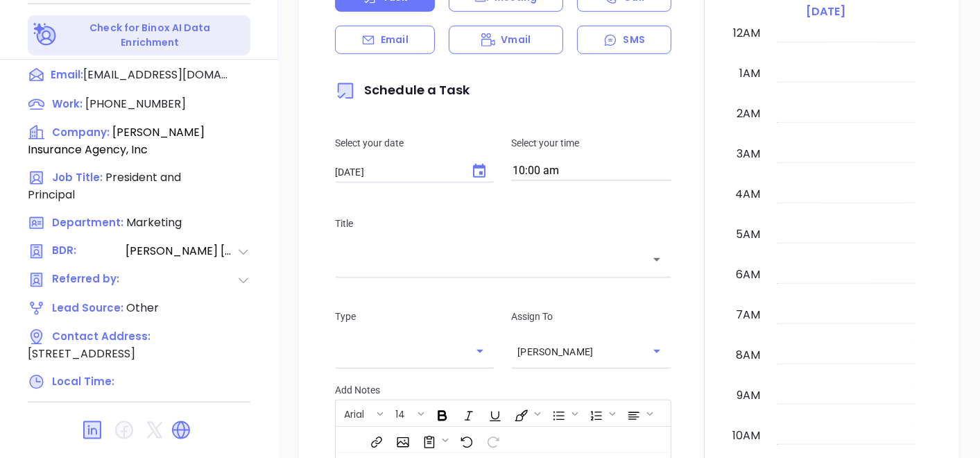
scroll to position [402, 0]
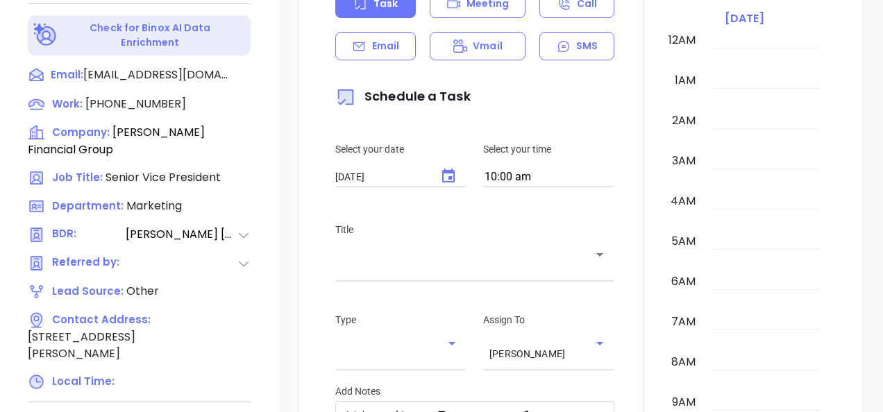
scroll to position [362, 0]
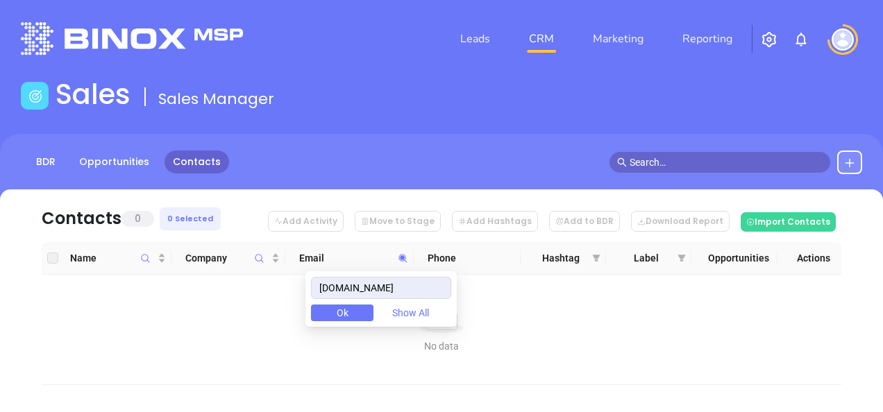
drag, startPoint x: 422, startPoint y: 287, endPoint x: 261, endPoint y: 344, distance: 170.7
click at [261, 344] on body "Leads CRM Marketing Reporting Financial Leads Leads Sales Sales Manager BDR Opp…" at bounding box center [441, 206] width 883 height 412
type input "[DOMAIN_NAME]"
drag, startPoint x: 377, startPoint y: 279, endPoint x: 273, endPoint y: 325, distance: 113.7
click at [272, 327] on body "Leads CRM Marketing Reporting Financial Leads Leads Sales Sales Manager BDR Opp…" at bounding box center [441, 206] width 883 height 412
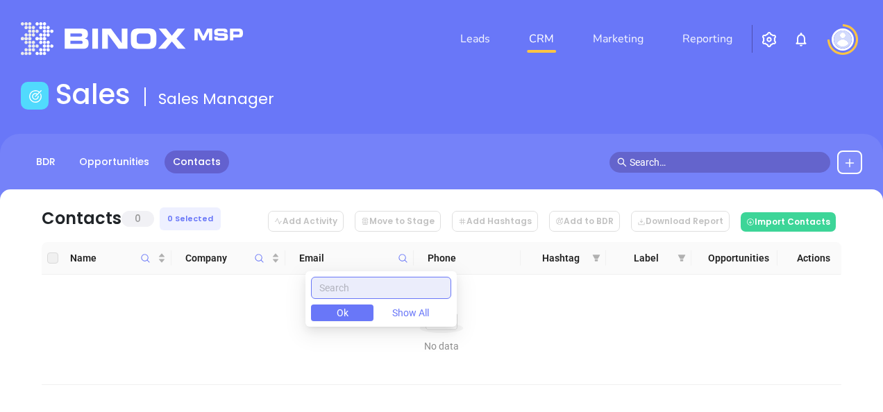
paste input "[URL][DOMAIN_NAME]"
drag, startPoint x: 334, startPoint y: 293, endPoint x: 256, endPoint y: 320, distance: 82.9
click at [256, 320] on body "Leads CRM Marketing Reporting Financial Leads Leads Sales Sales Manager BDR Opp…" at bounding box center [441, 206] width 883 height 412
drag, startPoint x: 437, startPoint y: 286, endPoint x: 260, endPoint y: 343, distance: 186.5
click at [261, 343] on body "Leads CRM Marketing Reporting Financial Leads Leads Sales Sales Manager BDR Opp…" at bounding box center [441, 206] width 883 height 412
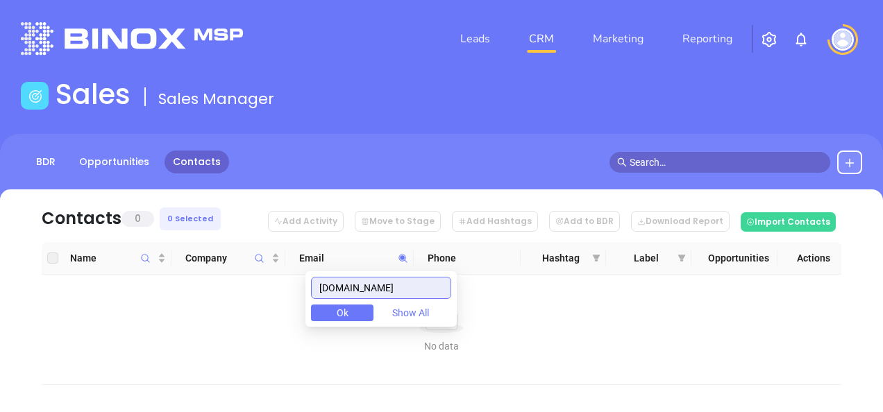
type input "[DOMAIN_NAME]"
paste input "[DOMAIN_NAME]"
type input "[DOMAIN_NAME]"
drag, startPoint x: 401, startPoint y: 290, endPoint x: 189, endPoint y: 323, distance: 214.9
click at [193, 323] on body "Leads CRM Marketing Reporting Financial Leads Leads Sales Sales Manager BDR Opp…" at bounding box center [441, 206] width 883 height 412
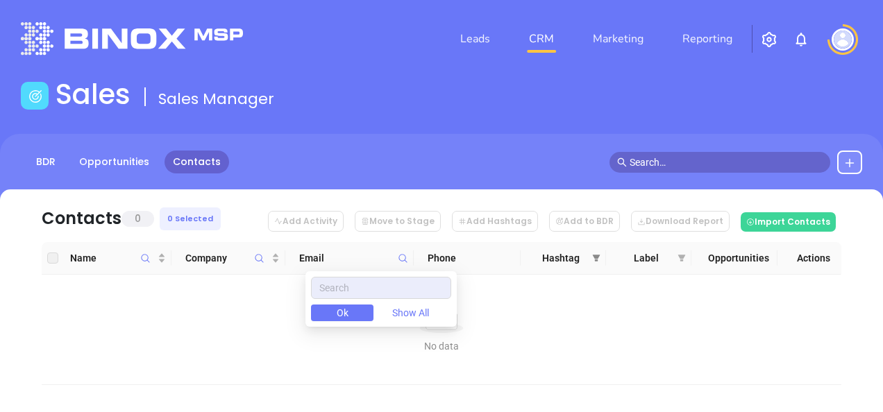
click at [597, 262] on span at bounding box center [596, 258] width 14 height 21
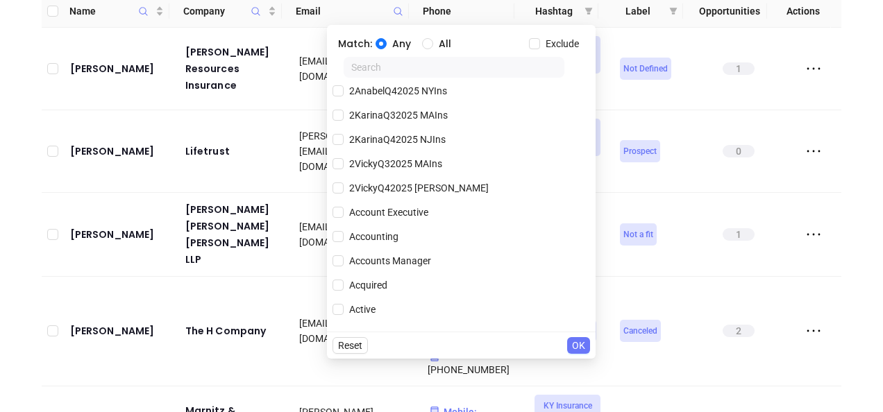
scroll to position [85, 0]
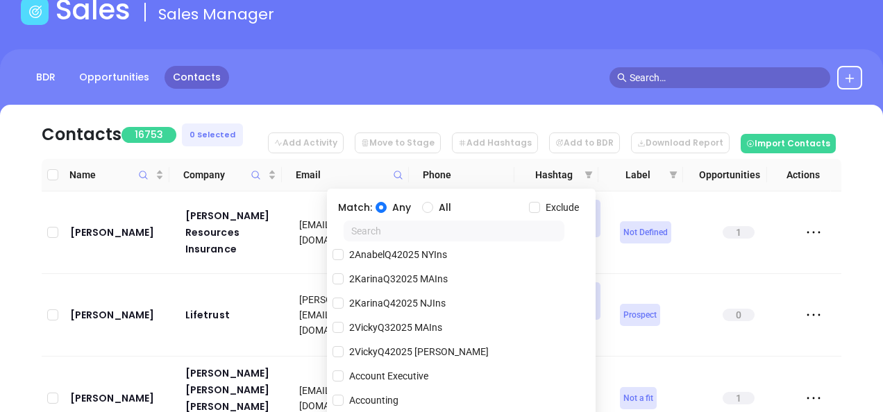
click at [433, 212] on input "All" at bounding box center [427, 207] width 11 height 11
radio input "true"
click at [422, 231] on input "text" at bounding box center [453, 231] width 221 height 21
paste input "AnabelQ32025 NYIns"
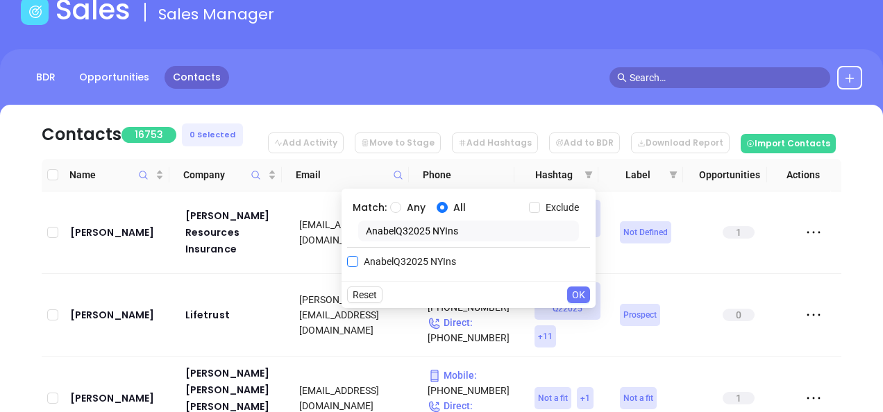
scroll to position [0, 0]
type input "AnabelQ32025 NYIns"
click at [353, 258] on input "AnabelQ32025 NYIns" at bounding box center [352, 261] width 11 height 11
checkbox input "true"
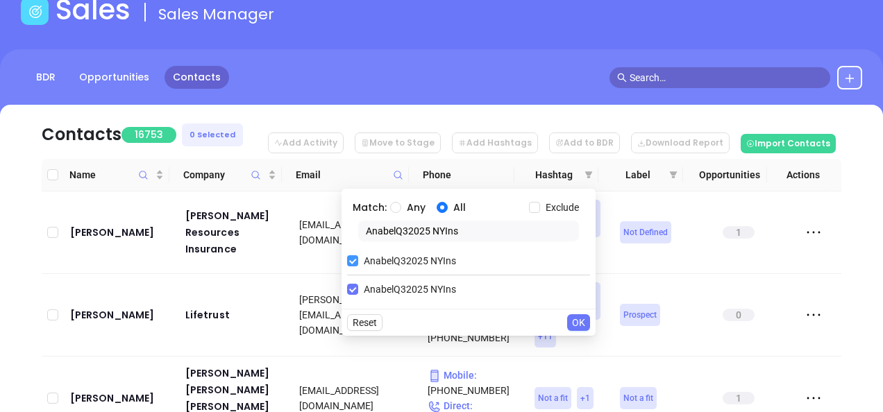
drag, startPoint x: 373, startPoint y: 258, endPoint x: 351, endPoint y: 261, distance: 21.7
click at [351, 261] on div "Match: Any All Exclude AnabelQ32025 NYIns AnabelQ32025 NYIns AnabelQ32025 NYIns" at bounding box center [468, 249] width 254 height 120
paste input "NY INS DFS Q3 0925 C2"
type input "NY INS DFS Q3 0925 C2"
click at [354, 284] on input "NY INS DFS Q3 0925 C2" at bounding box center [352, 289] width 11 height 11
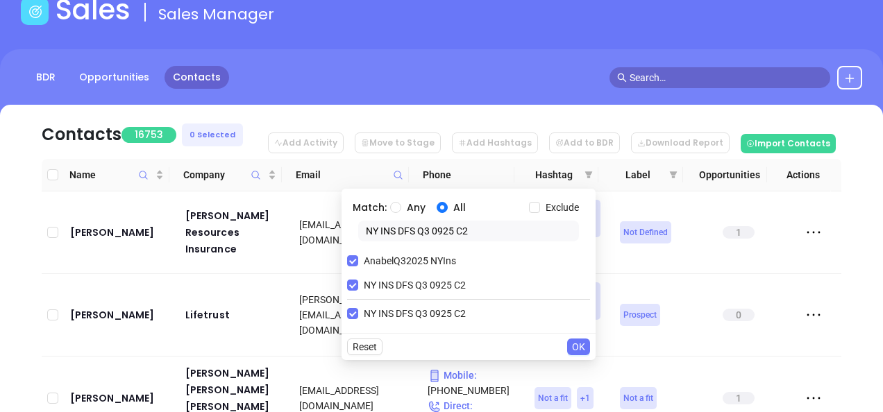
click at [570, 343] on button "OK" at bounding box center [578, 347] width 23 height 17
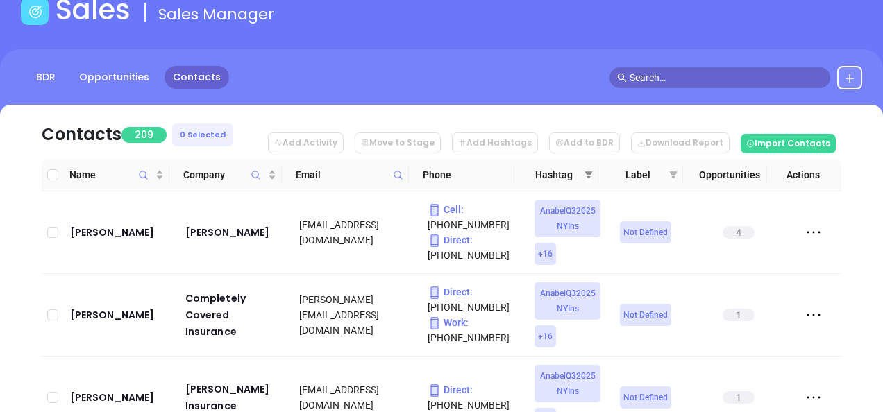
click at [591, 176] on icon "filter" at bounding box center [588, 175] width 8 height 8
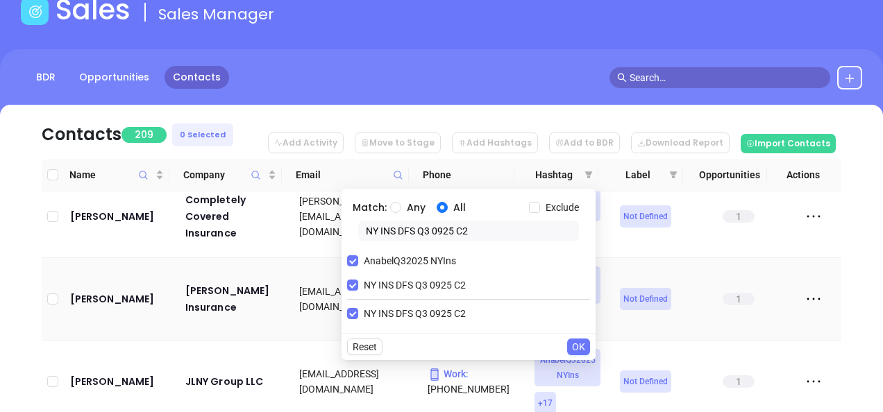
scroll to position [139, 0]
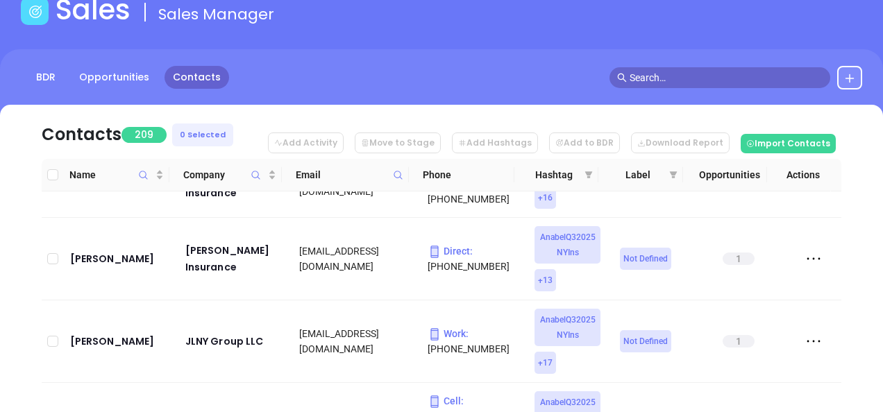
click at [504, 176] on th "Phone" at bounding box center [461, 175] width 105 height 33
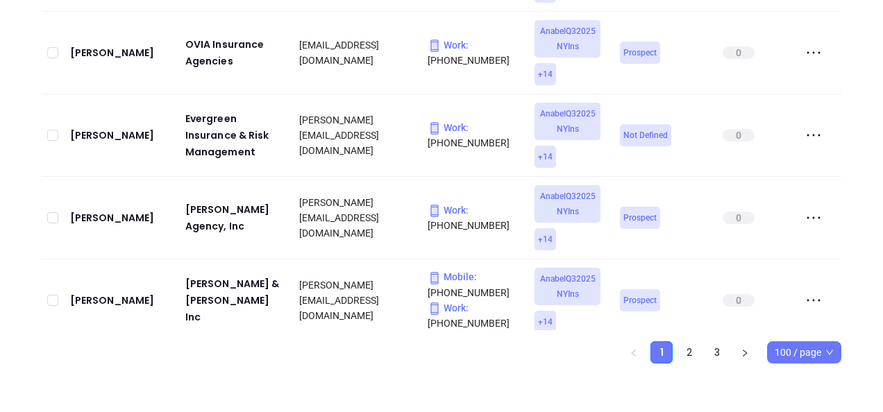
scroll to position [2498, 0]
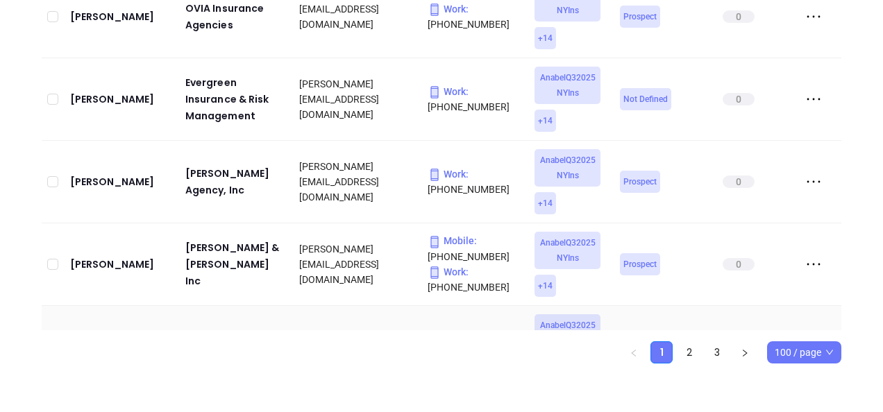
click at [806, 330] on td at bounding box center [809, 347] width 64 height 83
click at [795, 341] on div "Name Company Email Phone Hashtag Label Opportunities Actions Robert Lawrence JW…" at bounding box center [441, 122] width 799 height 482
drag, startPoint x: 795, startPoint y: 341, endPoint x: 773, endPoint y: 359, distance: 29.1
click at [773, 359] on div "100 / page" at bounding box center [804, 352] width 74 height 22
click at [792, 330] on div "500 / page" at bounding box center [804, 324] width 52 height 15
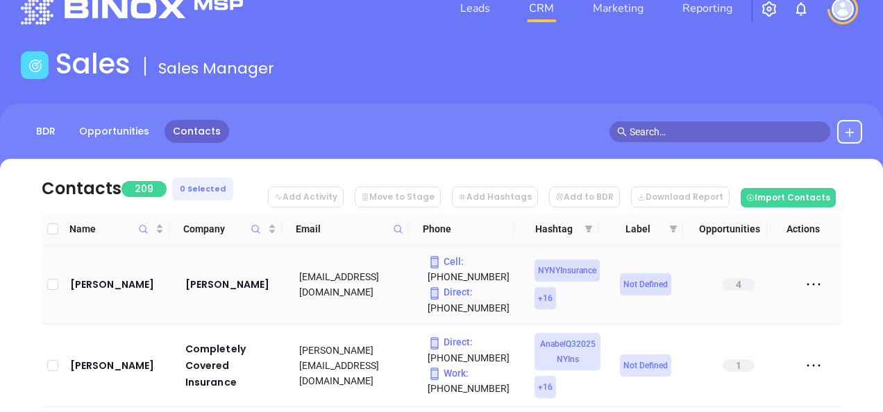
scroll to position [0, 0]
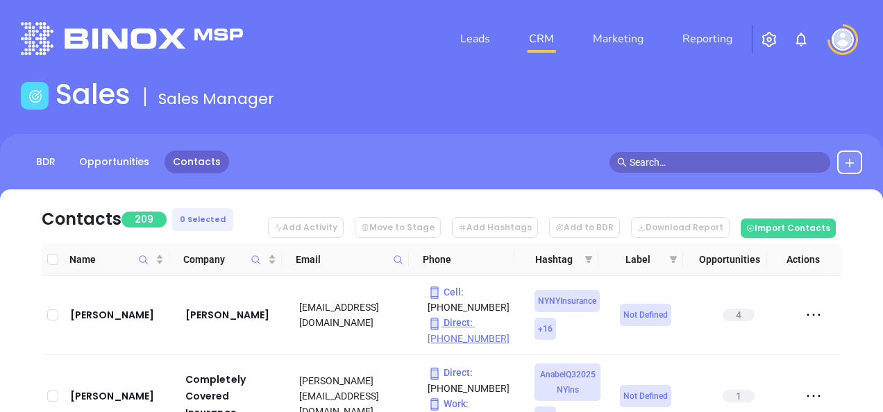
click at [591, 261] on icon "filter" at bounding box center [588, 259] width 8 height 8
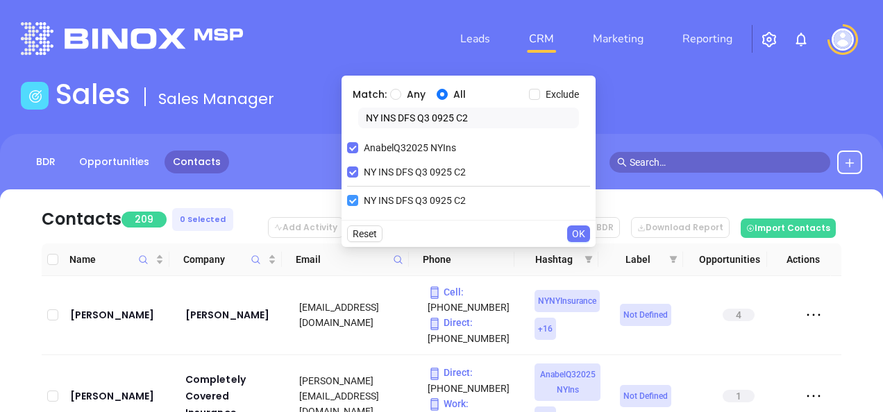
click at [354, 194] on label "NY INS DFS Q3 0925 C2" at bounding box center [409, 200] width 124 height 21
click at [354, 195] on input "NY INS DFS Q3 0925 C2" at bounding box center [352, 200] width 11 height 11
checkbox input "false"
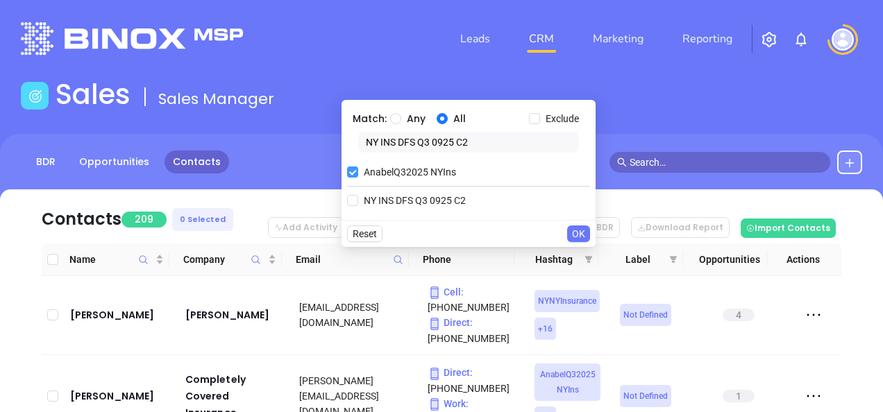
click at [357, 171] on label "AnabelQ32025 NYIns" at bounding box center [404, 172] width 114 height 21
click at [357, 171] on input "AnabelQ32025 NYIns" at bounding box center [352, 172] width 11 height 11
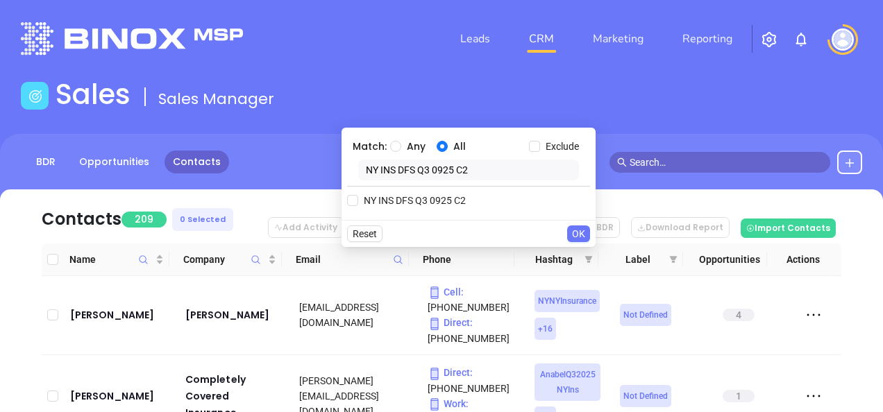
drag, startPoint x: 509, startPoint y: 169, endPoint x: 342, endPoint y: 240, distance: 181.6
click at [354, 235] on div "Match: Any All Exclude NY INS DFS Q3 0925 C2 NY INS DFS Q3 0925 C2 Reset OK" at bounding box center [468, 187] width 254 height 119
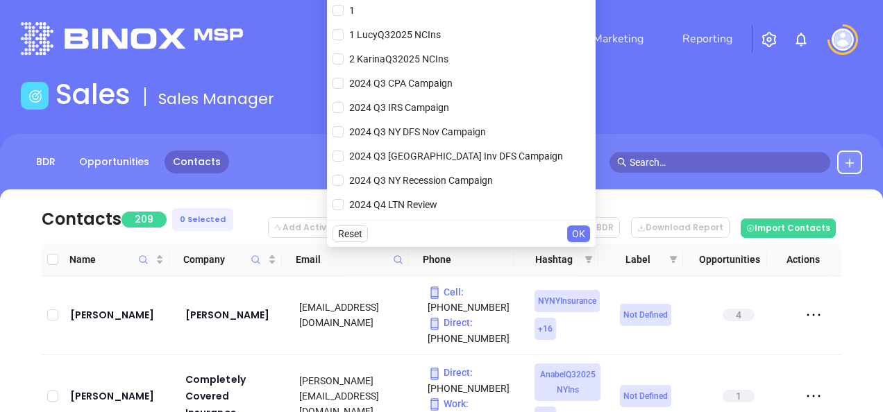
click at [226, 160] on div "BDR Opportunities Contacts Calendar" at bounding box center [441, 163] width 883 height 24
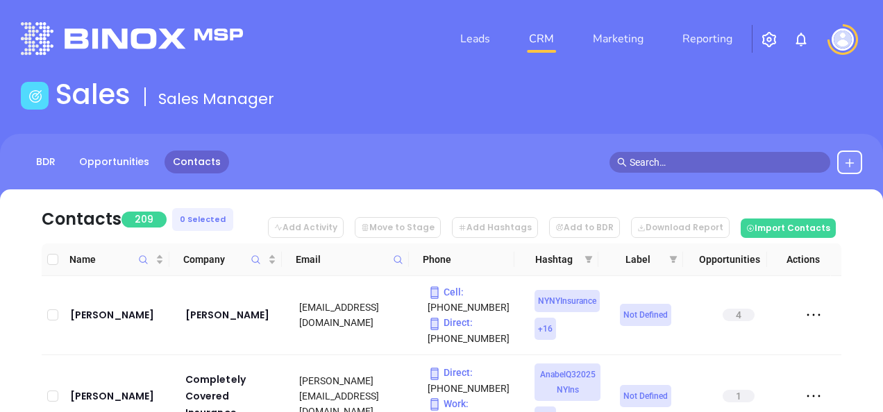
click at [192, 163] on link "Contacts" at bounding box center [196, 162] width 65 height 23
click at [472, 46] on link "Leads" at bounding box center [474, 39] width 41 height 28
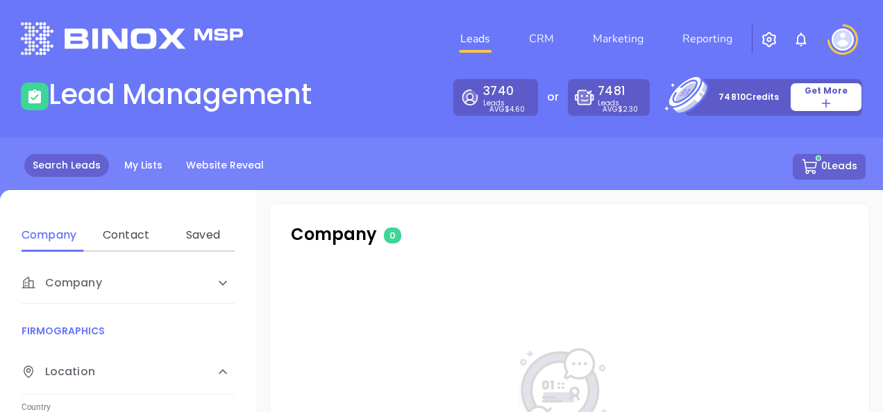
click at [520, 28] on li "CRM" at bounding box center [541, 39] width 64 height 28
click at [532, 37] on link "CRM" at bounding box center [541, 39] width 36 height 28
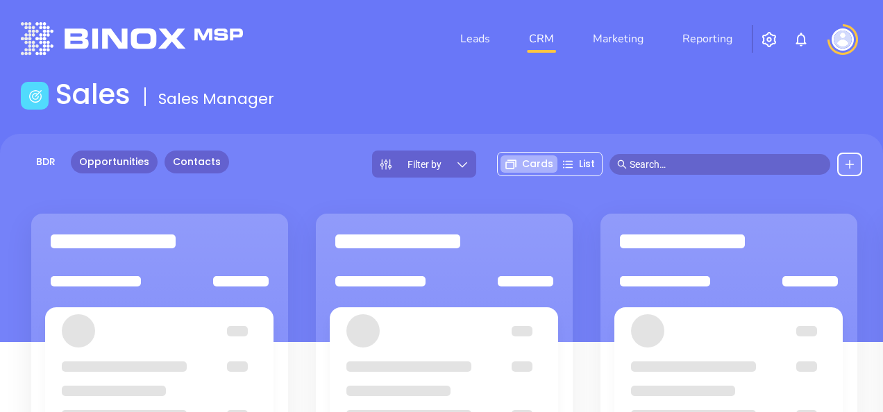
click at [185, 153] on link "Contacts" at bounding box center [196, 162] width 65 height 23
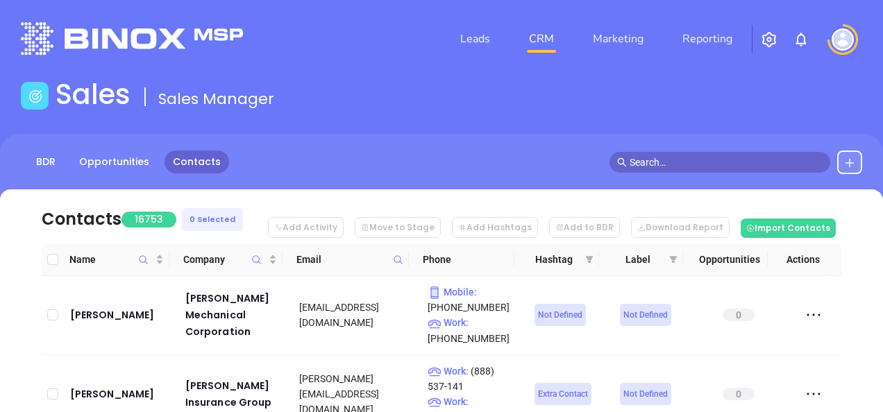
click at [404, 262] on span at bounding box center [398, 259] width 16 height 21
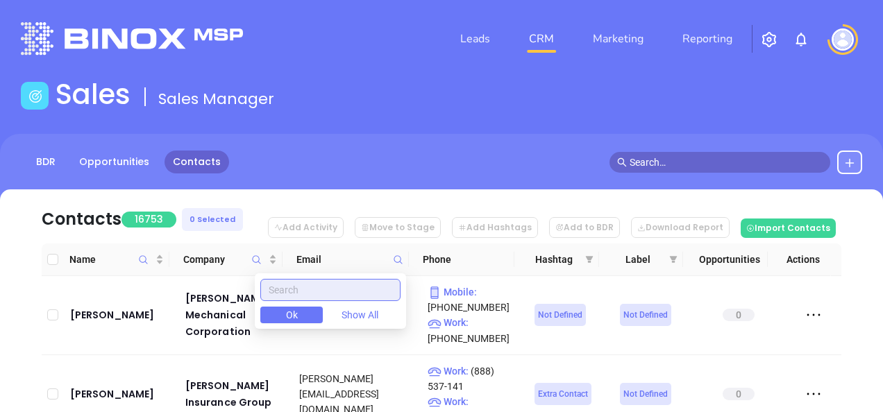
paste input "text"
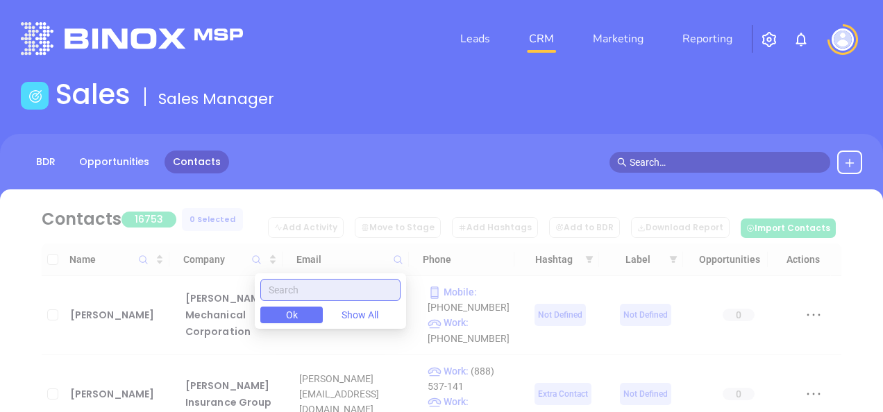
paste input "ayresinsurance.net"
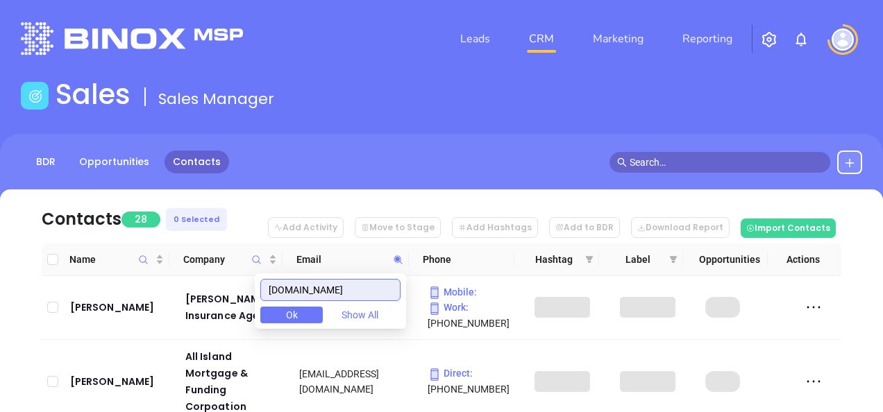
click at [309, 287] on input "ayresinsurance.net" at bounding box center [330, 290] width 140 height 22
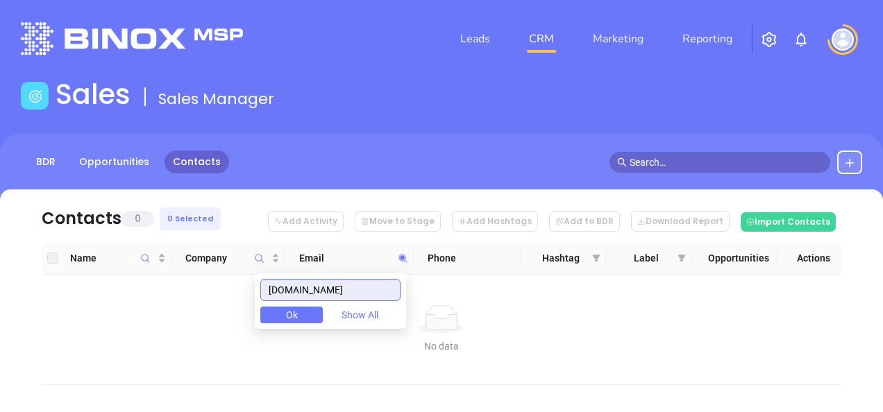
type input "ayresinsurance.net"
click at [375, 291] on input "ayresinsurance.net" at bounding box center [330, 290] width 140 height 22
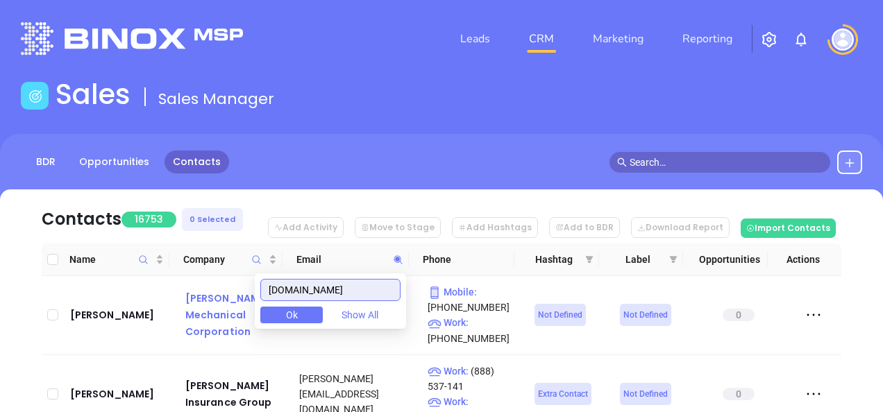
drag, startPoint x: 323, startPoint y: 303, endPoint x: 194, endPoint y: 332, distance: 131.5
click at [198, 332] on body "Leads CRM Marketing Reporting Financial Leads Leads Sales Sales Manager BDR Opp…" at bounding box center [441, 206] width 883 height 412
paste input "ayresinsurance.net"
type input "ayresinsurance.net"
drag, startPoint x: 372, startPoint y: 282, endPoint x: 185, endPoint y: 330, distance: 193.4
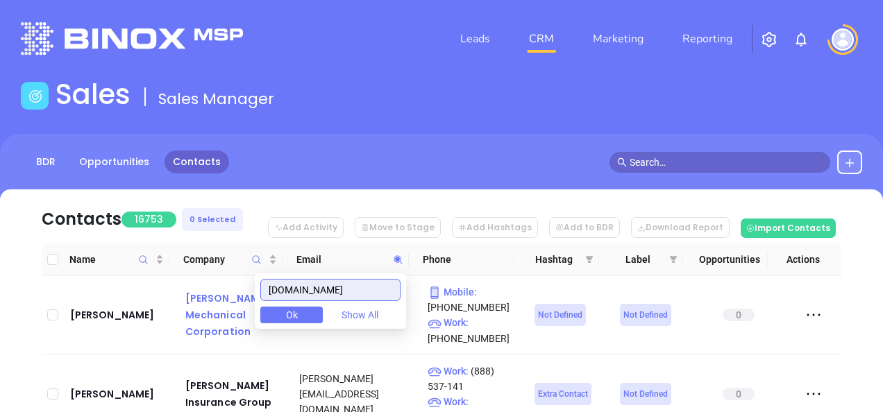
click at [201, 328] on body "Leads CRM Marketing Reporting Financial Leads Leads Sales Sales Manager BDR Opp…" at bounding box center [441, 206] width 883 height 412
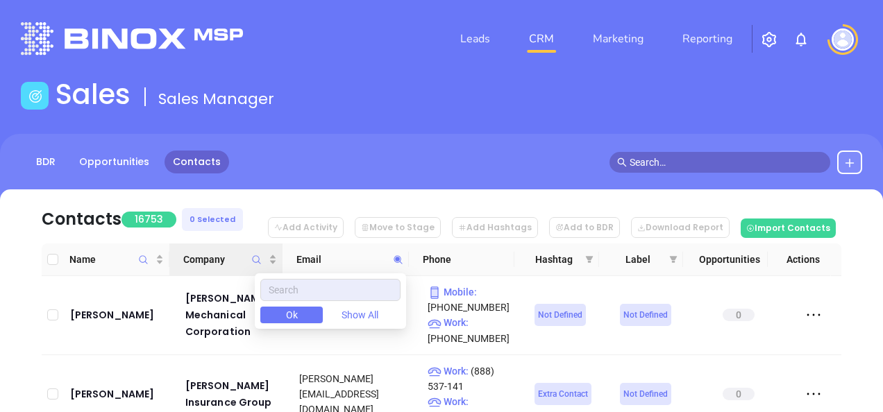
click at [260, 253] on span "Company" at bounding box center [256, 260] width 16 height 32
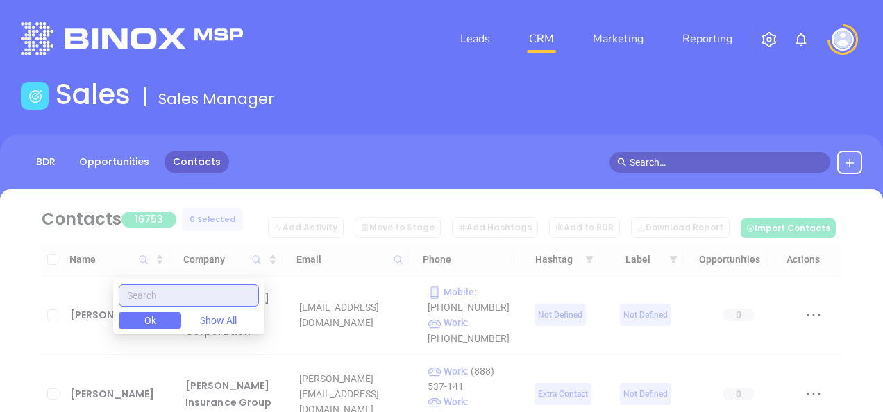
paste input "Ayres Insurance Agency"
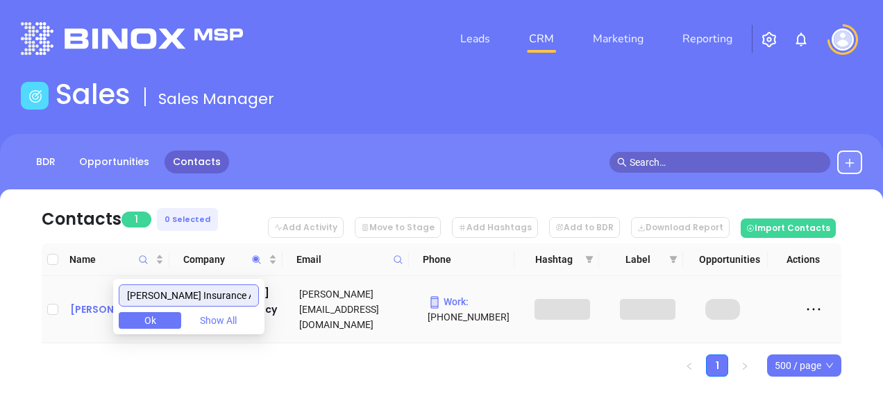
type input "Ayres Insurance Agenc"
click at [94, 301] on div "Dan Ayres" at bounding box center [118, 309] width 96 height 17
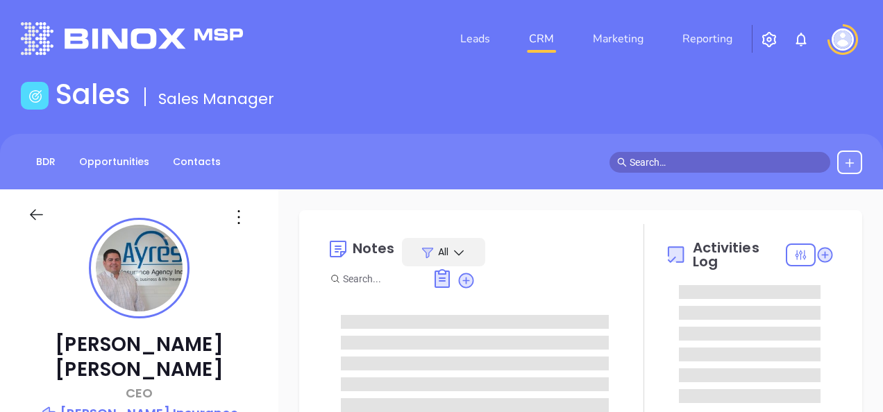
type input "[DATE]"
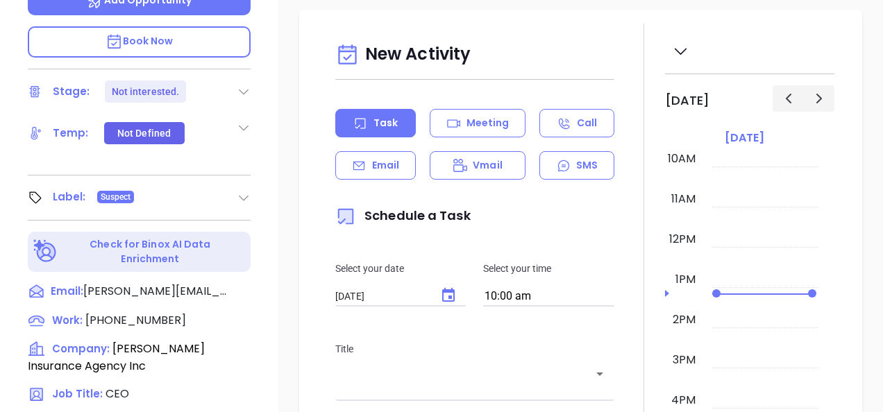
type input "Gissela Vargas"
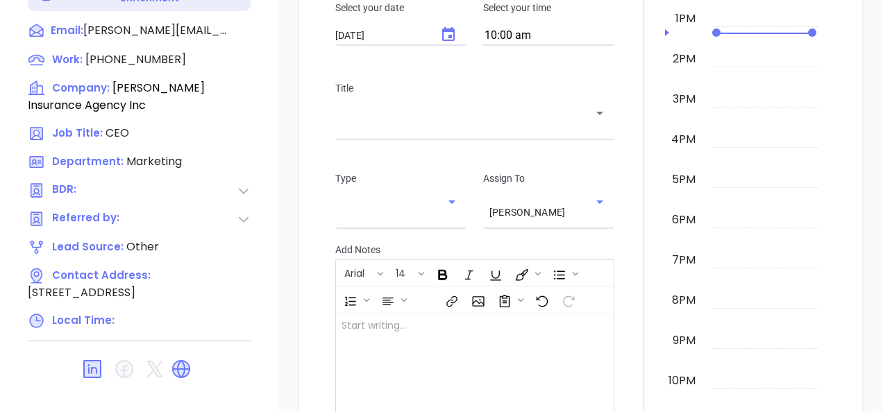
scroll to position [749, 0]
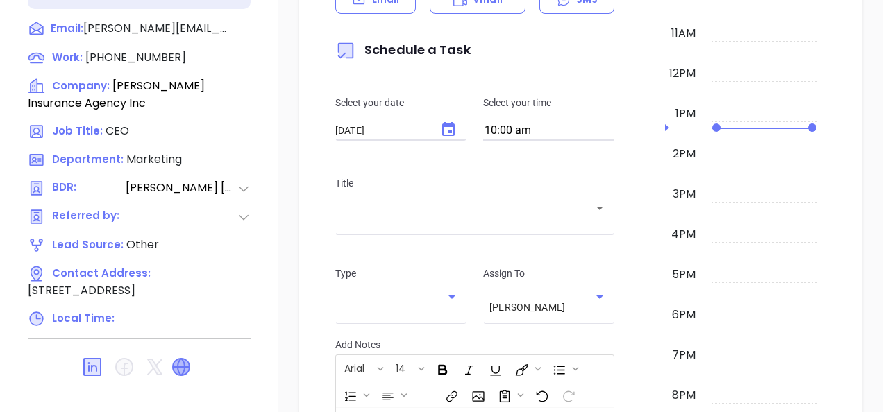
click at [182, 359] on icon at bounding box center [181, 367] width 17 height 17
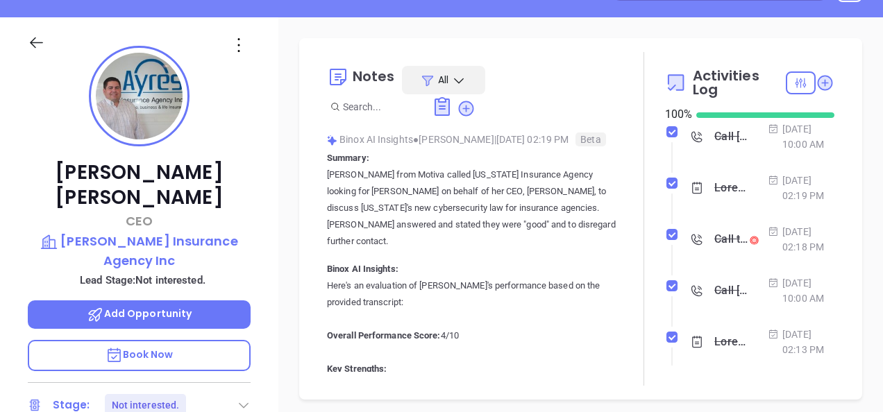
scroll to position [124, 0]
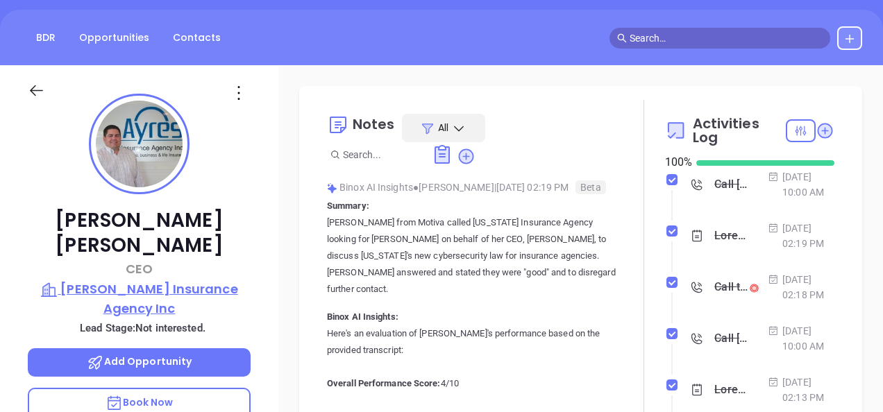
click at [136, 280] on p "Ayres Insurance Agency Inc" at bounding box center [139, 299] width 223 height 38
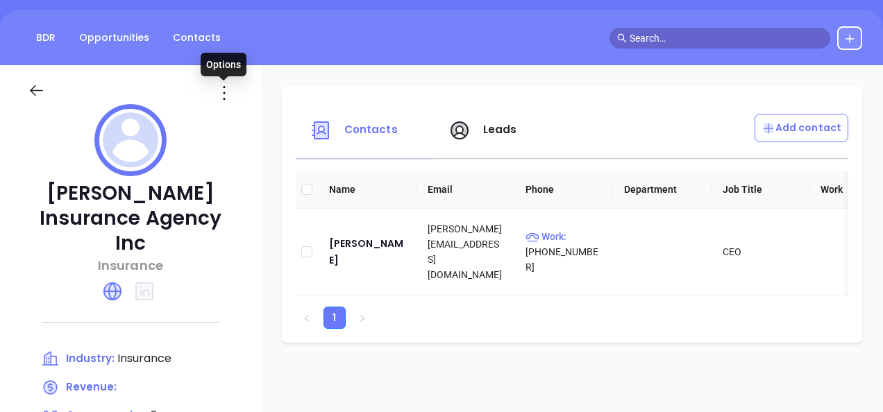
click at [218, 96] on icon at bounding box center [224, 93] width 22 height 22
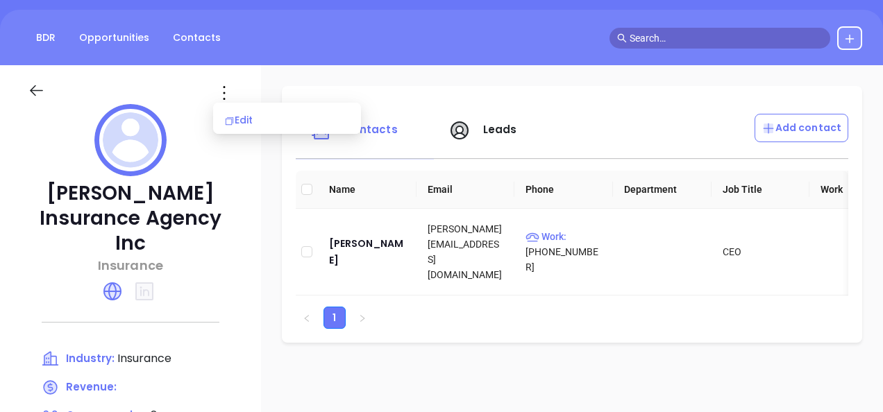
click at [237, 116] on div "Edit" at bounding box center [287, 119] width 126 height 15
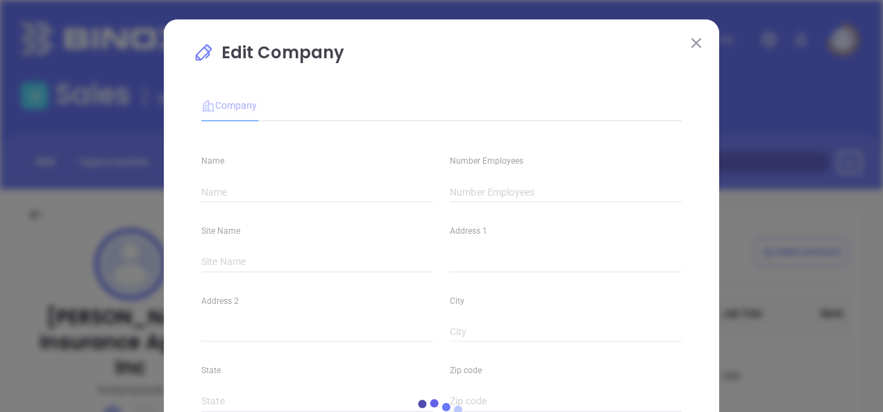
type input "Ayres Insurance Agency Inc"
type input "8"
type input "(610) 992-1690"
type input "Insurance"
type input "https://ayresinsurance.net/"
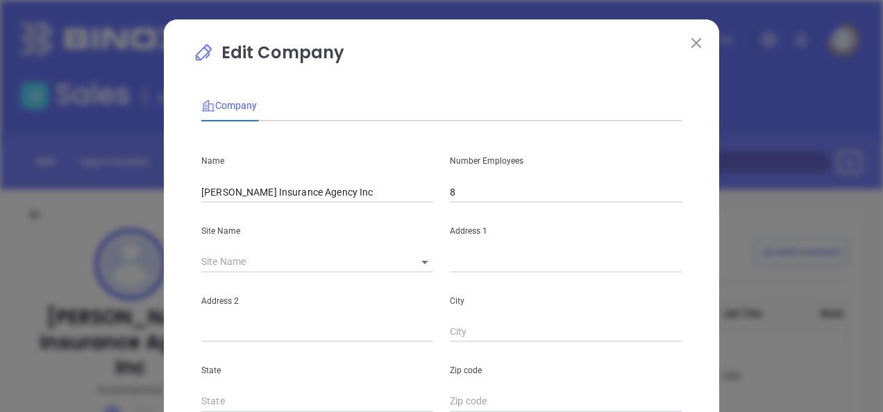
click at [417, 261] on body "Leads CRM Marketing Reporting Financial Leads Leads Sales Sales Manager BDR Opp…" at bounding box center [441, 206] width 883 height 412
click at [429, 252] on li "Birdsboro" at bounding box center [464, 263] width 129 height 25
type input "Birdsboro"
type input "422 East 1st Street"
type input "Birdsboro"
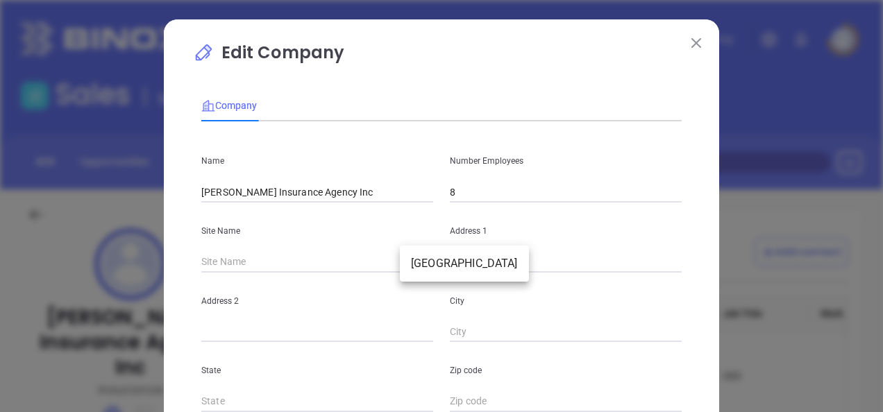
type input "PA"
type input "19508"
type input "81067"
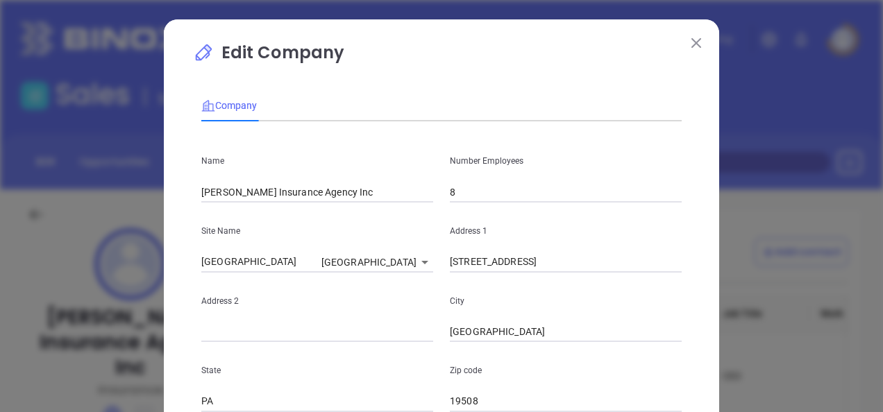
click at [572, 277] on div "City Birdsboro" at bounding box center [565, 308] width 248 height 70
click at [573, 334] on input "Birdsboro" at bounding box center [566, 332] width 232 height 21
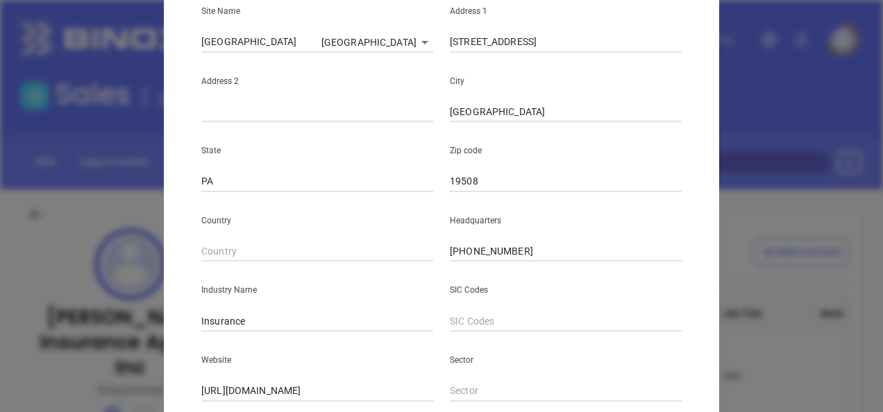
scroll to position [227, 0]
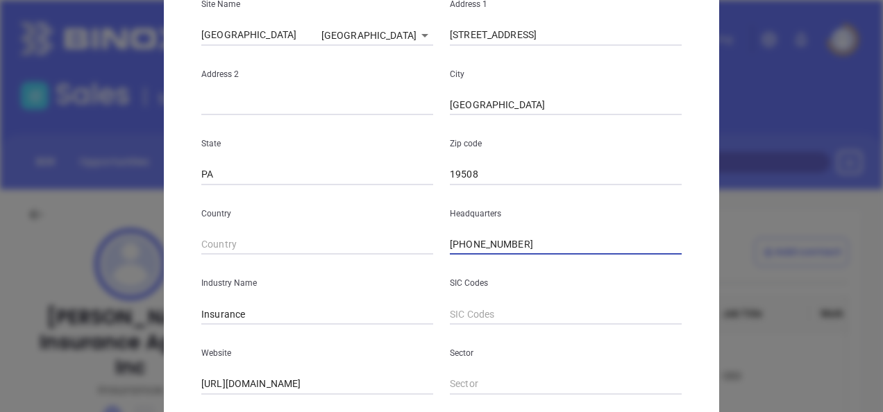
click at [563, 240] on input "(610) 992-1690" at bounding box center [566, 245] width 232 height 21
paste input "610) 582-5345"
type input "(610) 582-5345"
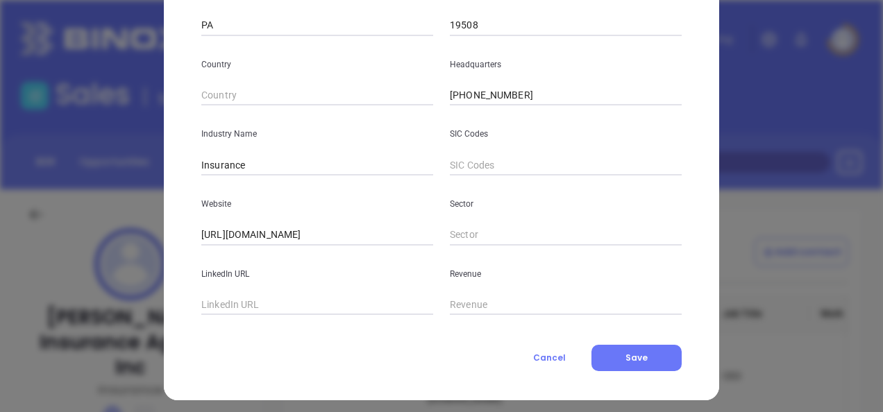
scroll to position [384, 0]
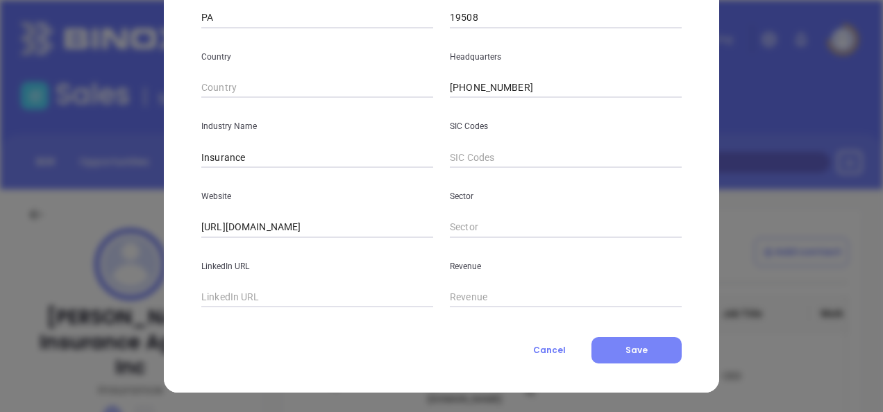
click at [625, 354] on span "Save" at bounding box center [636, 350] width 22 height 12
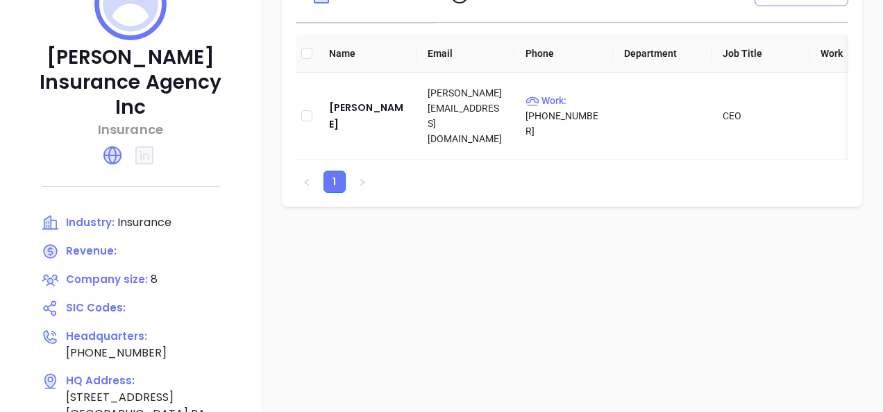
scroll to position [250, 0]
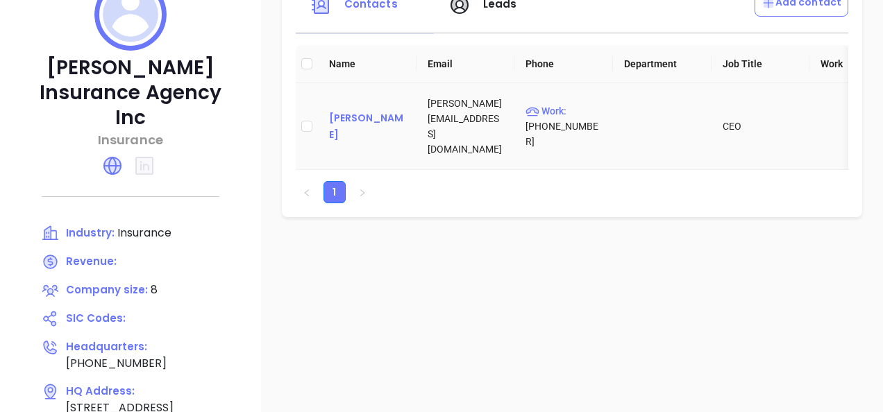
click at [366, 121] on div "Dan Ayres" at bounding box center [367, 126] width 76 height 33
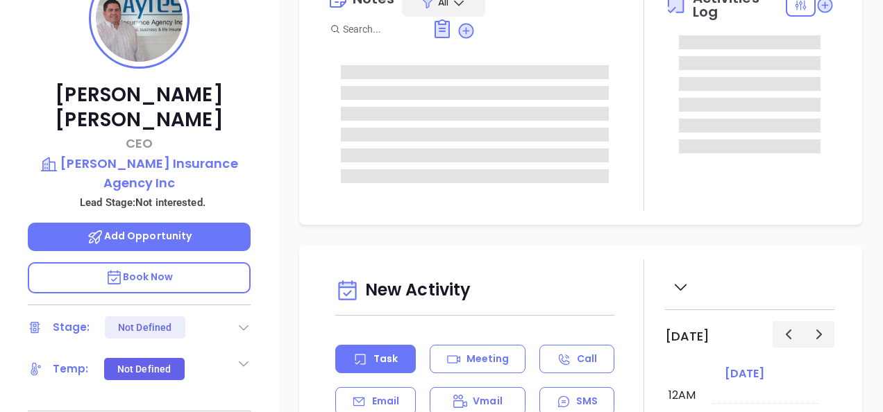
type input "[DATE]"
type input "Gissela Vargas"
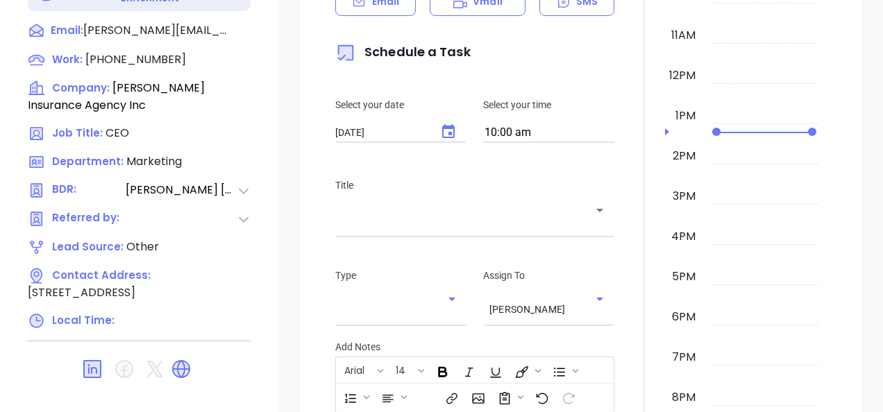
scroll to position [749, 0]
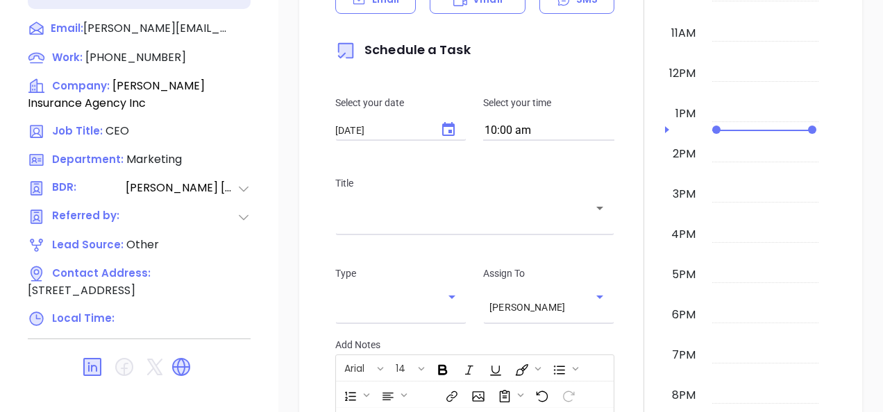
click at [300, 279] on div "New Activity Task Meeting Call Email Vmail SMS Schedule a Task Select your date…" at bounding box center [580, 241] width 563 height 794
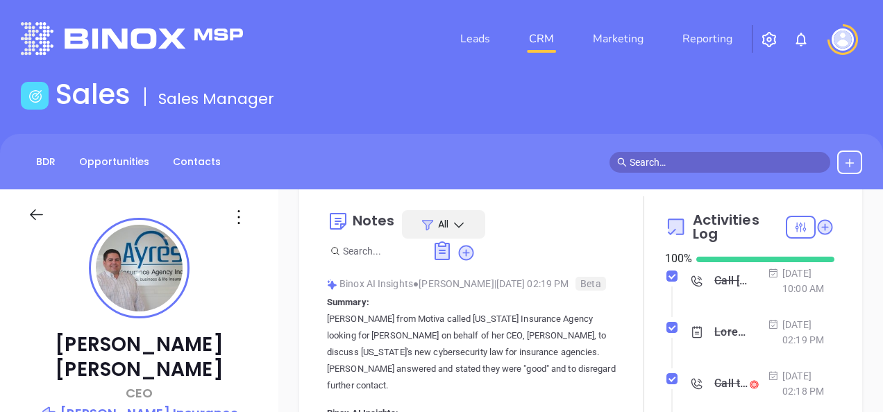
scroll to position [0, 0]
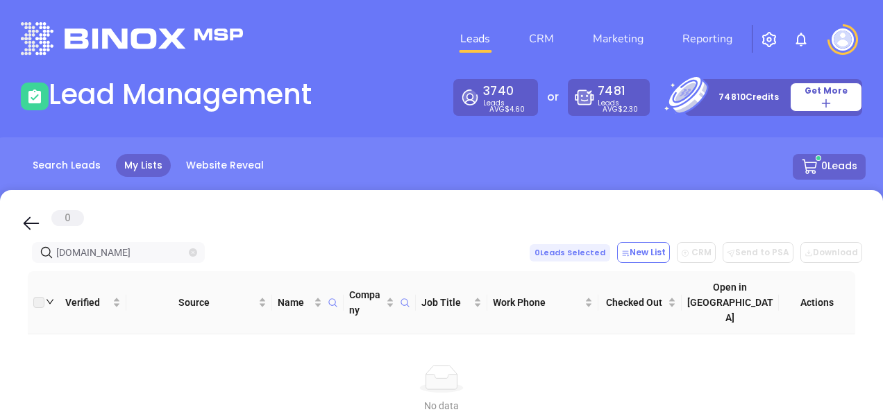
click at [193, 254] on icon "close-circle" at bounding box center [193, 252] width 8 height 8
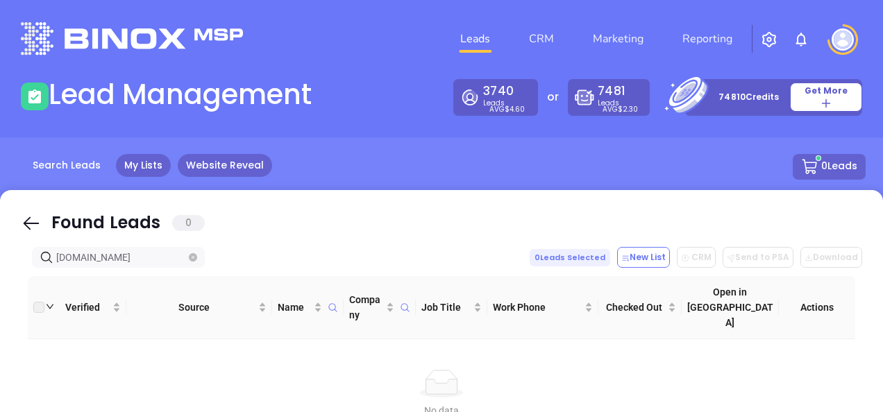
type input "[DOMAIN_NAME]"
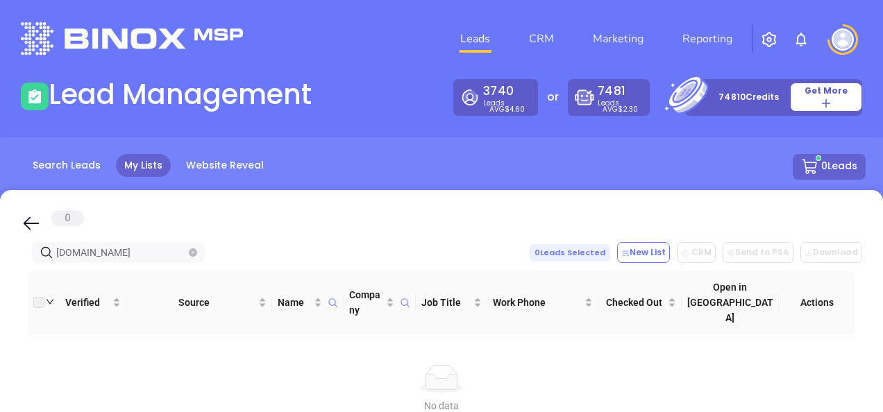
click at [198, 248] on span "[DOMAIN_NAME]" at bounding box center [118, 252] width 173 height 21
click at [195, 252] on icon "close-circle" at bounding box center [193, 252] width 8 height 8
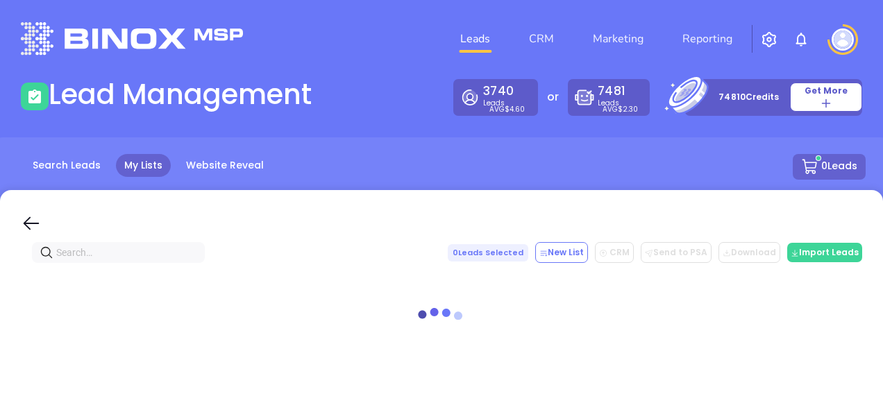
paste input "[DOMAIN_NAME]"
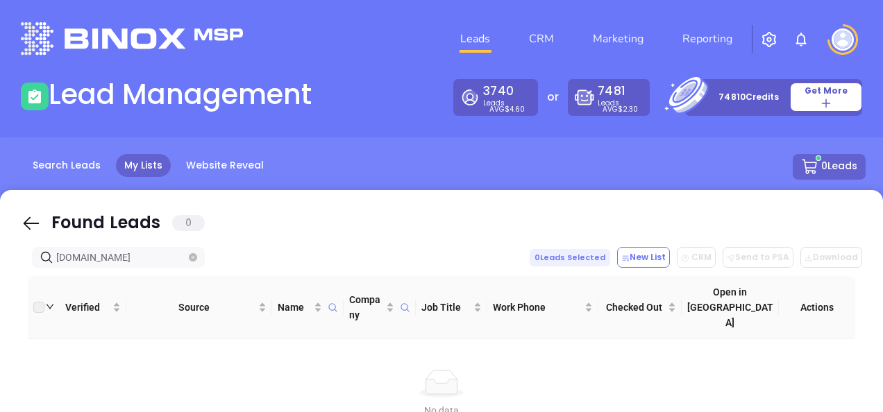
type input "[DOMAIN_NAME]"
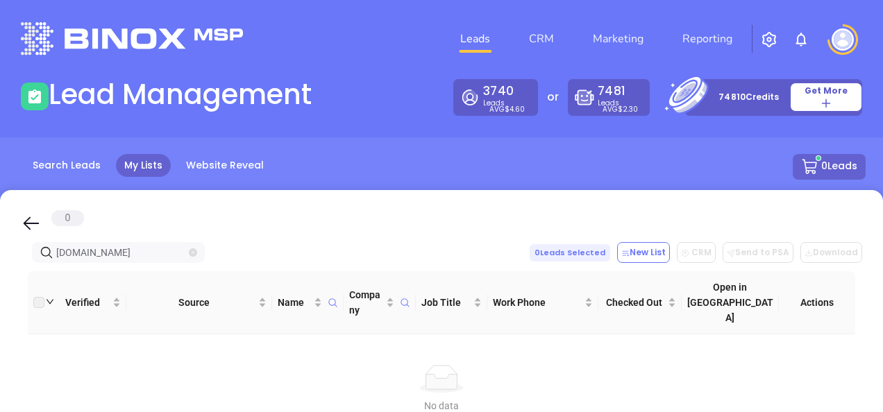
click at [190, 251] on icon "close-circle" at bounding box center [193, 252] width 8 height 8
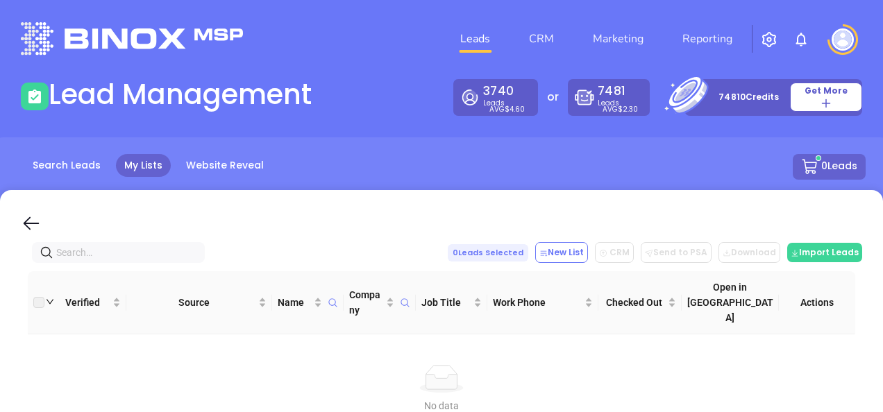
paste input "[DOMAIN_NAME]"
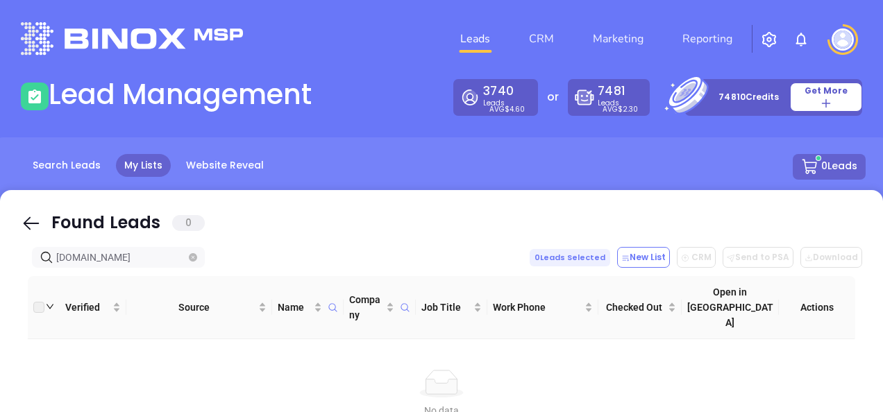
type input "[DOMAIN_NAME]"
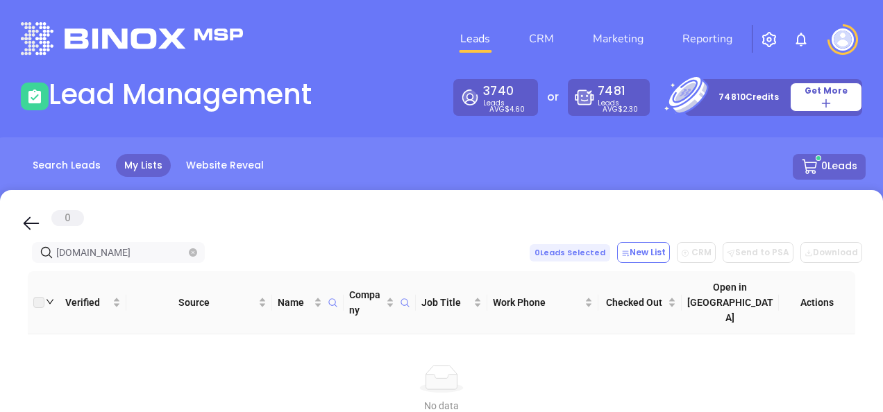
click at [191, 248] on icon "close-circle" at bounding box center [193, 252] width 8 height 8
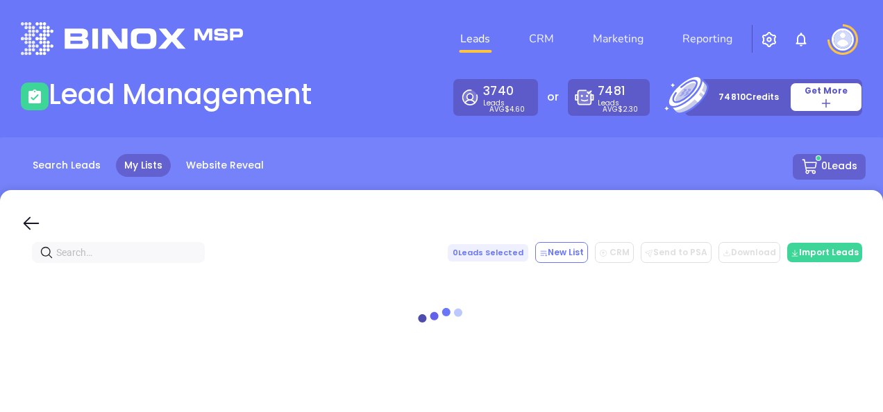
paste input "[PERSON_NAME] Insurance Agency"
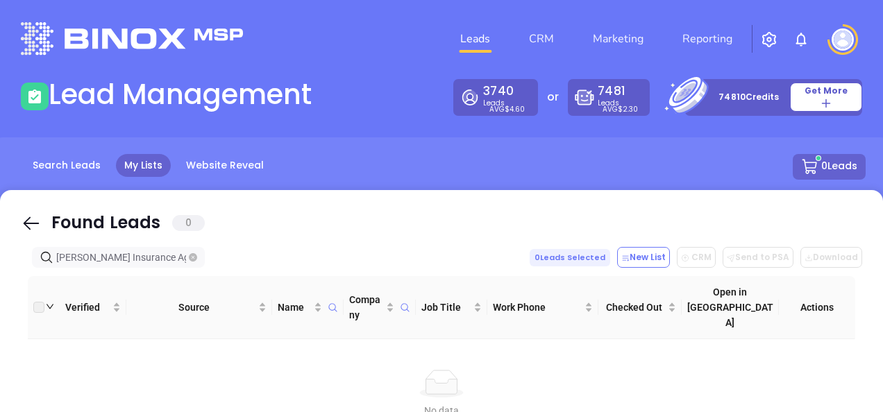
type input "[PERSON_NAME] Insurance Agency"
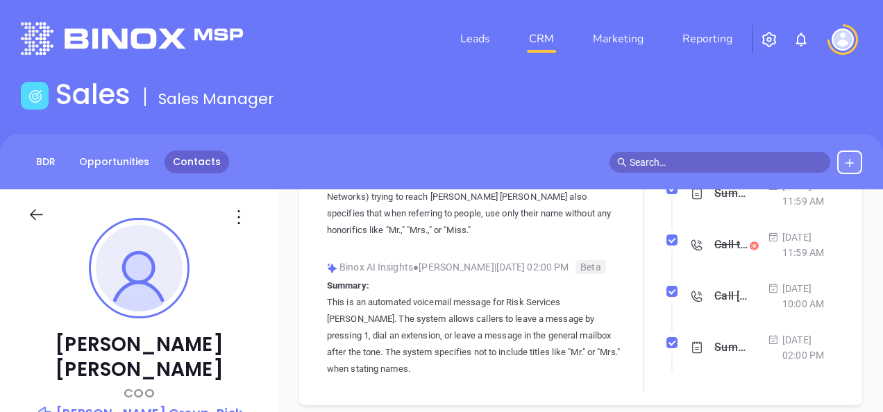
click at [190, 155] on link "Contacts" at bounding box center [196, 162] width 65 height 23
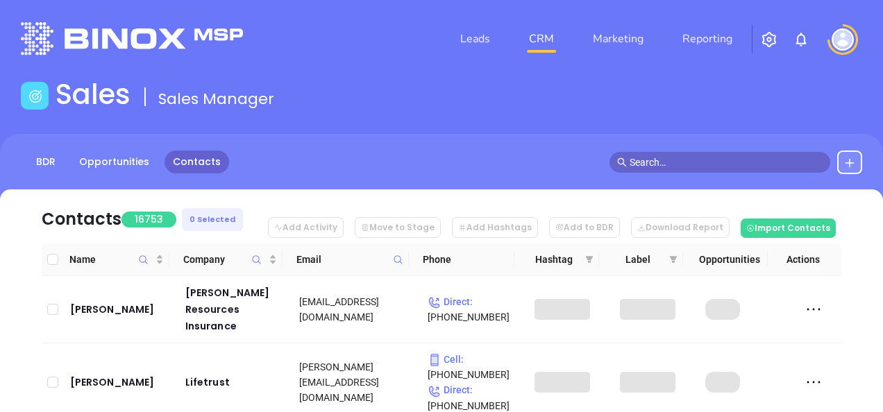
click at [393, 261] on icon at bounding box center [398, 260] width 10 height 10
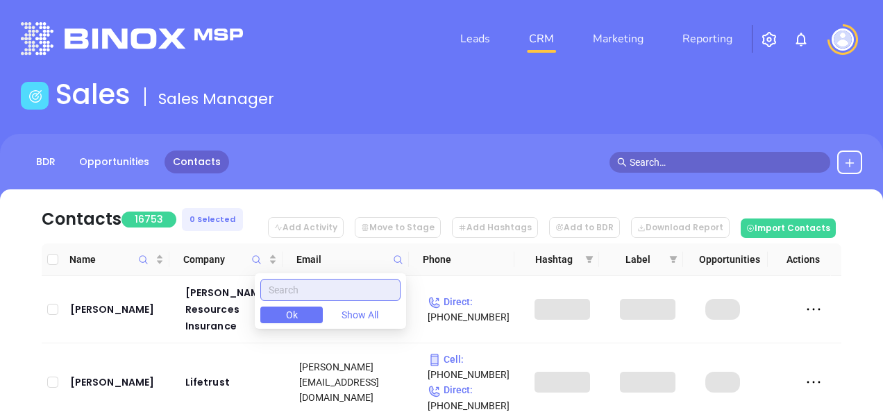
paste input "aisinsurance.net"
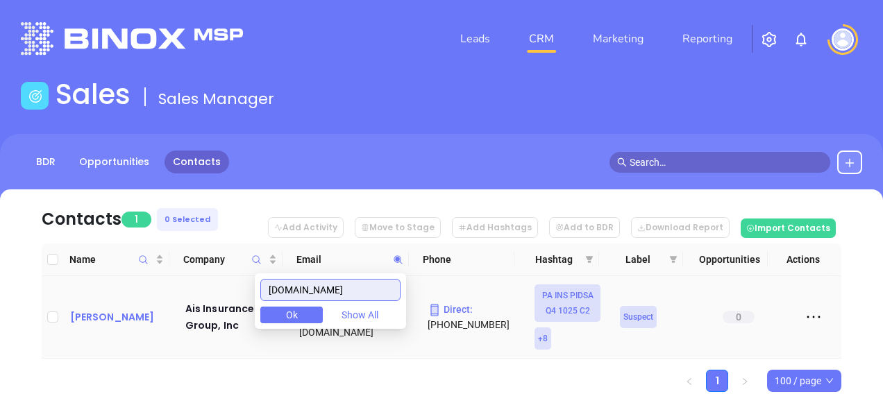
type input "aisinsurance.net"
click at [157, 314] on div "Walt De Barberie" at bounding box center [118, 317] width 96 height 17
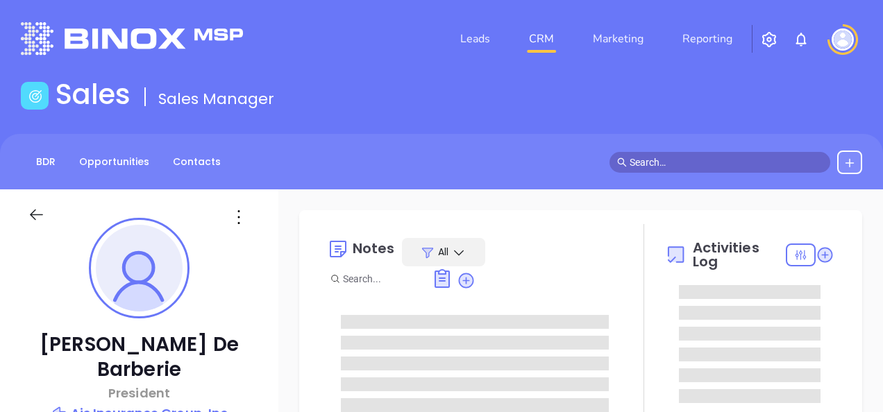
type input "[DATE]"
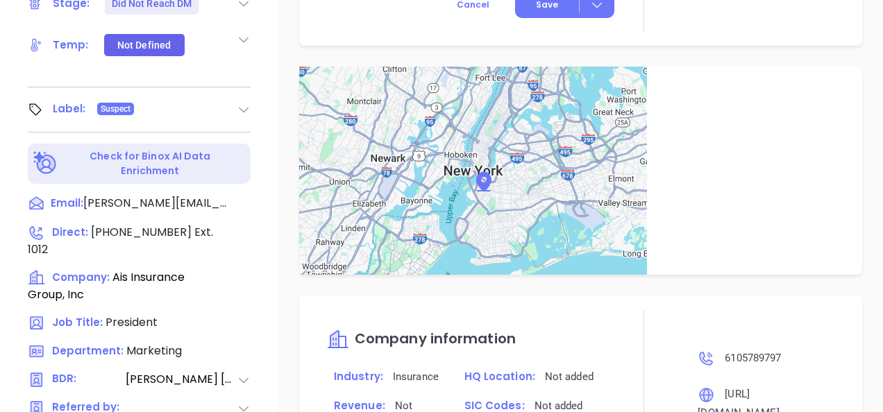
scroll to position [1009, 0]
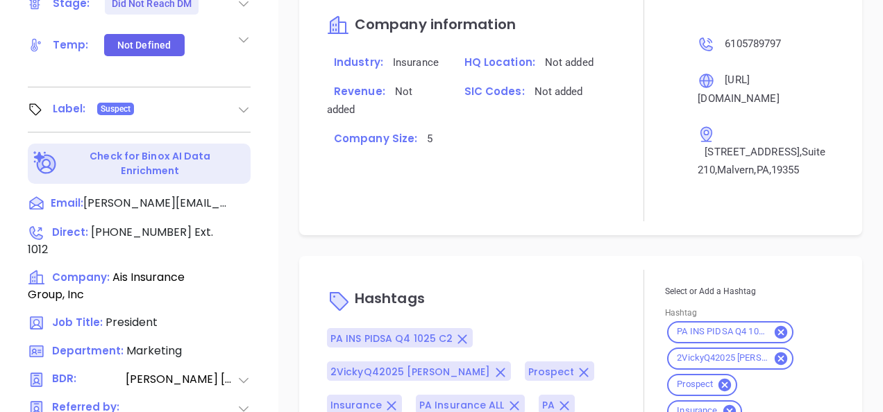
type input "Gissela Vargas"
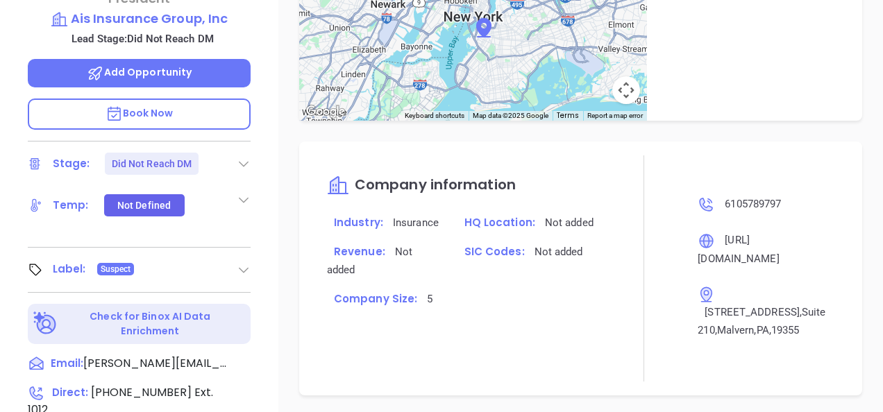
scroll to position [194, 0]
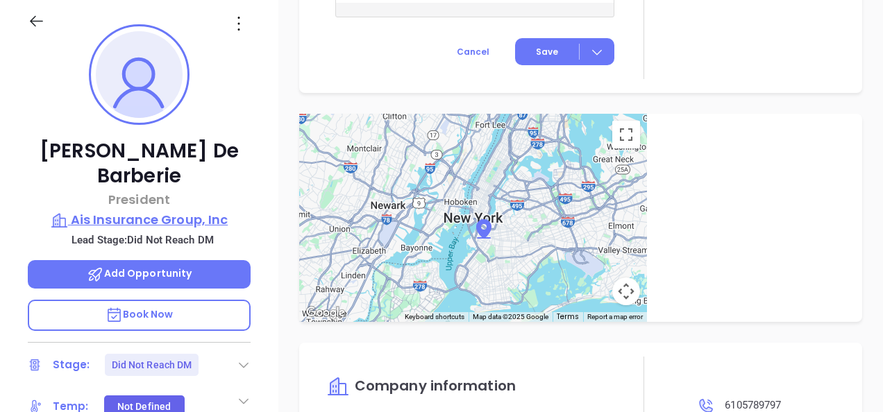
click at [180, 210] on p "Ais Insurance Group, Inc" at bounding box center [139, 219] width 223 height 19
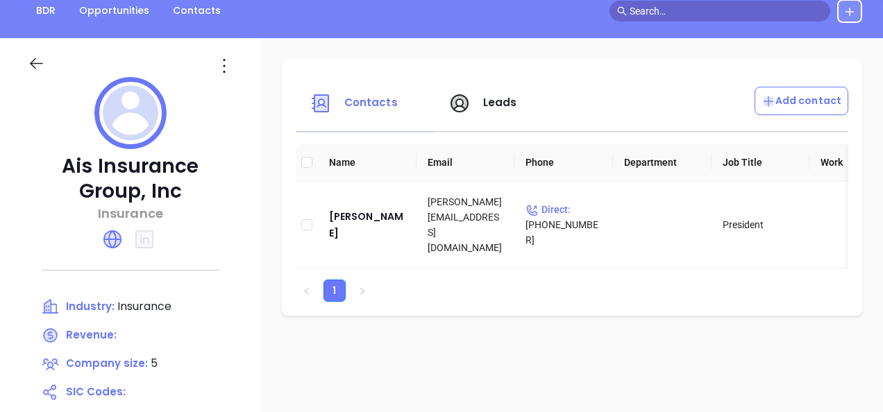
scroll to position [124, 0]
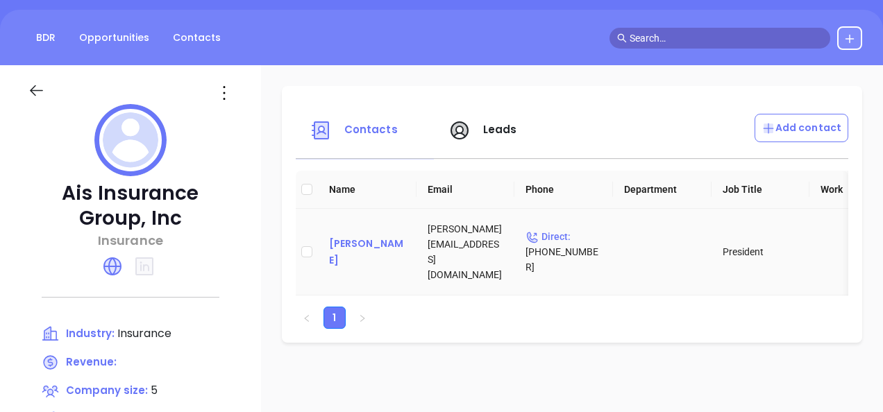
click at [354, 252] on div "Walt De Barberie" at bounding box center [367, 251] width 76 height 33
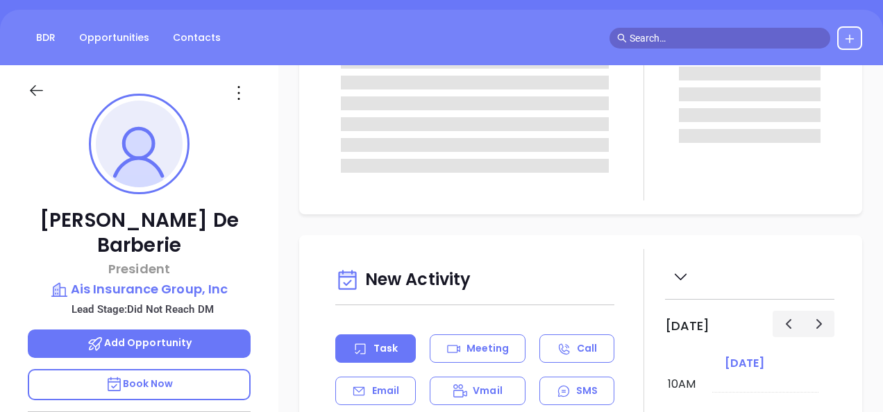
scroll to position [139, 0]
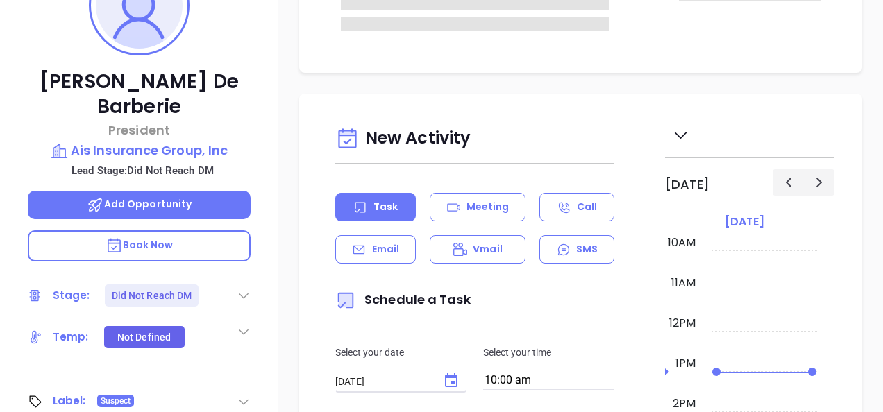
type input "Gissela Vargas"
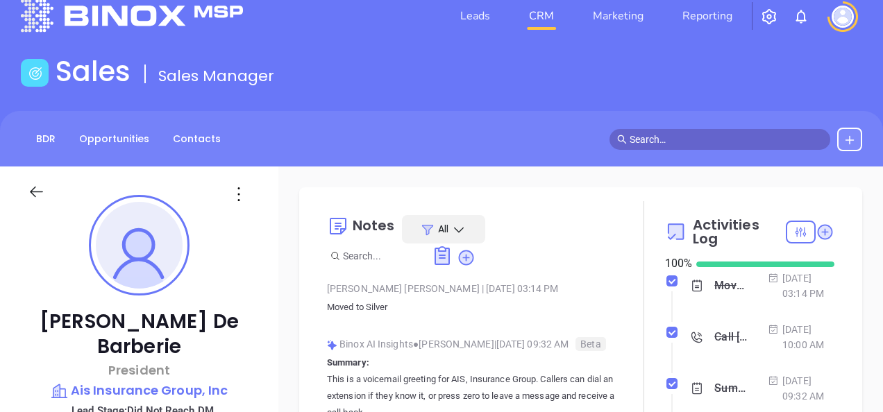
scroll to position [0, 0]
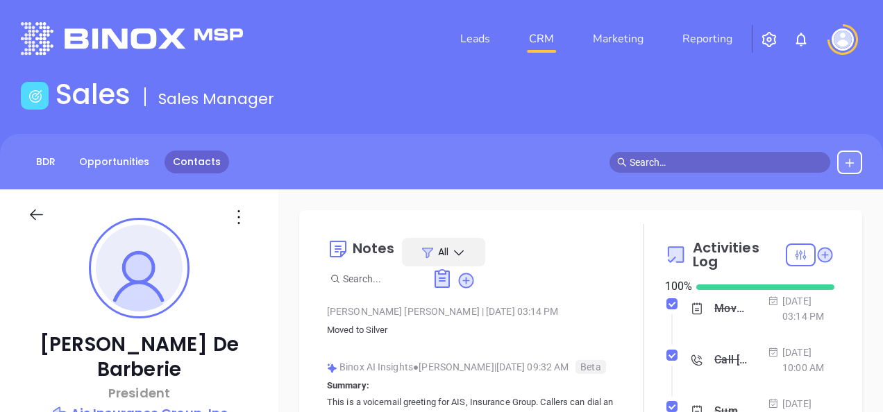
click at [182, 167] on link "Contacts" at bounding box center [196, 162] width 65 height 23
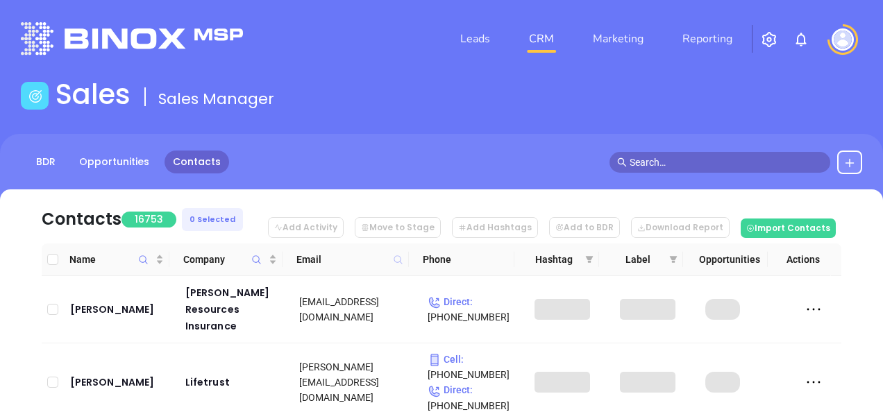
click at [394, 260] on icon at bounding box center [398, 260] width 10 height 10
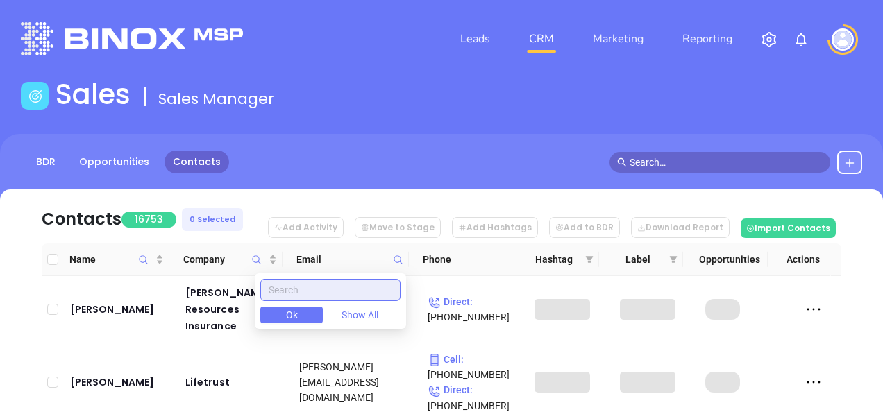
paste input "mckeerisk.com"
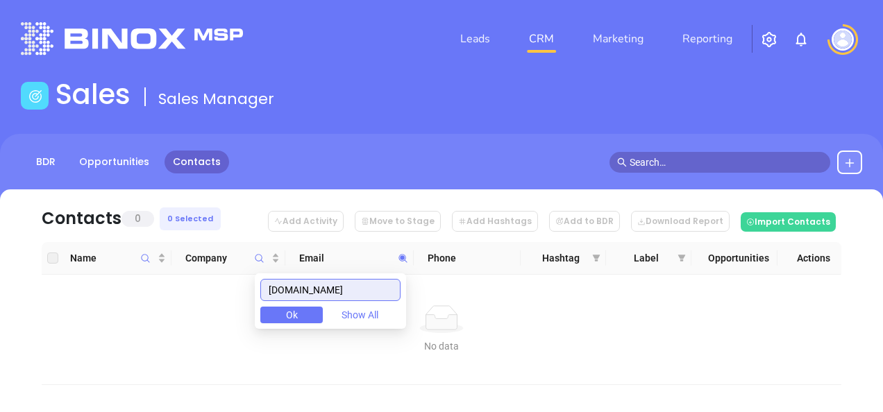
type input "mckeerisk.com"
drag, startPoint x: 350, startPoint y: 296, endPoint x: 242, endPoint y: 333, distance: 114.5
click at [242, 333] on body "Leads CRM Marketing Reporting Financial Leads Leads Sales Sales Manager BDR Opp…" at bounding box center [441, 206] width 883 height 412
click at [254, 255] on icon "Company" at bounding box center [259, 258] width 10 height 10
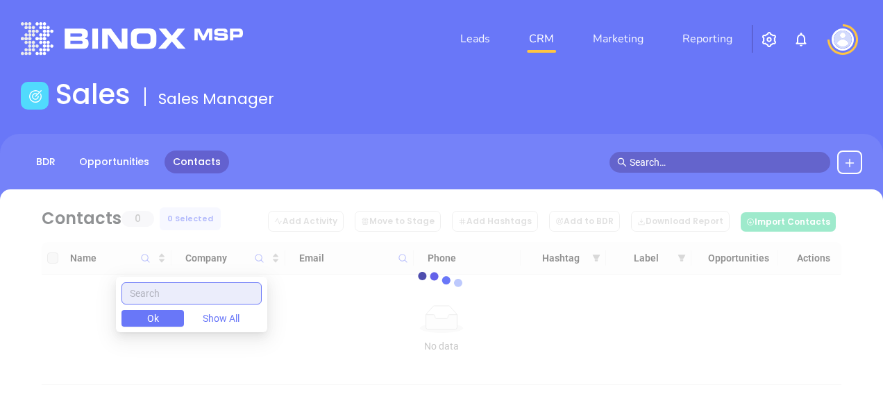
paste input "McKee Risk Management"
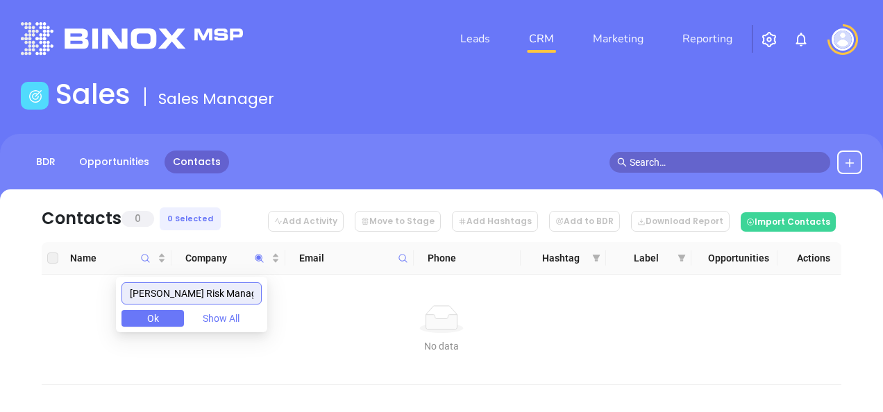
drag, startPoint x: 257, startPoint y: 289, endPoint x: 68, endPoint y: 351, distance: 198.8
click at [71, 351] on body "Leads CRM Marketing Reporting Financial Leads Leads Sales Sales Manager BDR Opp…" at bounding box center [441, 206] width 883 height 412
click at [255, 294] on input "McKee Risk Management" at bounding box center [191, 293] width 140 height 22
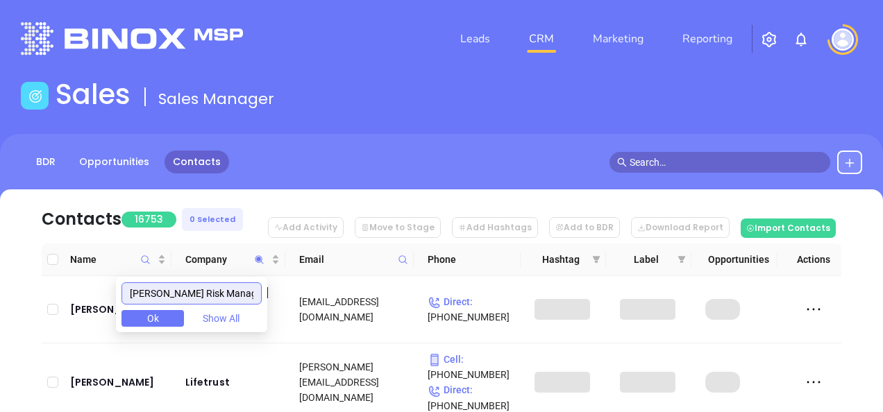
click at [255, 294] on input "McKee Risk Management" at bounding box center [191, 293] width 140 height 22
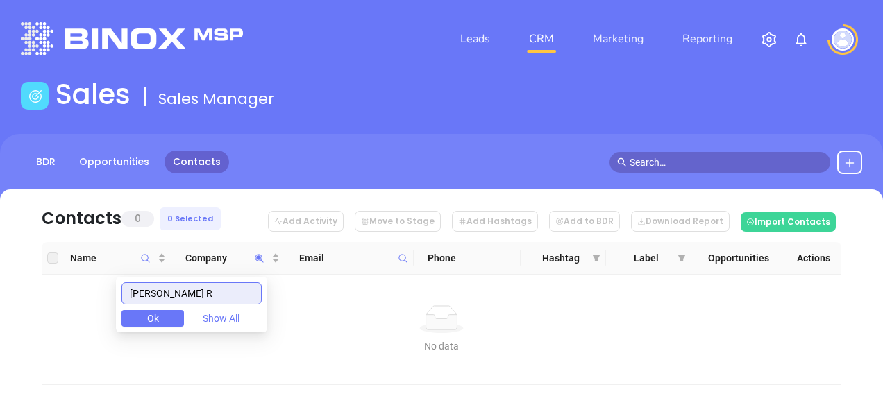
type input "McKee R"
drag, startPoint x: 198, startPoint y: 289, endPoint x: 96, endPoint y: 316, distance: 106.2
click at [96, 315] on body "Leads CRM Marketing Reporting Financial Leads Leads Sales Sales Manager BDR Opp…" at bounding box center [441, 206] width 883 height 412
click at [405, 255] on icon at bounding box center [403, 258] width 10 height 10
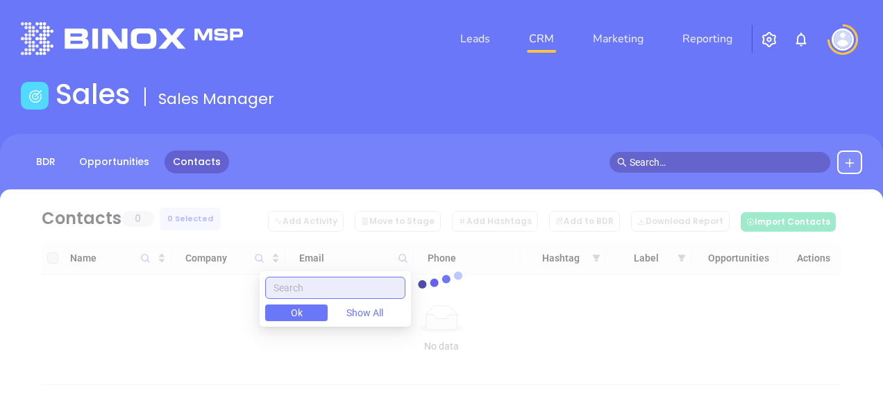
paste input "carusoinsurance.com"
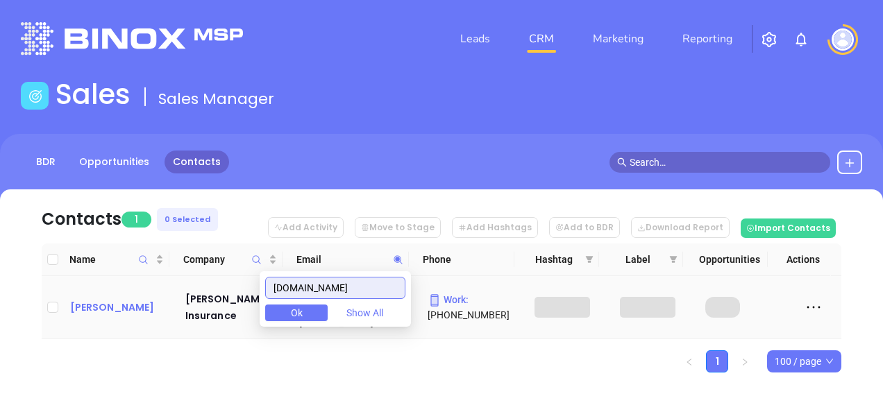
type input "carusoinsurance.com"
click at [100, 305] on div "Edward Caruso" at bounding box center [118, 307] width 96 height 17
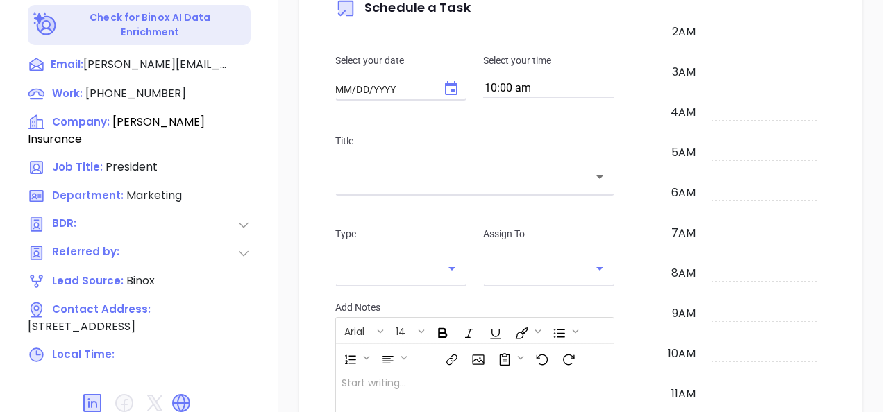
type input "[DATE]"
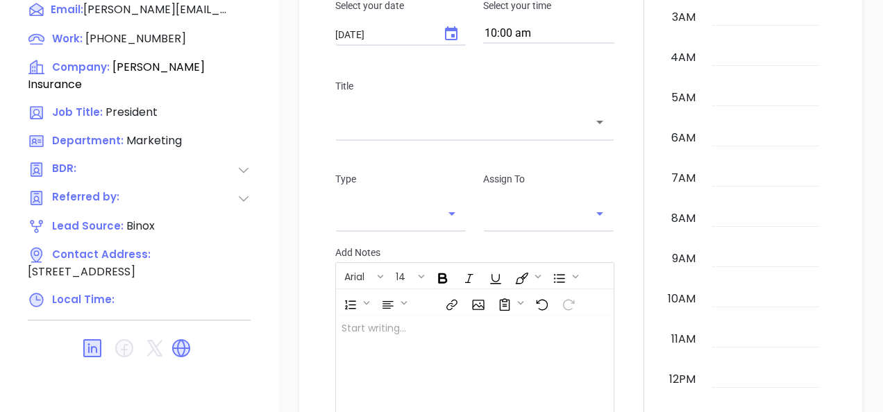
scroll to position [404, 0]
type input "Gissela Vargas"
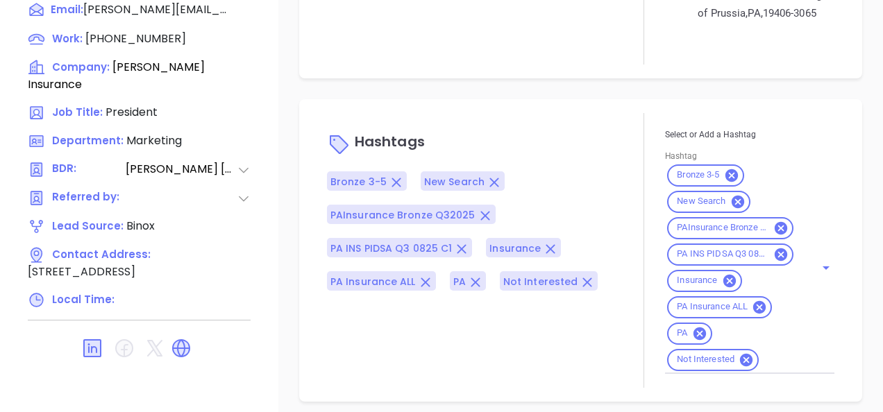
scroll to position [194, 0]
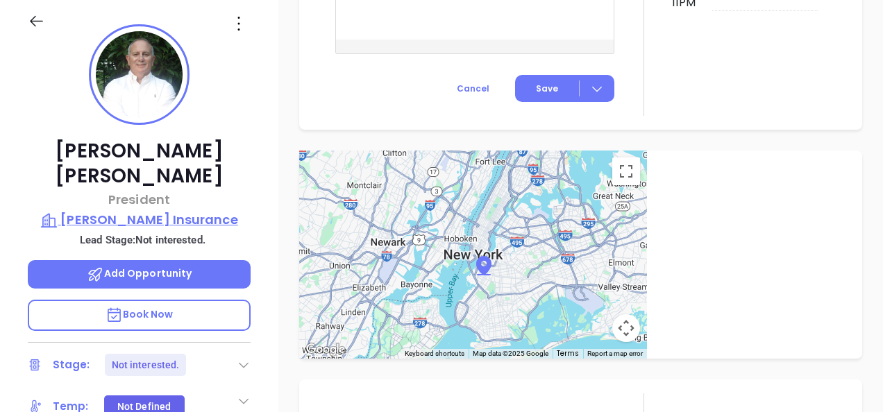
click at [176, 210] on p "Caruso Insurance" at bounding box center [139, 219] width 223 height 19
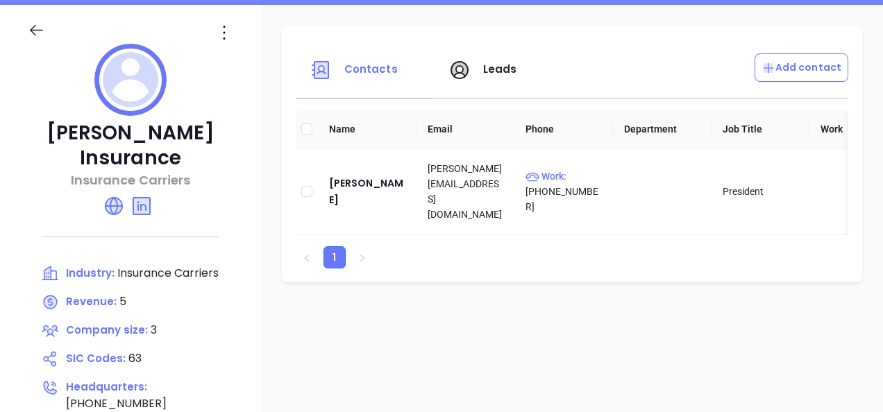
scroll to position [124, 0]
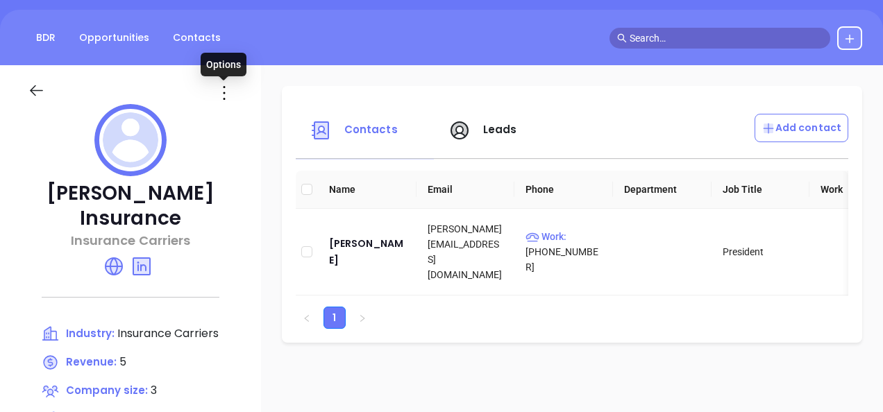
click at [227, 90] on icon at bounding box center [224, 93] width 22 height 22
click at [247, 114] on div "Edit" at bounding box center [287, 119] width 126 height 15
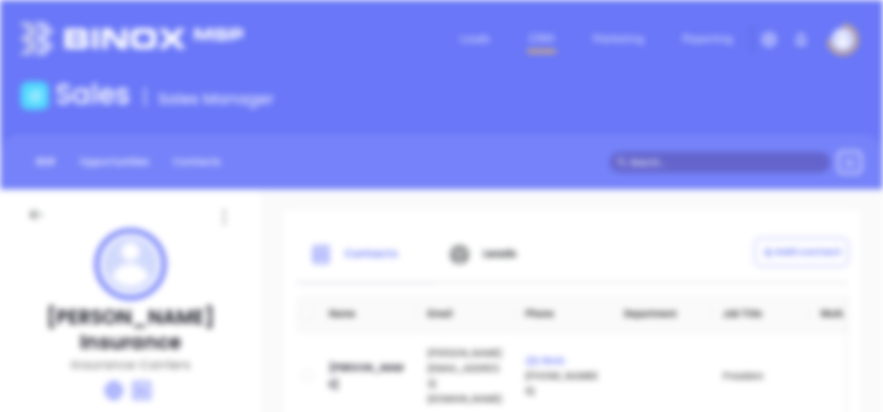
type input "Caruso Insurance"
type input "3"
type input "(610) 768-9390"
type input "Insurance Carriers"
type input "63"
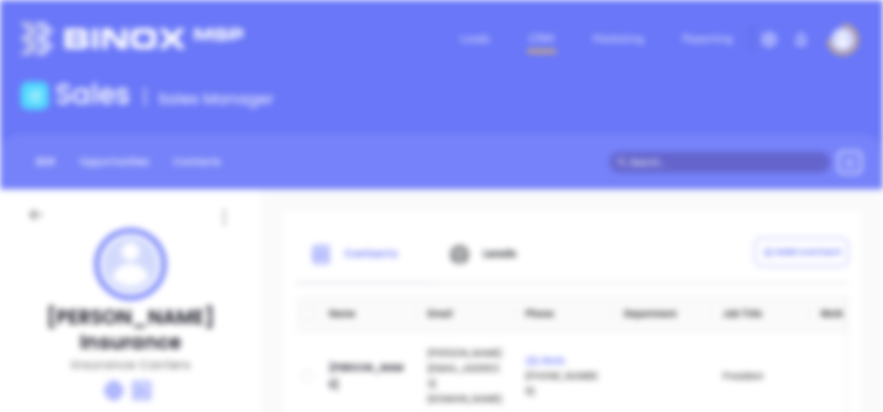
type input "https://carusoinsurance.com/"
type input "Finance and Insurance"
type input "www.linkedin.com/company/caruso-insurance/"
type input "5"
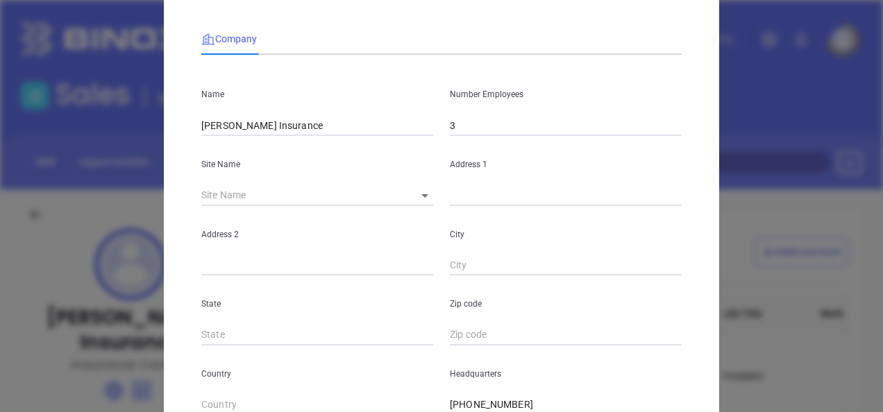
scroll to position [69, 0]
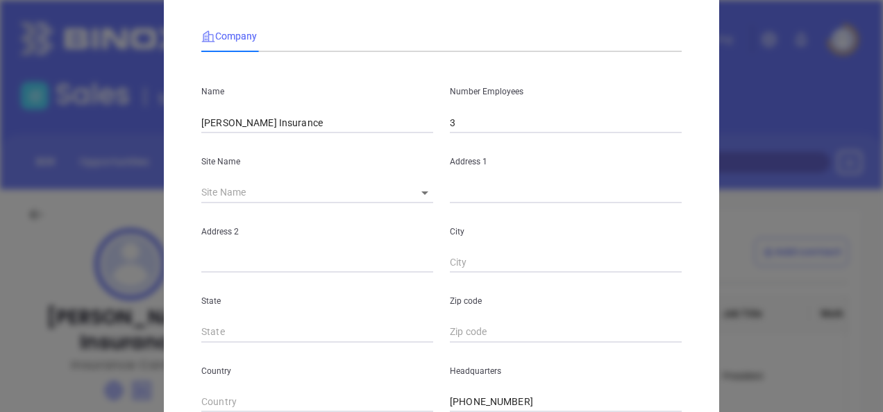
drag, startPoint x: 423, startPoint y: 205, endPoint x: 418, endPoint y: 198, distance: 8.9
click at [422, 205] on div "Address 2" at bounding box center [317, 238] width 248 height 70
click at [418, 198] on body "Leads CRM Marketing Reporting Financial Leads Leads Sales Sales Manager BDR Opp…" at bounding box center [441, 206] width 883 height 412
click at [426, 203] on li "King of Prussia" at bounding box center [449, 194] width 99 height 25
type input "King of Prussia"
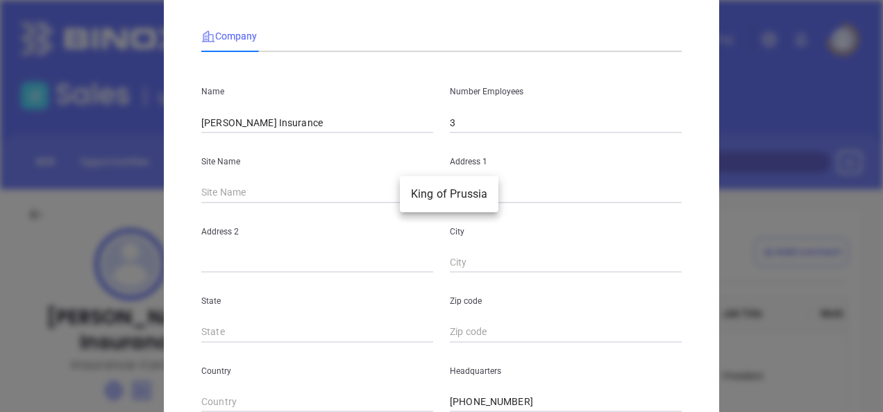
type input "677 W Dekalb Pike"
type input "King of Prussia"
type input "PA"
type input "19406-3065"
type input "US"
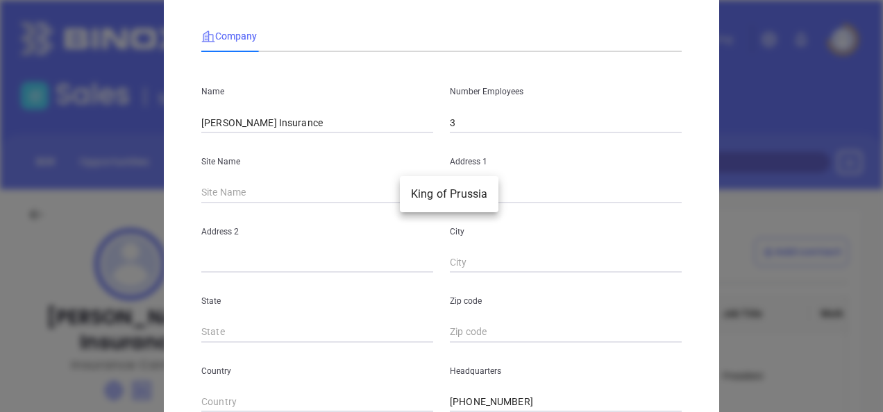
type input "114145"
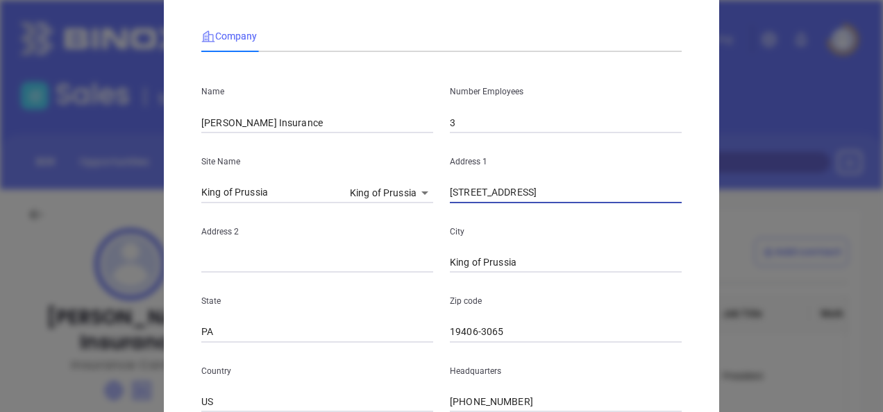
drag, startPoint x: 457, startPoint y: 214, endPoint x: 282, endPoint y: 241, distance: 176.9
click at [367, 236] on div "Name Caruso Insurance Number Employees 3 Site Name King of Prussia King of Prus…" at bounding box center [441, 342] width 480 height 559
paste input "700 American Avenue Suite 302 King of Prussia, PA 19406"
type input "700 American Avenue Suite 302 King of Prussia, PA 19406"
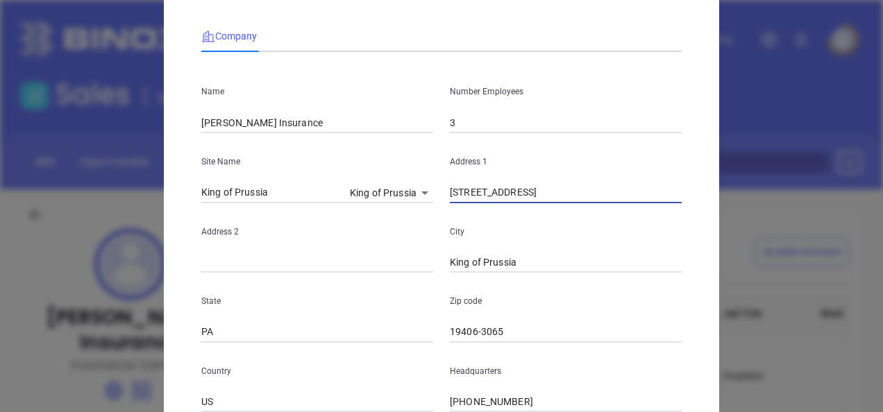
scroll to position [0, 0]
click at [508, 337] on input "19406-3065" at bounding box center [566, 332] width 232 height 21
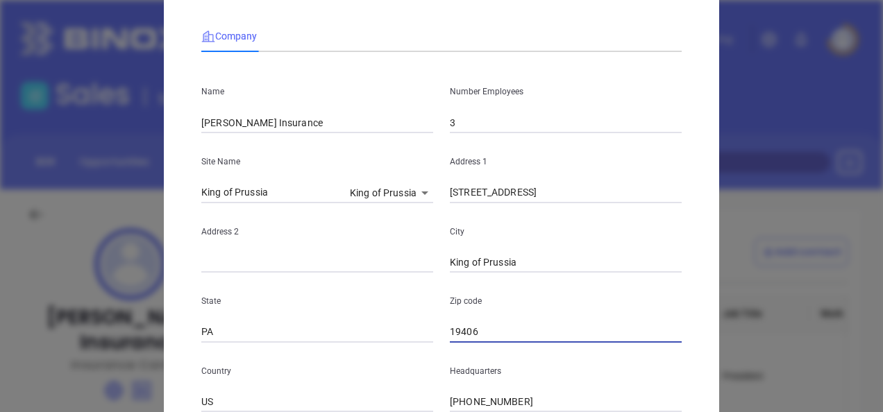
type input "19406"
click at [420, 300] on p "State" at bounding box center [317, 301] width 232 height 15
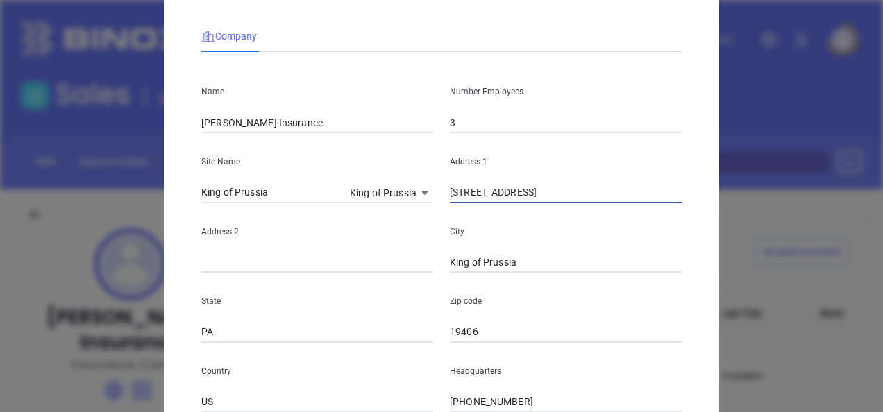
drag, startPoint x: 543, startPoint y: 194, endPoint x: 583, endPoint y: 201, distance: 40.3
click at [583, 201] on input "700 American Avenue Suite 302 King of Prussia, PA 19406" at bounding box center [566, 192] width 232 height 21
click at [257, 260] on input "text" at bounding box center [317, 263] width 232 height 21
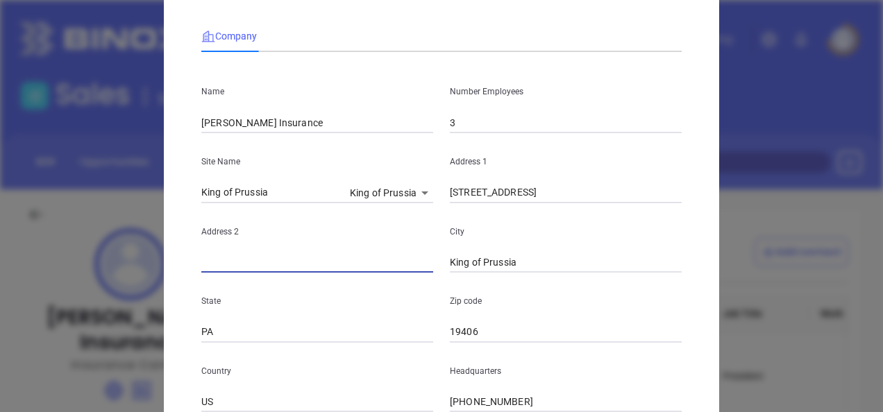
paste input "Suite 302"
type input "Suite 302"
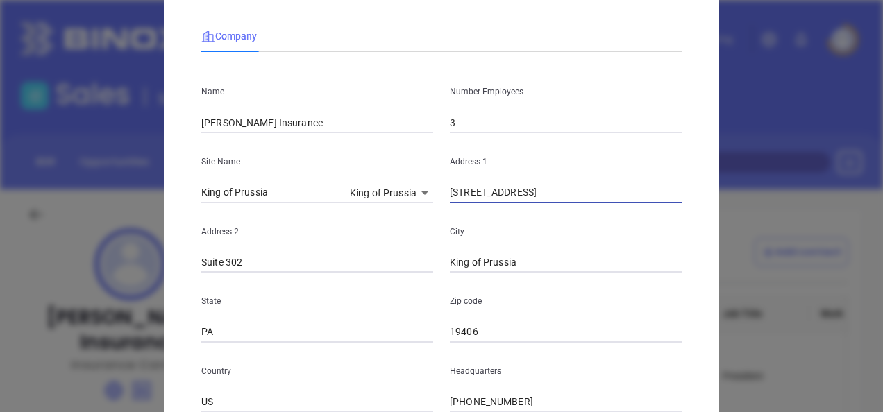
scroll to position [0, 24]
drag, startPoint x: 543, startPoint y: 196, endPoint x: 714, endPoint y: 210, distance: 171.9
click at [714, 210] on div "Edit Company Company Name Caruso Insurance Number Employees 3 Site Name King of…" at bounding box center [441, 206] width 883 height 412
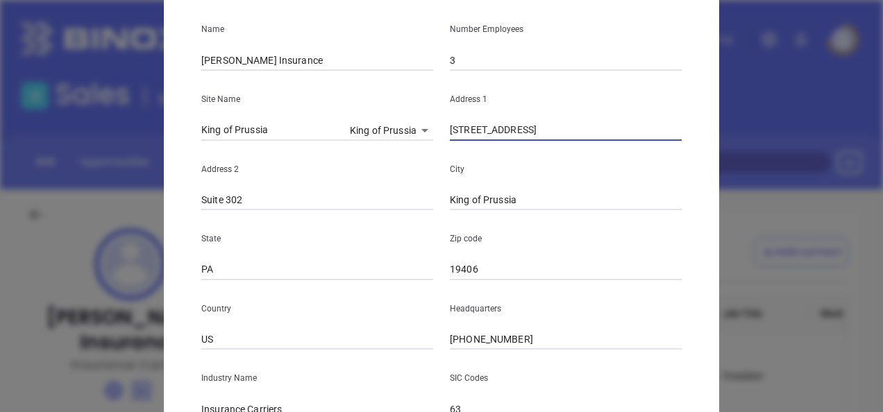
scroll to position [347, 0]
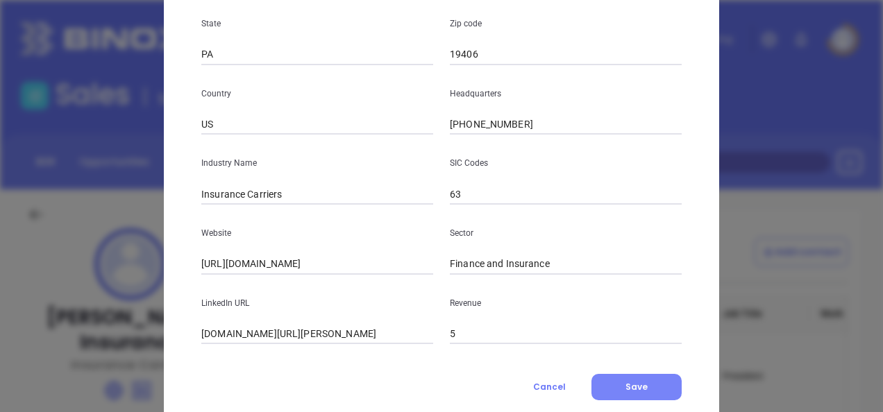
type input "700 American Avenue"
click at [618, 384] on button "Save" at bounding box center [636, 387] width 90 height 26
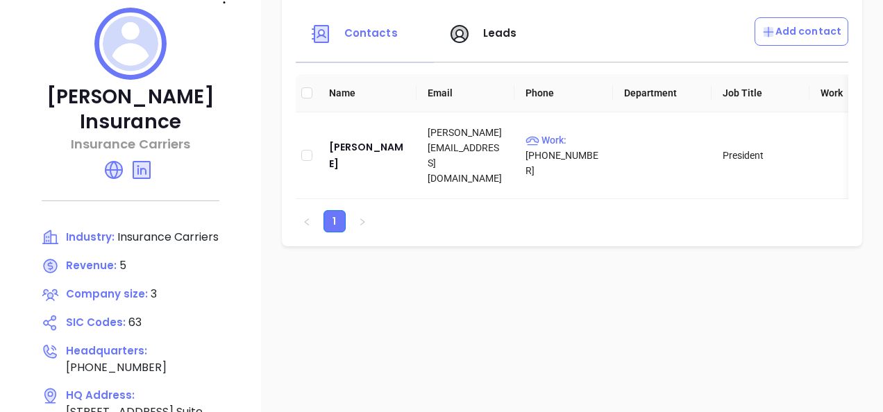
scroll to position [208, 0]
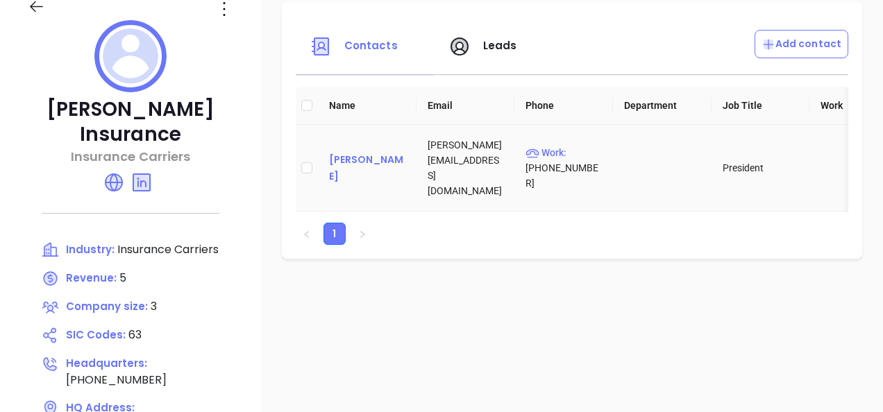
click at [348, 157] on div "Edward Caruso" at bounding box center [367, 167] width 76 height 33
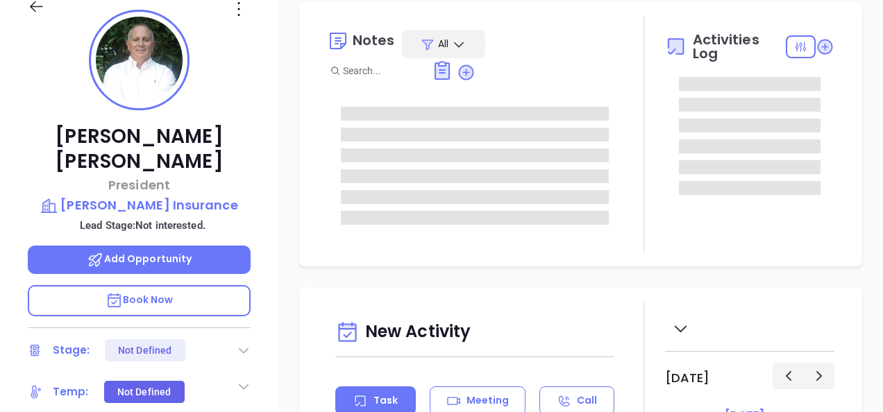
type input "[DATE]"
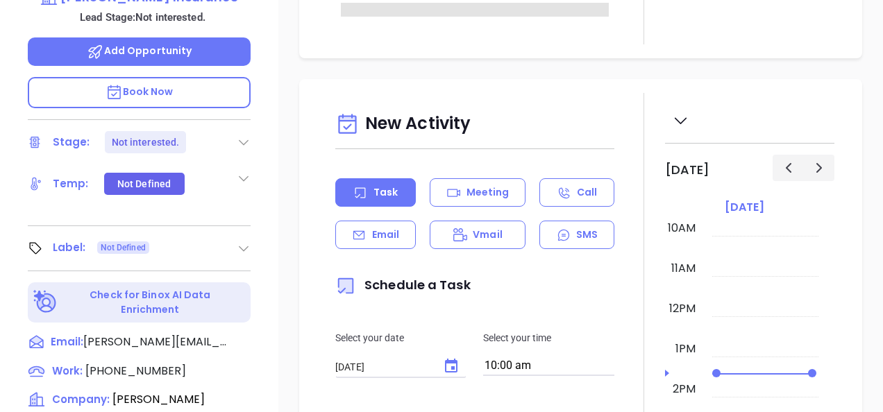
scroll to position [624, 0]
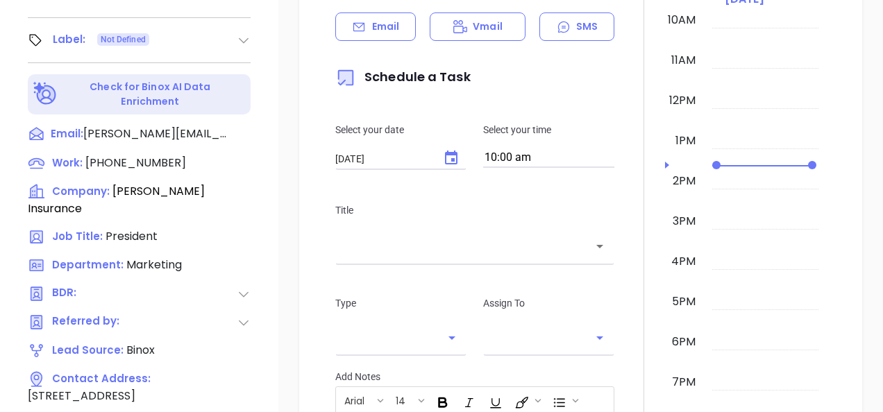
type input "Gissela Vargas"
click at [248, 33] on icon at bounding box center [244, 40] width 14 height 14
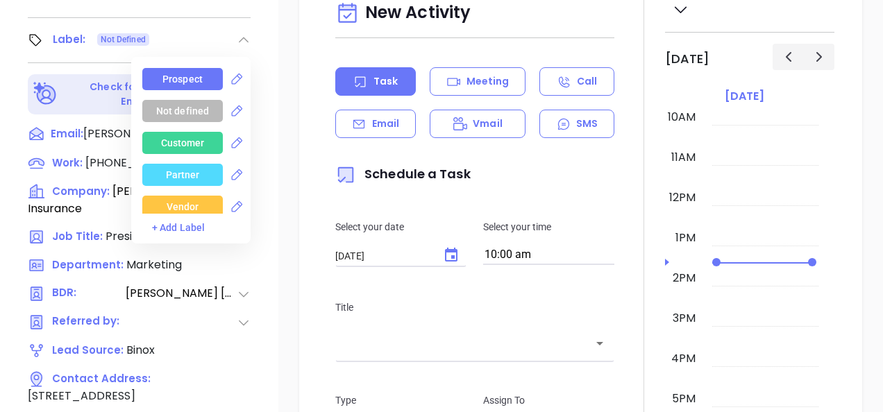
click at [204, 68] on div "Prospect" at bounding box center [182, 79] width 80 height 22
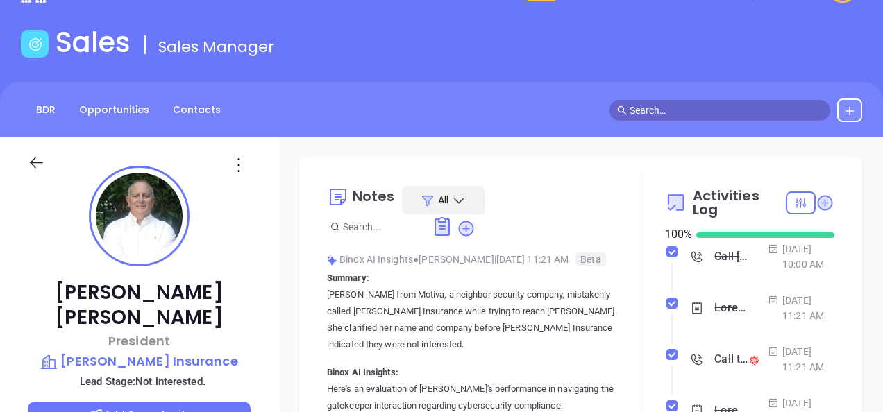
scroll to position [0, 0]
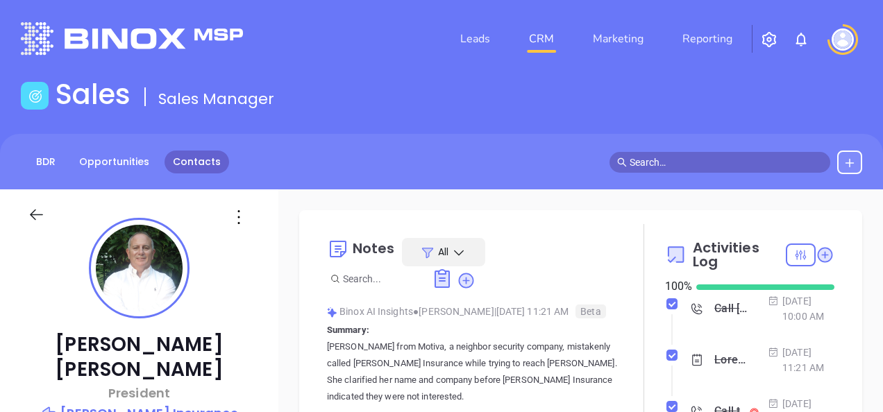
click at [200, 154] on link "Contacts" at bounding box center [196, 162] width 65 height 23
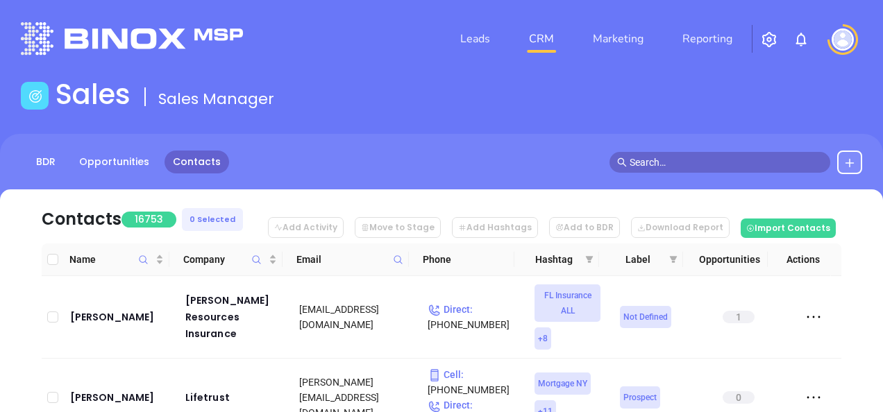
click at [393, 257] on icon at bounding box center [398, 260] width 10 height 10
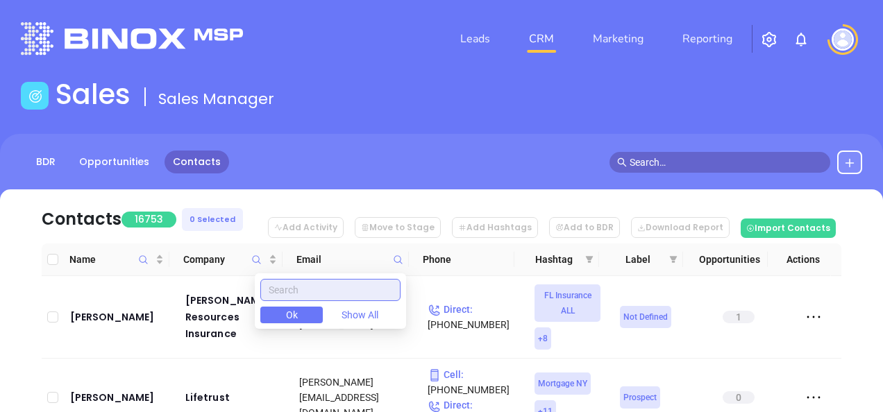
paste input "willsinsure.com"
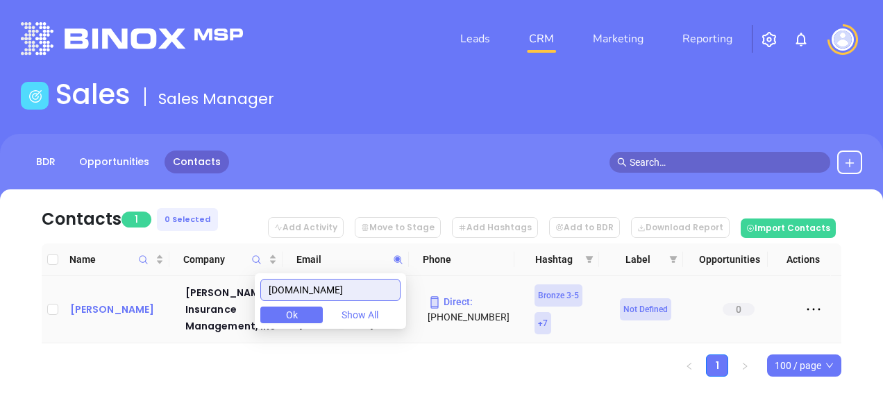
type input "willsinsure.com"
click at [70, 301] on div "Shannon Finneganmccabe" at bounding box center [118, 309] width 96 height 17
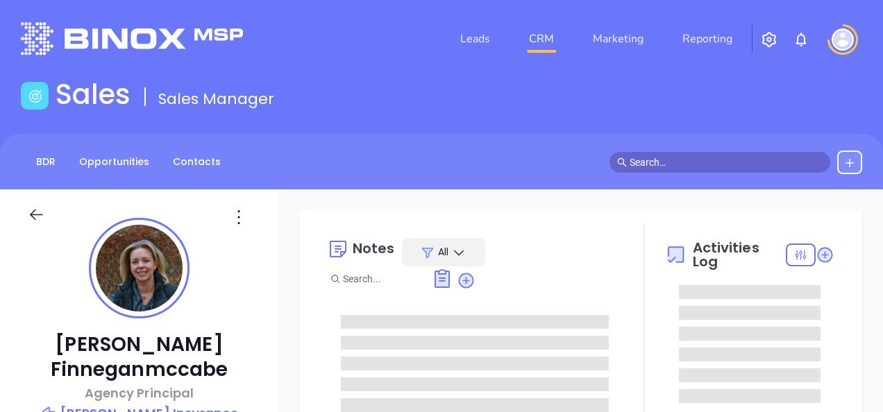
type input "[DATE]"
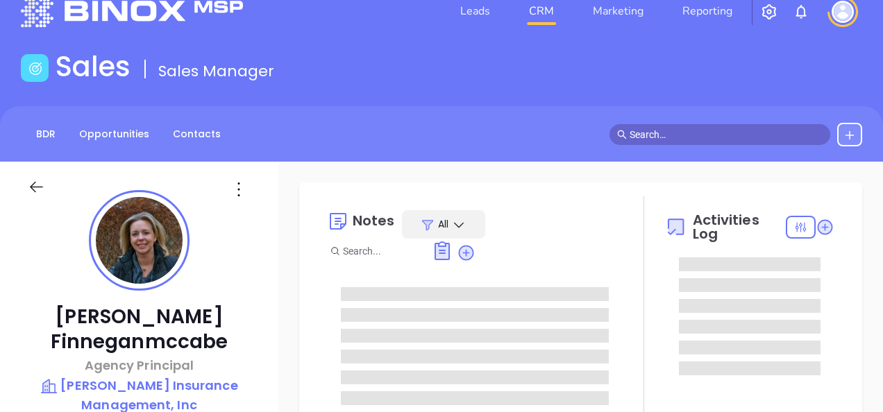
type input "Gissela Vargas"
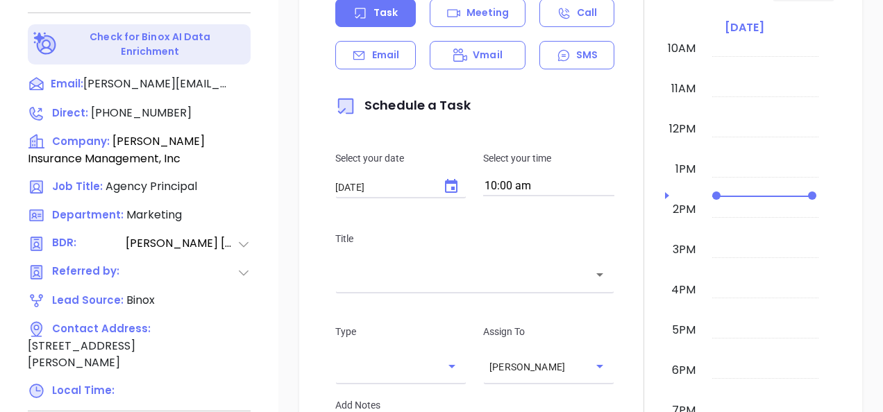
scroll to position [749, 0]
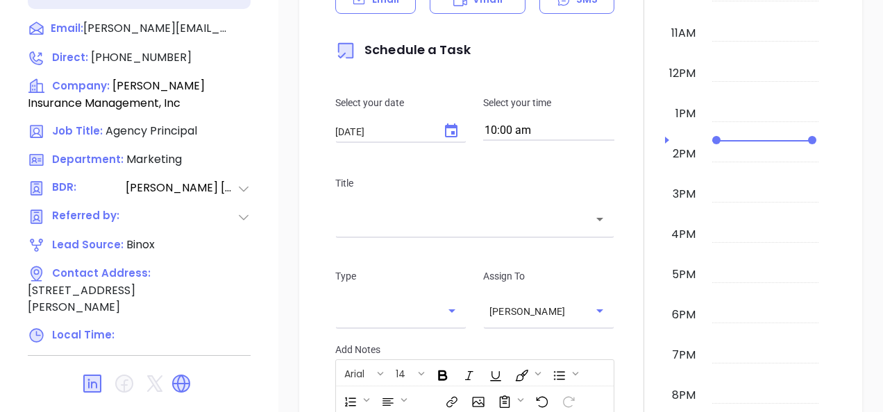
click at [289, 231] on div "New Activity Task Meeting Call Email Vmail SMS Schedule a Task Select your date…" at bounding box center [580, 243] width 604 height 799
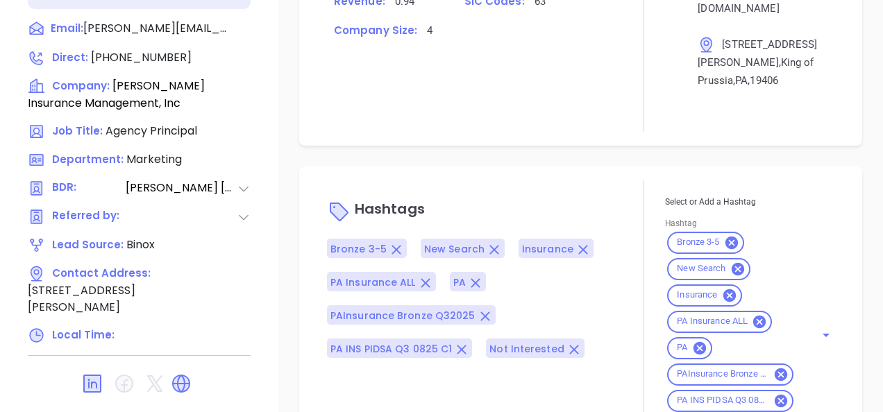
scroll to position [1062, 0]
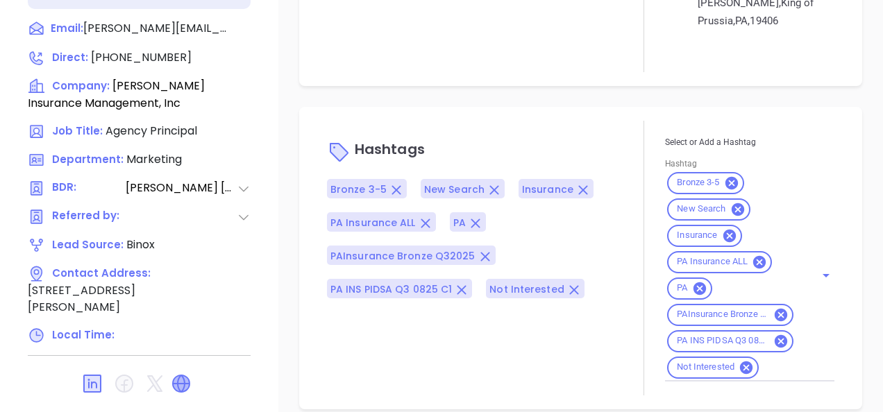
click at [185, 376] on icon at bounding box center [181, 383] width 17 height 17
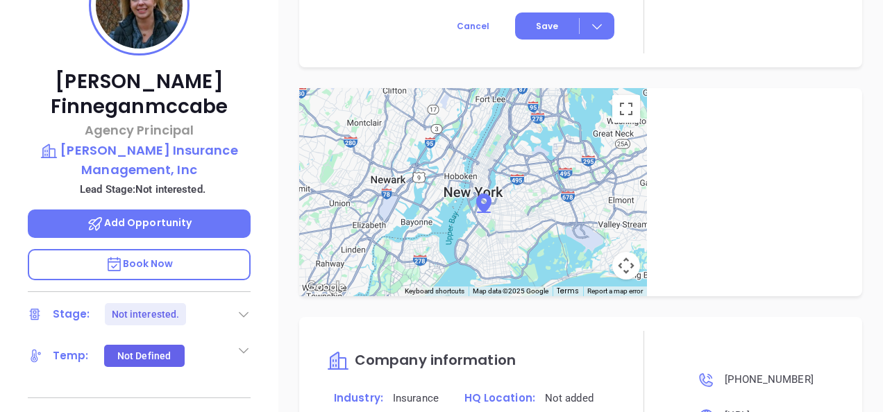
scroll to position [402, 0]
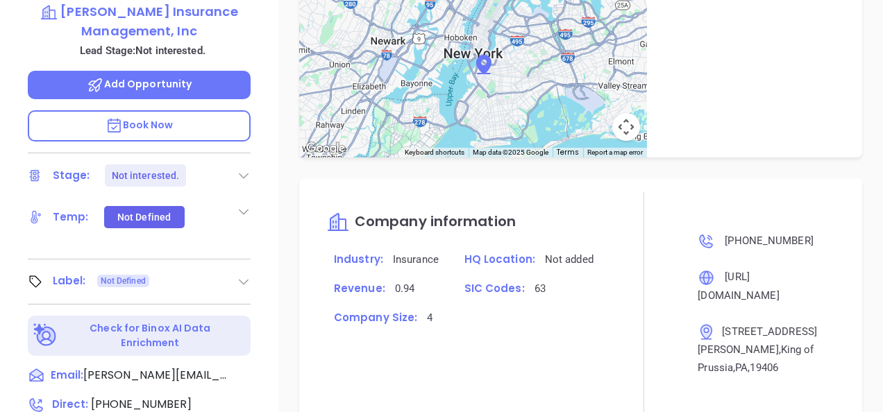
click at [252, 273] on div "Shannon Finneganmccabe Agency Principal Wills Insurance Management, Inc Lead St…" at bounding box center [139, 46] width 278 height 516
click at [246, 278] on icon at bounding box center [244, 282] width 14 height 14
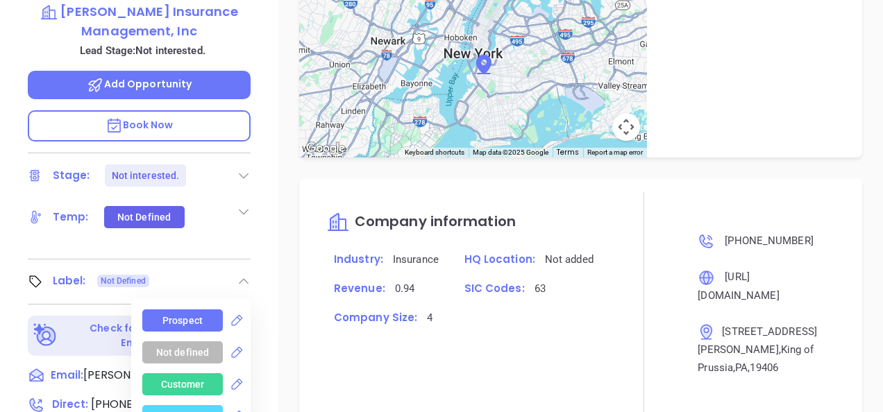
click at [155, 321] on div "Prospect" at bounding box center [182, 320] width 80 height 22
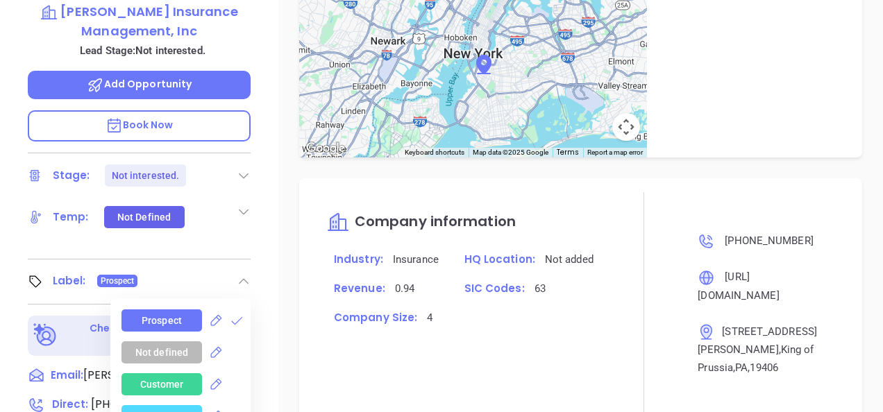
scroll to position [194, 0]
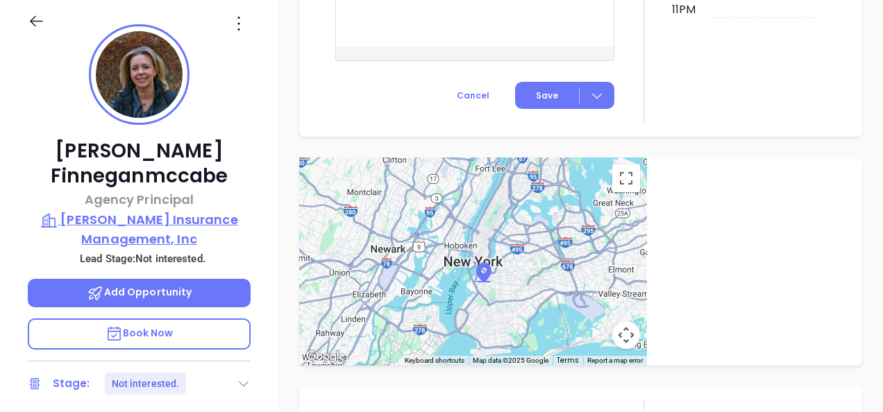
click at [164, 228] on p "Wills Insurance Management, Inc" at bounding box center [139, 229] width 223 height 38
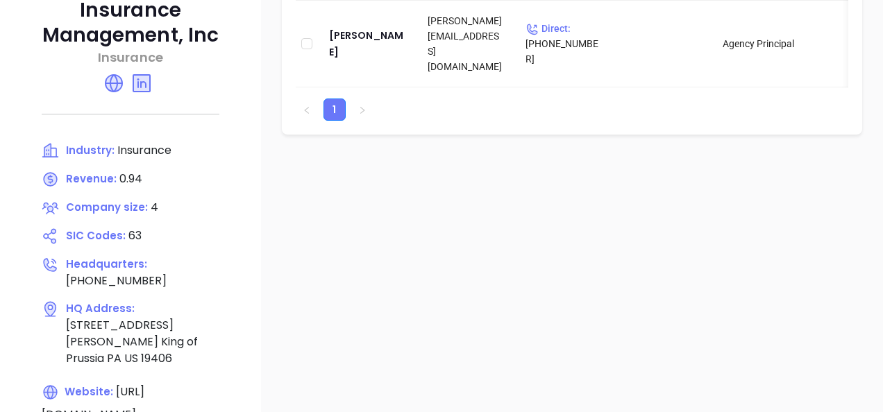
scroll to position [263, 0]
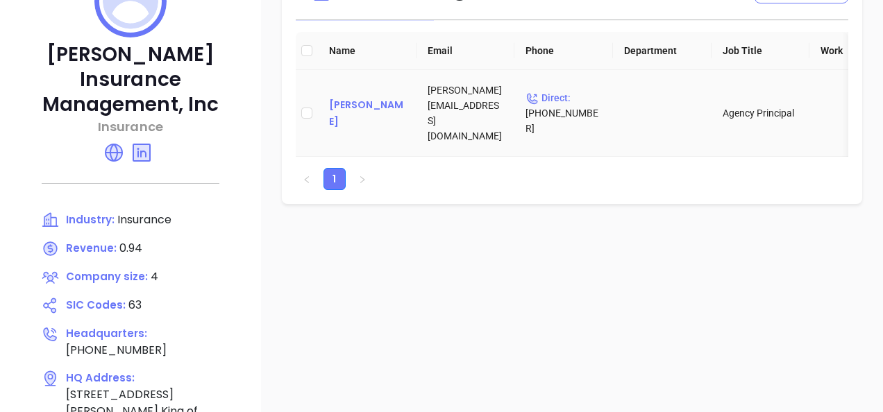
click at [358, 106] on div "Shannon Finneganmccabe" at bounding box center [367, 112] width 76 height 33
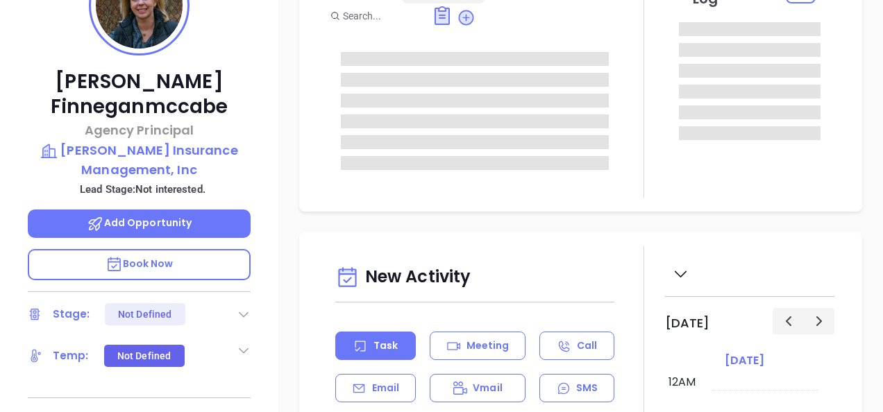
type input "[DATE]"
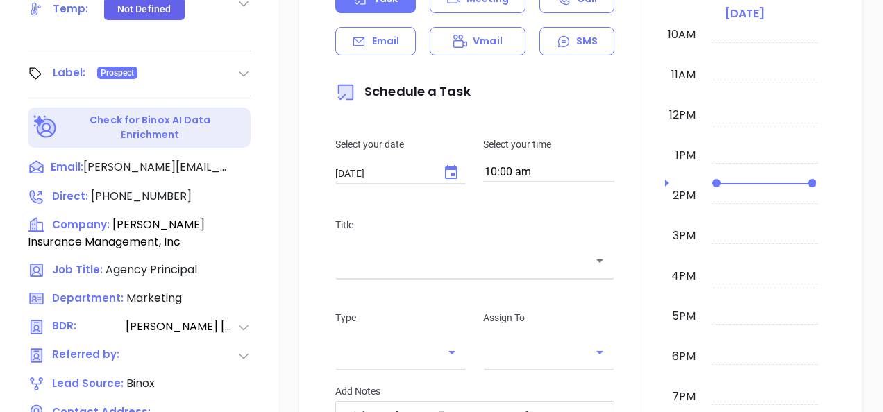
type input "Gissela Vargas"
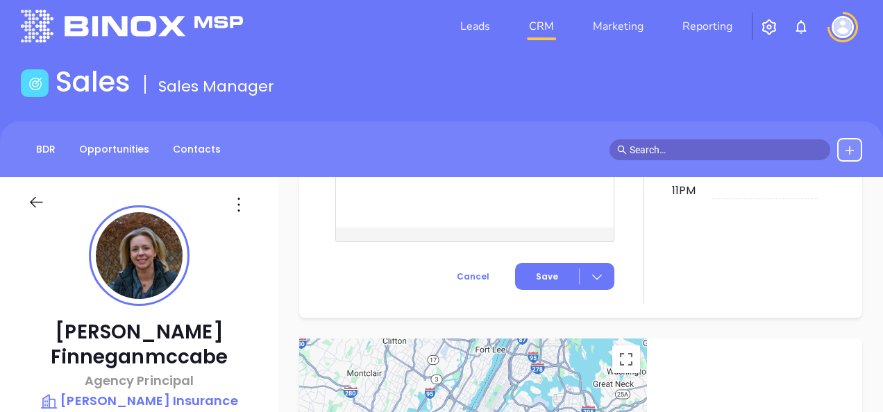
scroll to position [0, 0]
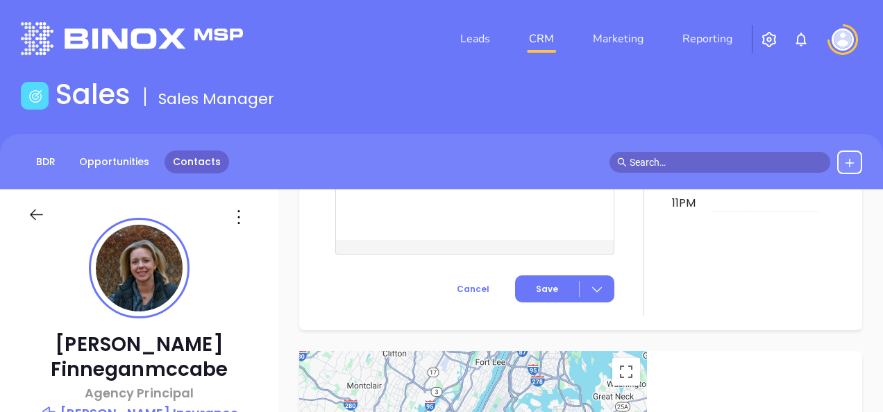
click at [164, 164] on link "Contacts" at bounding box center [196, 162] width 65 height 23
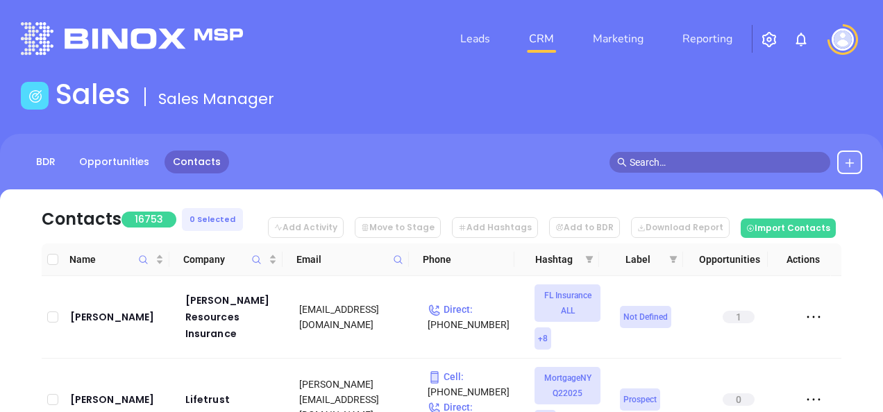
click at [402, 261] on icon at bounding box center [398, 260] width 10 height 10
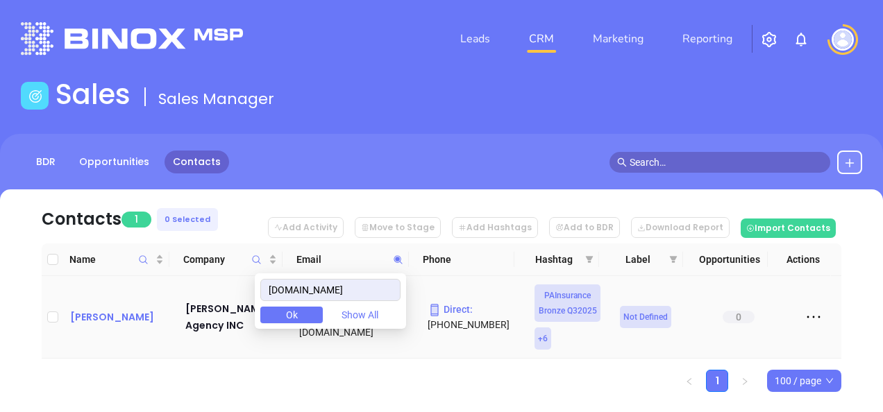
type input "crossinagency.com"
click at [112, 320] on div "Frank Crossin" at bounding box center [118, 317] width 96 height 17
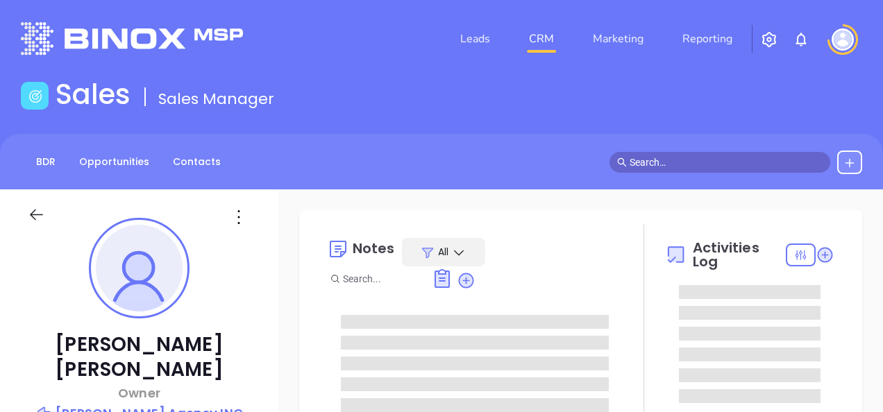
type input "[DATE]"
type input "Gissela Vargas"
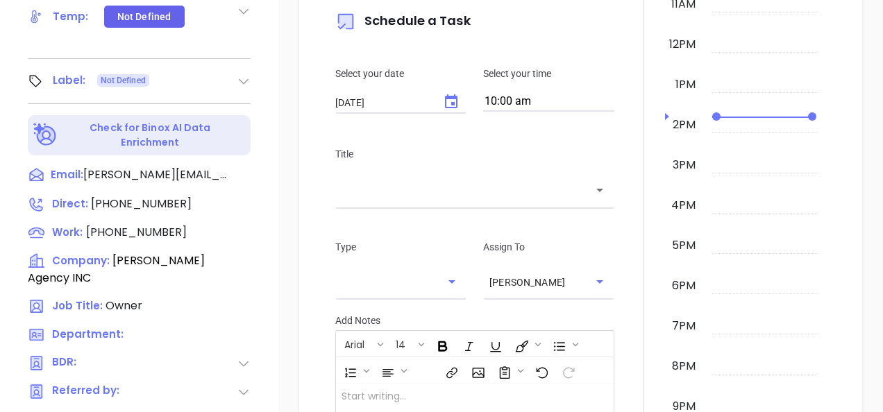
scroll to position [749, 0]
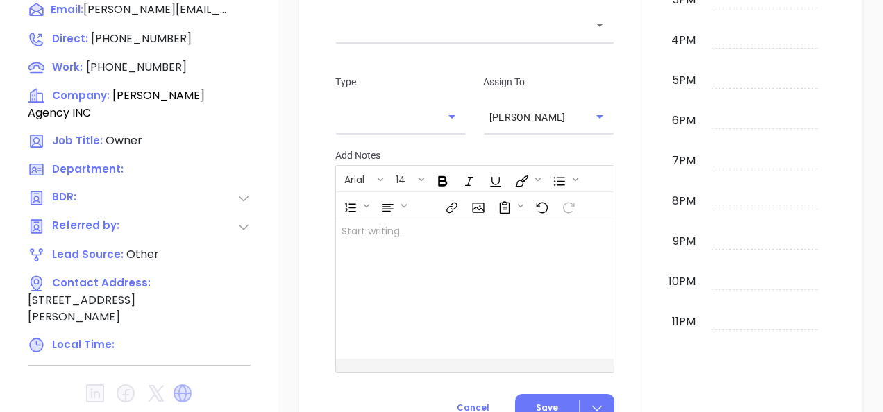
click at [185, 384] on icon at bounding box center [182, 393] width 18 height 18
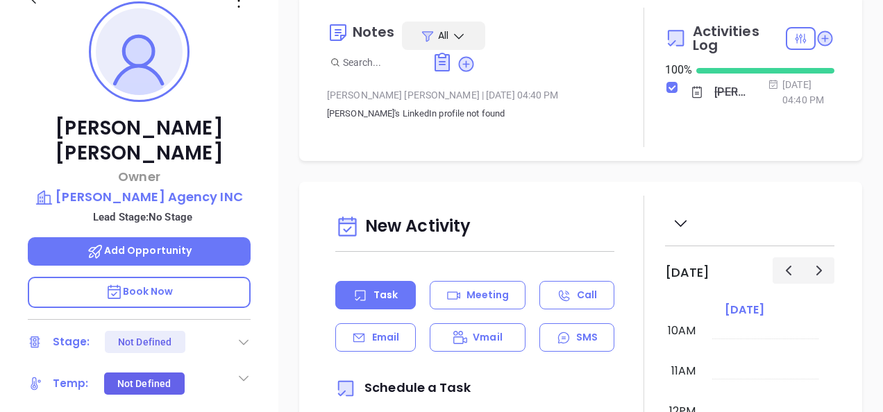
scroll to position [166, 0]
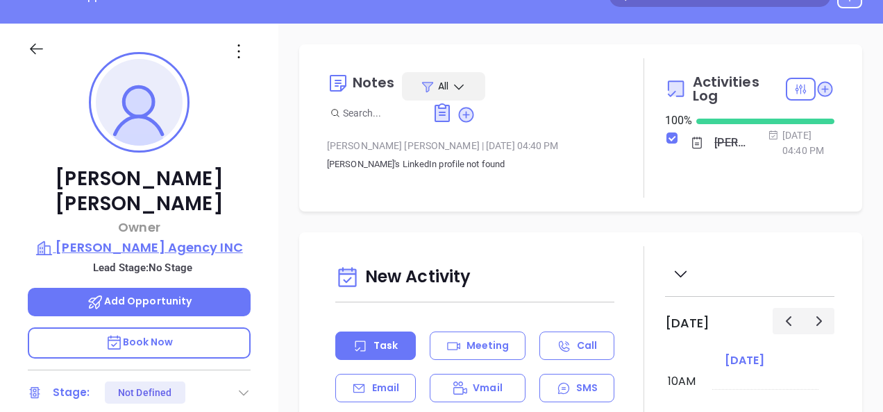
click at [201, 238] on p "Frank Crossin Agency INC" at bounding box center [139, 247] width 223 height 19
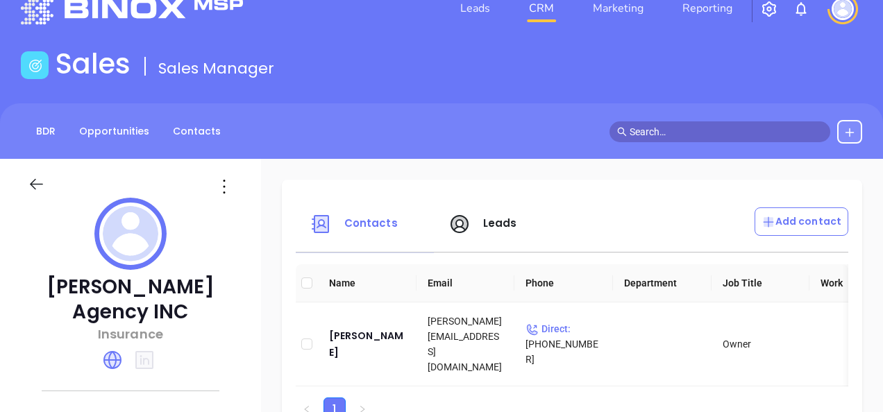
scroll to position [27, 0]
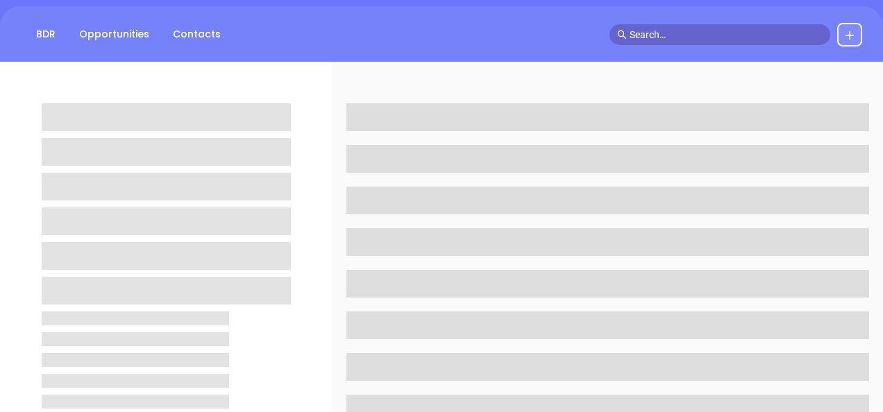
scroll to position [166, 0]
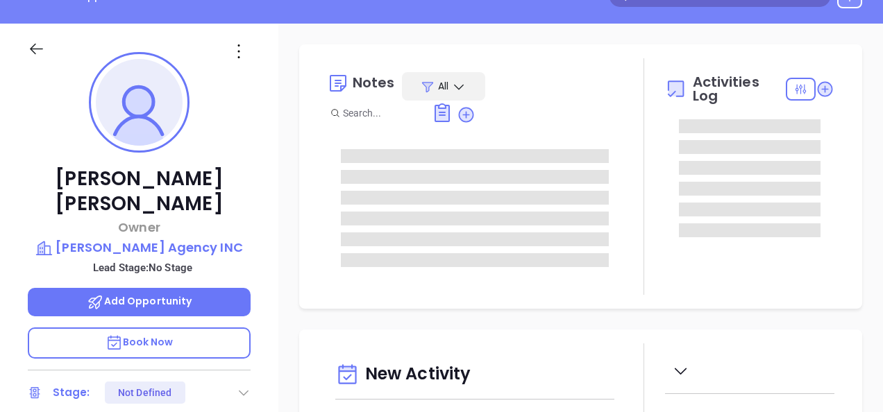
type input "10:00 am"
type input "[DATE]"
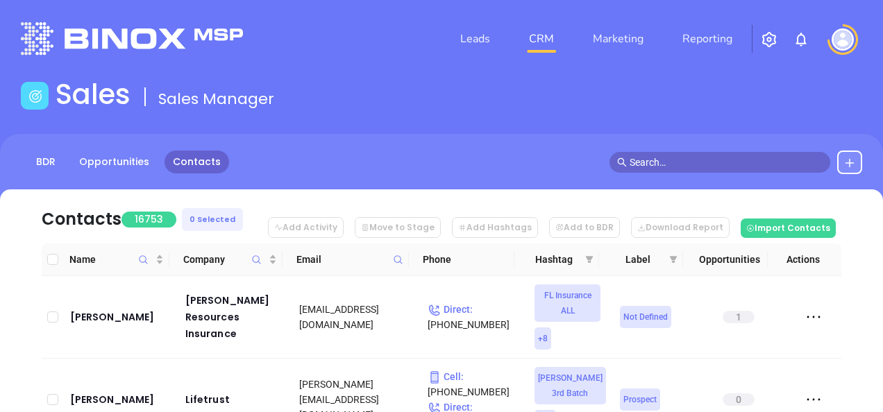
click at [393, 262] on icon at bounding box center [398, 260] width 10 height 10
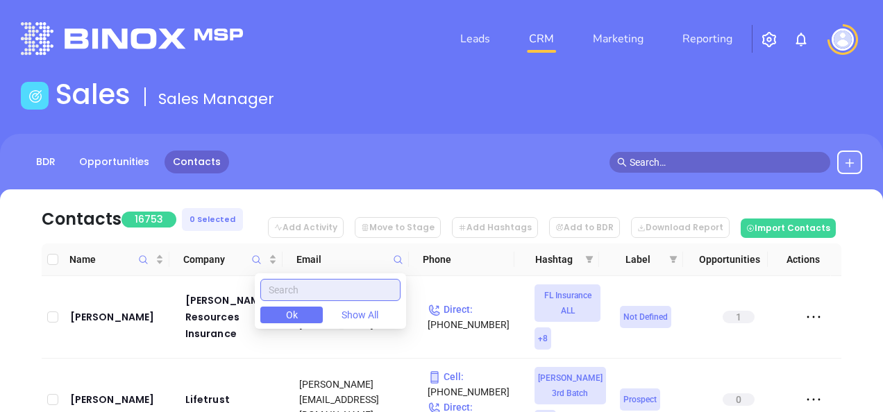
paste input "tgif.solutions"
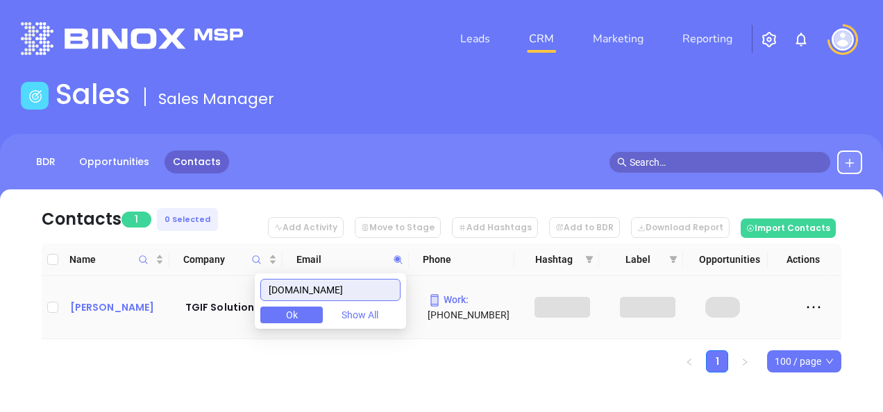
type input "tgif.solutions"
click at [133, 303] on div "Bret Atwood" at bounding box center [118, 307] width 96 height 17
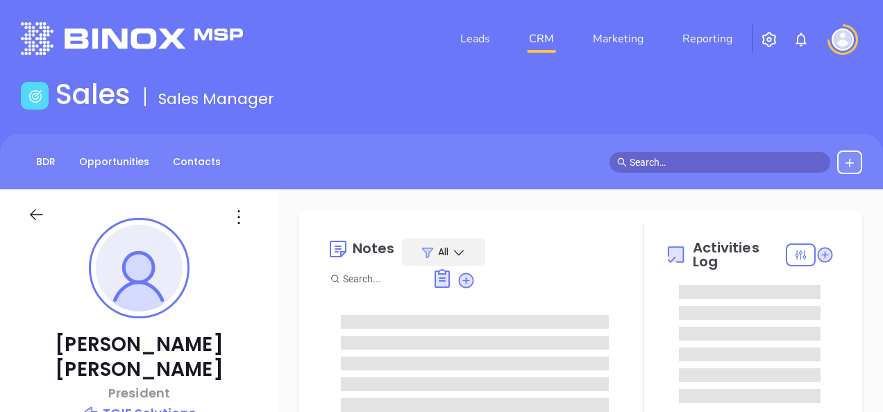
type input "[DATE]"
type input "Gissela Vargas"
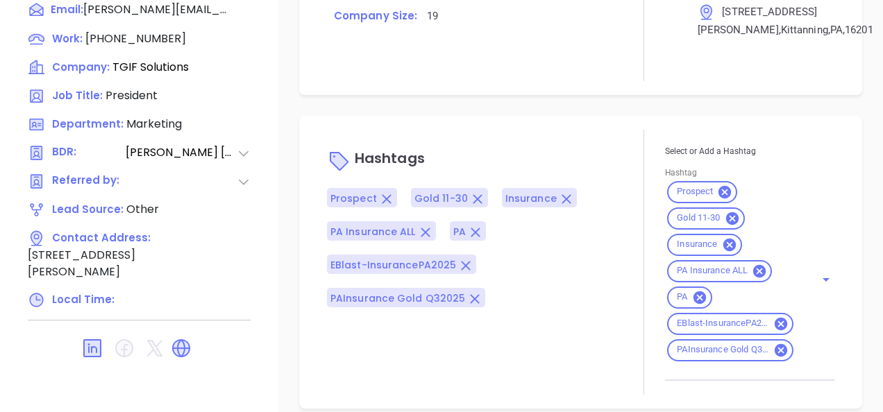
scroll to position [1007, 0]
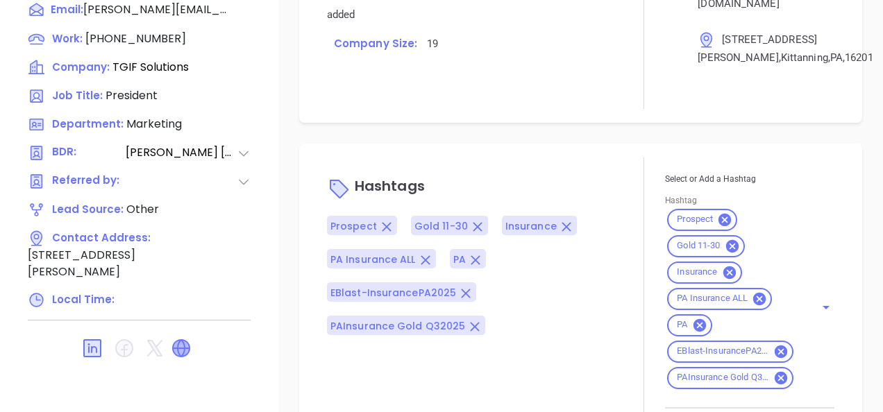
click at [179, 340] on icon at bounding box center [181, 348] width 17 height 17
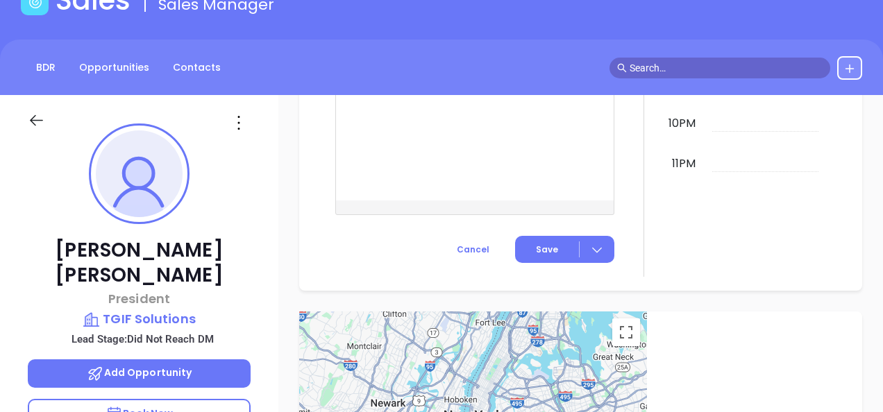
scroll to position [83, 0]
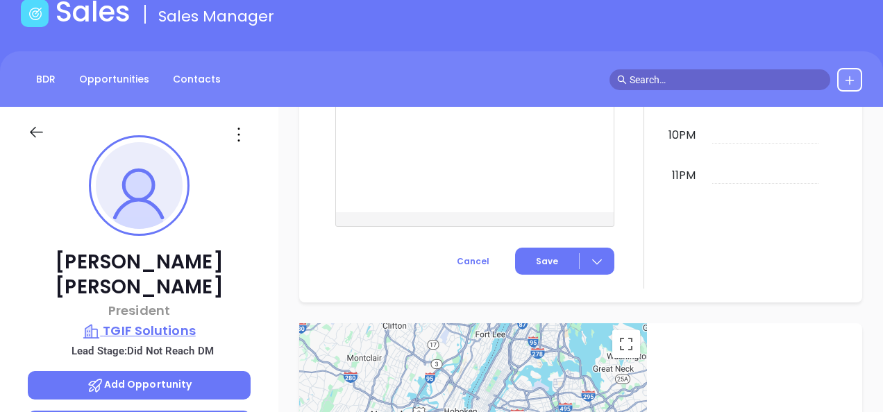
click at [176, 321] on p "TGIF Solutions" at bounding box center [139, 330] width 223 height 19
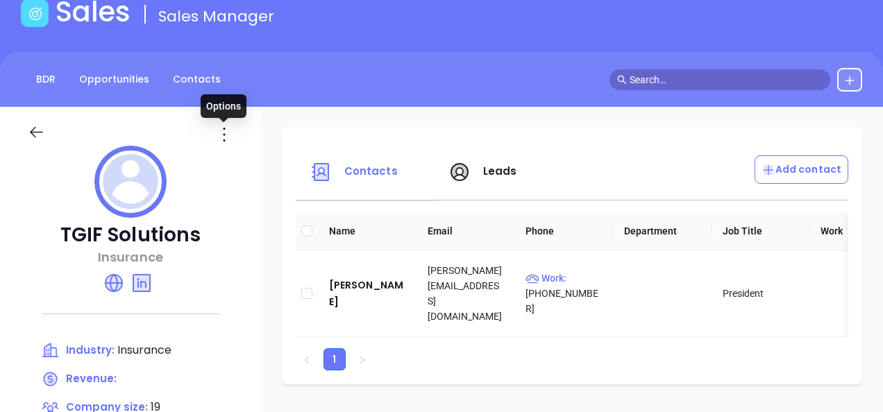
click at [216, 135] on icon at bounding box center [224, 135] width 22 height 22
click at [240, 161] on div "Edit" at bounding box center [287, 161] width 126 height 15
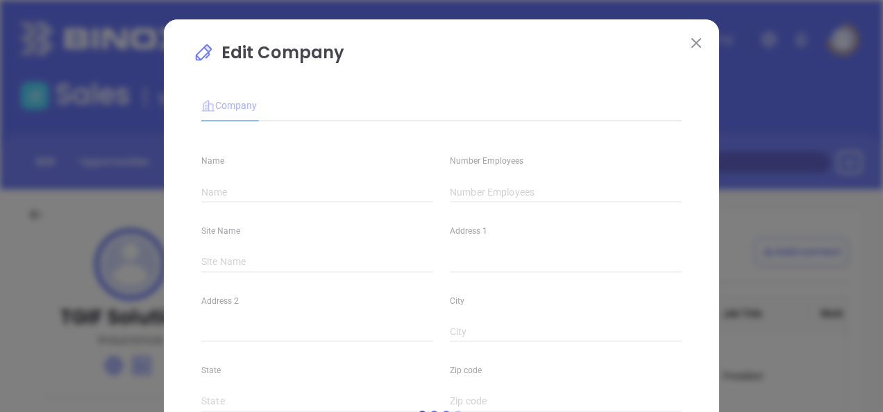
type input "TGIF Solutions"
type input "19"
type input "(724) 548-1971"
type input "Insurance"
type input "https://tgif.solutions/"
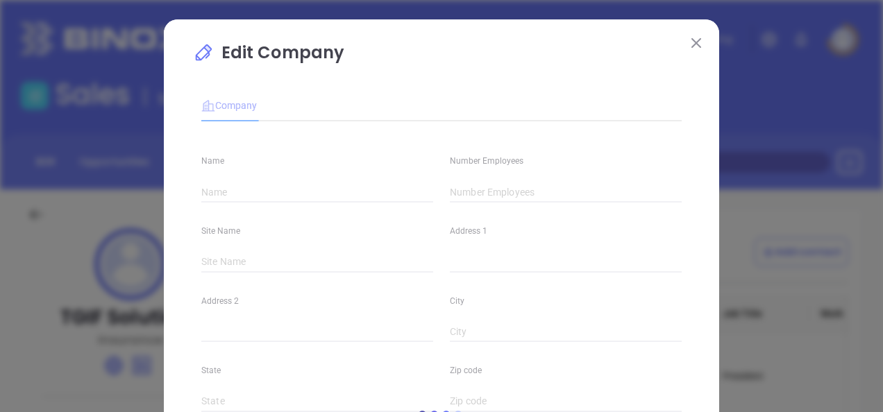
type input "www.linkedin.com/company/tgif-solutions/"
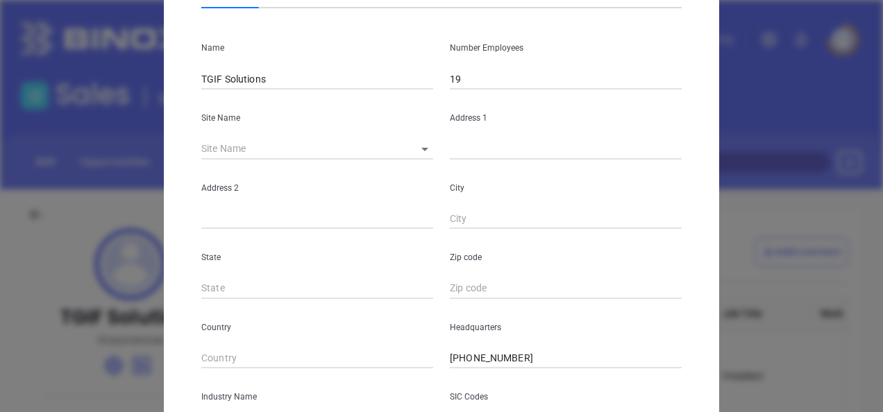
scroll to position [139, 0]
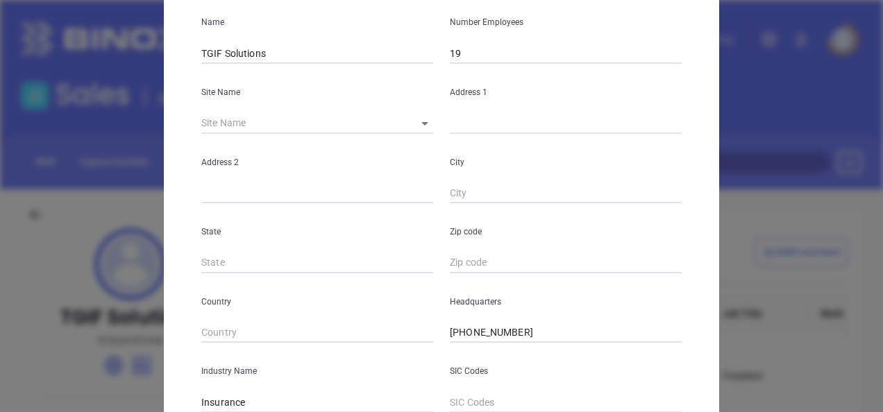
click at [420, 133] on body "Leads CRM Marketing Reporting Financial Leads Leads Sales Sales Manager BDR Opp…" at bounding box center [441, 206] width 883 height 412
click at [420, 126] on li "Kittanning" at bounding box center [437, 124] width 74 height 25
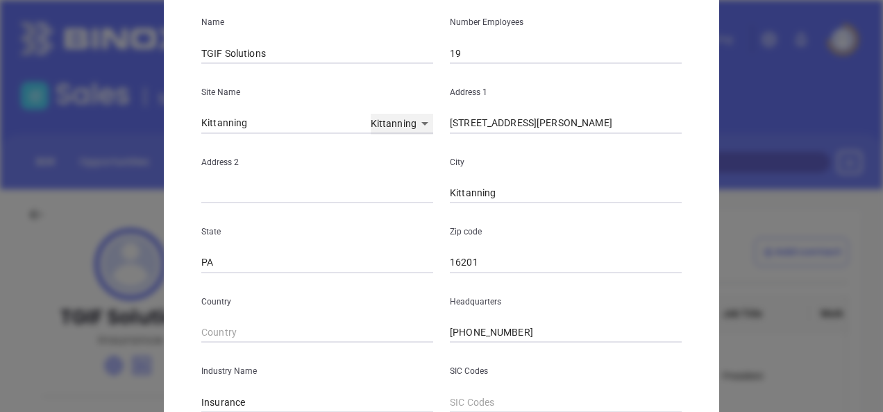
type input "Kittanning"
type input "331 Arthur Street"
type input "Kittanning"
type input "PA"
type input "16201"
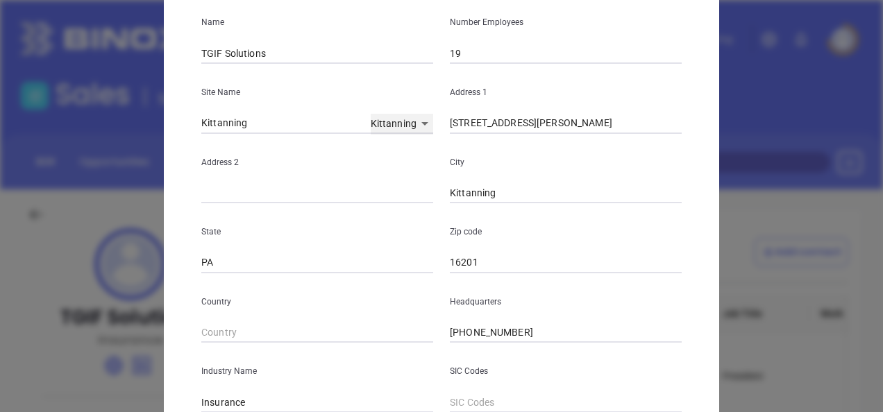
type input "81321"
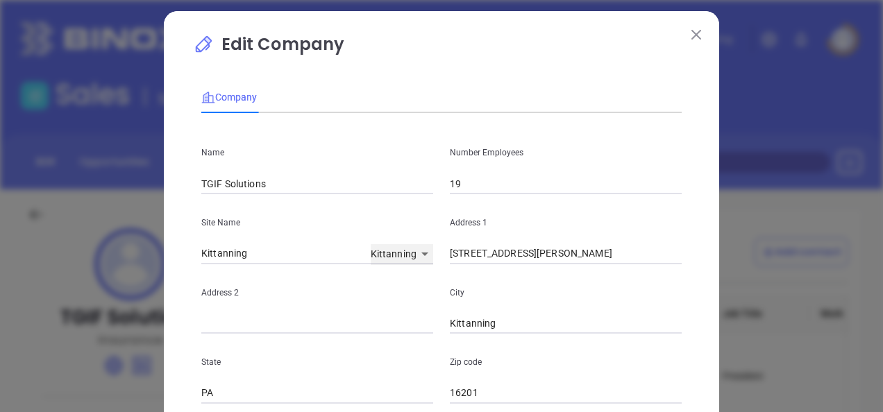
scroll to position [0, 0]
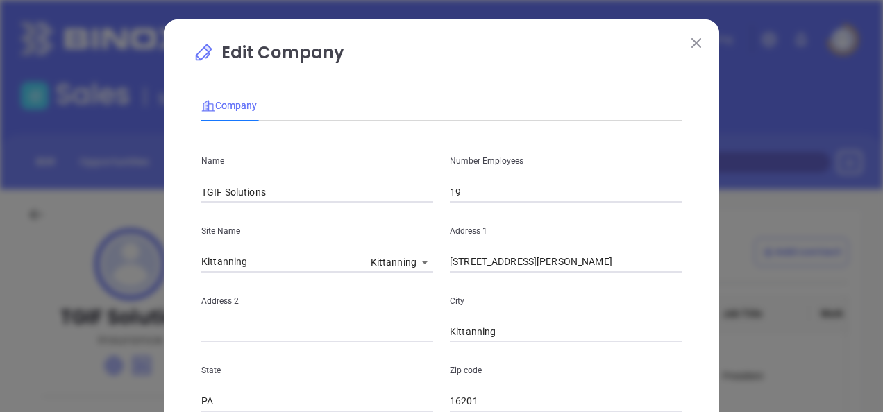
click at [690, 49] on button at bounding box center [696, 42] width 18 height 18
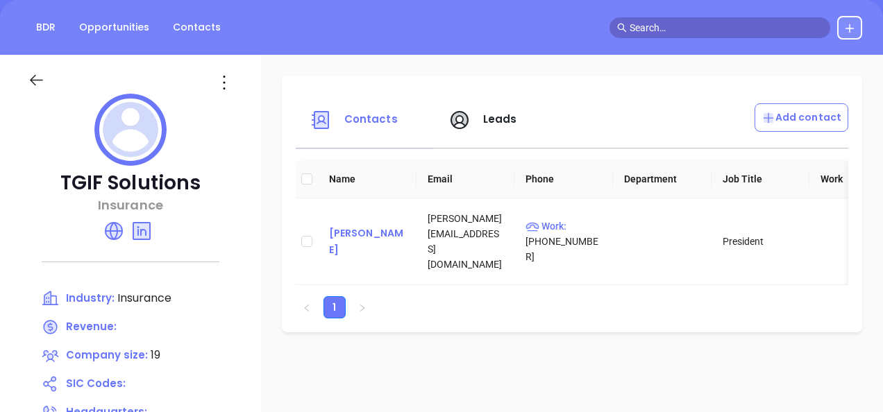
scroll to position [139, 0]
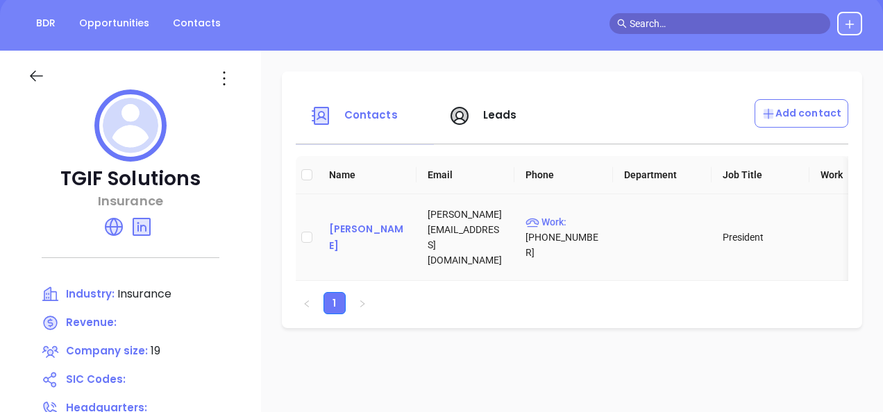
click at [367, 236] on div "Bret Atwood" at bounding box center [367, 237] width 76 height 33
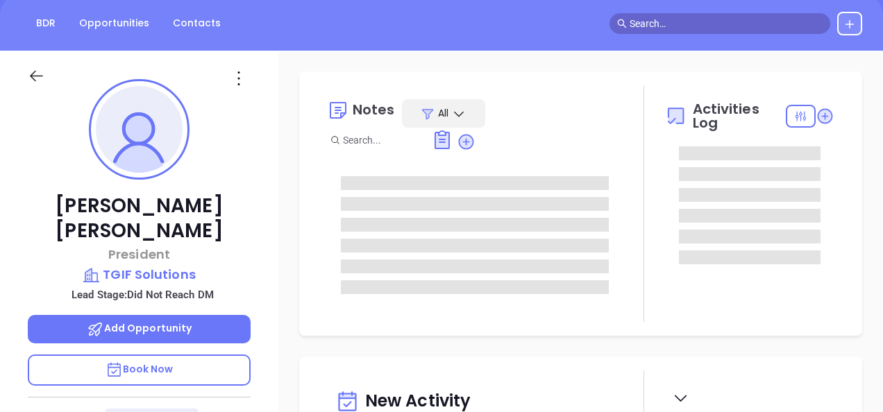
type input "Gissela Vargas"
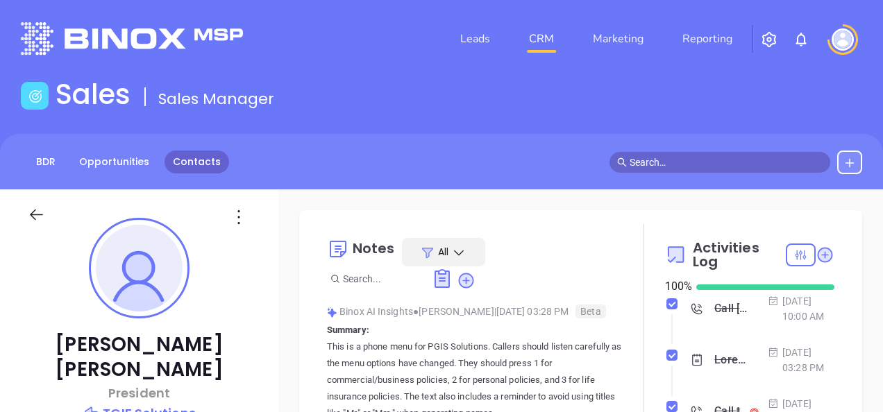
click at [164, 162] on link "Contacts" at bounding box center [196, 162] width 65 height 23
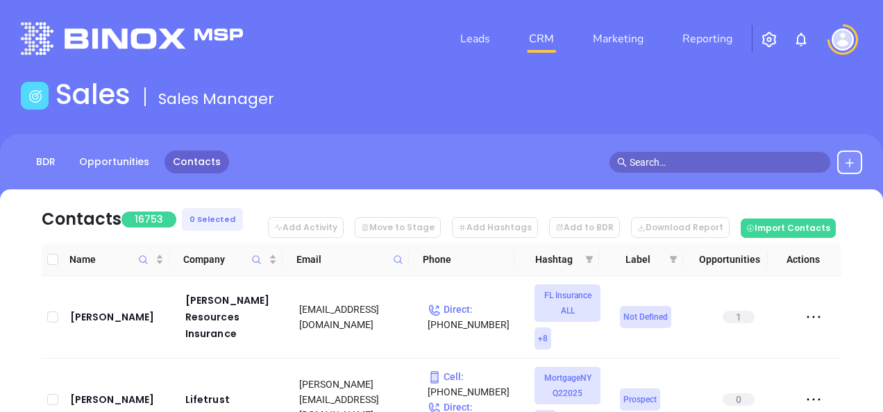
click at [391, 260] on span at bounding box center [398, 259] width 16 height 21
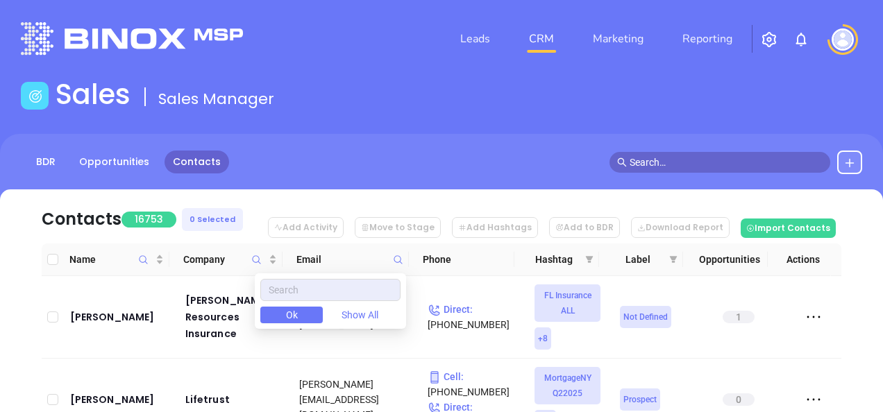
type input "dji-ins.com"
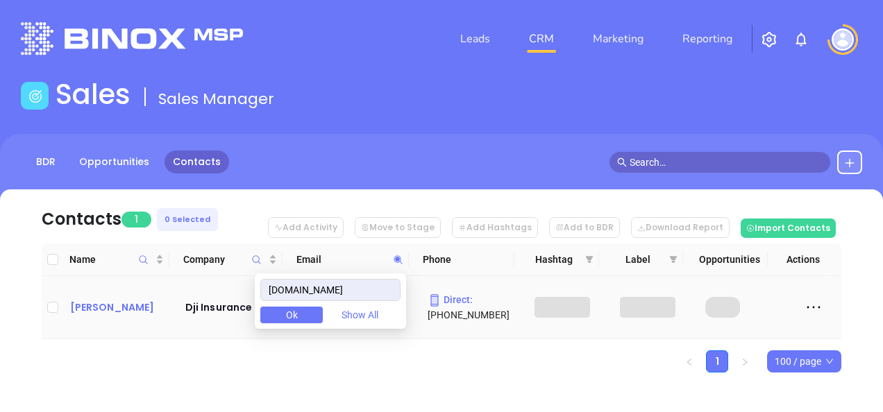
click at [139, 305] on div "David Imschweiler" at bounding box center [118, 307] width 96 height 17
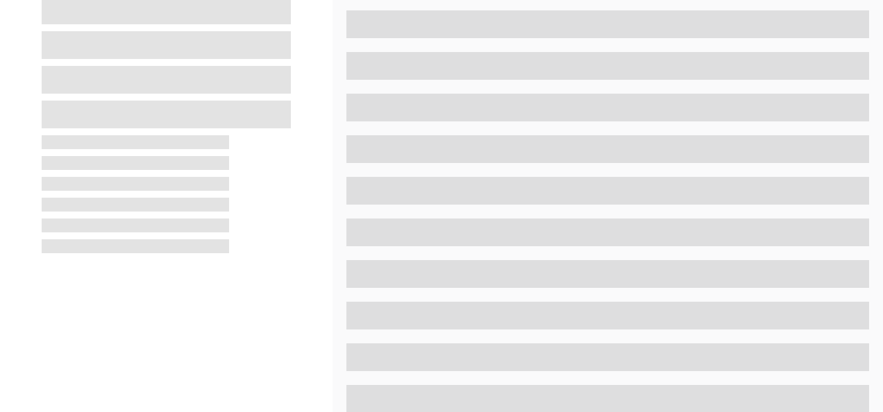
scroll to position [749, 0]
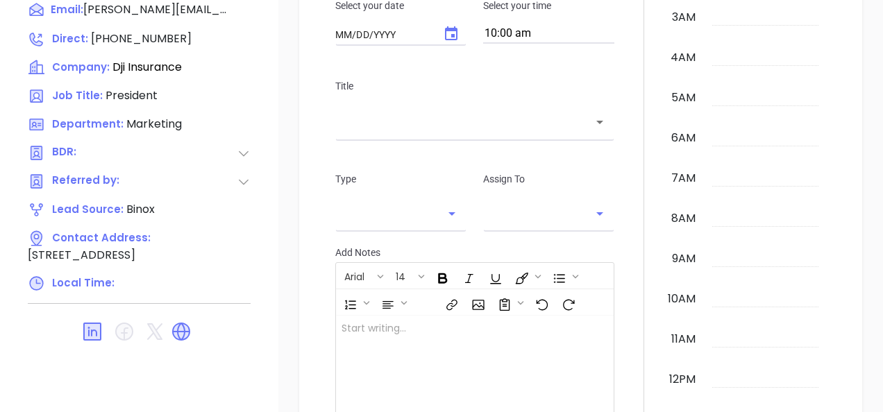
type input "[DATE]"
type input "Gissela Vargas"
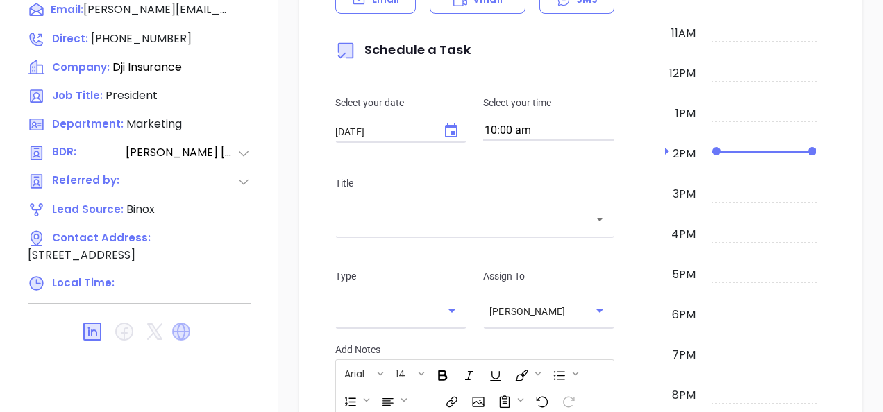
click at [176, 323] on icon at bounding box center [181, 332] width 18 height 18
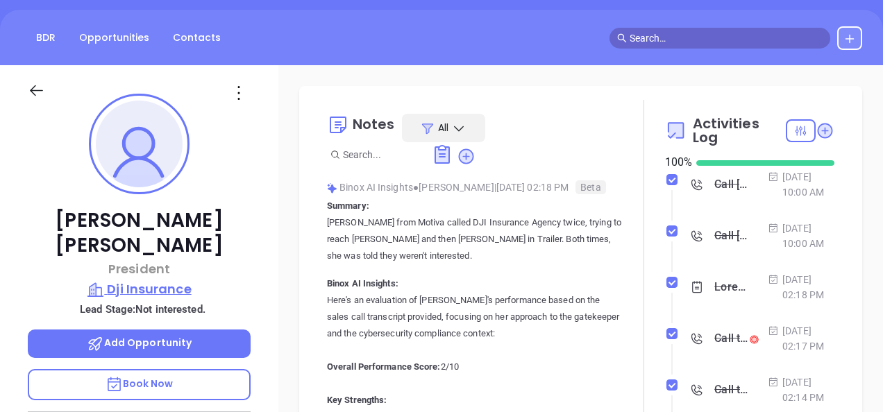
click at [151, 280] on p "Dji Insurance" at bounding box center [139, 289] width 223 height 19
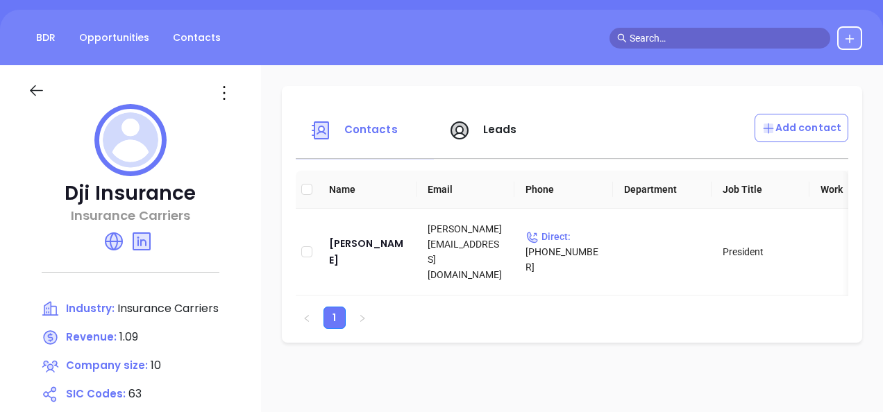
click at [221, 92] on icon at bounding box center [224, 93] width 22 height 22
click at [244, 118] on div "Edit" at bounding box center [287, 119] width 126 height 15
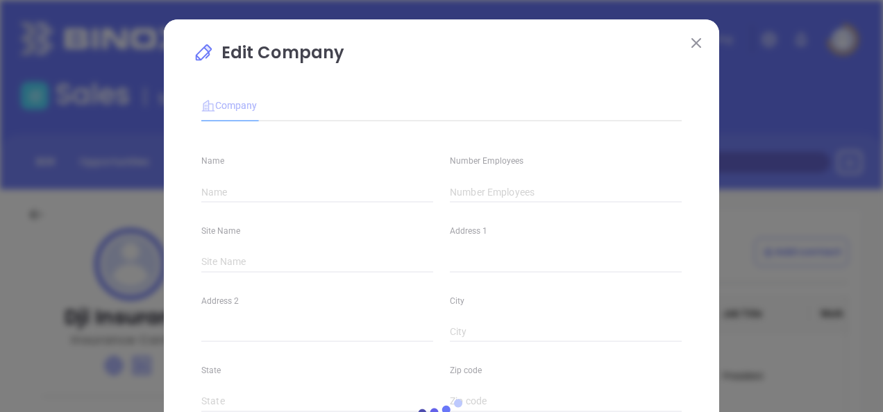
type input "Dji Insurance"
type input "10"
type input "(610) 683-6723"
type input "Insurance Carriers"
type input "63"
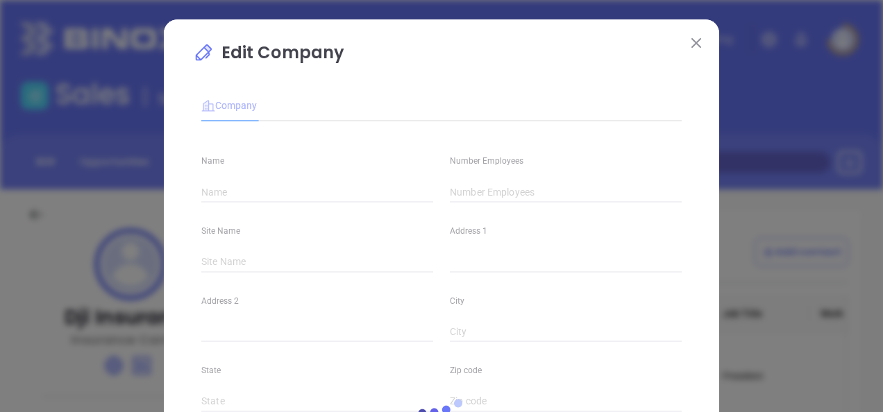
type input "https://dji-ins.com/"
type input "Finance and Insurance"
type input "www.linkedin.com/company/dji-insurance/"
type input "1.09"
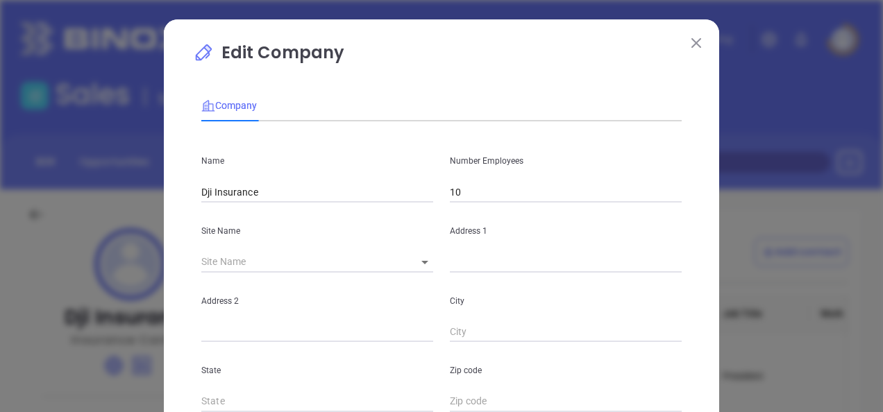
click at [424, 268] on body "Leads CRM Marketing Reporting Financial Leads Leads Sales Sales Manager BDR Opp…" at bounding box center [441, 206] width 883 height 412
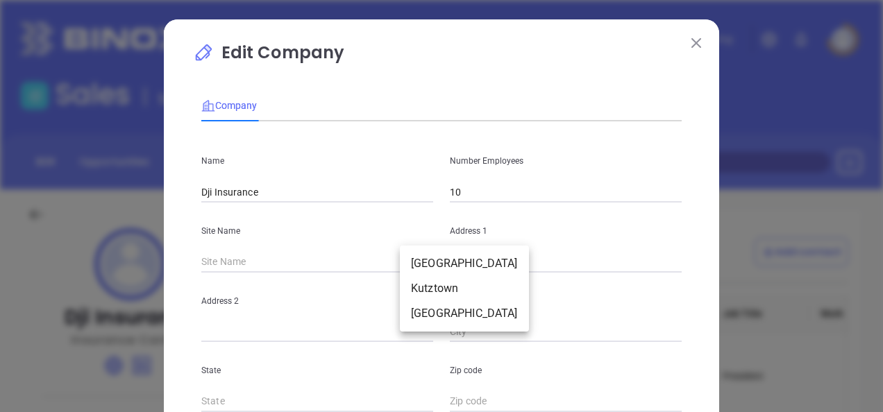
click at [433, 262] on li "New Tripoli" at bounding box center [464, 263] width 129 height 25
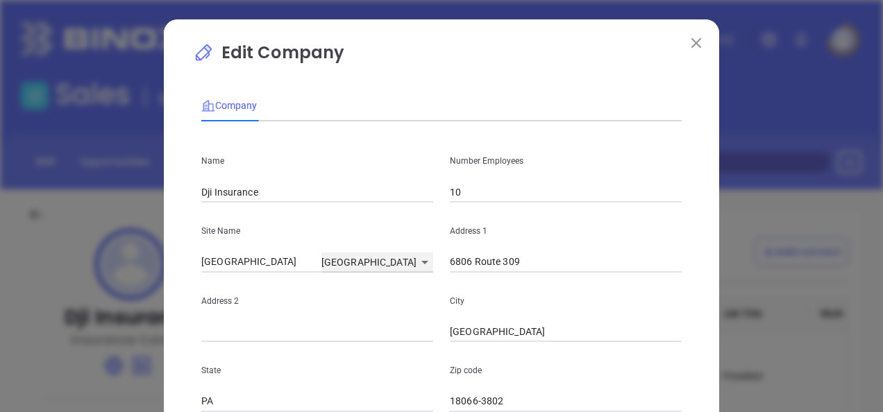
type input "New Tripoli"
type input "6806 Route 309"
type input "New Tripoli"
type input "PA"
type input "18066-3802"
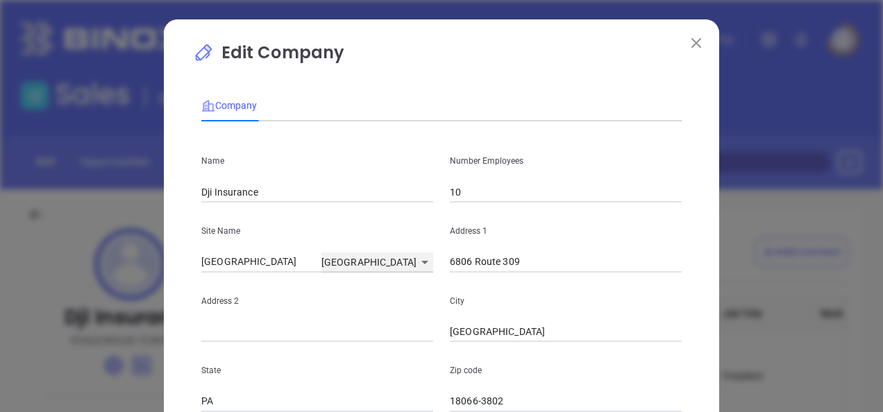
type input "US"
type input "113959"
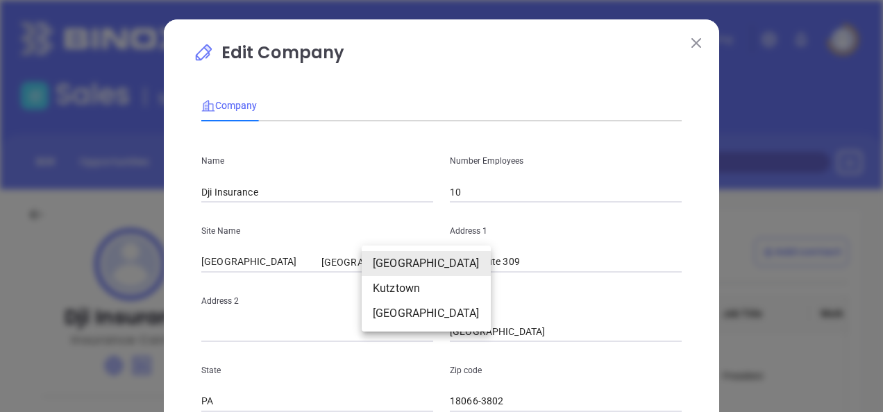
click at [415, 266] on body "Leads CRM Marketing Reporting Financial Leads Leads Sales Sales Manager BDR Opp…" at bounding box center [441, 206] width 883 height 412
click at [403, 279] on li "Kutztown" at bounding box center [426, 288] width 129 height 25
type input "Kutztown"
type input "600 Noble St"
type input "220"
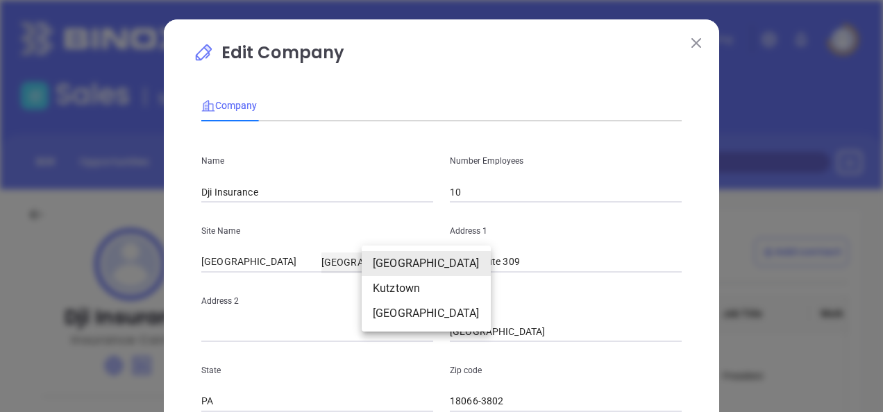
type input "Kutztown"
type input "19530"
type input "113960"
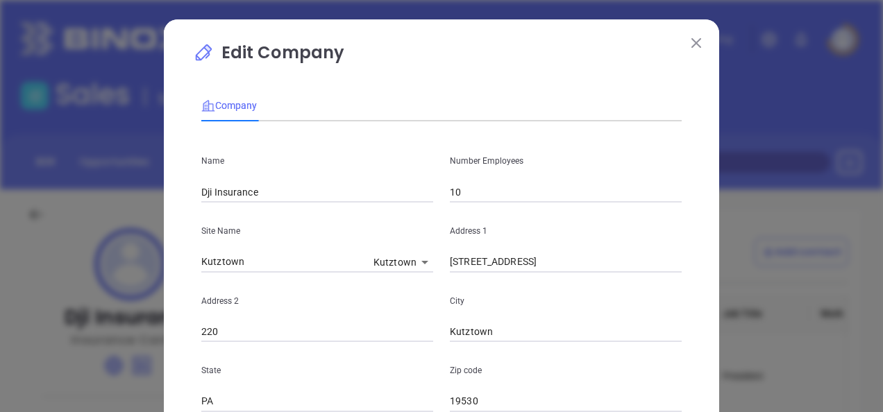
click at [400, 269] on body "Leads CRM Marketing Reporting Financial Leads Leads Sales Sales Manager BDR Opp…" at bounding box center [441, 206] width 883 height 412
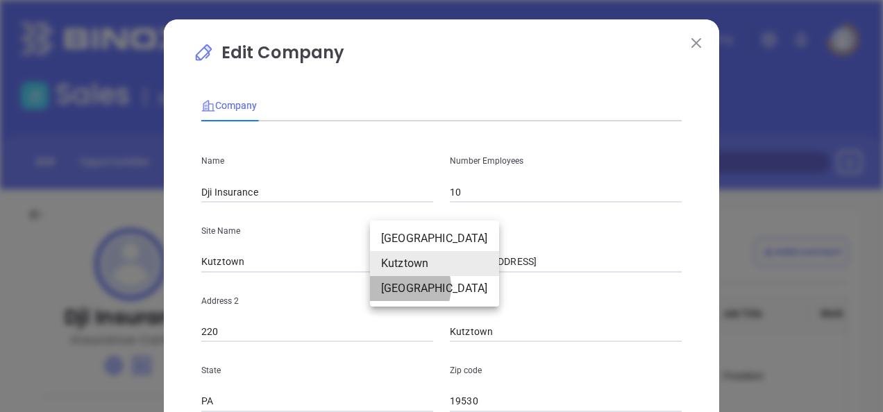
click at [400, 287] on li "New Tripoli" at bounding box center [434, 288] width 129 height 25
type input "New Tripoli"
type input "6806 Route 309"
type input "New Tripoli"
type input "18066"
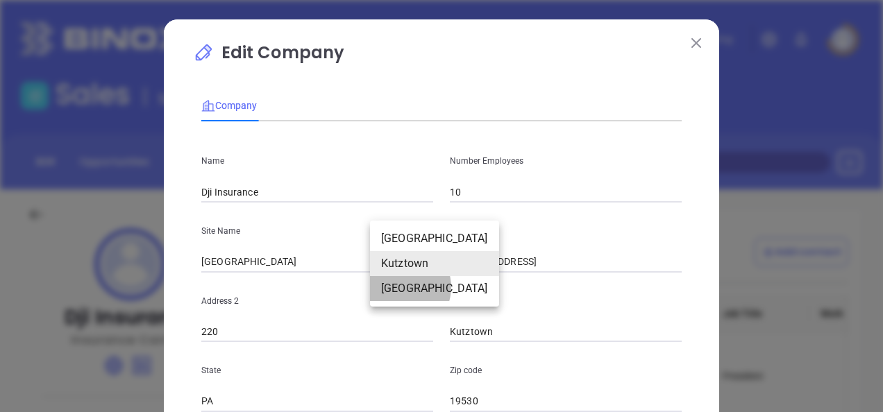
type input "113961"
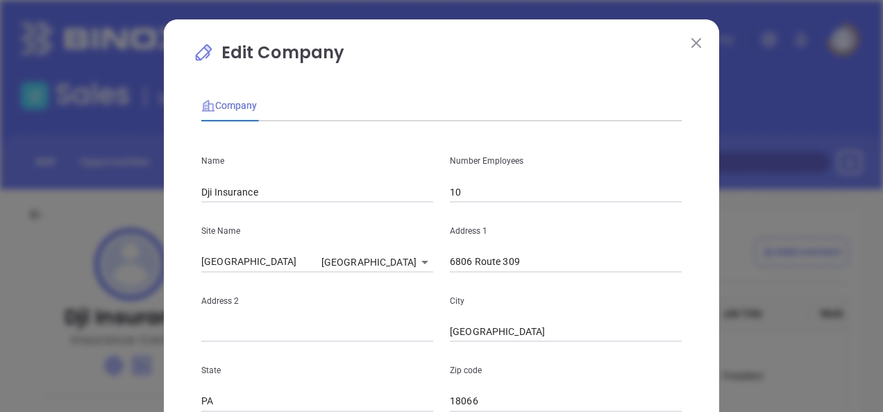
click at [400, 264] on body "Leads CRM Marketing Reporting Financial Leads Leads Sales Sales Manager BDR Opp…" at bounding box center [441, 206] width 883 height 412
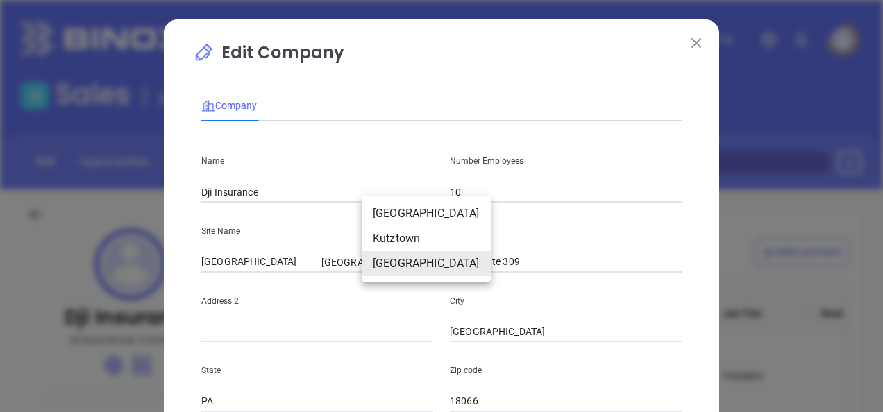
click at [388, 201] on li "New Tripoli" at bounding box center [426, 213] width 129 height 25
type input "18066-3802"
type input "113959"
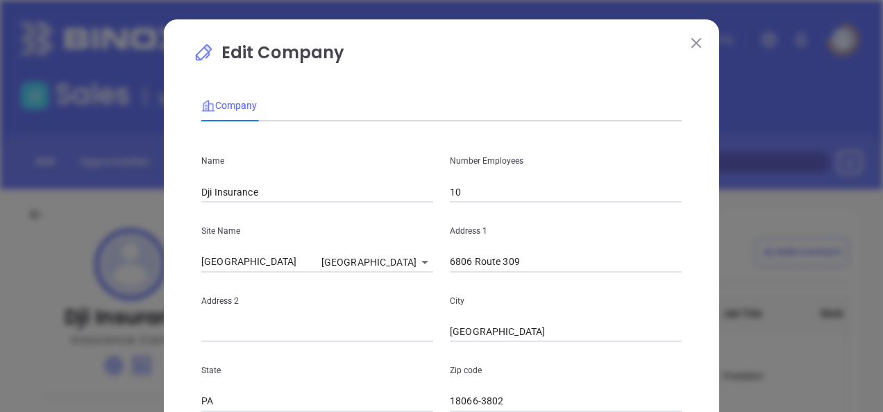
drag, startPoint x: 524, startPoint y: 250, endPoint x: 475, endPoint y: 274, distance: 54.6
click at [475, 274] on div "Name Dji Insurance Number Employees 10 Site Name New Tripoli New Tripoli 113959…" at bounding box center [441, 412] width 480 height 559
drag, startPoint x: 475, startPoint y: 274, endPoint x: 527, endPoint y: 282, distance: 53.4
click at [527, 282] on div "City New Tripoli" at bounding box center [565, 308] width 248 height 70
click at [527, 269] on input "6806 Route 309" at bounding box center [566, 262] width 232 height 21
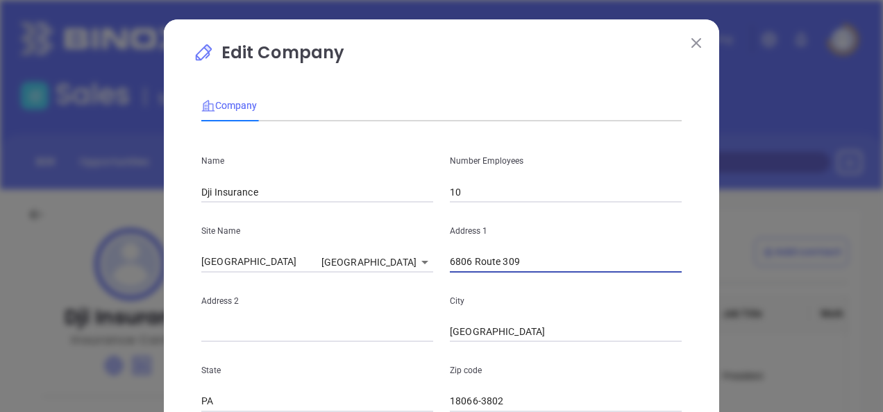
click at [533, 257] on input "6806 Route 309" at bounding box center [566, 262] width 232 height 21
drag, startPoint x: 525, startPoint y: 265, endPoint x: 429, endPoint y: 283, distance: 97.4
click at [429, 283] on div "Name Dji Insurance Number Employees 10 Site Name New Tripoli New Tripoli 113959…" at bounding box center [441, 412] width 480 height 559
paste input "Post Office Box 287 Kutztown. PA 19530"
drag, startPoint x: 597, startPoint y: 264, endPoint x: 654, endPoint y: 274, distance: 57.7
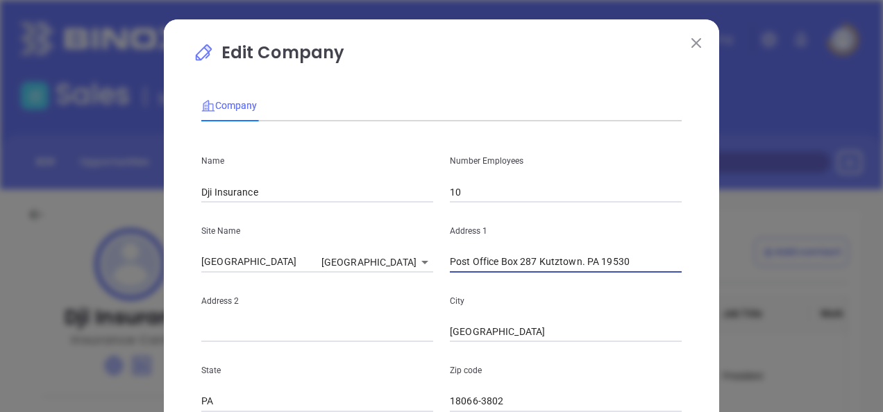
click at [654, 274] on div "Name Dji Insurance Number Employees 10 Site Name New Tripoli New Tripoli 113959…" at bounding box center [441, 412] width 480 height 559
type input "Post Office Box 287 Kutztown. PA 19530"
drag, startPoint x: 522, startPoint y: 400, endPoint x: 355, endPoint y: 444, distance: 173.5
click at [355, 411] on html "Leads CRM Marketing Reporting Financial Leads Leads Sales Sales Manager BDR Opp…" at bounding box center [441, 206] width 883 height 412
paste input "19530"
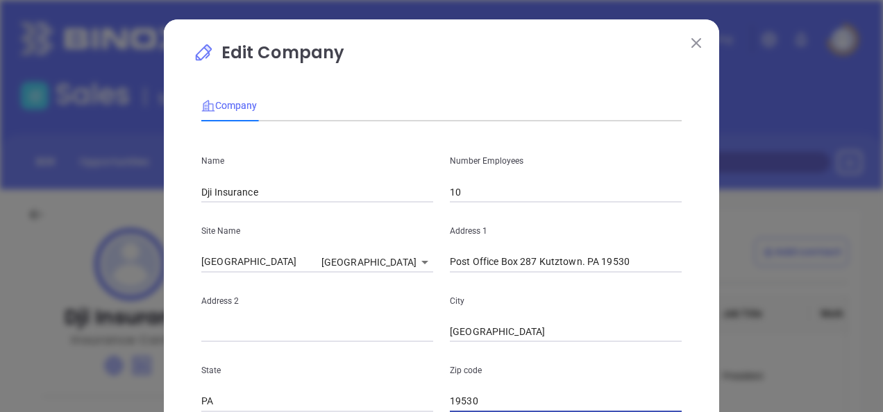
type input "19530"
click at [201, 376] on p "State" at bounding box center [317, 370] width 232 height 15
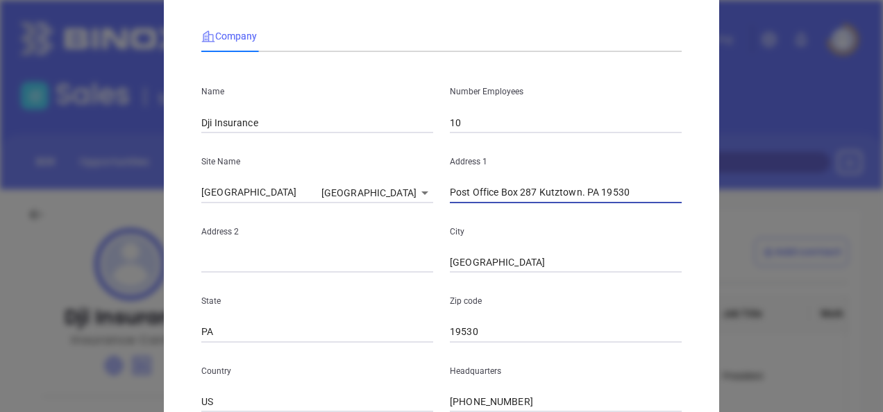
drag, startPoint x: 534, startPoint y: 194, endPoint x: 576, endPoint y: 197, distance: 42.4
click at [576, 197] on input "Post Office Box 287 Kutztown. PA 19530" at bounding box center [566, 192] width 232 height 21
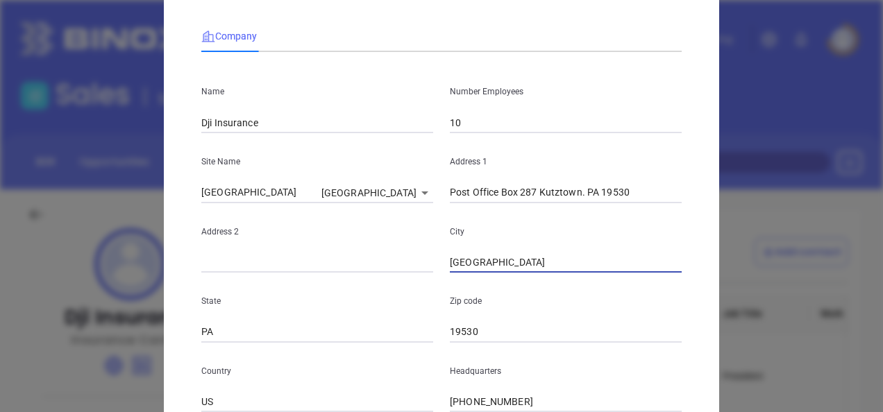
drag, startPoint x: 507, startPoint y: 256, endPoint x: 412, endPoint y: 278, distance: 96.8
click at [414, 276] on div "Name Dji Insurance Number Employees 10 Site Name New Tripoli New Tripoli 113959…" at bounding box center [441, 342] width 480 height 559
paste input "Kutztown"
type input "Kutztown"
click at [412, 278] on div "State PA" at bounding box center [317, 308] width 248 height 70
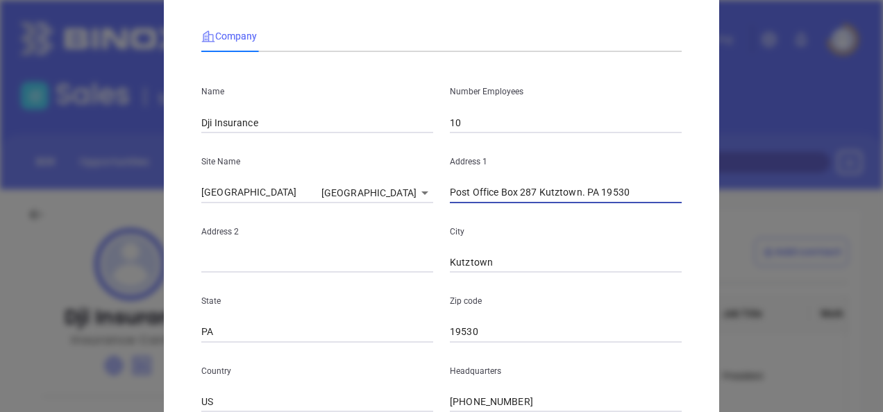
drag, startPoint x: 537, startPoint y: 192, endPoint x: 650, endPoint y: 211, distance: 114.8
click at [650, 210] on div "Name Dji Insurance Number Employees 10 Site Name New Tripoli New Tripoli 113959…" at bounding box center [441, 342] width 480 height 559
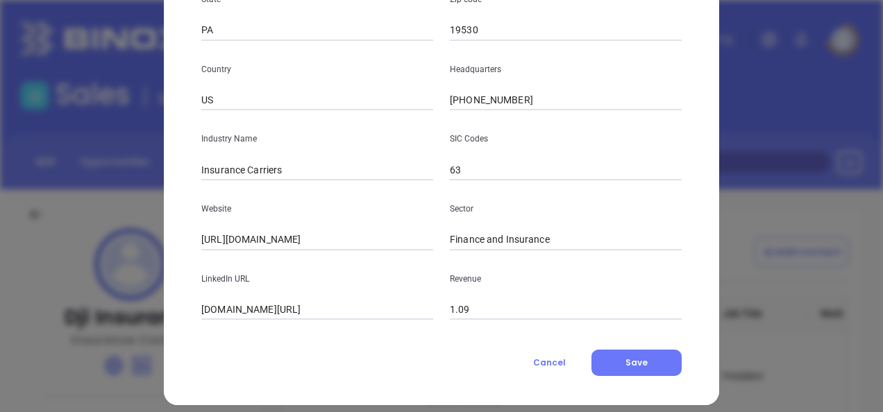
scroll to position [384, 0]
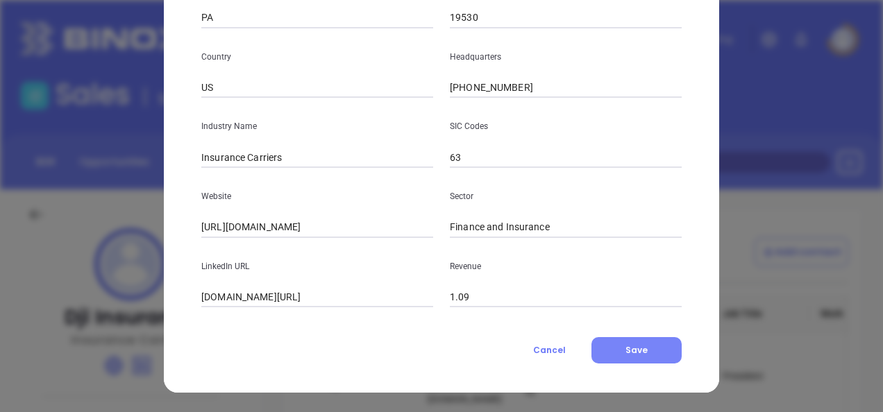
type input "Post Office Box 287"
click at [609, 346] on button "Save" at bounding box center [636, 350] width 90 height 26
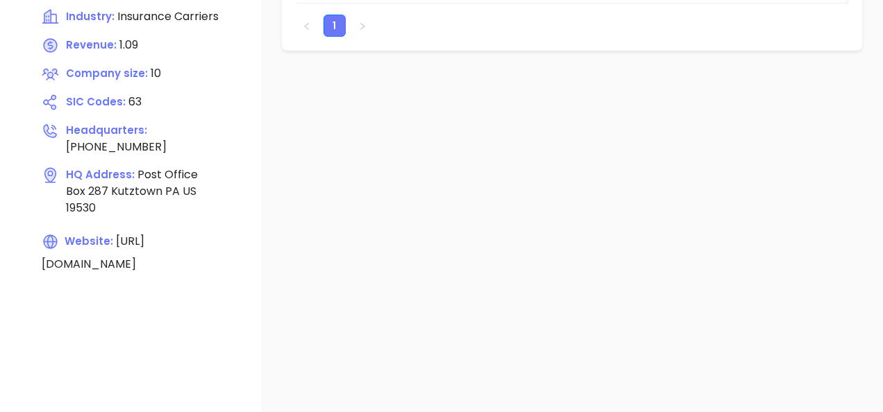
scroll to position [139, 0]
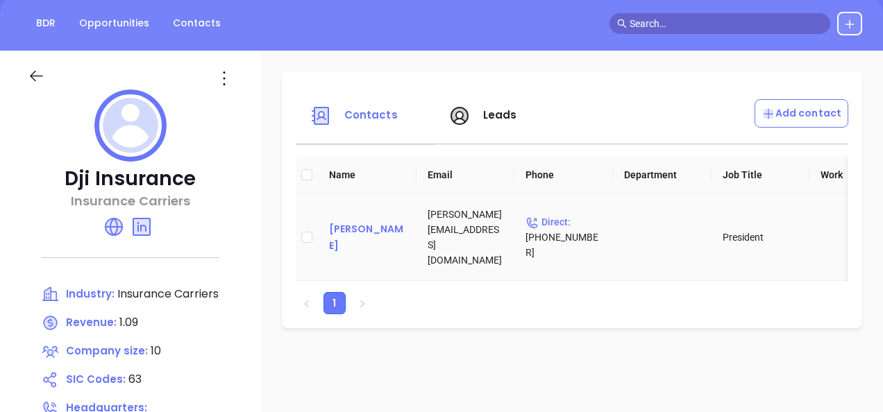
click at [343, 225] on div "David Imschweiler" at bounding box center [367, 237] width 76 height 33
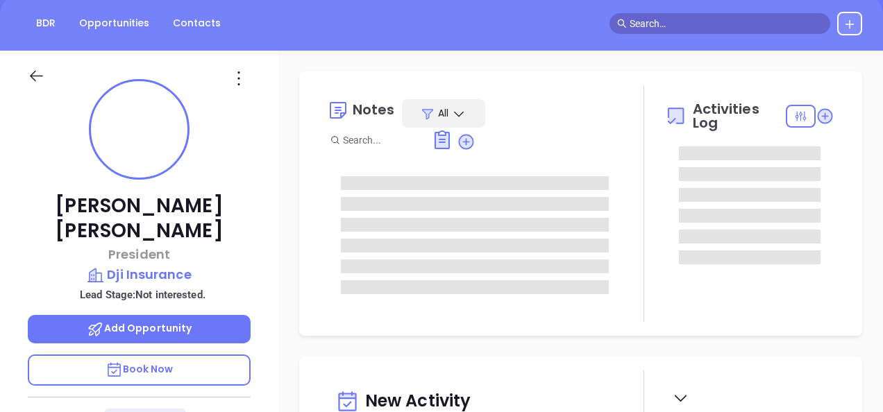
type input "10:00 am"
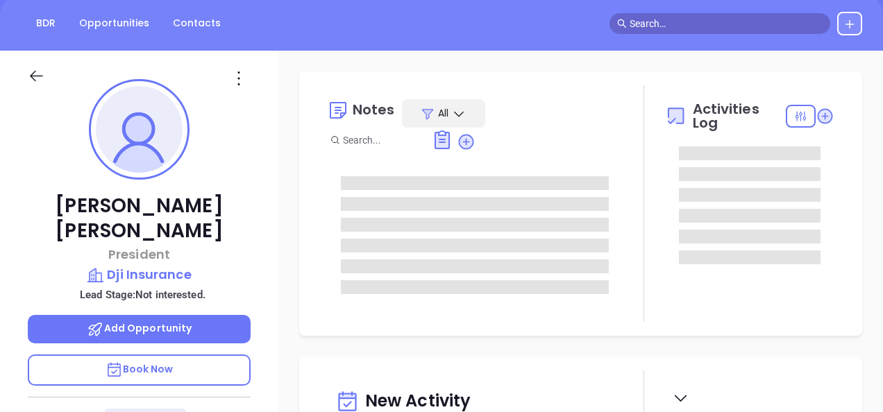
type input "[DATE]"
type input "Gissela Vargas"
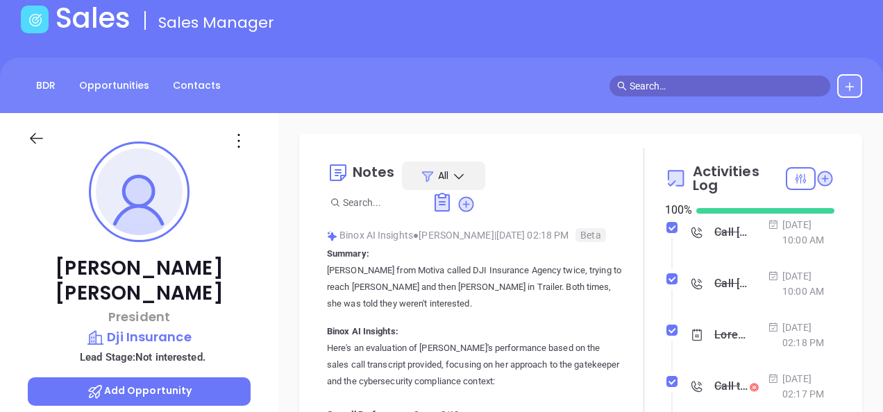
scroll to position [69, 0]
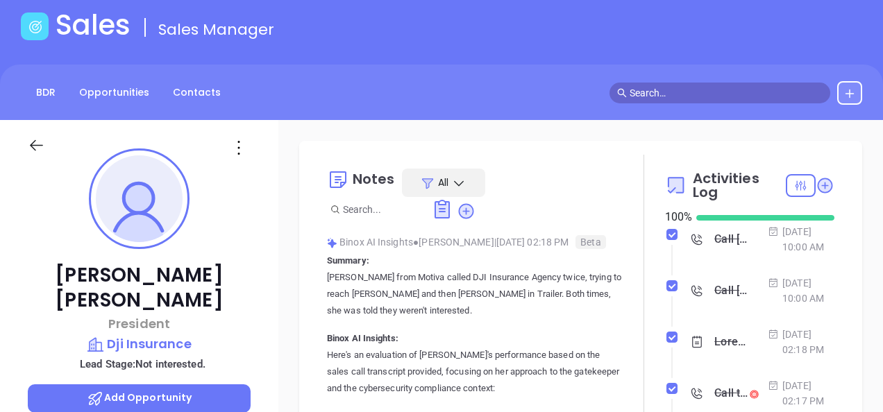
click at [236, 155] on icon at bounding box center [239, 148] width 22 height 22
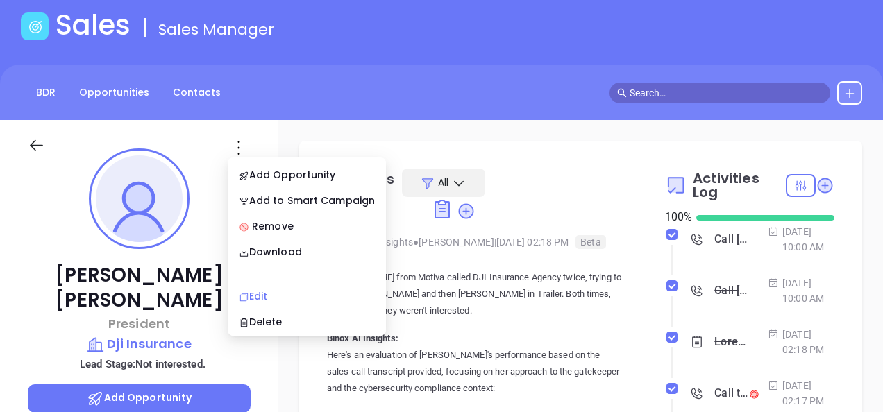
click at [260, 286] on li "Edit" at bounding box center [306, 296] width 153 height 29
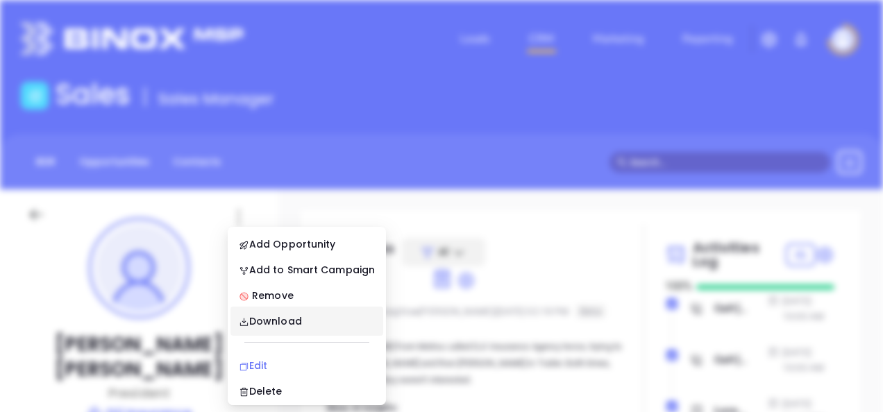
scroll to position [0, 0]
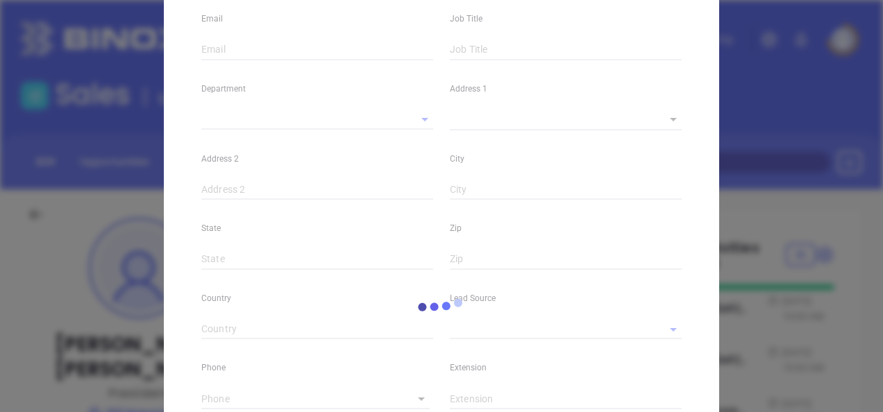
type input "David"
type input "Imschweiler"
type input "david@dji-ins.com"
type input "President"
type input "1"
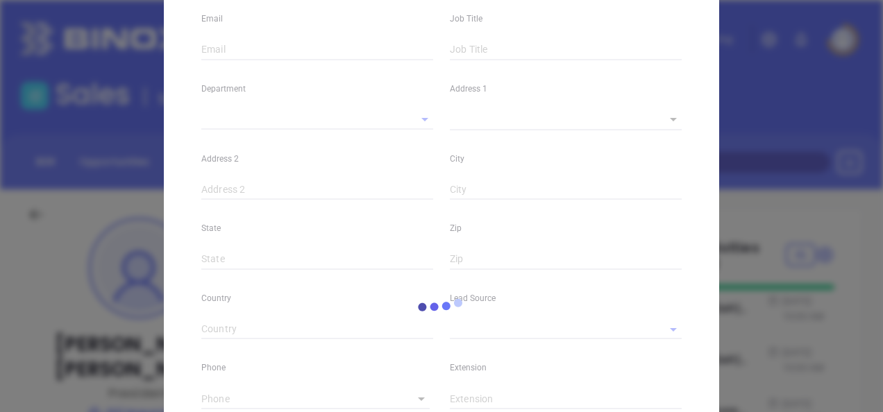
type input "www.linkedin.com/in/david-j-imschweiler-cic-trs-19878b15a/"
type input "Marketing"
type input "Binox"
type input "Vicky Mendoza"
type input "Not interested."
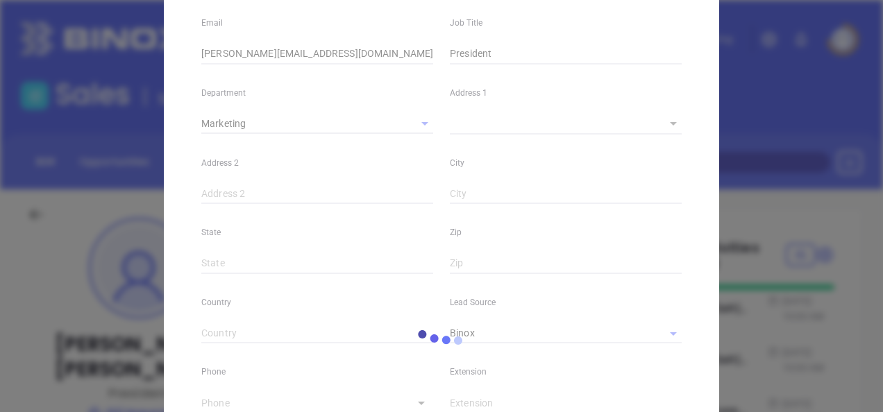
scroll to position [212, 0]
type input "1"
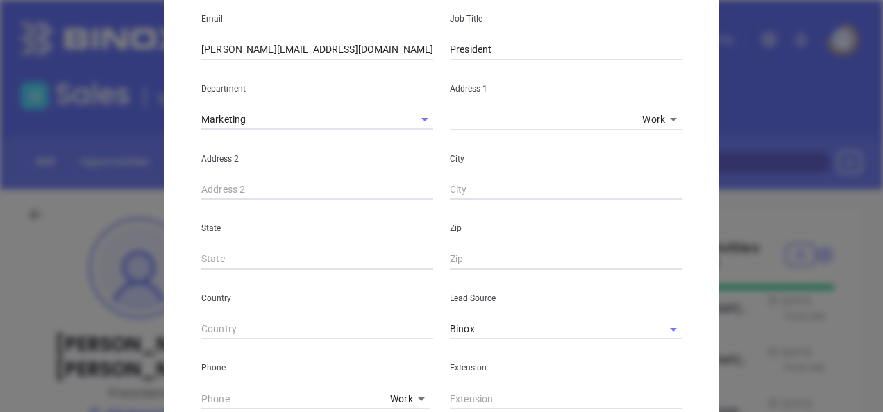
scroll to position [0, 0]
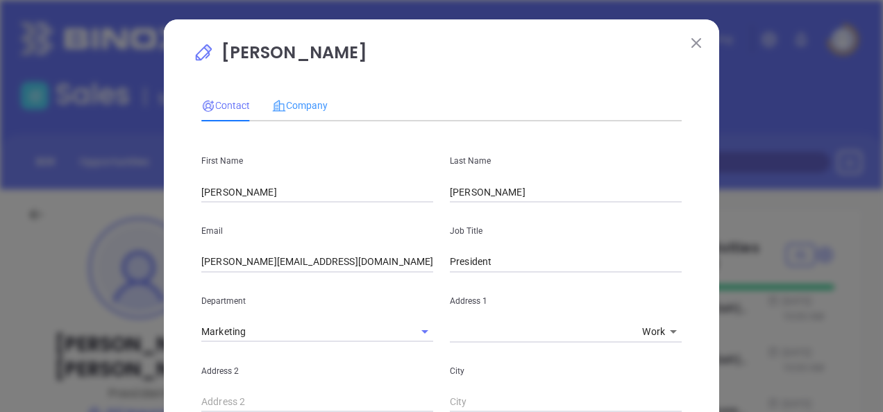
click at [305, 92] on div "Company" at bounding box center [300, 106] width 56 height 32
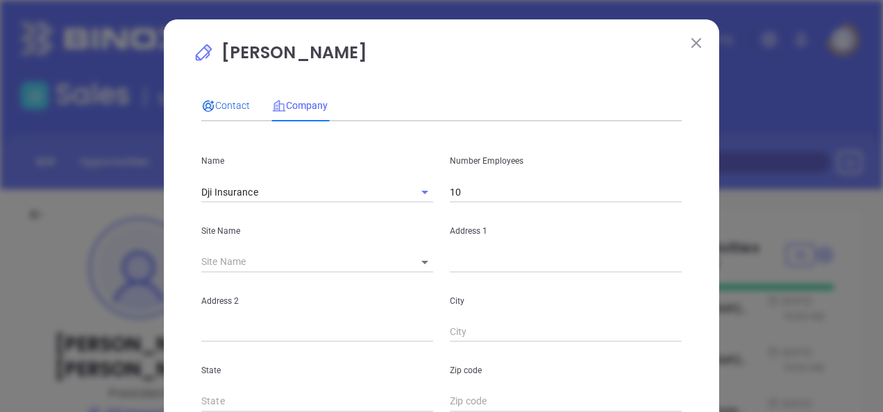
click at [230, 103] on span "Contact" at bounding box center [225, 105] width 49 height 11
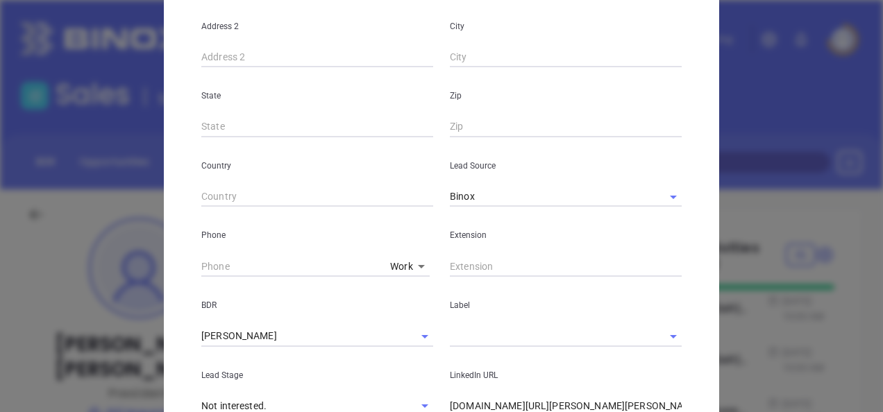
scroll to position [347, 0]
click at [396, 262] on body "Leads CRM Marketing Reporting Financial Leads Leads Sales Sales Manager BDR Opp…" at bounding box center [441, 206] width 883 height 412
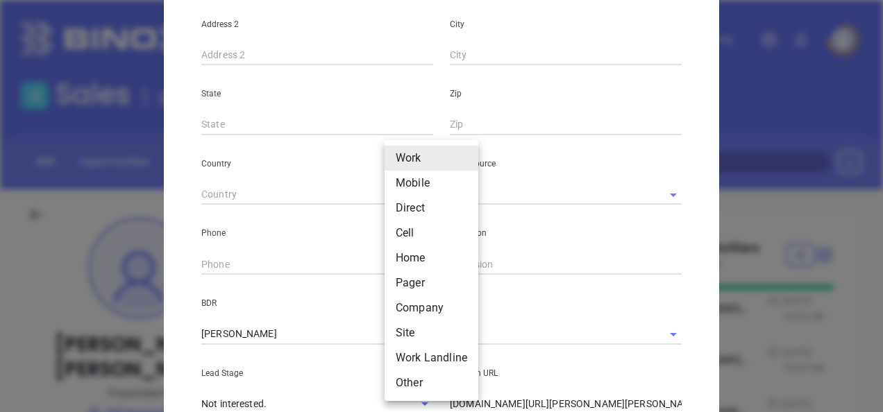
click at [282, 265] on div at bounding box center [441, 206] width 883 height 412
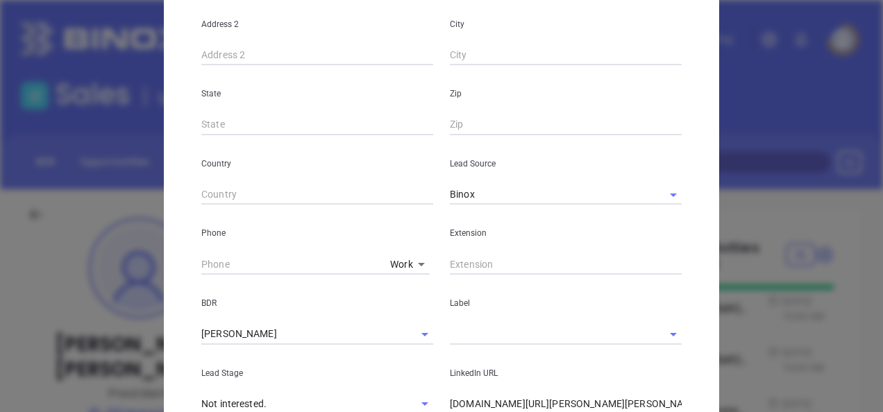
type input "( ) -"
click at [282, 265] on input "( ) -" at bounding box center [292, 264] width 183 height 21
paste input "866) 682-6354"
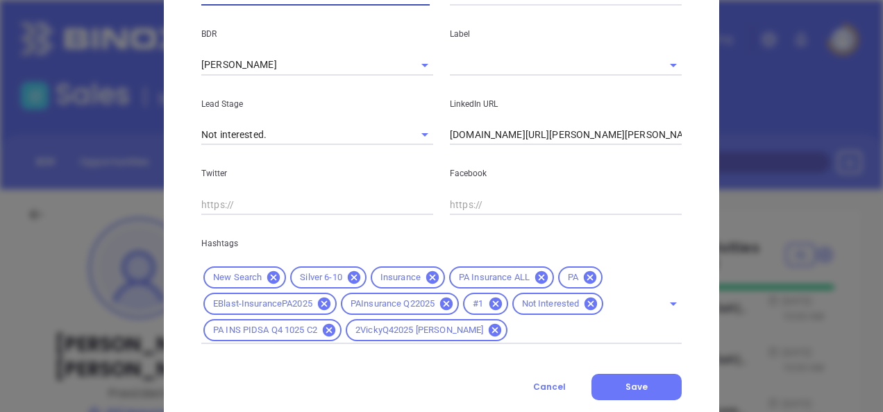
scroll to position [654, 0]
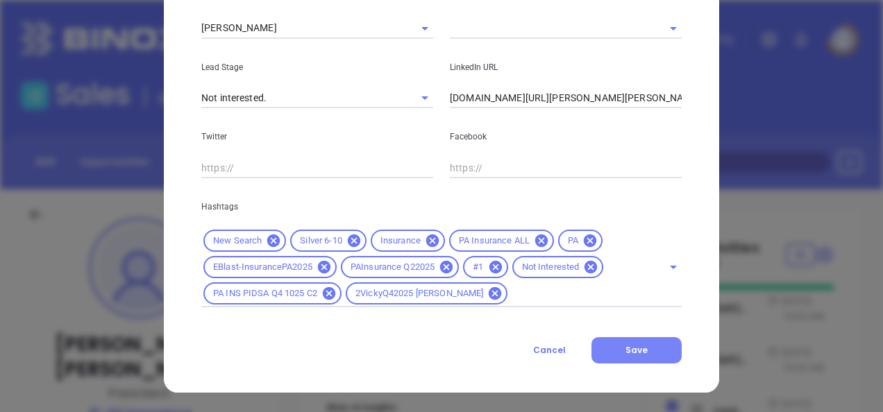
type input "(866) 682-6354"
click at [622, 343] on button "Save" at bounding box center [636, 350] width 90 height 26
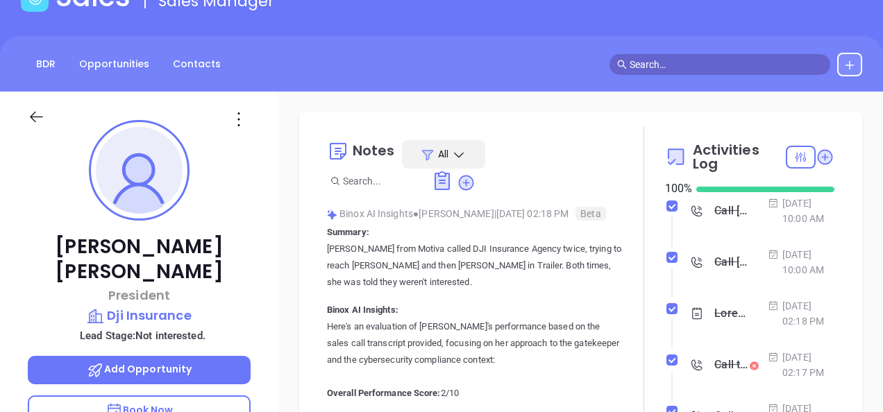
scroll to position [0, 0]
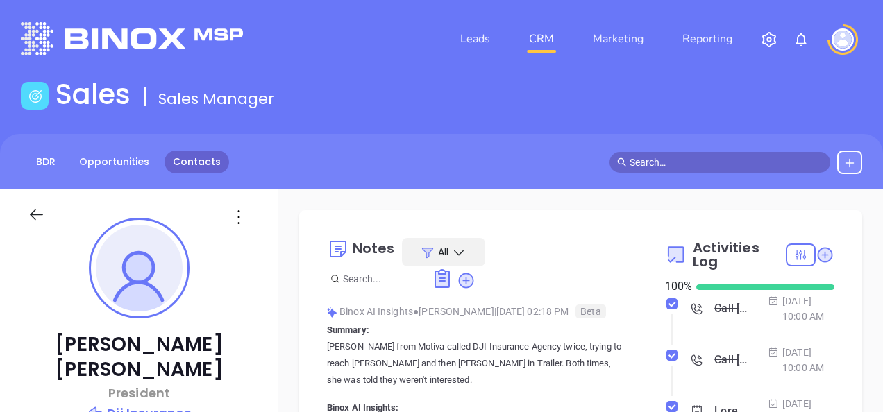
click at [201, 157] on link "Contacts" at bounding box center [196, 162] width 65 height 23
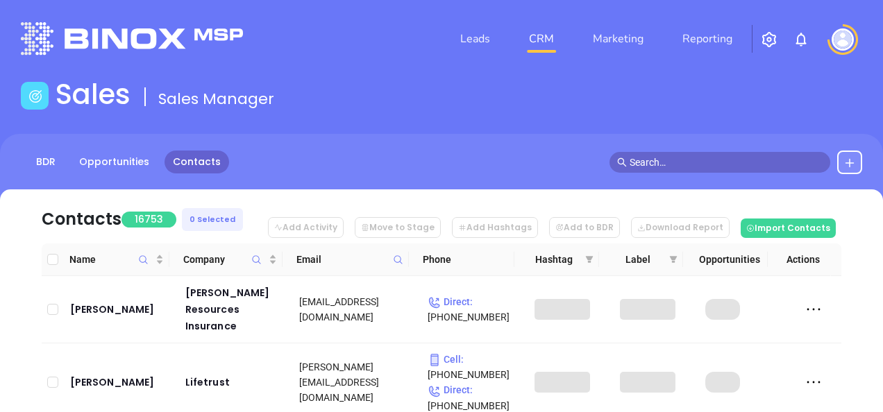
click at [400, 253] on span at bounding box center [398, 259] width 16 height 21
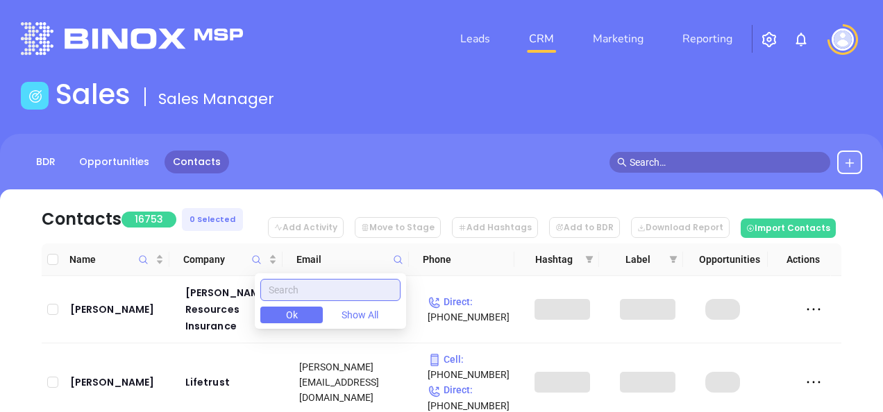
paste input "insurancekustra.com"
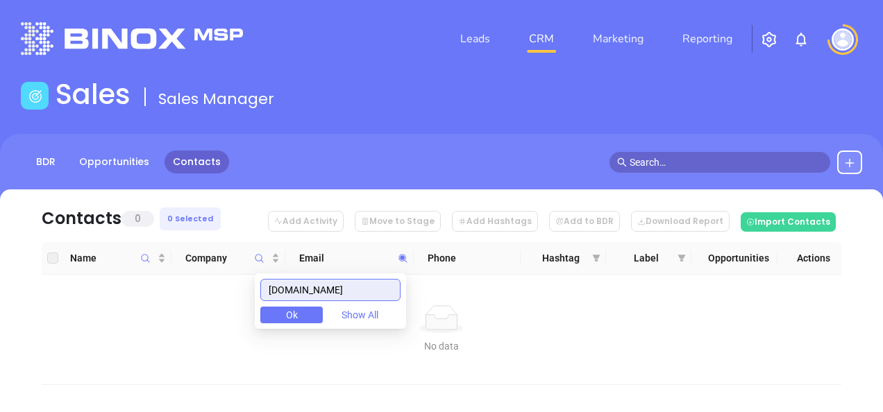
type input "insurancekustra.com"
drag, startPoint x: 321, startPoint y: 296, endPoint x: 247, endPoint y: 300, distance: 74.4
click at [247, 304] on body "Leads CRM Marketing Reporting Financial Leads Leads Sales Sales Manager BDR Opp…" at bounding box center [441, 206] width 883 height 412
paste input "horstinsurance.com"
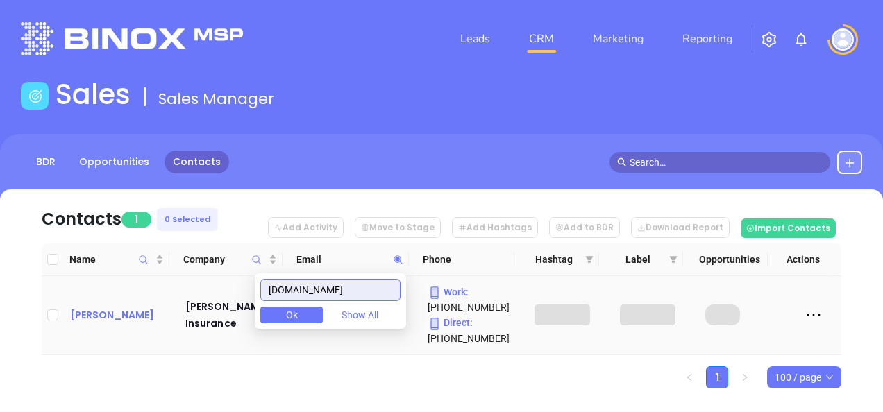
type input "horstinsurance.com"
click at [90, 321] on div "Eric S. Kyler" at bounding box center [118, 315] width 96 height 17
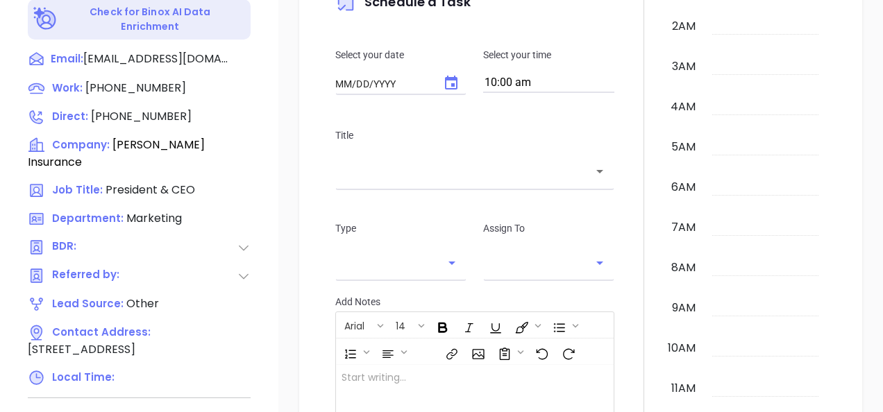
type input "[DATE]"
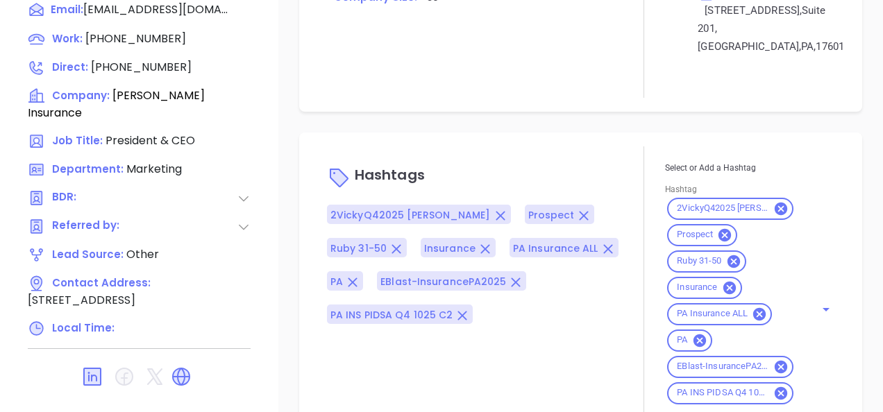
scroll to position [999, 0]
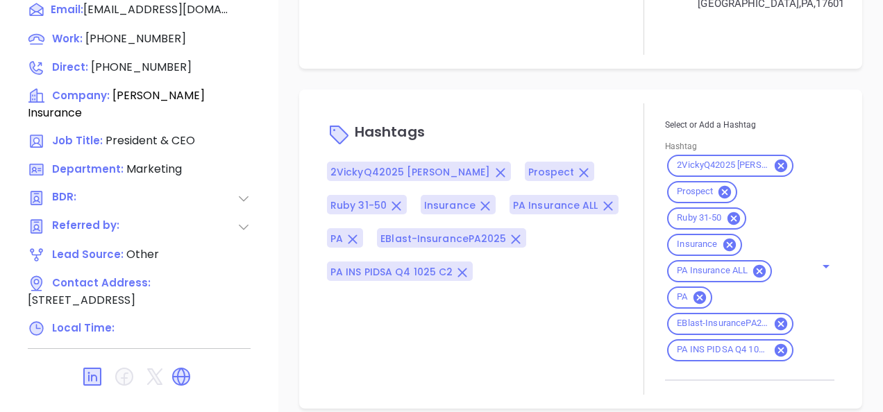
type input "Gissela Vargas"
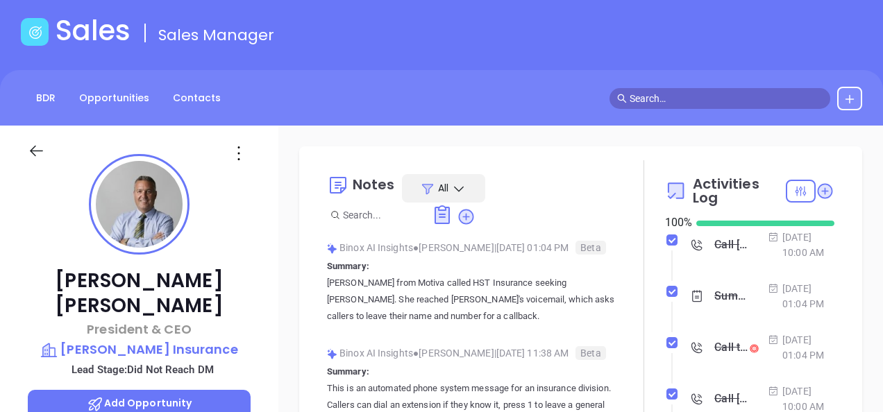
scroll to position [0, 0]
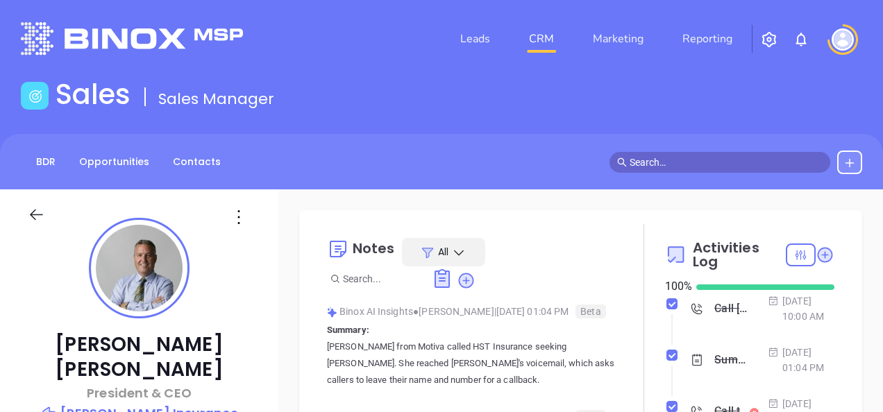
click at [169, 404] on p "Horst Insurance" at bounding box center [139, 413] width 223 height 19
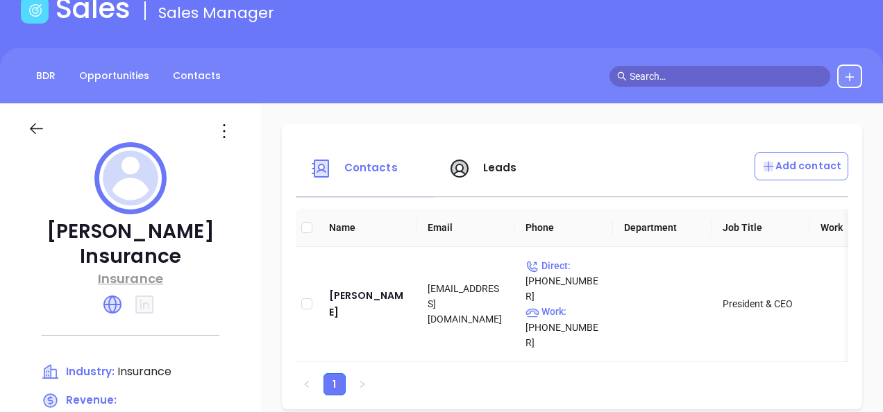
scroll to position [208, 0]
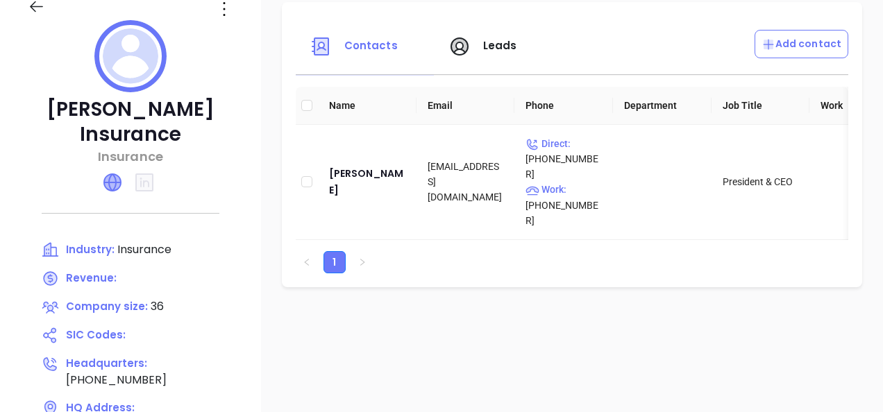
click at [118, 174] on icon at bounding box center [112, 182] width 17 height 17
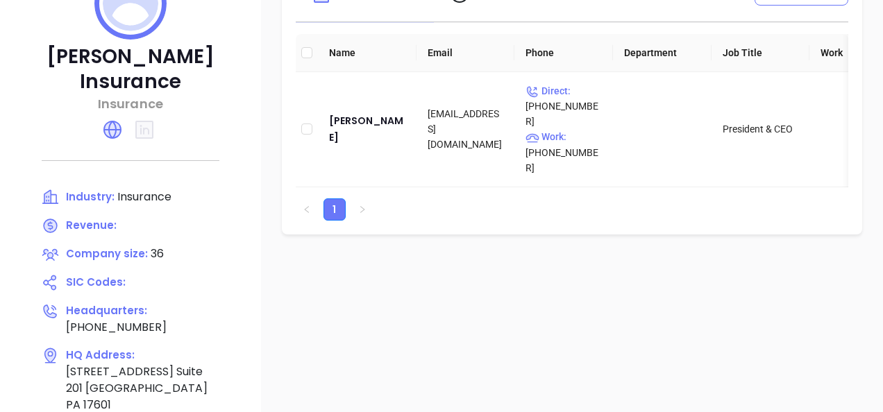
scroll to position [139, 0]
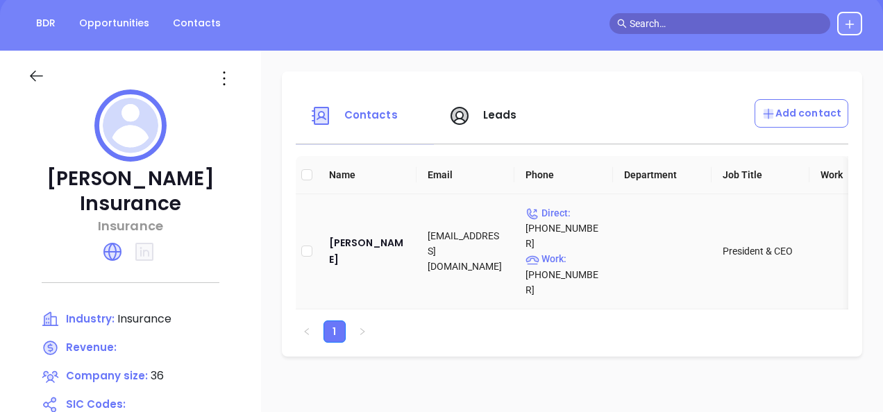
click at [378, 228] on td "Eric S. Kyler" at bounding box center [367, 251] width 99 height 115
click at [376, 235] on div "Eric S. Kyler" at bounding box center [367, 251] width 76 height 33
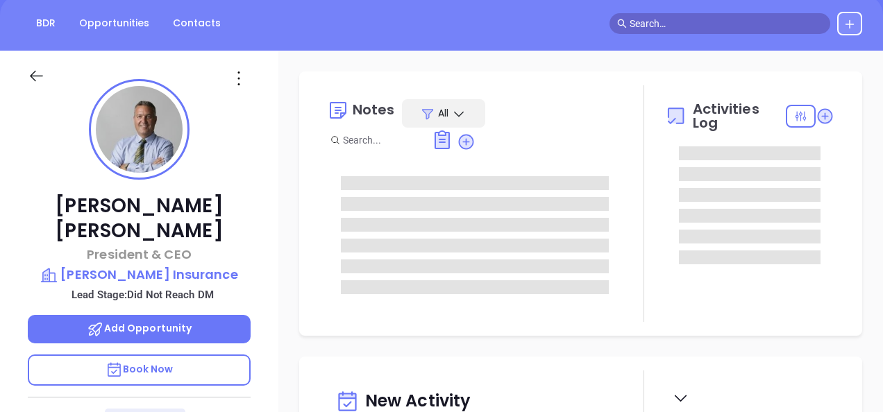
type input "[DATE]"
click at [241, 61] on div at bounding box center [138, 75] width 239 height 49
type input "Gissela Vargas"
click at [237, 72] on icon at bounding box center [238, 78] width 2 height 14
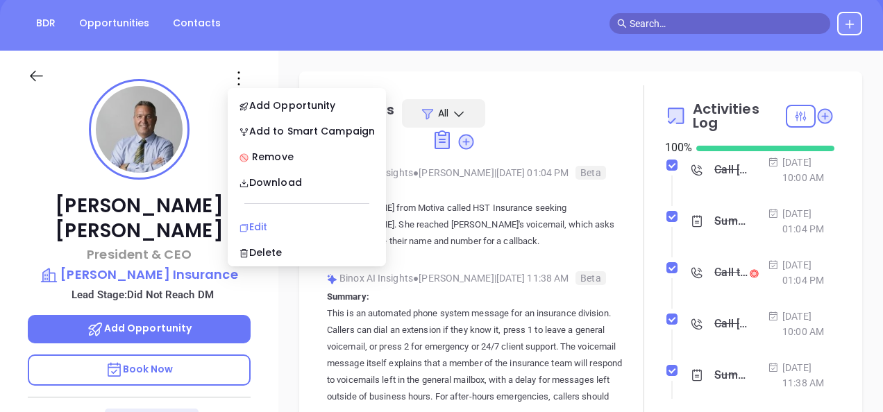
click at [262, 222] on div "Edit" at bounding box center [307, 226] width 136 height 15
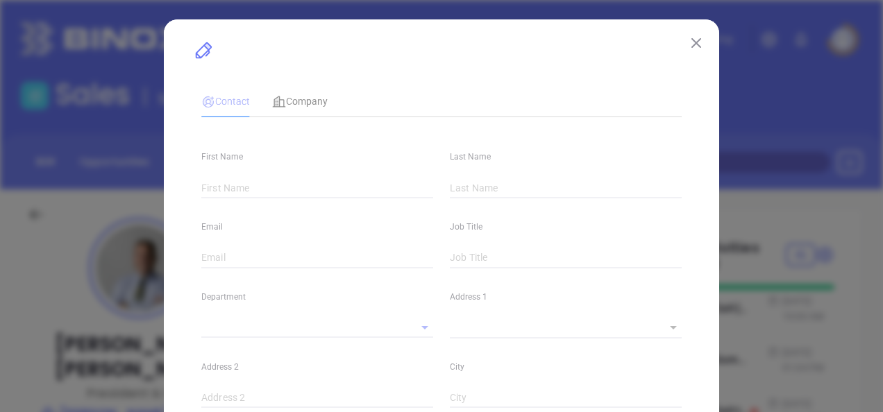
type input "Eric S."
type input "Kyler"
type input "ekyler@horstinsurance.com"
type input "President & CEO"
type input "1"
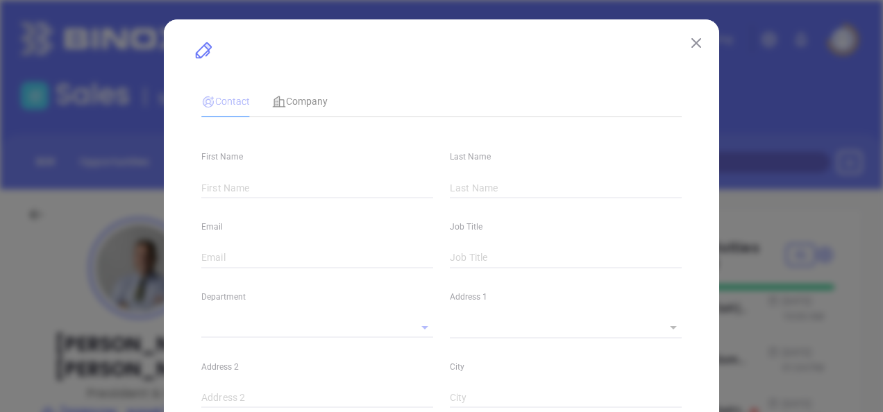
type input "www.linkedin.com/in/erickylerinsurance"
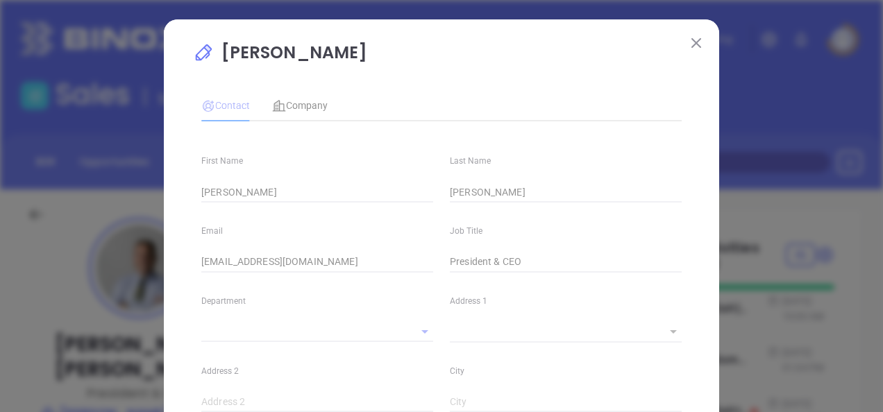
type input "Marketing"
type input "Other"
type input "Vicky Mendoza"
type input "Did Not Reach DM"
type input "(717) 560-1919"
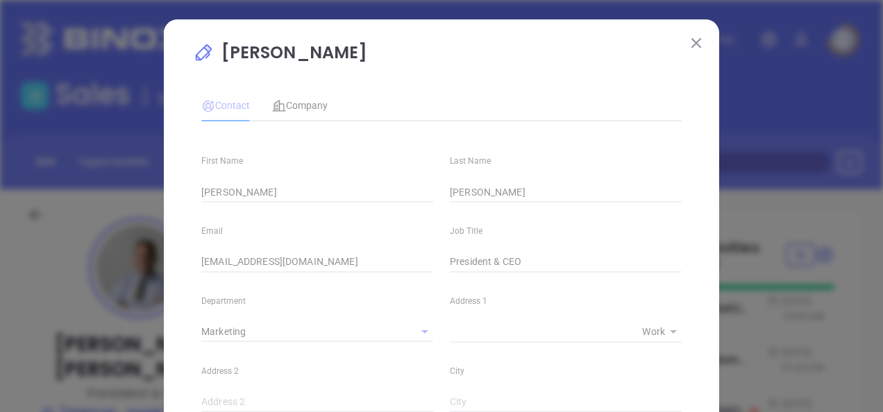
type input "1"
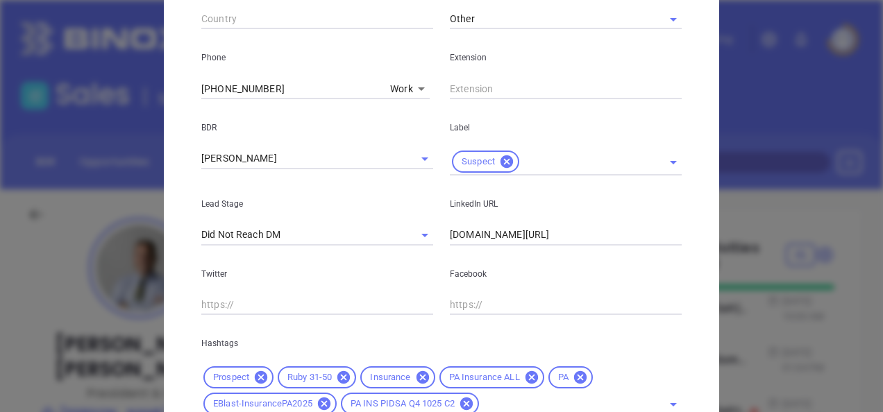
scroll to position [425, 0]
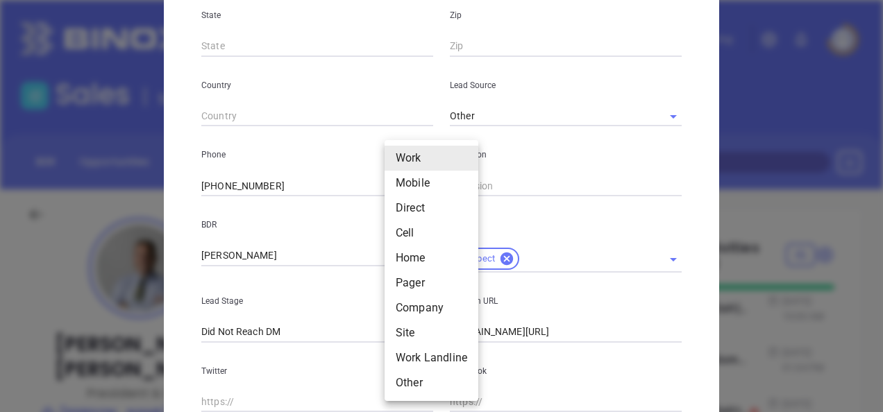
click at [396, 187] on body "Leads CRM Marketing Reporting Financial Leads Leads Sales Sales Manager BDR Opp…" at bounding box center [441, 206] width 883 height 412
click at [400, 190] on li "Mobile" at bounding box center [431, 183] width 94 height 25
type input "2"
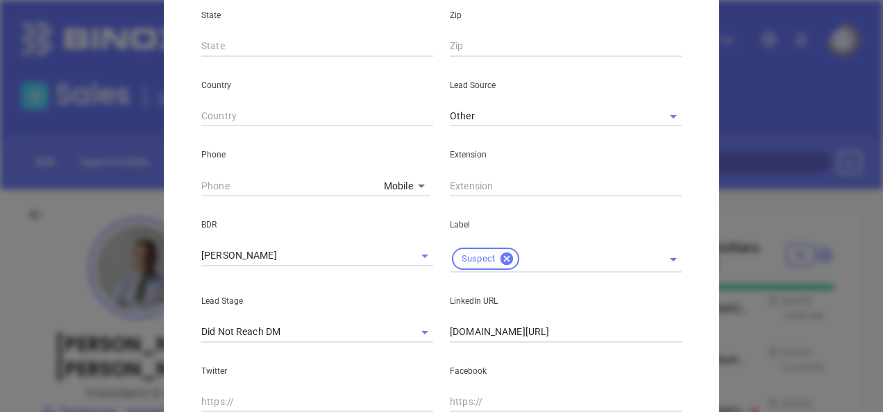
type input "( ) -"
click at [298, 189] on input "( ) -" at bounding box center [289, 186] width 177 height 21
paste input "800) 533-2011"
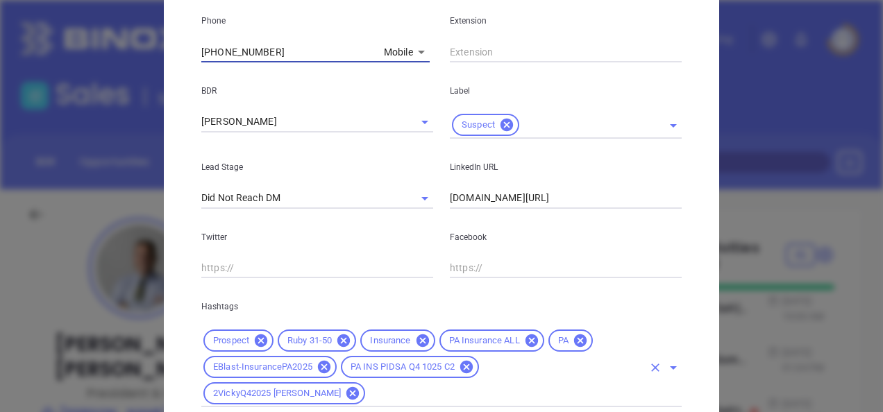
scroll to position [634, 0]
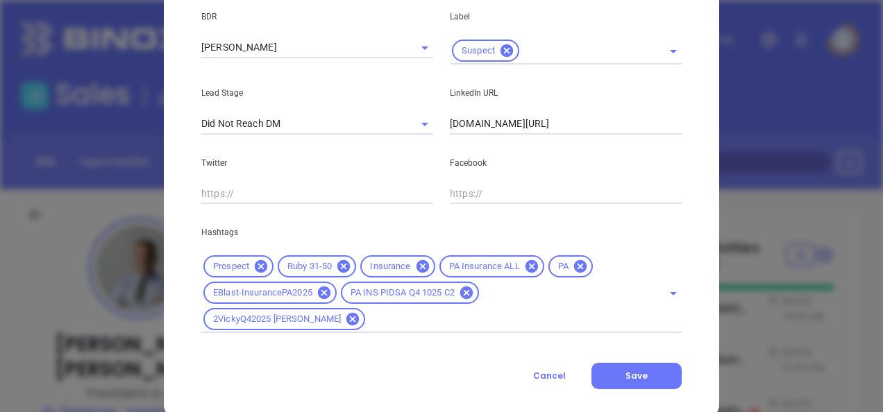
type input "(800) 533-2011"
click at [606, 363] on button "Save" at bounding box center [636, 376] width 90 height 26
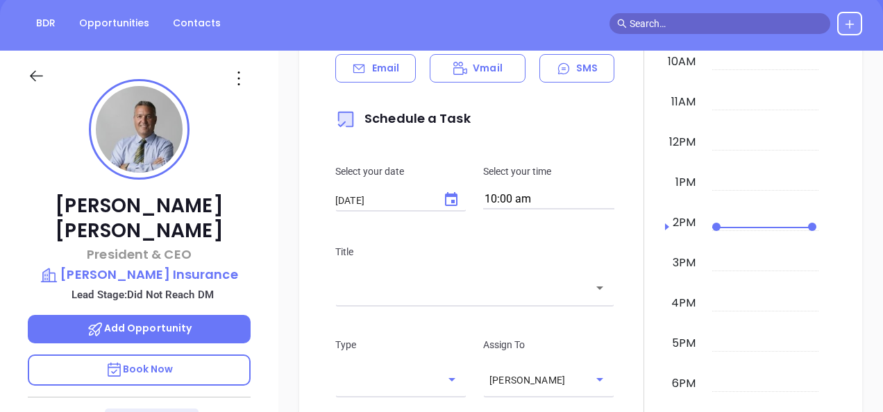
scroll to position [0, 0]
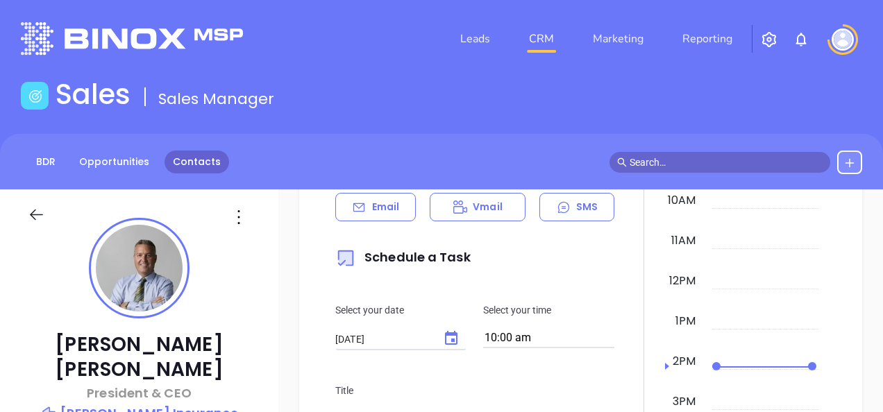
click at [183, 162] on link "Contacts" at bounding box center [196, 162] width 65 height 23
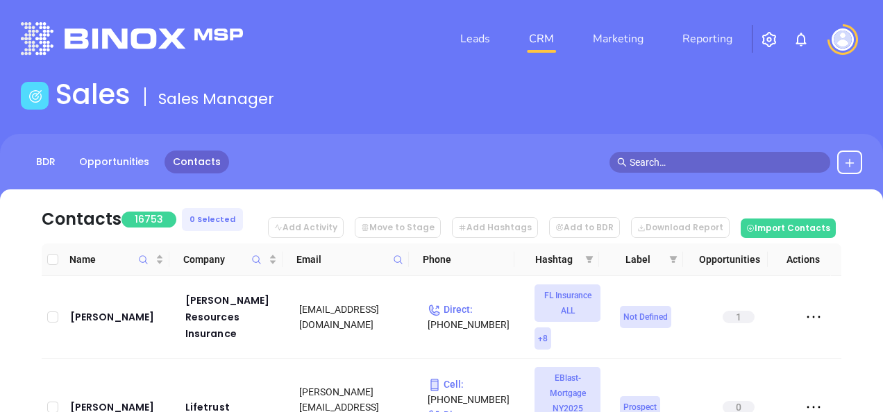
click at [402, 264] on icon at bounding box center [398, 260] width 10 height 10
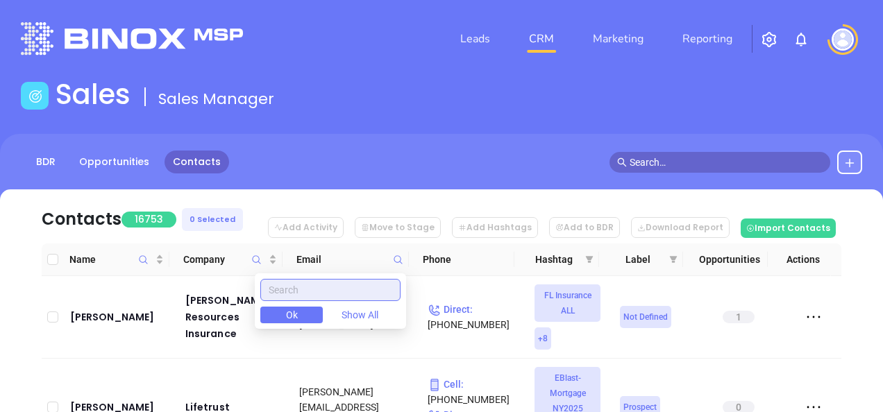
paste input "hinkleinsurance.com"
type input "hinkleinsurance.com"
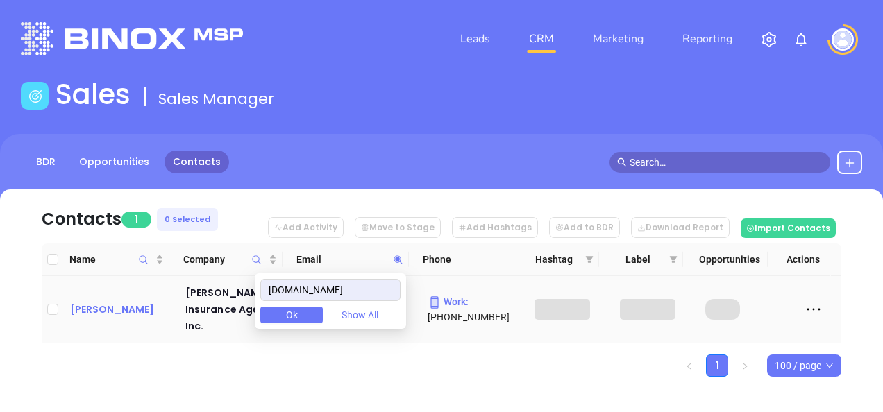
click at [94, 301] on div "Karyn Miller" at bounding box center [118, 309] width 96 height 17
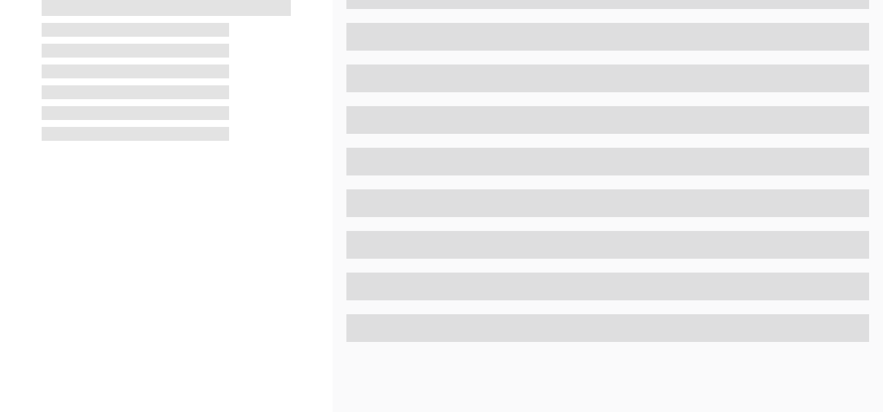
scroll to position [749, 0]
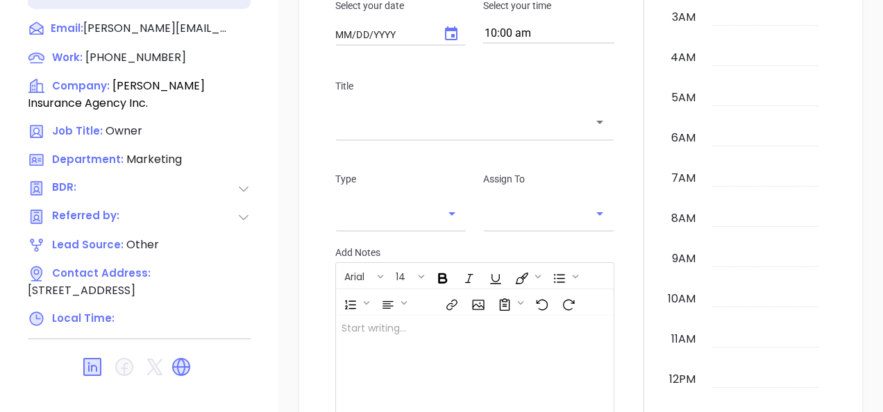
type input "[DATE]"
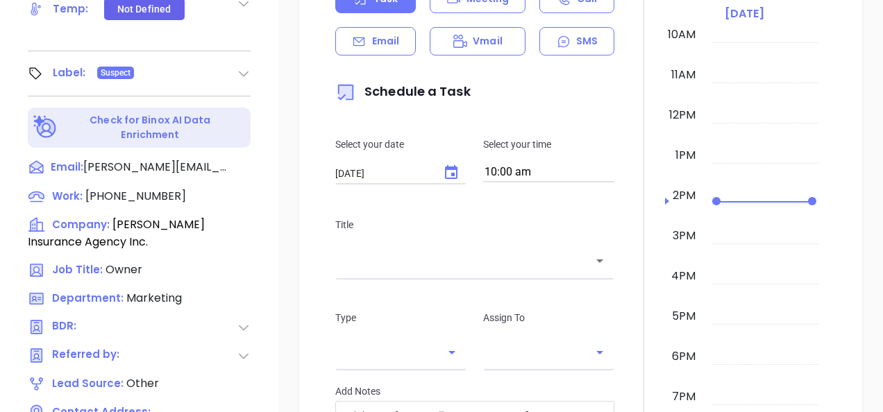
type input "Gissela Vargas"
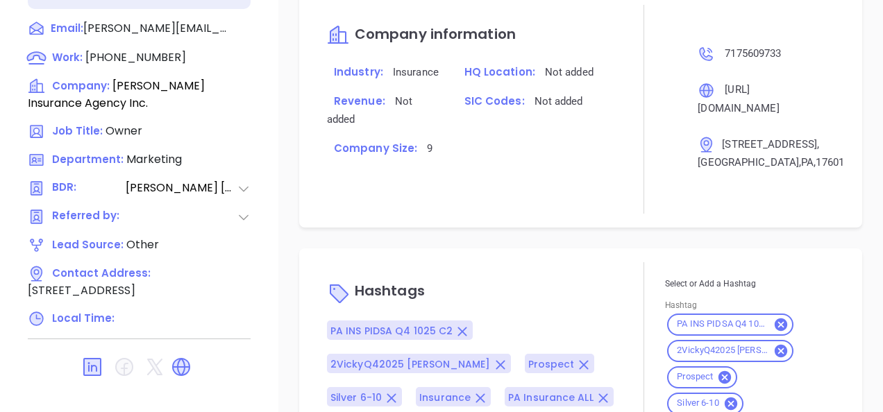
scroll to position [999, 0]
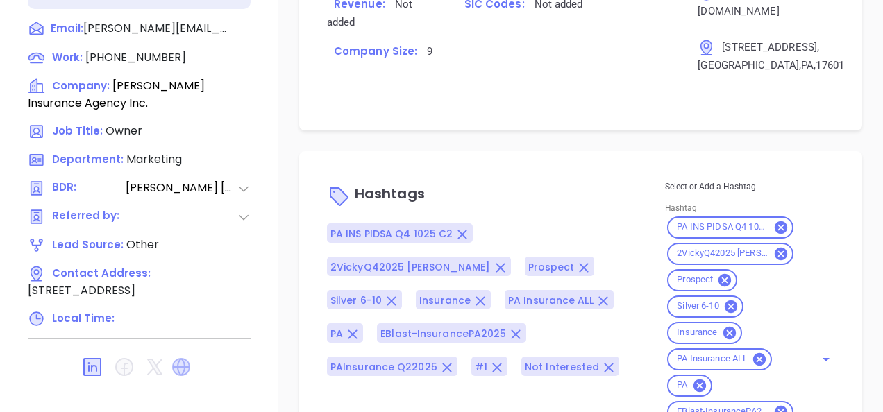
click at [178, 358] on icon at bounding box center [181, 367] width 18 height 18
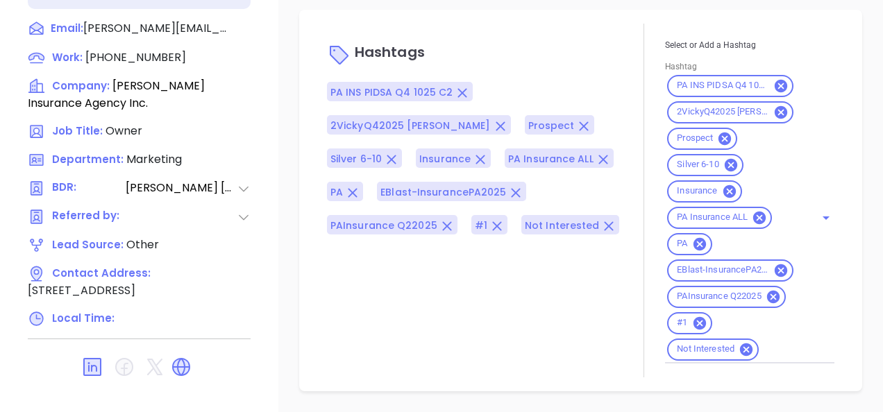
scroll to position [332, 0]
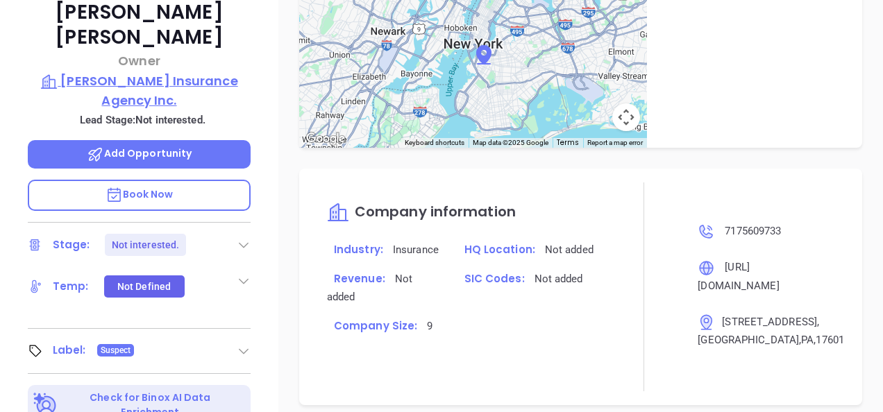
click at [142, 110] on p "Hinkle Insurance Agency Inc." at bounding box center [139, 90] width 223 height 38
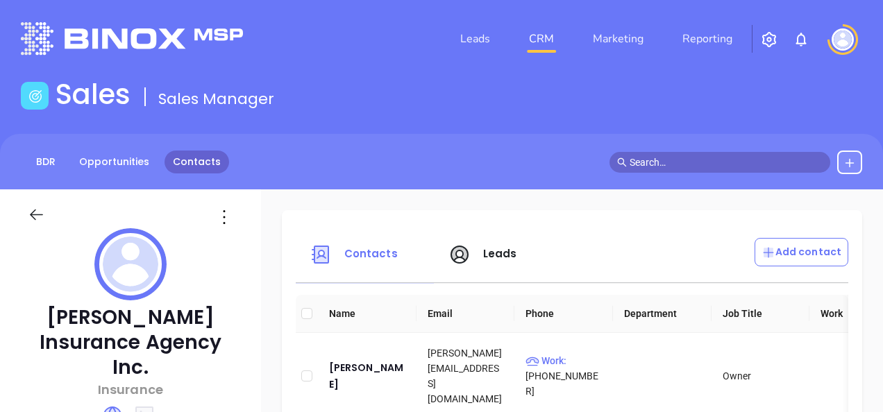
click at [187, 162] on link "Contacts" at bounding box center [196, 162] width 65 height 23
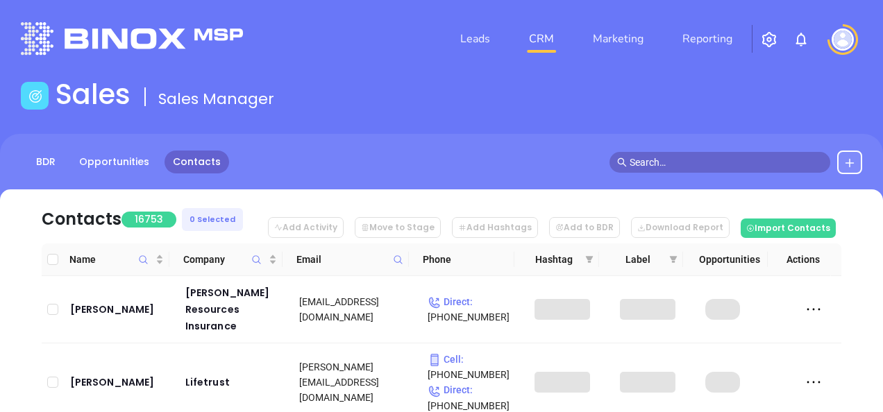
click at [401, 256] on icon at bounding box center [398, 260] width 10 height 10
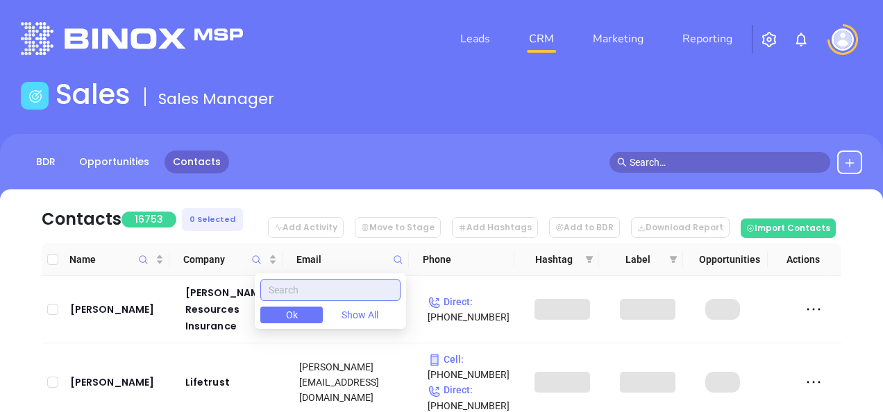
paste input "homesaleinsurance.com"
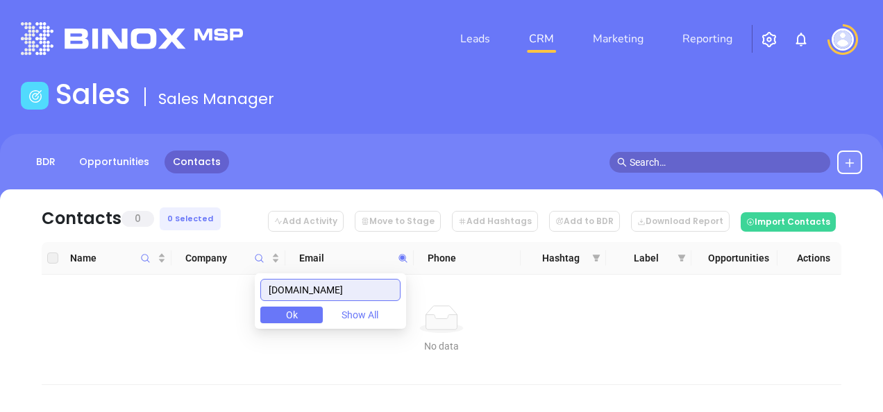
type input "homesaleinsurance.com"
drag, startPoint x: 384, startPoint y: 287, endPoint x: 199, endPoint y: 323, distance: 188.7
click at [201, 323] on body "Leads CRM Marketing Reporting Financial Leads Leads Sales Sales Manager BDR Opp…" at bounding box center [441, 206] width 883 height 412
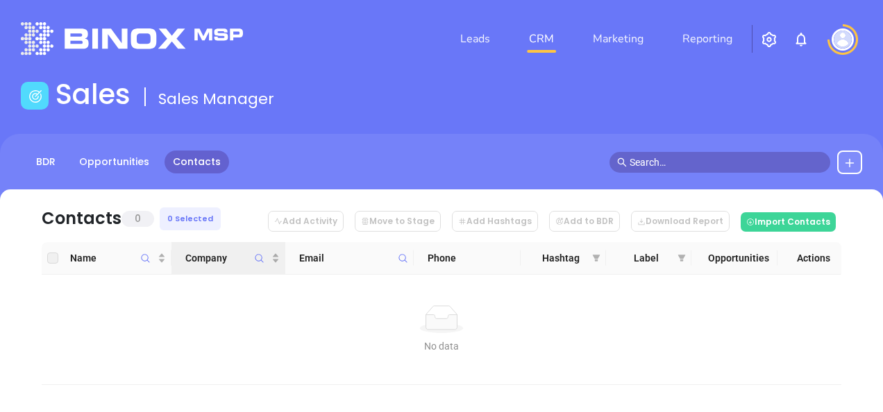
click at [258, 263] on icon "Company" at bounding box center [259, 258] width 10 height 10
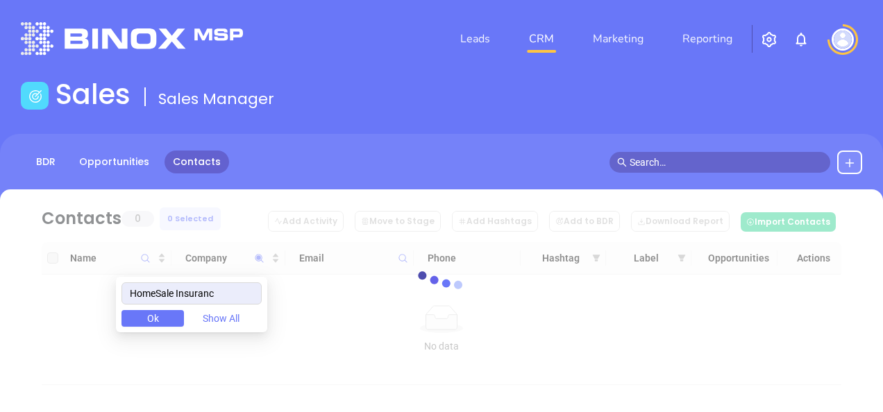
type input "HomeSale Insurance"
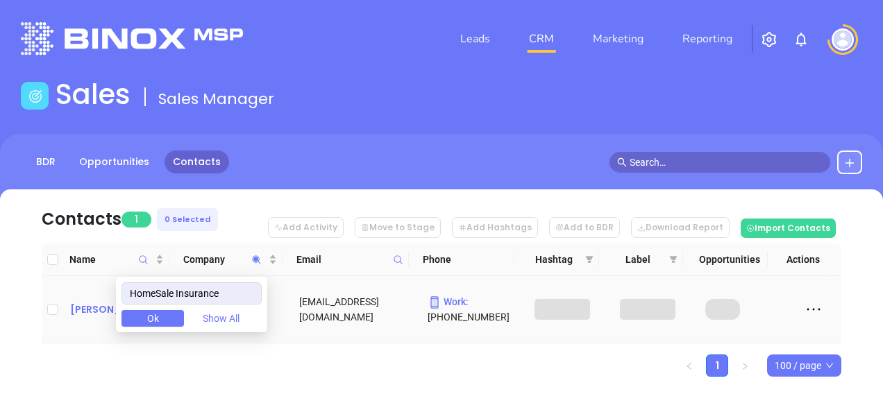
click at [101, 314] on div "Michael Lesko" at bounding box center [118, 309] width 96 height 17
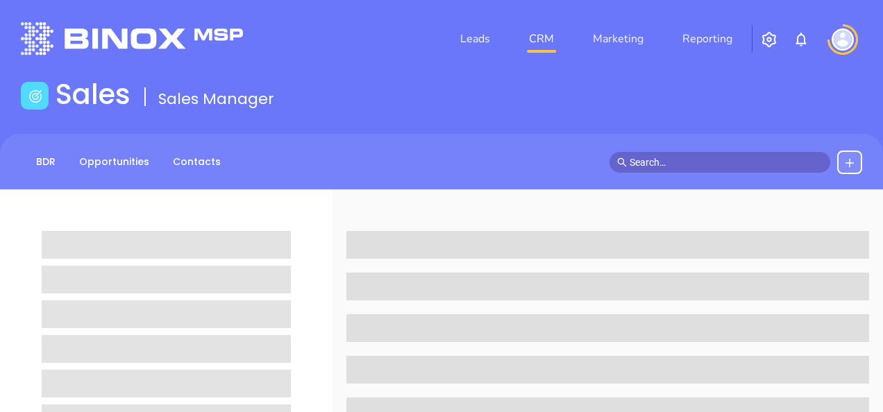
click at [101, 311] on span at bounding box center [166, 314] width 249 height 28
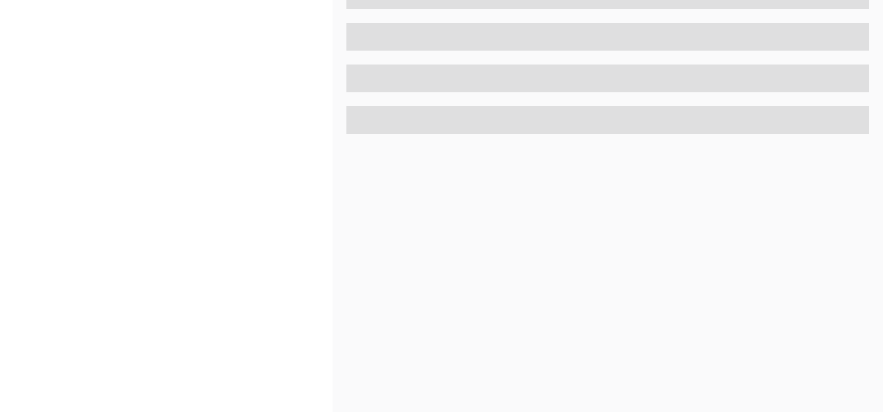
scroll to position [749, 0]
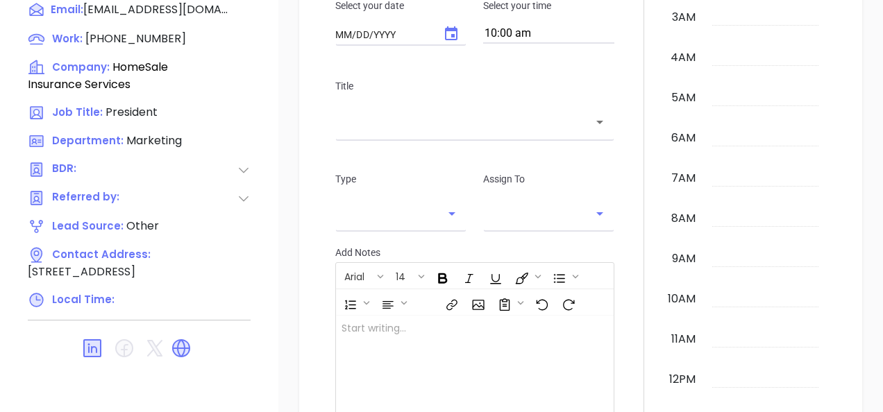
type input "[DATE]"
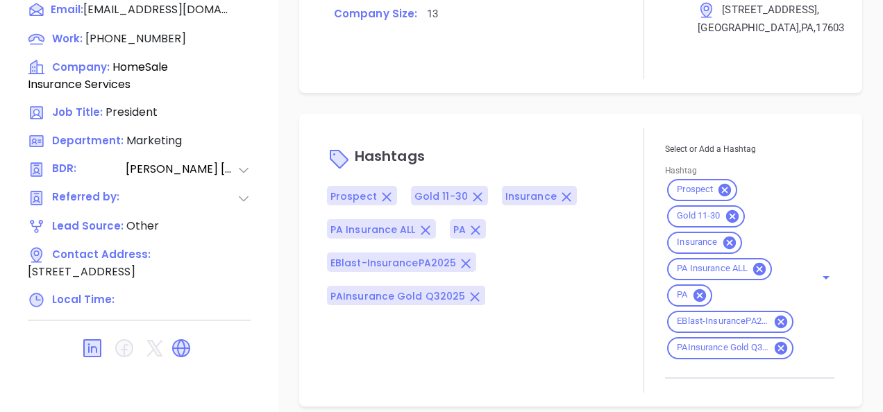
scroll to position [966, 0]
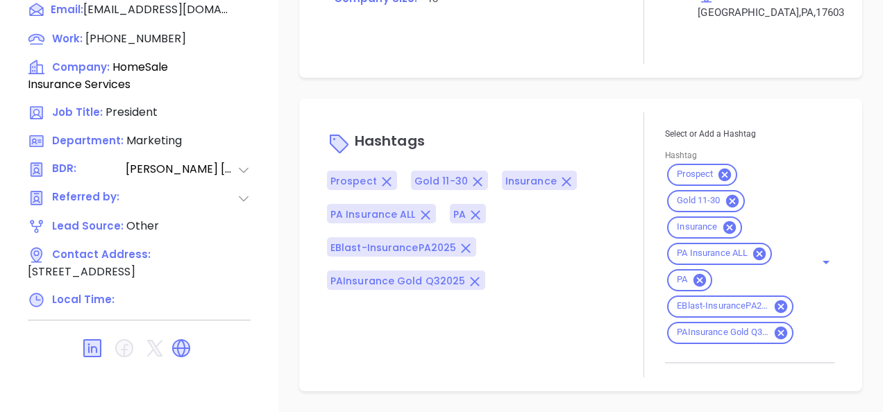
type input "Gissela Vargas"
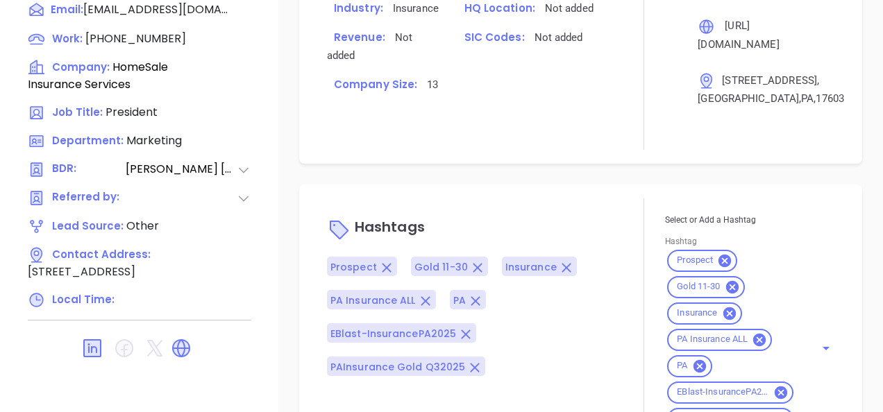
scroll to position [1063, 0]
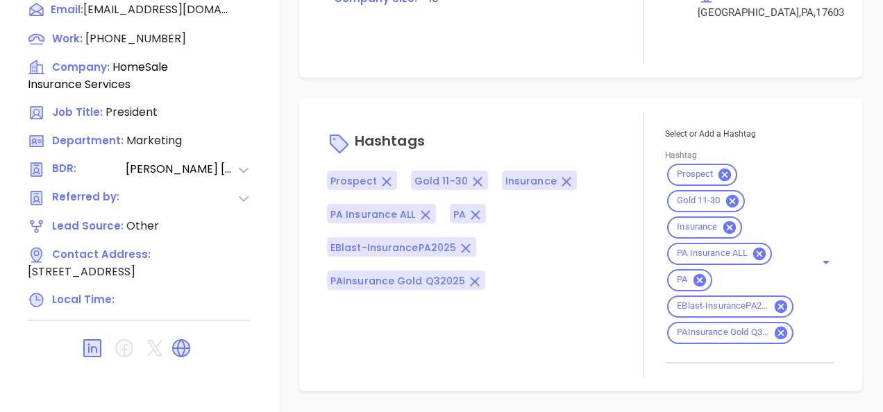
click at [176, 337] on icon at bounding box center [181, 348] width 22 height 22
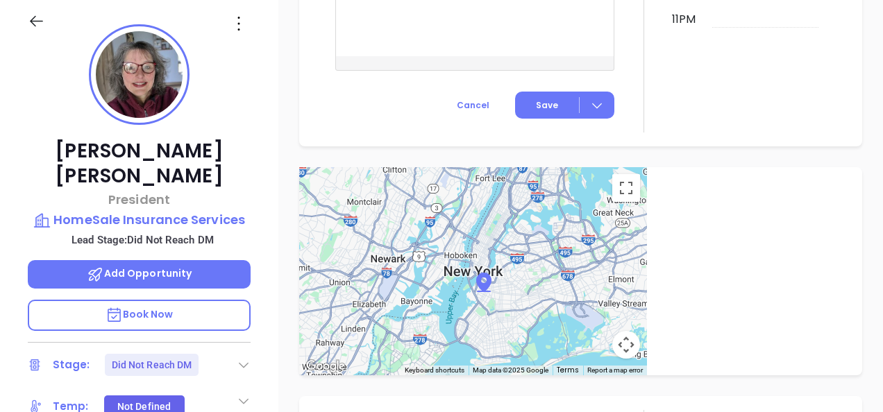
scroll to position [55, 0]
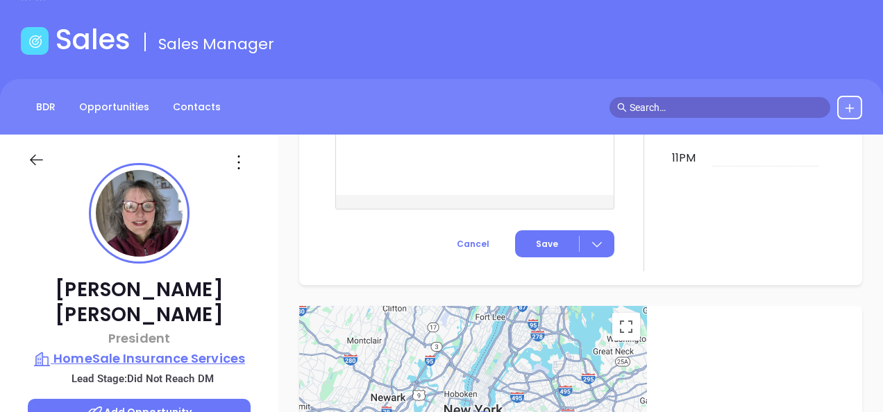
click at [173, 349] on p "HomeSale Insurance Services" at bounding box center [139, 358] width 223 height 19
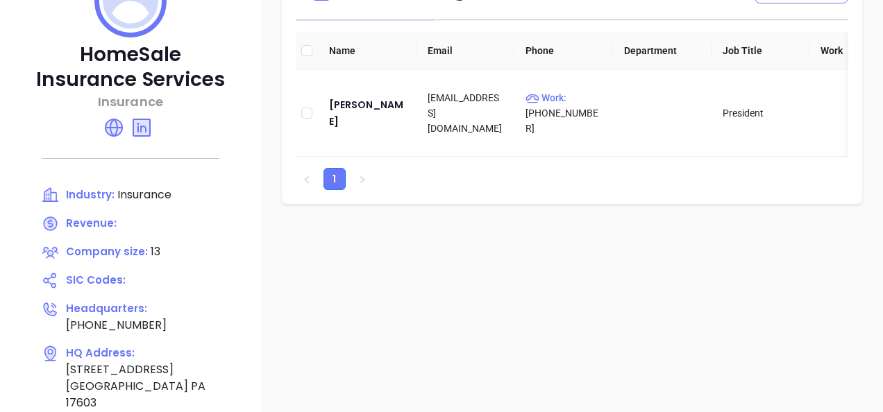
scroll to position [194, 0]
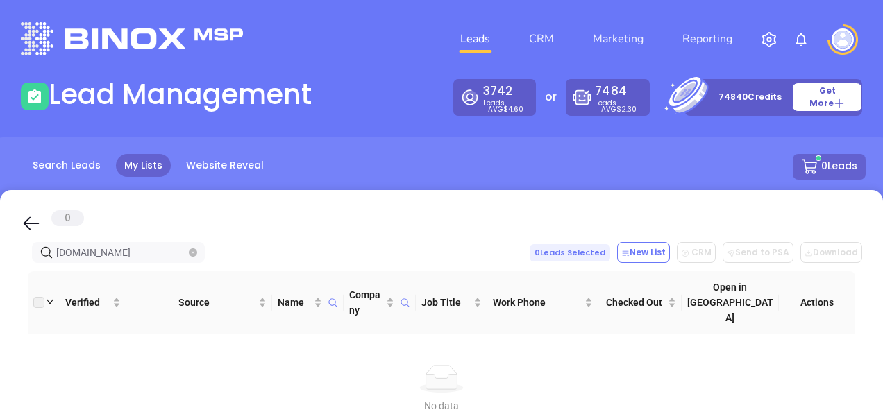
click at [197, 248] on span "[DOMAIN_NAME]" at bounding box center [118, 252] width 173 height 21
click at [193, 249] on icon "close-circle" at bounding box center [193, 252] width 8 height 8
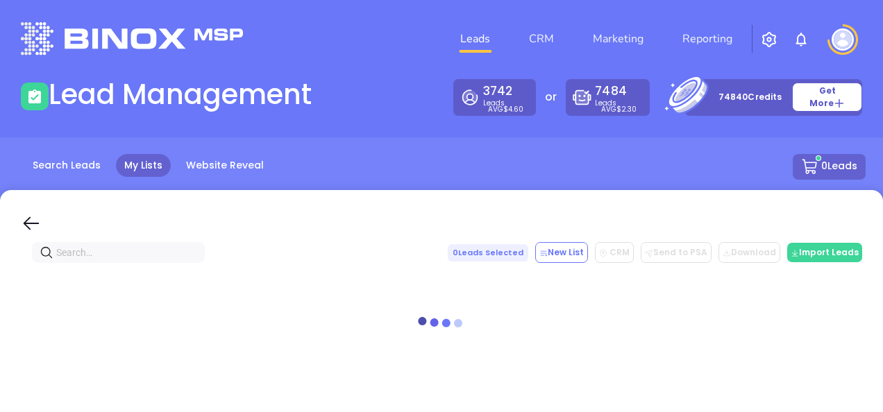
paste input "[DOMAIN_NAME]"
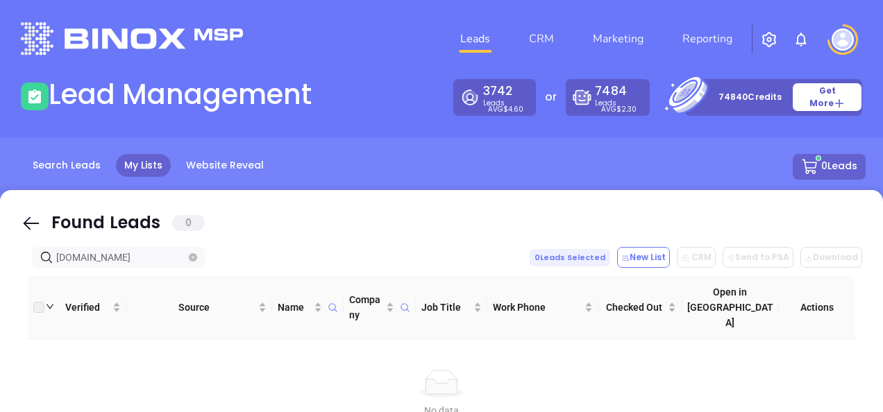
type input "[DOMAIN_NAME]"
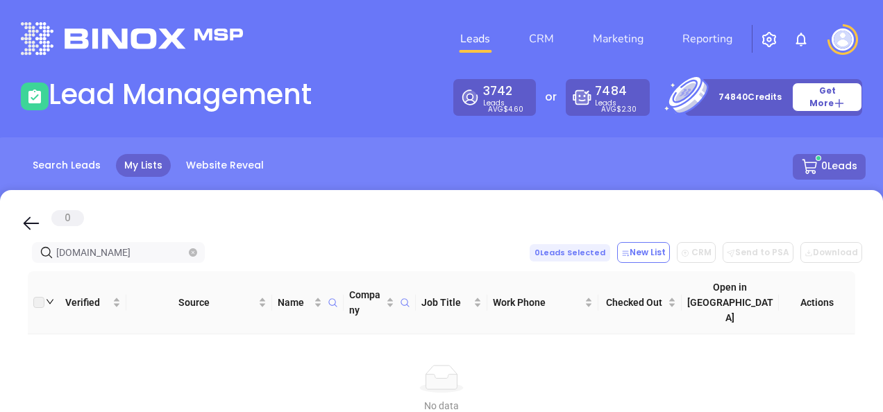
click at [195, 250] on icon "close-circle" at bounding box center [193, 252] width 8 height 8
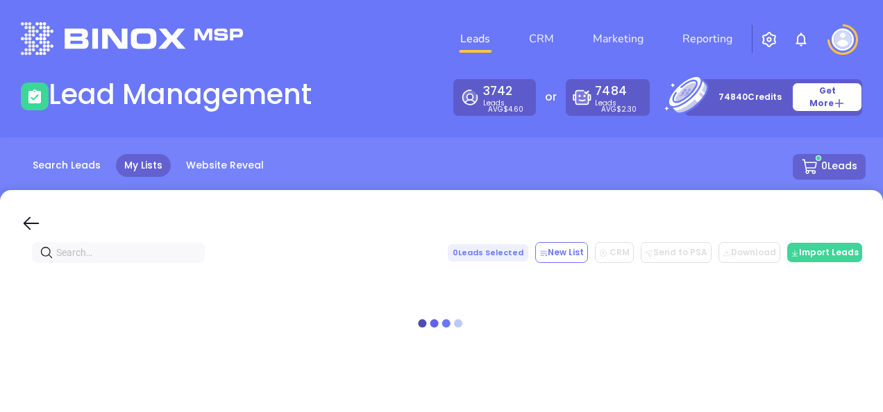
paste input "[DOMAIN_NAME]"
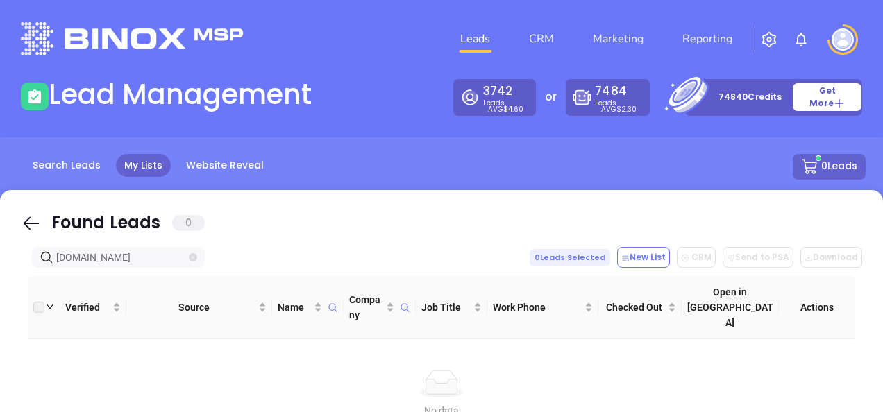
type input "[DOMAIN_NAME]"
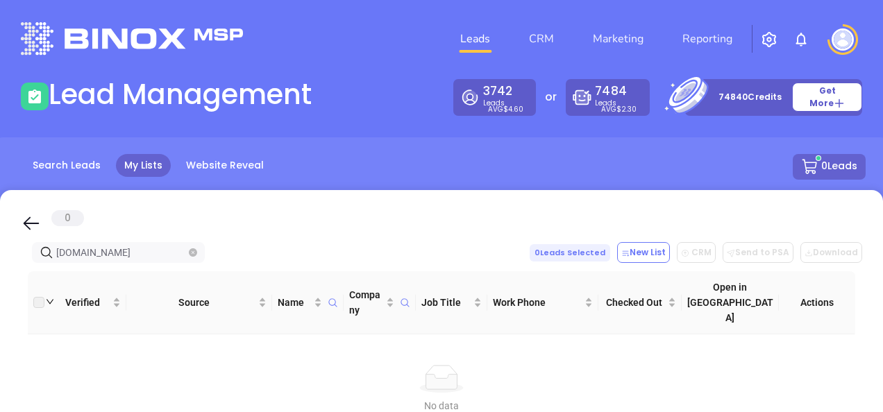
click at [194, 244] on span "[DOMAIN_NAME]" at bounding box center [118, 252] width 173 height 21
click at [188, 254] on span "mckeerisk.com" at bounding box center [118, 252] width 173 height 21
click at [189, 253] on icon "close-circle" at bounding box center [193, 252] width 8 height 8
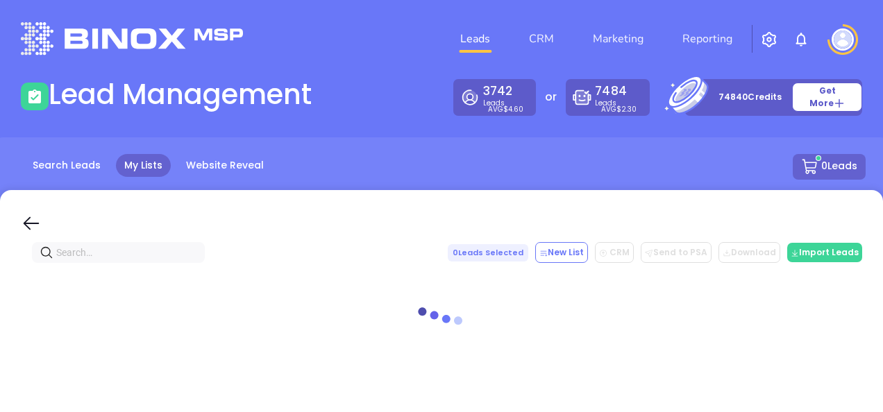
paste input "McKee Risk Management"
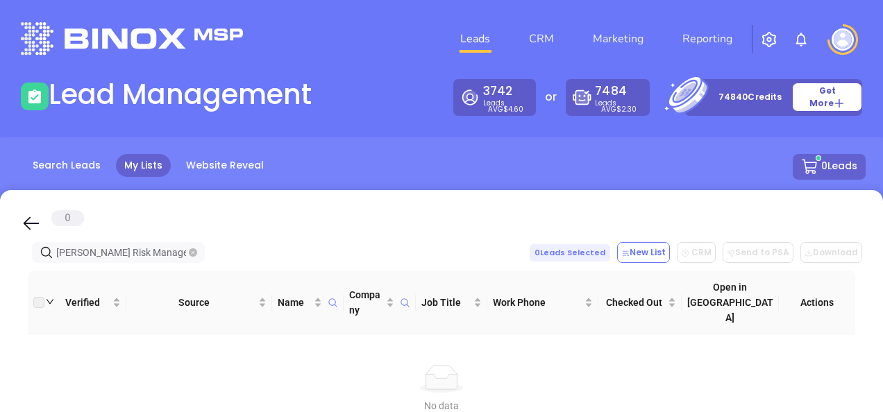
type input "McKee Risk Management"
click at [193, 256] on icon "close-circle" at bounding box center [193, 252] width 8 height 8
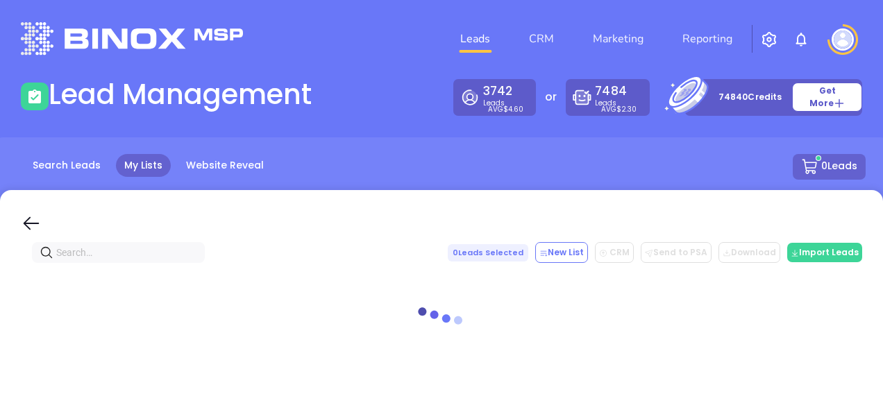
paste input "willsinsure.com"
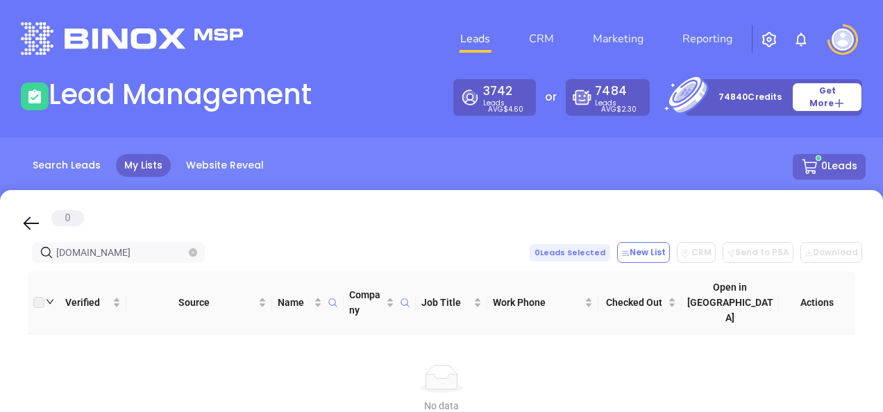
type input "willsinsure.com"
click at [190, 255] on icon "close-circle" at bounding box center [193, 252] width 8 height 8
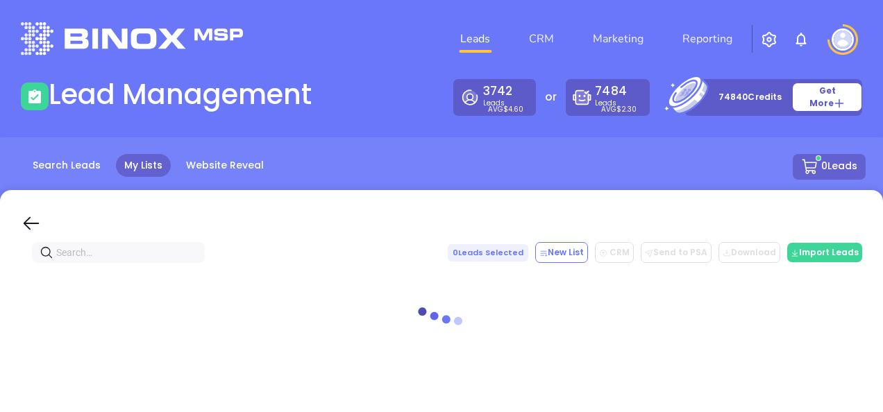
paste input "willsinsure.com"
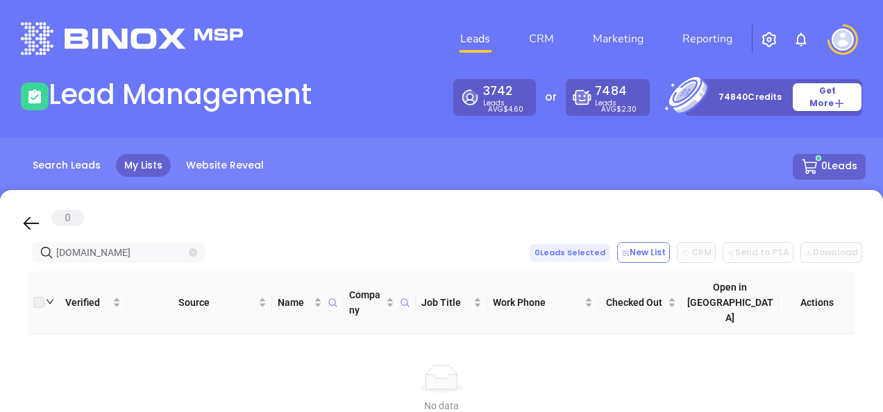
type input "willsinsure.com"
click at [194, 253] on icon "close-circle" at bounding box center [193, 252] width 8 height 8
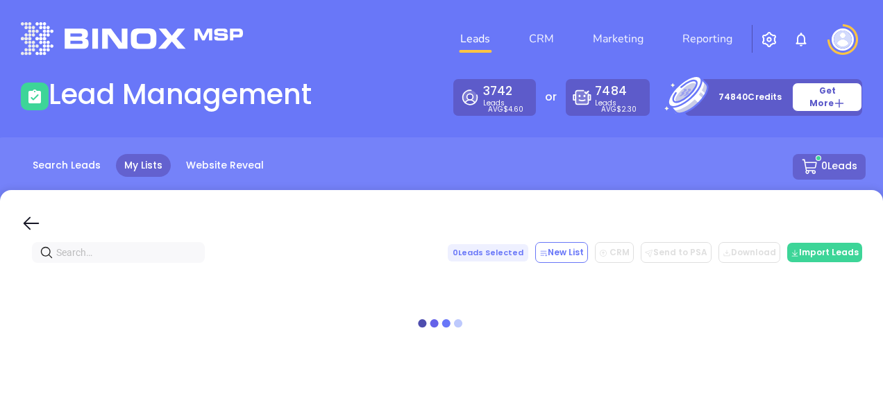
paste input "crossinagency.com"
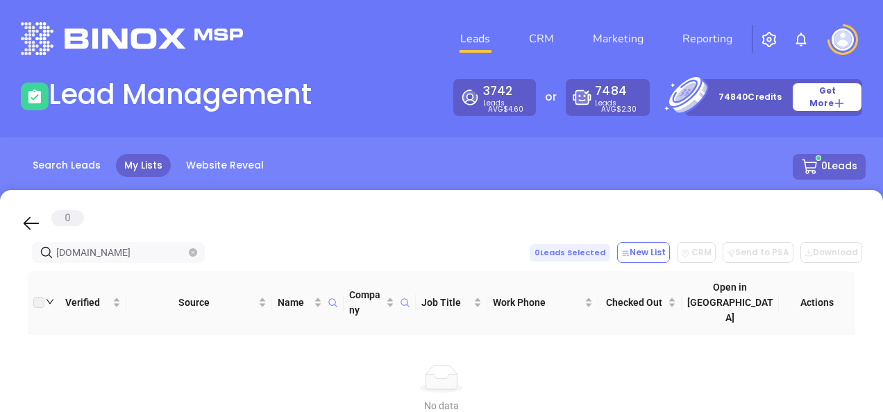
type input "crossinagency.com"
click at [196, 254] on icon "close-circle" at bounding box center [193, 252] width 8 height 8
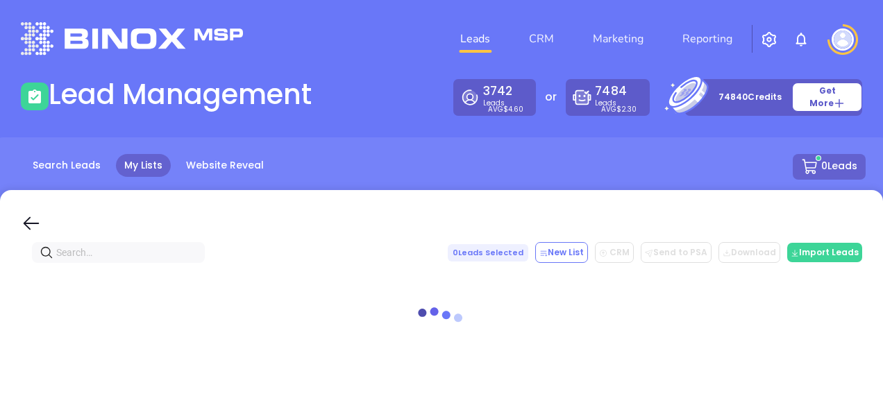
paste input "crossinagency.com"
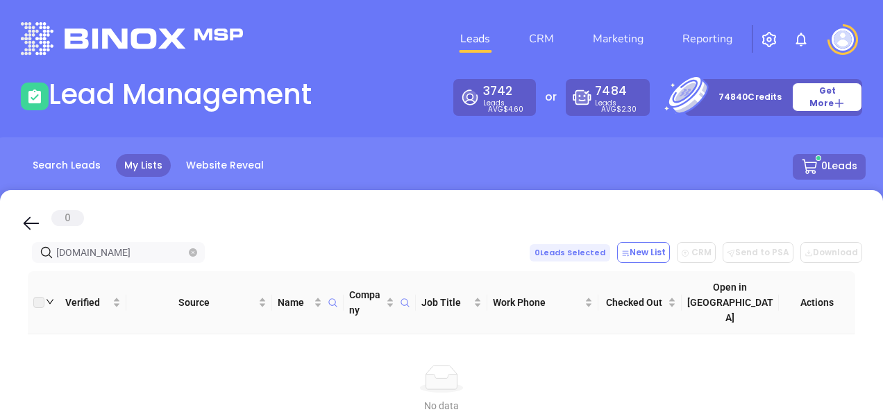
type input "crossinagency.com"
click at [193, 251] on icon "close-circle" at bounding box center [193, 252] width 8 height 8
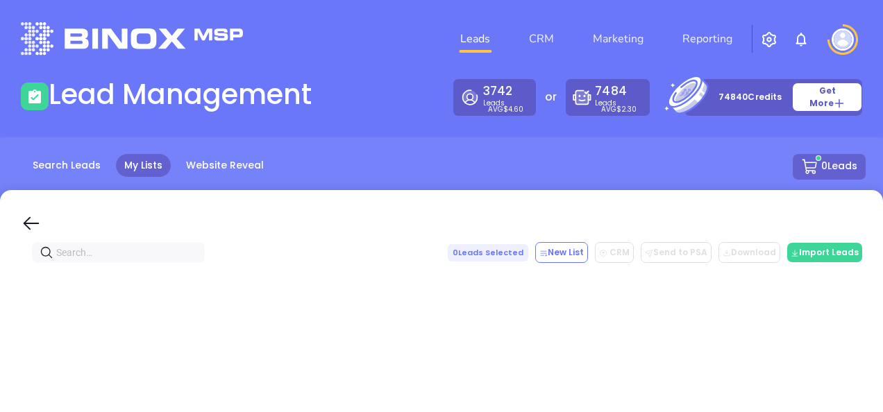
paste input "dji-ins.com"
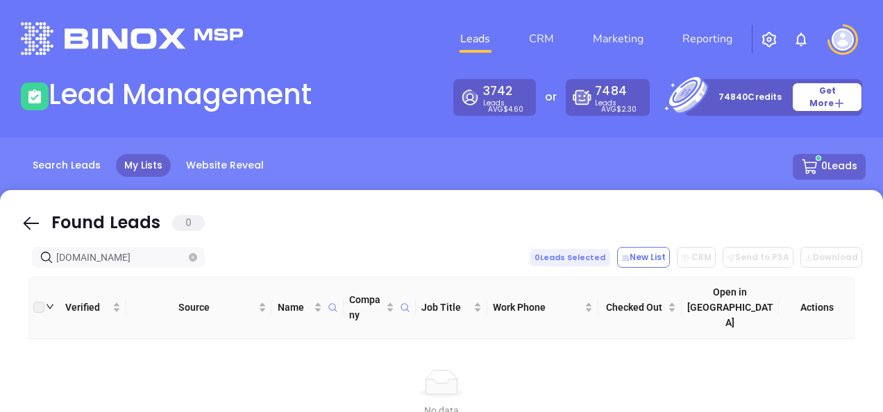
type input "dji-ins.com"
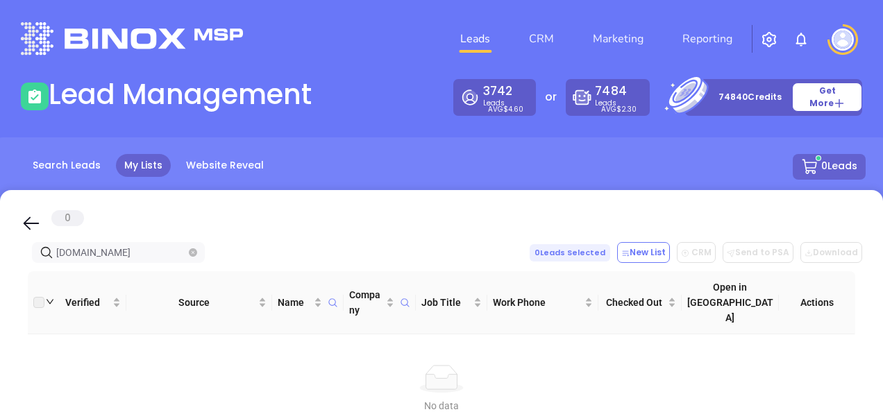
click at [196, 253] on icon "close-circle" at bounding box center [193, 252] width 8 height 8
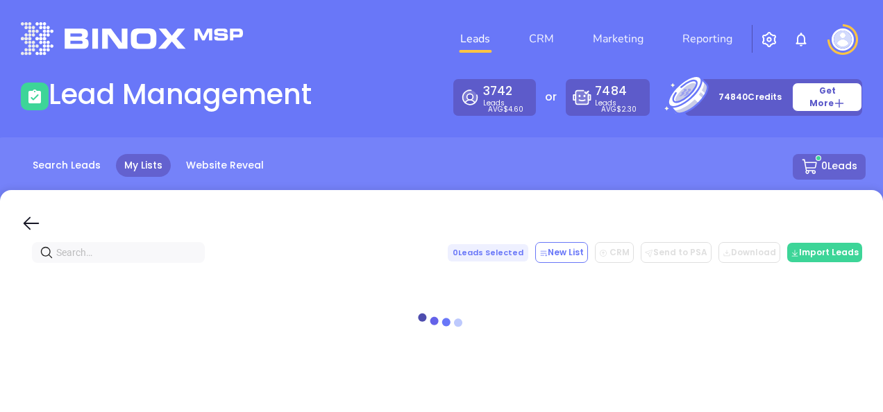
click at [187, 250] on span at bounding box center [118, 252] width 173 height 21
paste input "insurancekustra.com"
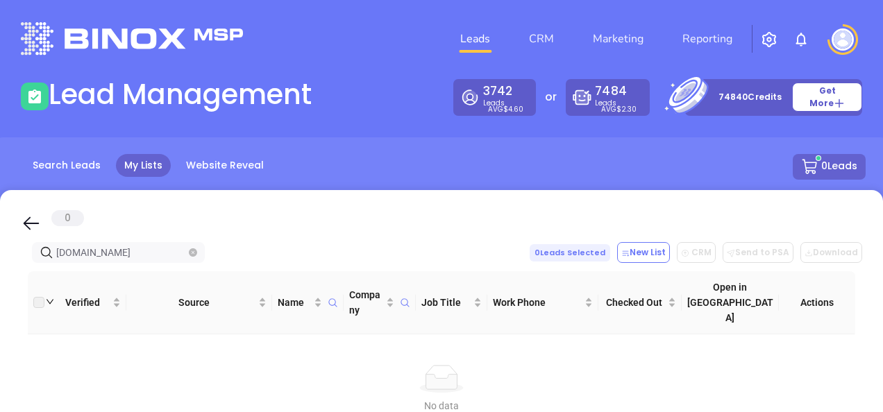
type input "insurancekustra.com"
click at [194, 250] on icon "close-circle" at bounding box center [193, 252] width 8 height 8
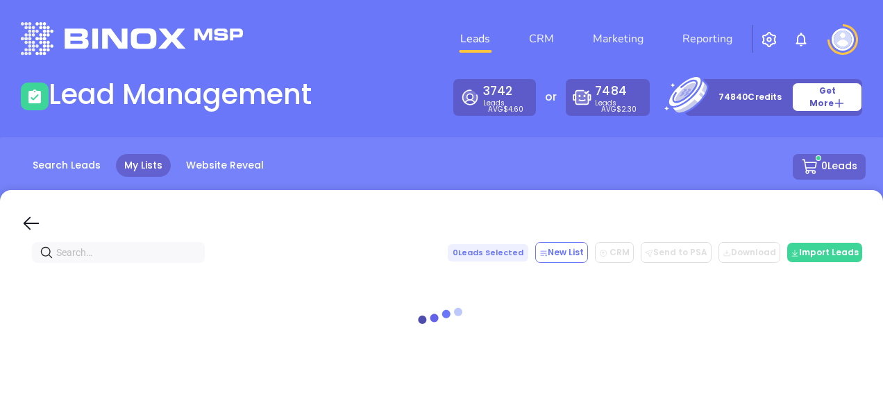
paste input "hinkleinsurance.com"
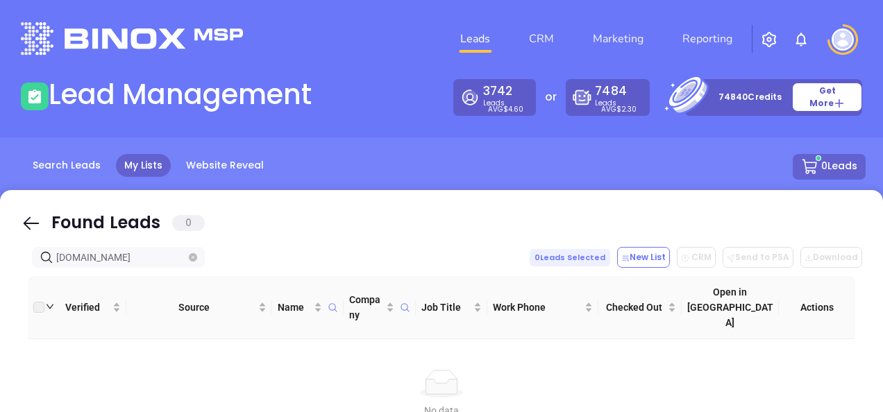
type input "hinkleinsurance.com"
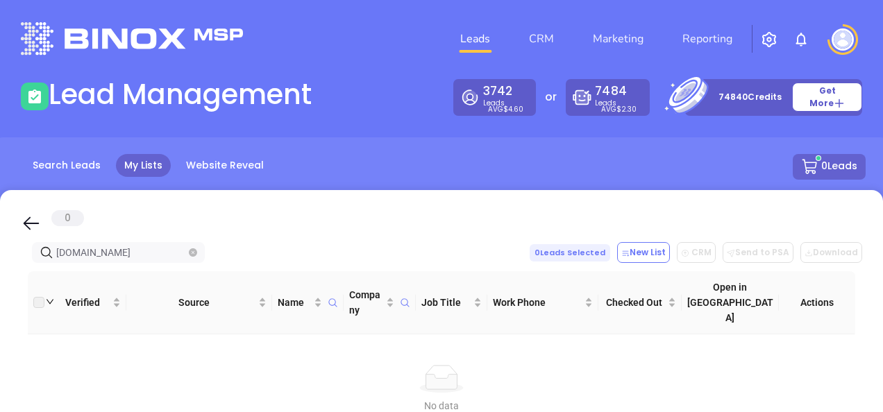
click at [189, 254] on icon "close-circle" at bounding box center [193, 252] width 8 height 8
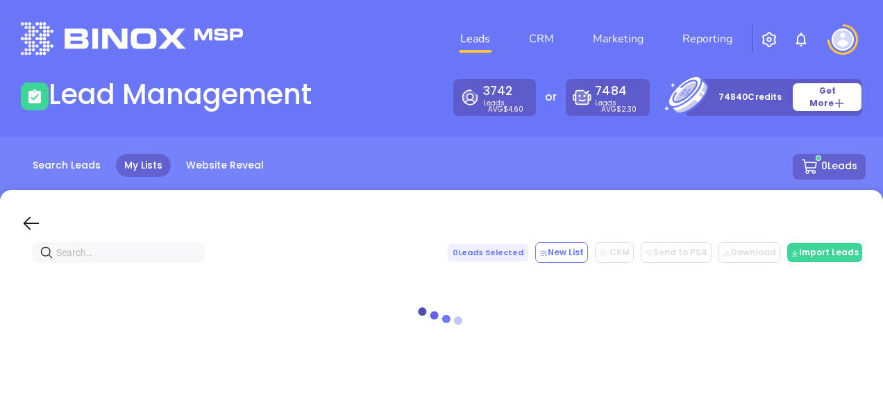
paste input "homesaleinsurance.com"
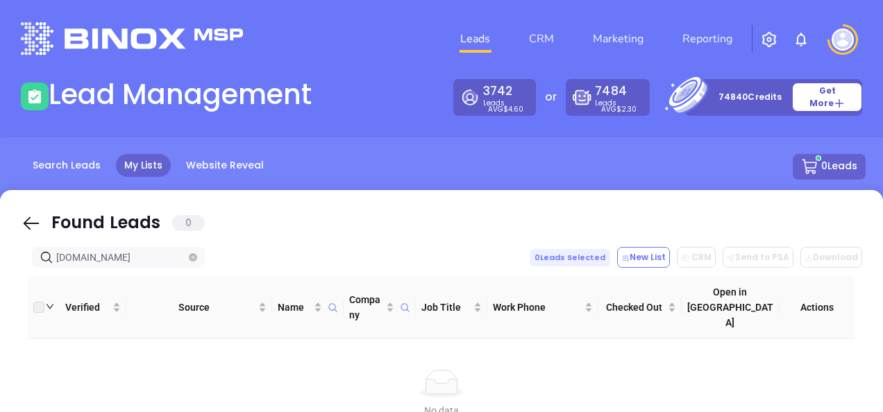
type input "homesaleinsurance.com"
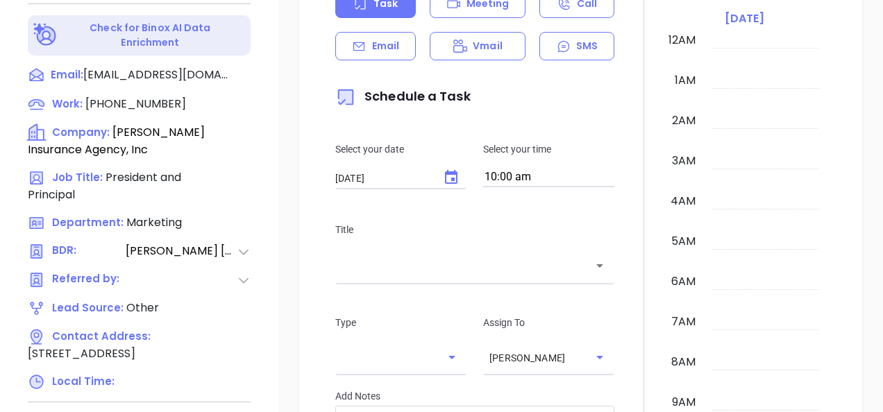
scroll to position [402, 0]
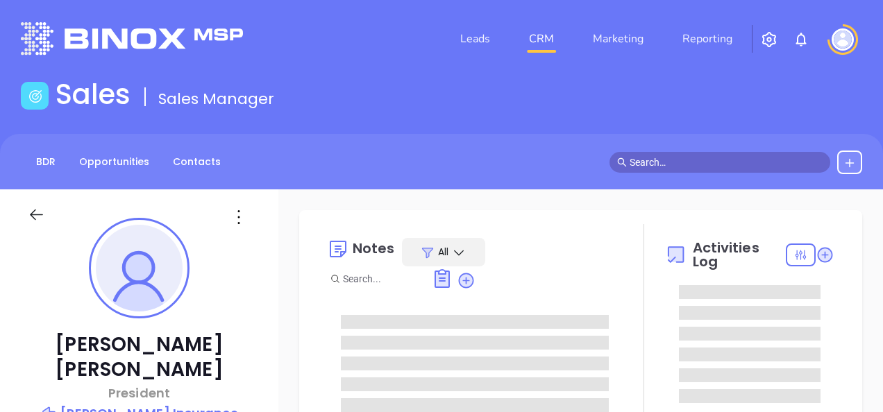
type input "[DATE]"
type input "[PERSON_NAME]"
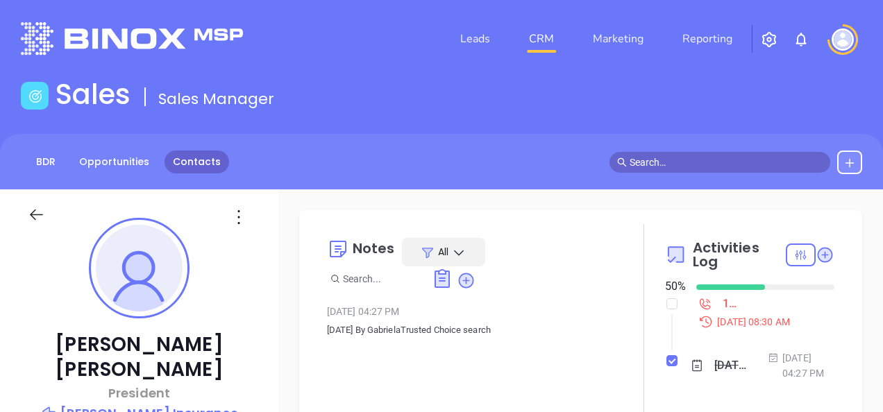
click at [173, 163] on link "Contacts" at bounding box center [196, 162] width 65 height 23
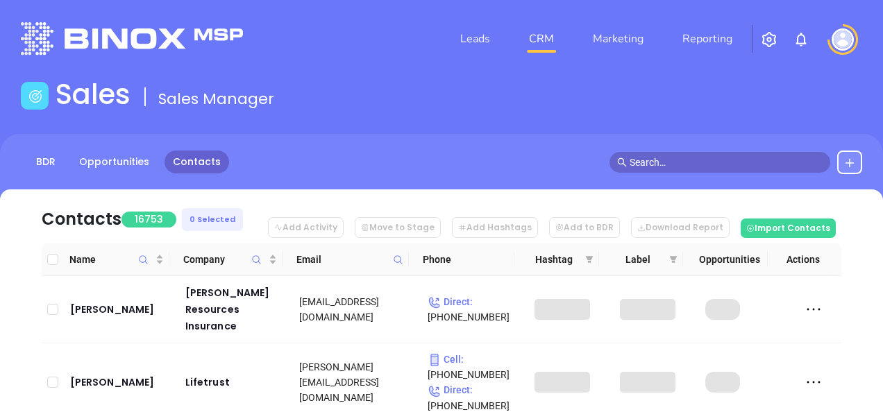
click at [395, 262] on icon at bounding box center [398, 260] width 10 height 10
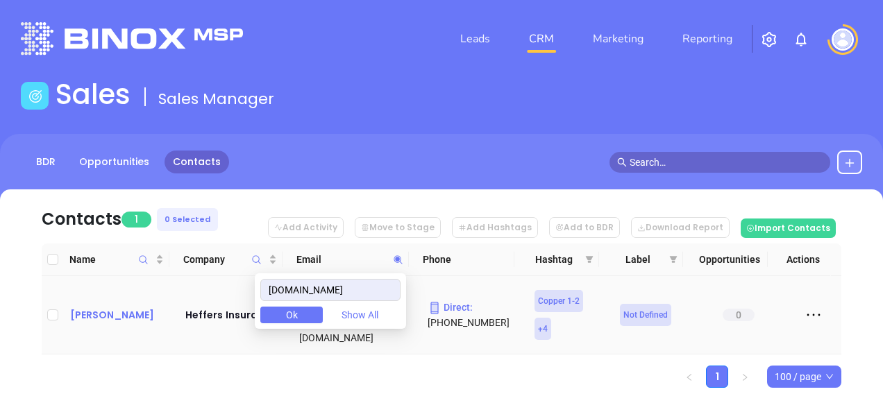
type input "[DOMAIN_NAME]"
click at [85, 307] on div "[PERSON_NAME]" at bounding box center [118, 315] width 96 height 17
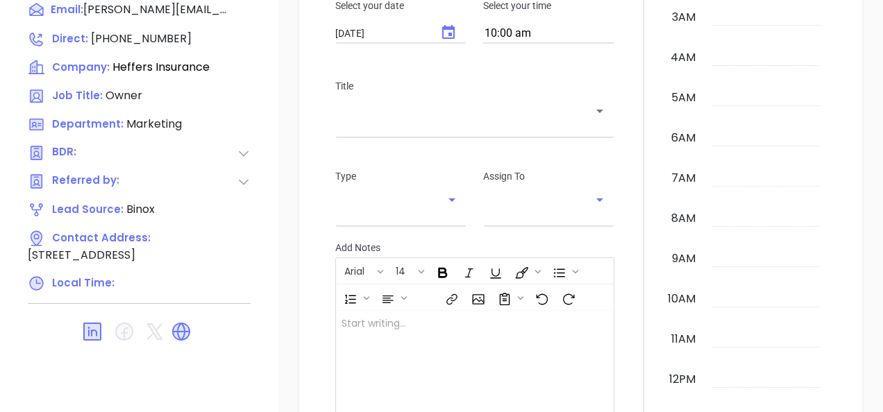
scroll to position [404, 0]
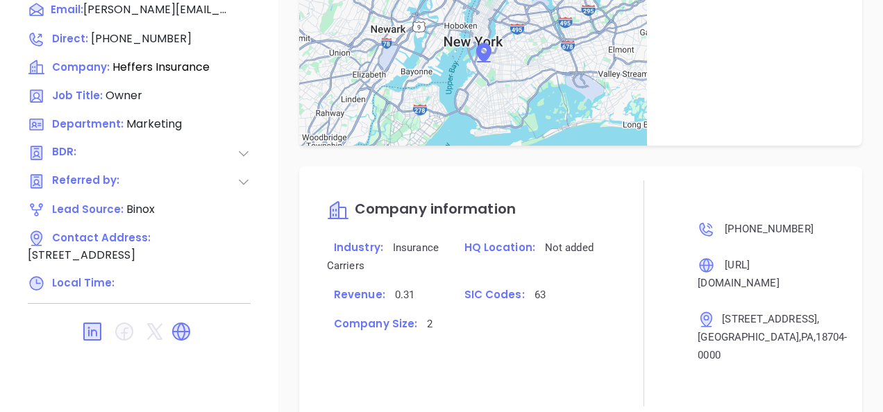
type input "[PERSON_NAME]"
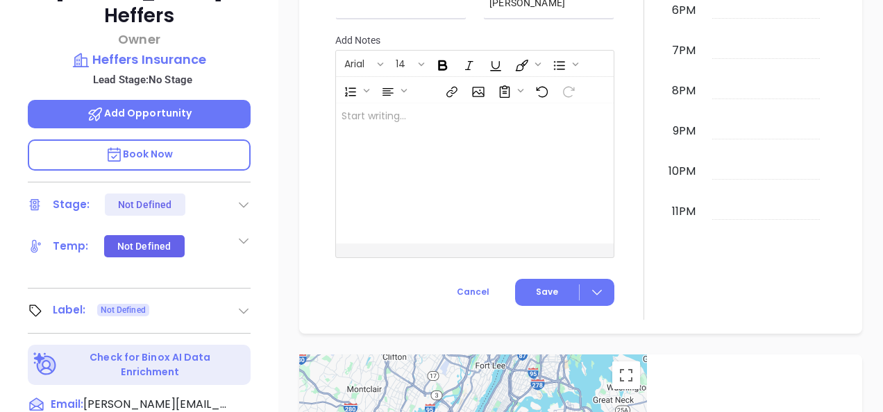
scroll to position [332, 0]
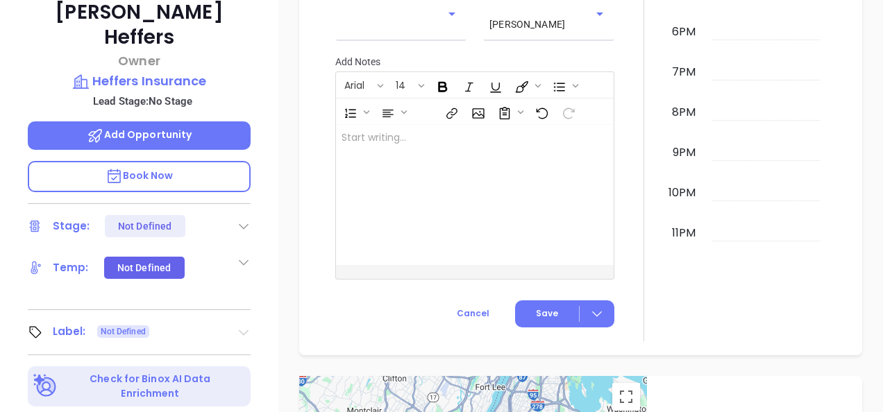
click at [246, 325] on icon at bounding box center [244, 332] width 14 height 14
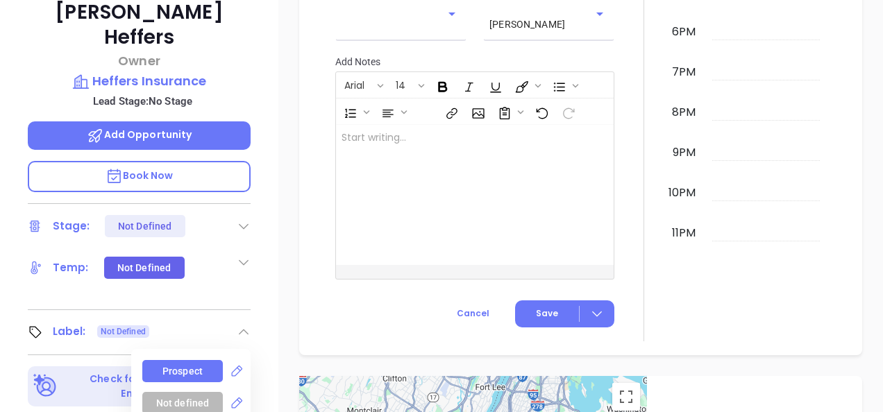
click at [180, 360] on div "Prospect" at bounding box center [182, 371] width 40 height 22
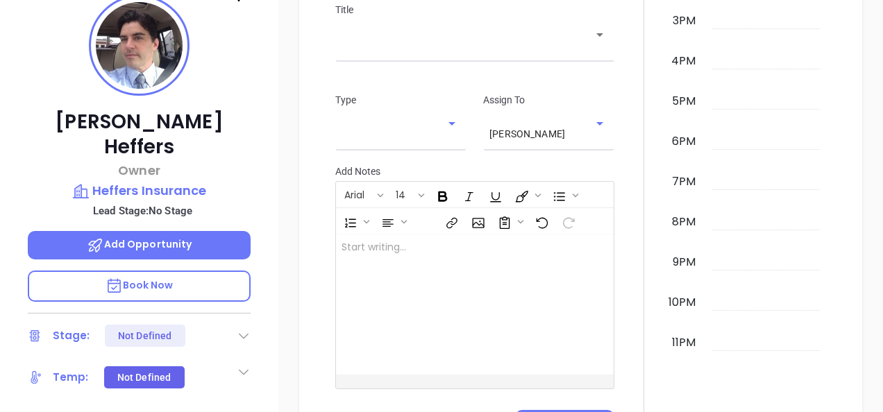
scroll to position [124, 0]
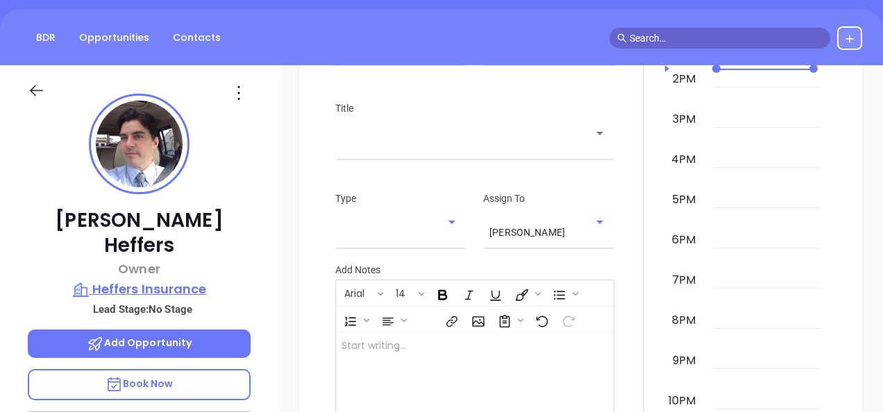
click at [173, 280] on p "Heffers Insurance" at bounding box center [139, 289] width 223 height 19
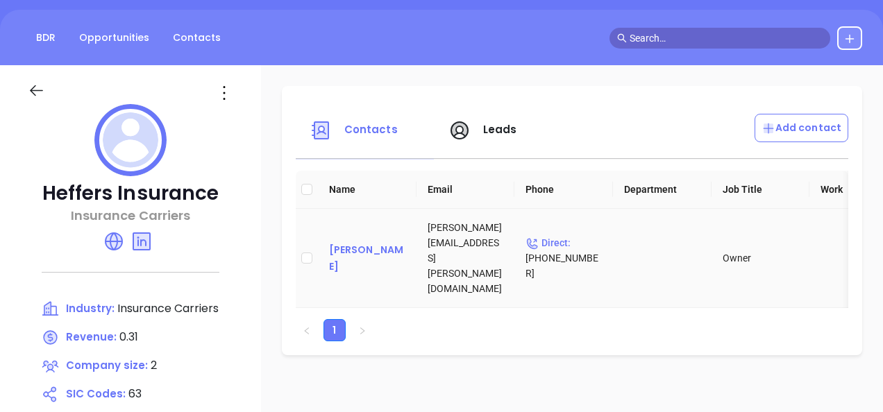
click at [365, 244] on div "Jim Heffers" at bounding box center [367, 257] width 76 height 33
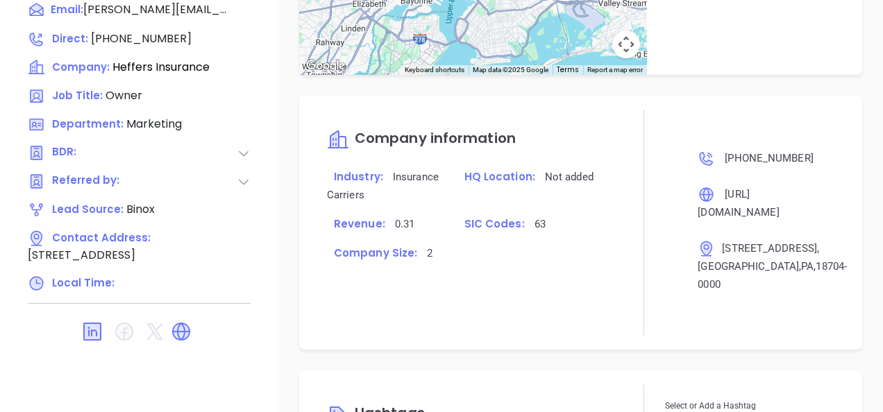
scroll to position [672, 0]
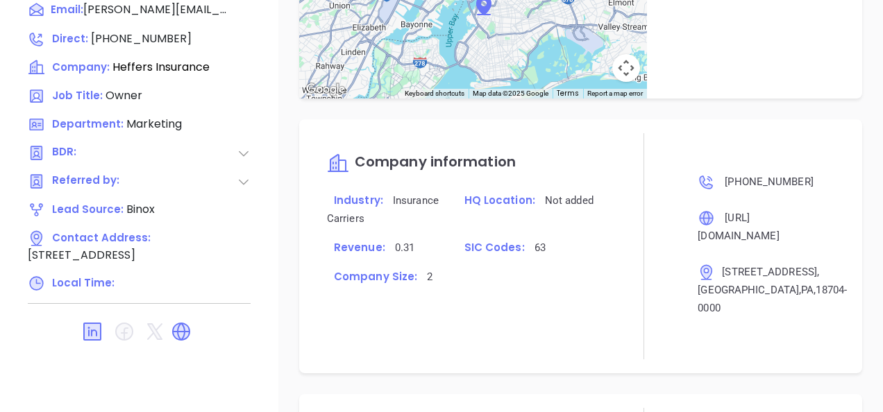
type input "Gissela Vargas"
click at [178, 323] on icon at bounding box center [181, 331] width 17 height 17
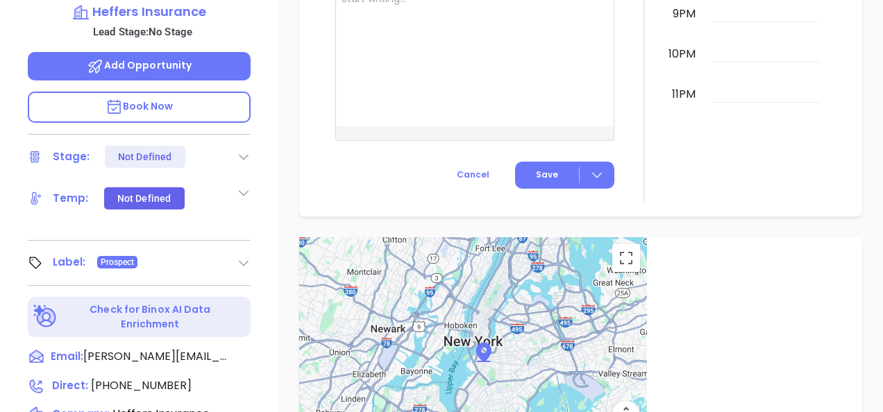
scroll to position [263, 0]
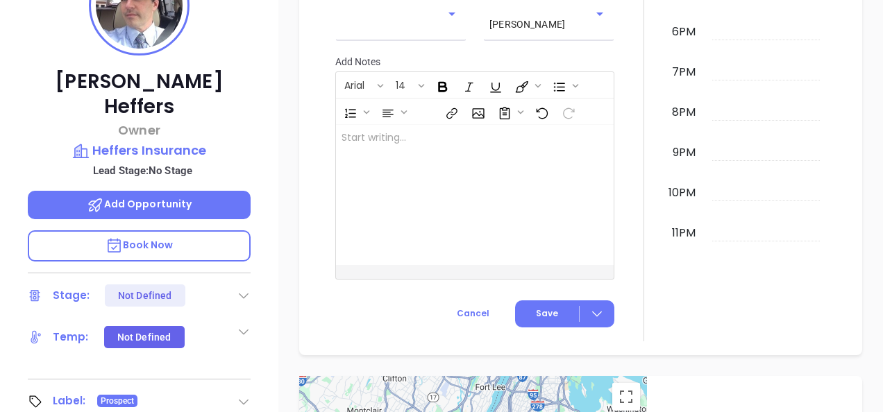
click at [173, 135] on div "Jim Heffers Owner Heffers Insurance Lead Stage: No Stage Add Opportunity Book N…" at bounding box center [139, 184] width 278 height 516
click at [171, 141] on p "Heffers Insurance" at bounding box center [139, 150] width 223 height 19
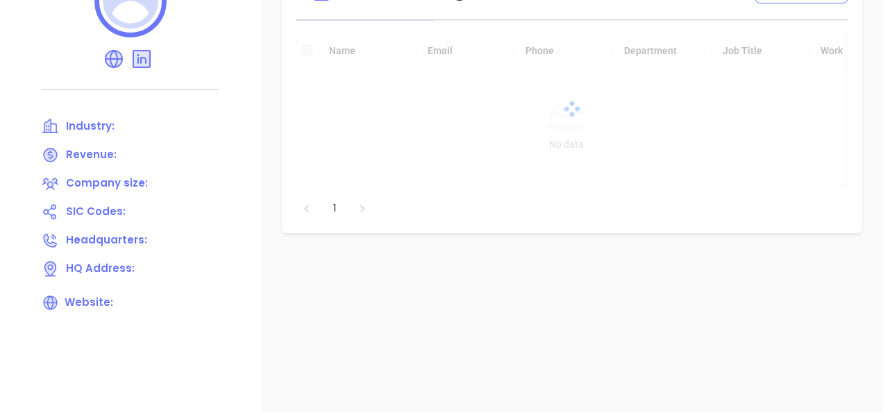
scroll to position [55, 0]
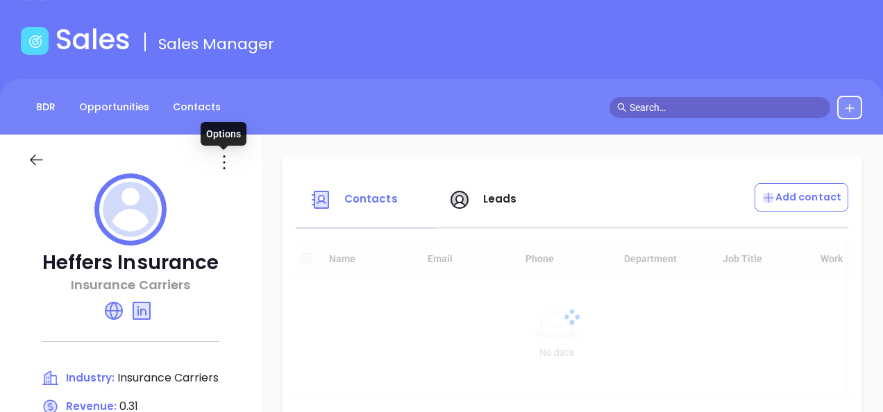
click at [217, 159] on div at bounding box center [130, 154] width 222 height 39
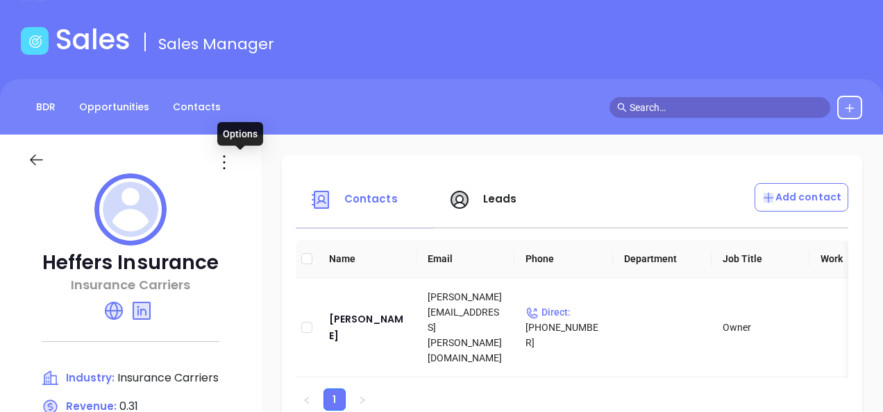
click at [235, 155] on icon at bounding box center [224, 162] width 22 height 22
click at [272, 193] on div "Edit" at bounding box center [303, 189] width 126 height 15
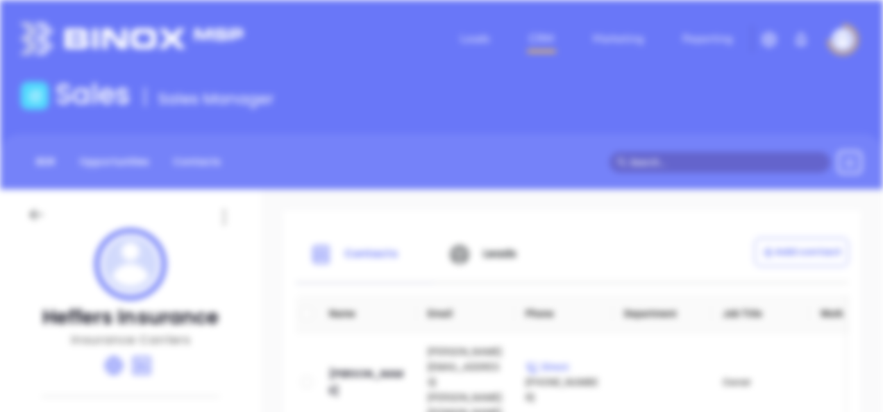
scroll to position [0, 0]
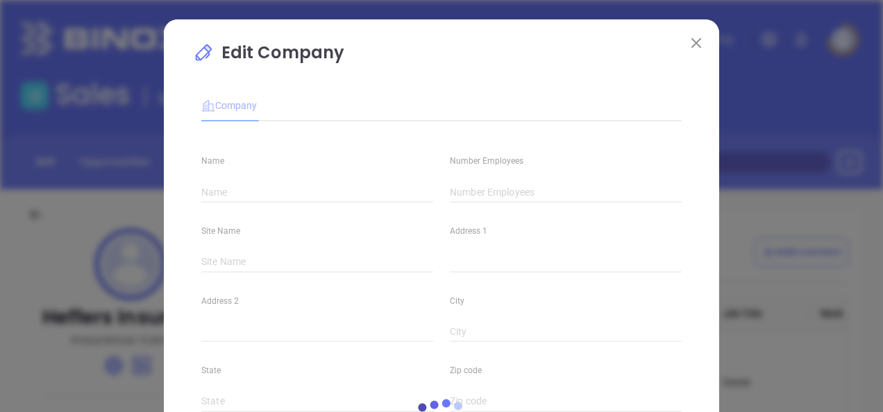
type input "Heffers Insurance"
type input "2"
type input "(570) 287-5123"
type input "Insurance Carriers"
type input "63"
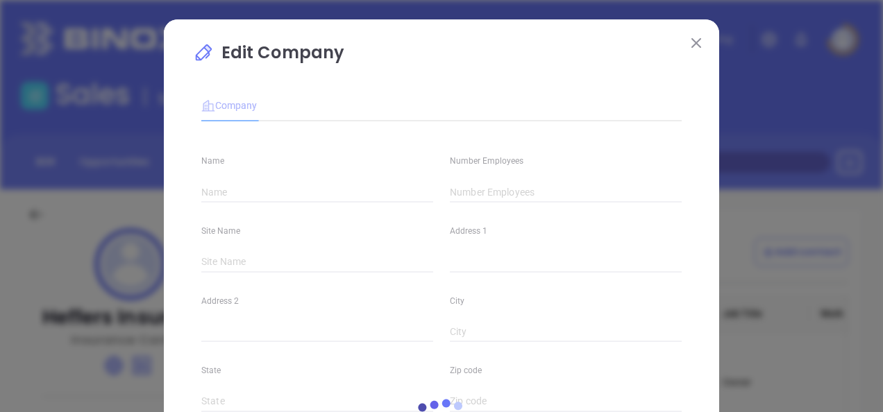
type input "https://www.heffersinsurance.com/"
type input "Finance and Insurance"
type input "www.linkedin.com/company/heffers-insurance/"
type input "0.31"
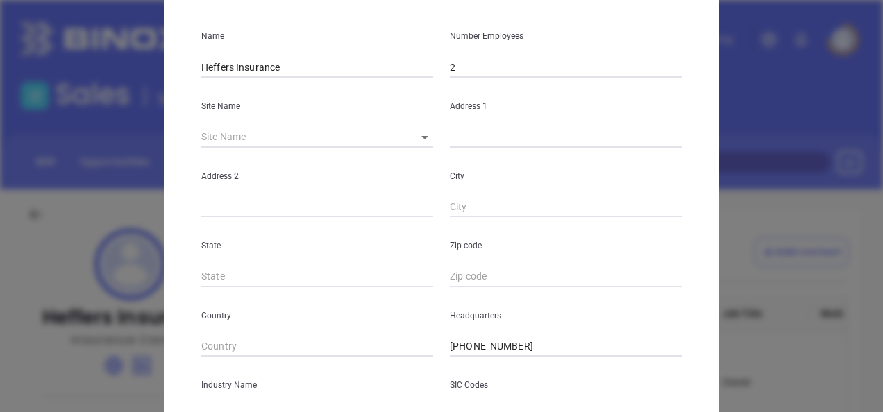
scroll to position [139, 0]
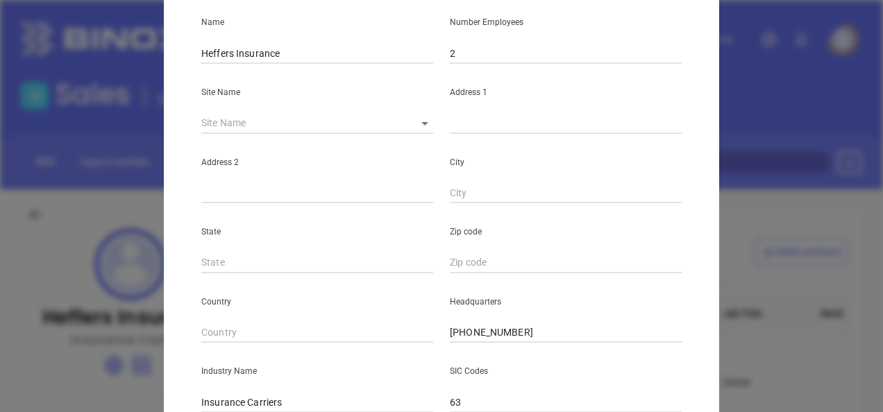
click at [422, 119] on body "Leads CRM Marketing Reporting Financial Leads Leads Sales Sales Manager BDR Opp…" at bounding box center [441, 206] width 883 height 412
click at [430, 128] on li "Kingston" at bounding box center [464, 124] width 129 height 25
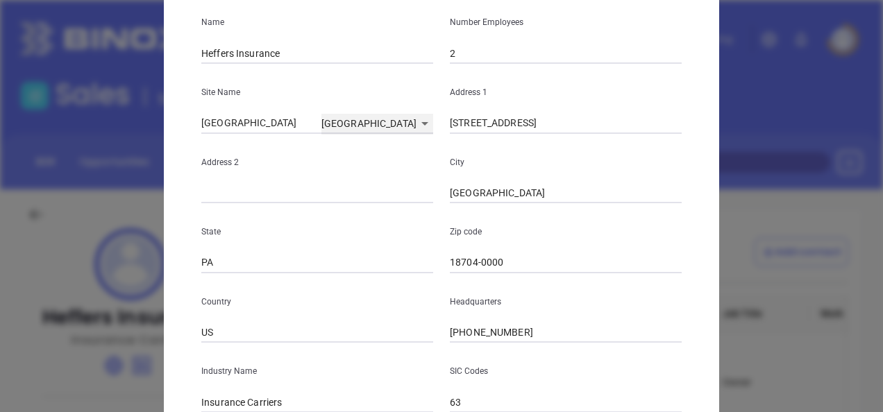
type input "Kingston"
type input "11 Second Ave"
type input "Kingston"
type input "PA"
type input "18704-0000"
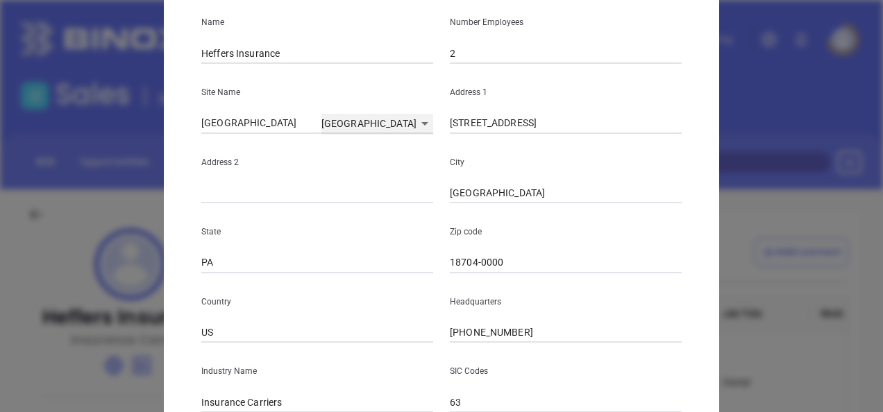
type input "US"
type input "114339"
drag, startPoint x: 516, startPoint y: 121, endPoint x: 409, endPoint y: 147, distance: 109.2
click at [412, 148] on div "Name Heffers Insurance Number Employees 2 Site Name Kingston Kingston 114339 Ad…" at bounding box center [441, 273] width 480 height 559
paste input "11 Second Ave Kingston,PA 18704"
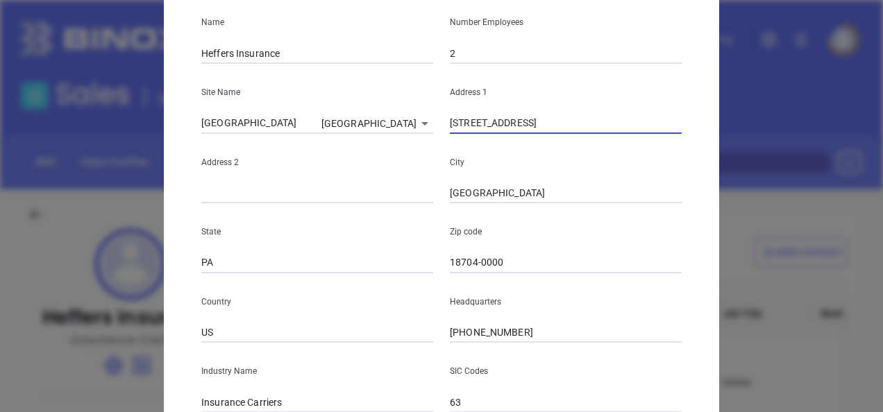
type input "11 Second Ave Kingston,PA 18704"
click at [510, 273] on input "18704-0000" at bounding box center [566, 263] width 232 height 21
type input "18704"
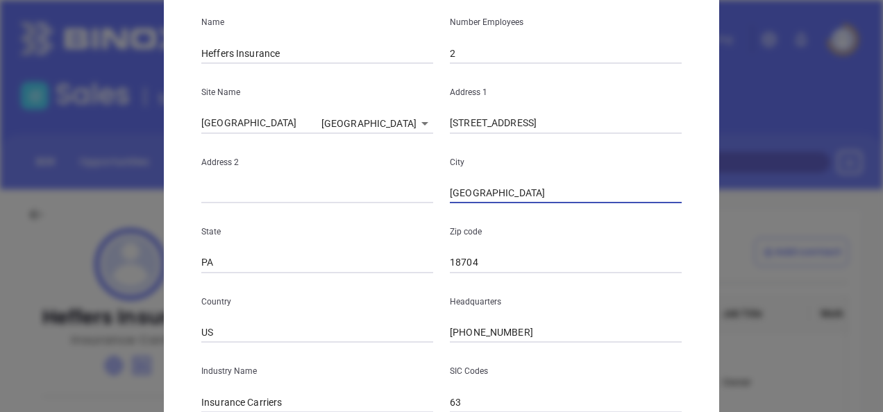
click at [536, 198] on input "Kingston" at bounding box center [566, 193] width 232 height 21
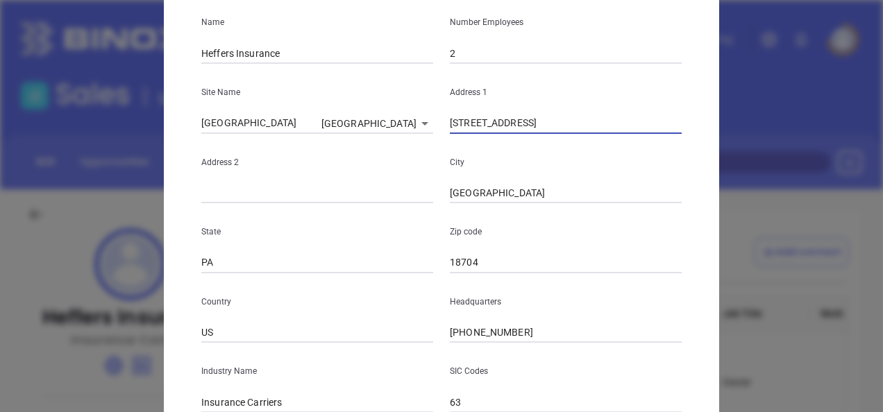
drag, startPoint x: 516, startPoint y: 118, endPoint x: 631, endPoint y: 118, distance: 115.9
click at [631, 118] on input "11 Second Ave Kingston,PA 18704" at bounding box center [566, 123] width 232 height 21
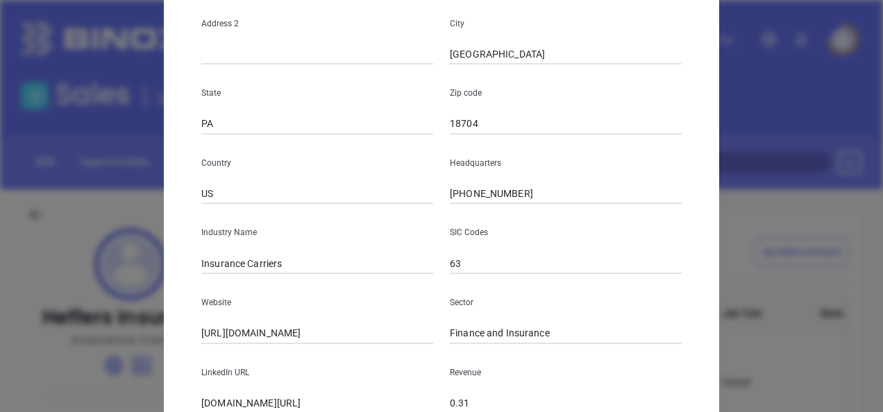
scroll to position [384, 0]
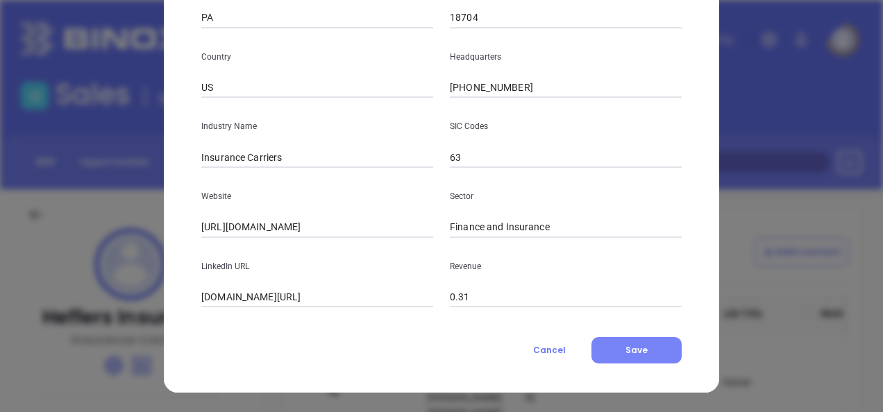
type input "11 Second Ave"
click at [666, 341] on button "Save" at bounding box center [636, 350] width 90 height 26
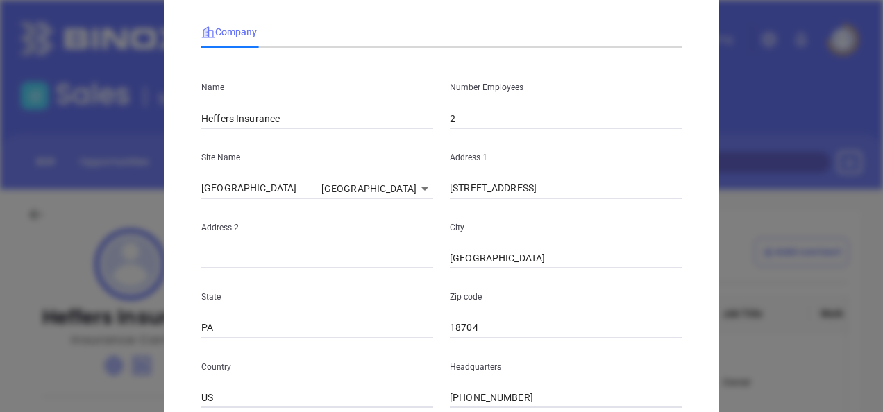
scroll to position [208, 0]
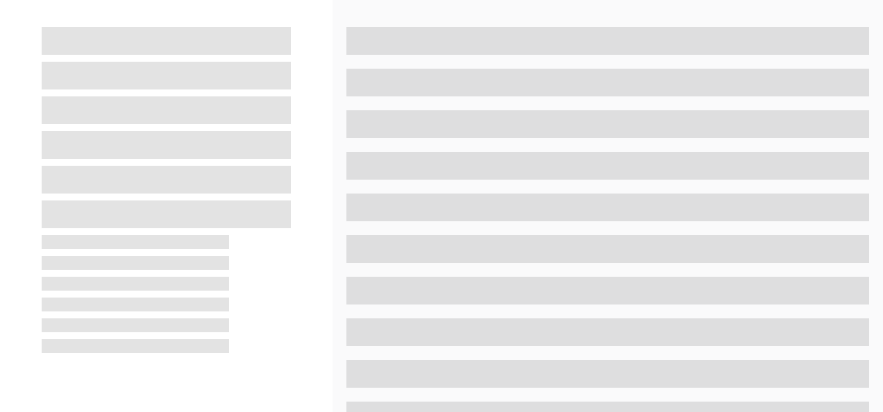
scroll to position [144, 0]
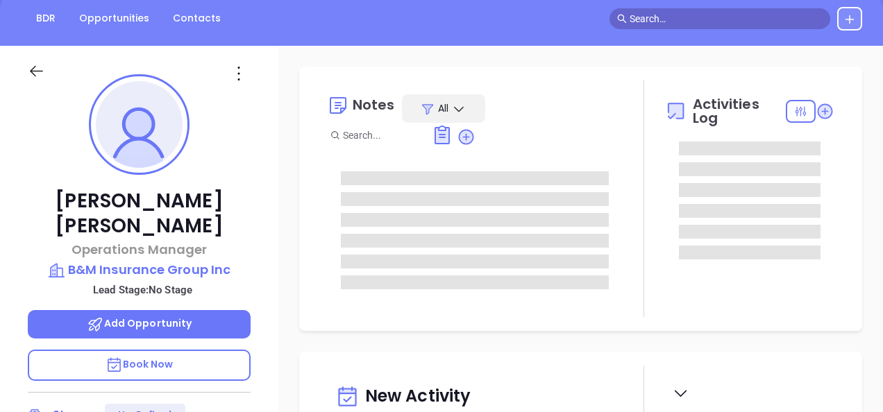
type input "[DATE]"
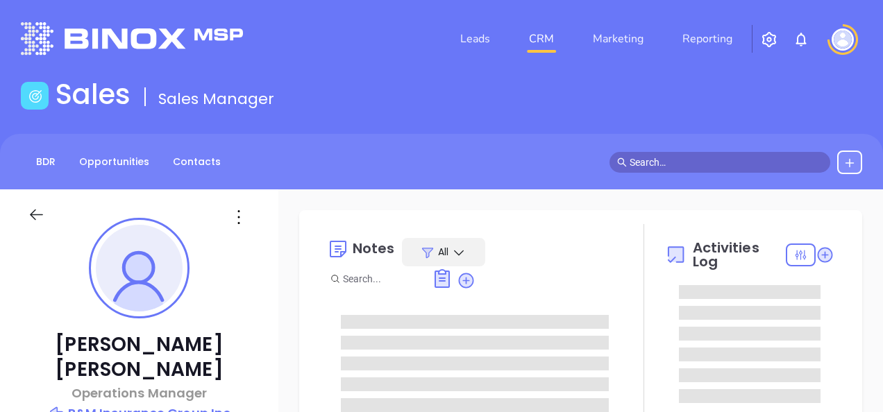
scroll to position [404, 0]
click at [479, 50] on link "Leads" at bounding box center [474, 39] width 41 height 28
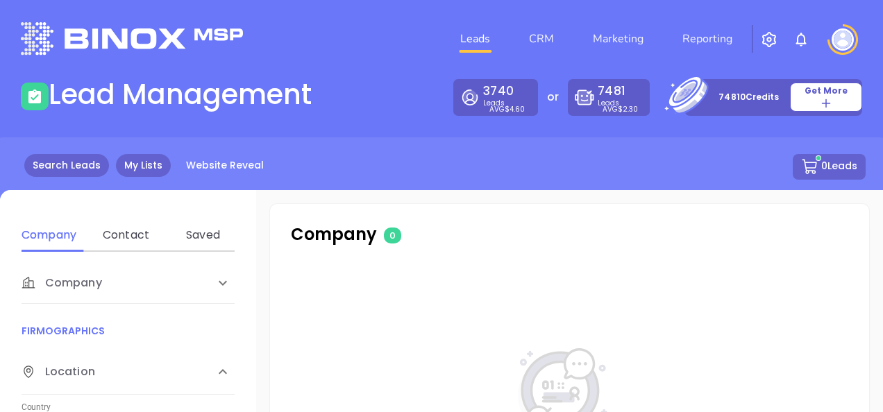
click at [132, 167] on link "My Lists" at bounding box center [143, 165] width 55 height 23
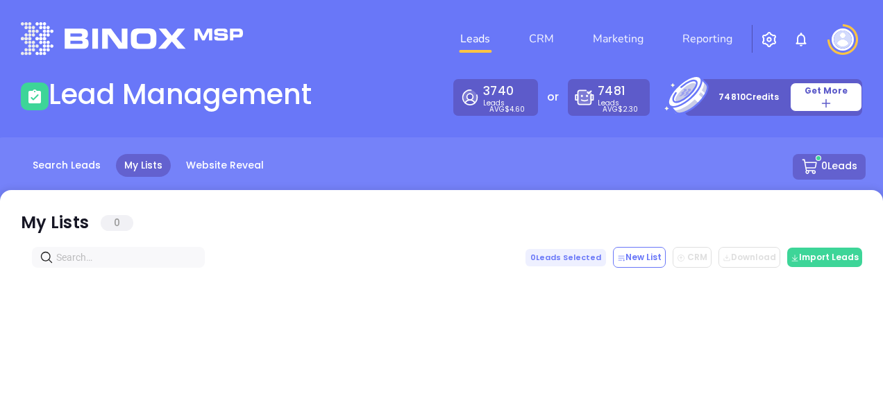
click at [80, 262] on input "text" at bounding box center [121, 257] width 130 height 15
paste input "[DOMAIN_NAME]"
type input "[DOMAIN_NAME]"
